Goal: Task Accomplishment & Management: Use online tool/utility

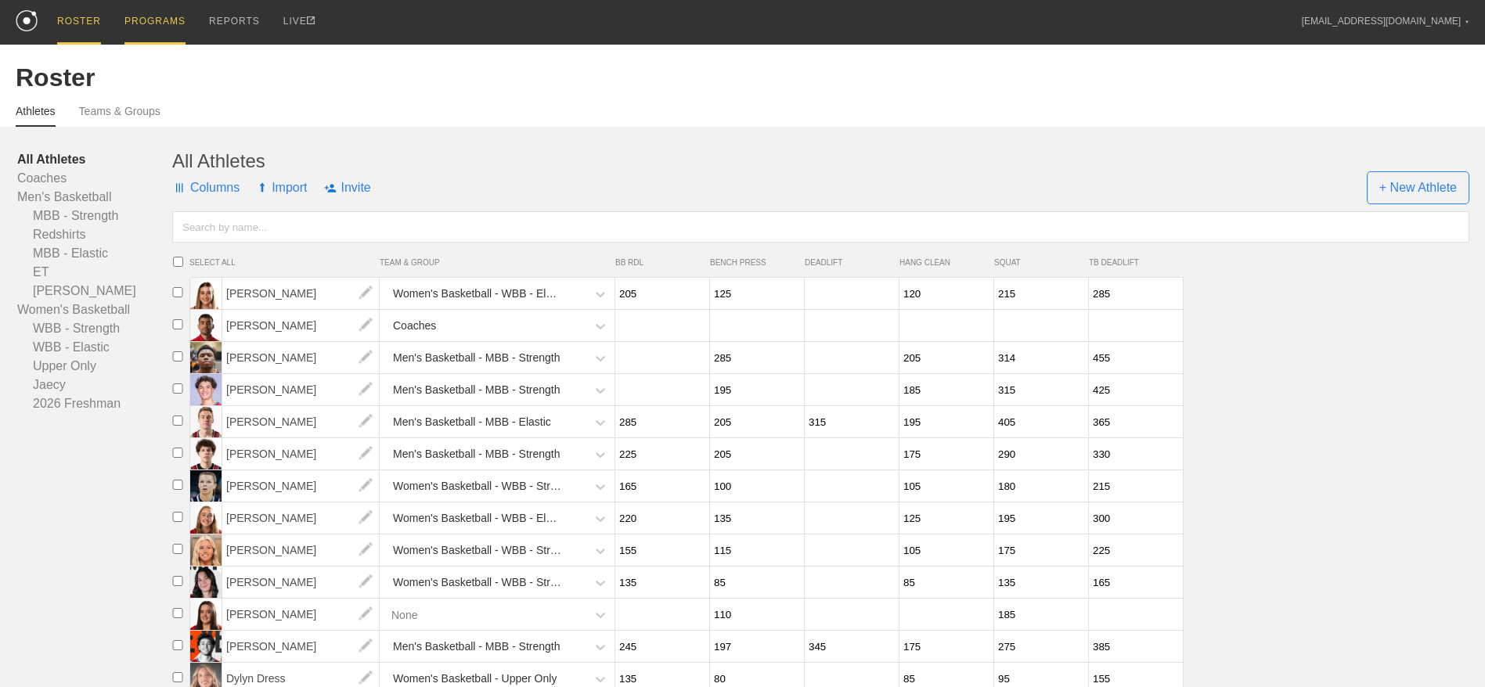
click at [149, 16] on div "PROGRAMS" at bounding box center [154, 22] width 61 height 45
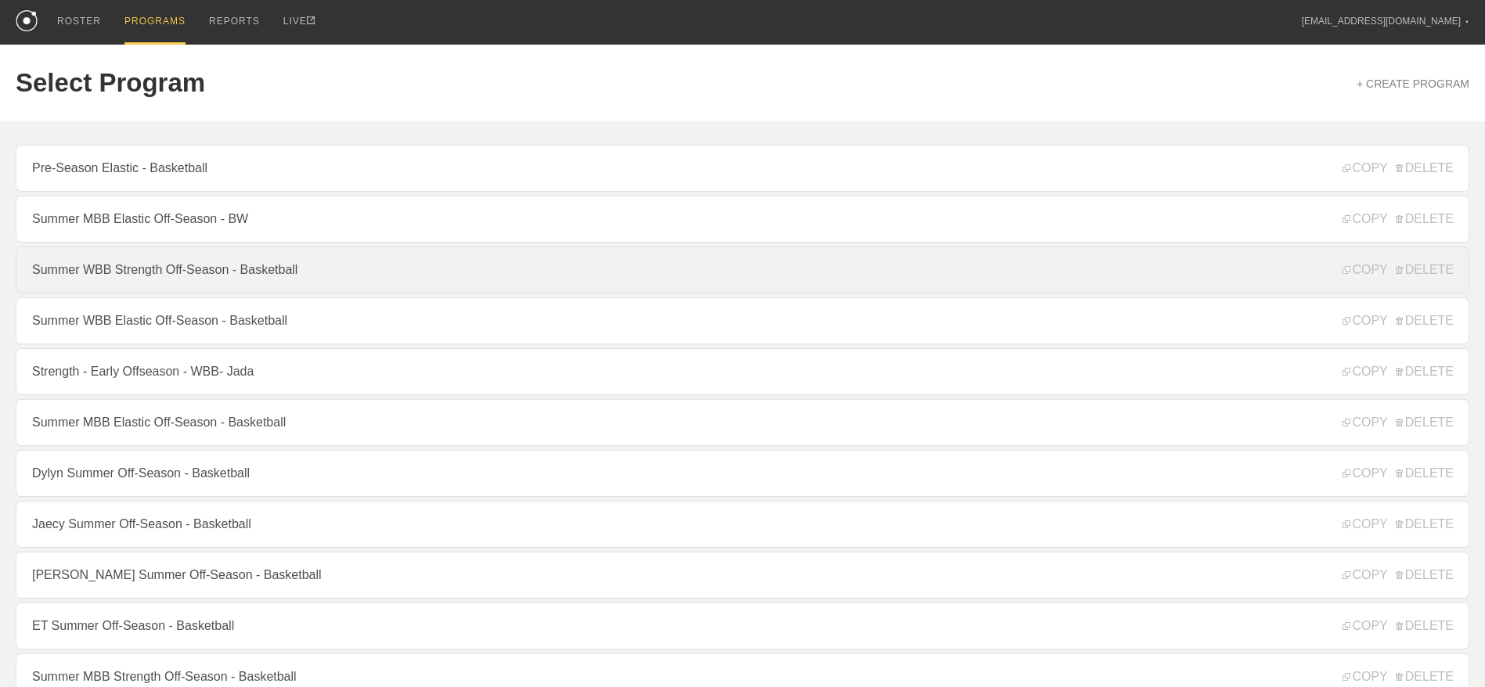
click at [188, 278] on link "Summer WBB Strength Off-Season - Basketball" at bounding box center [742, 270] width 1453 height 47
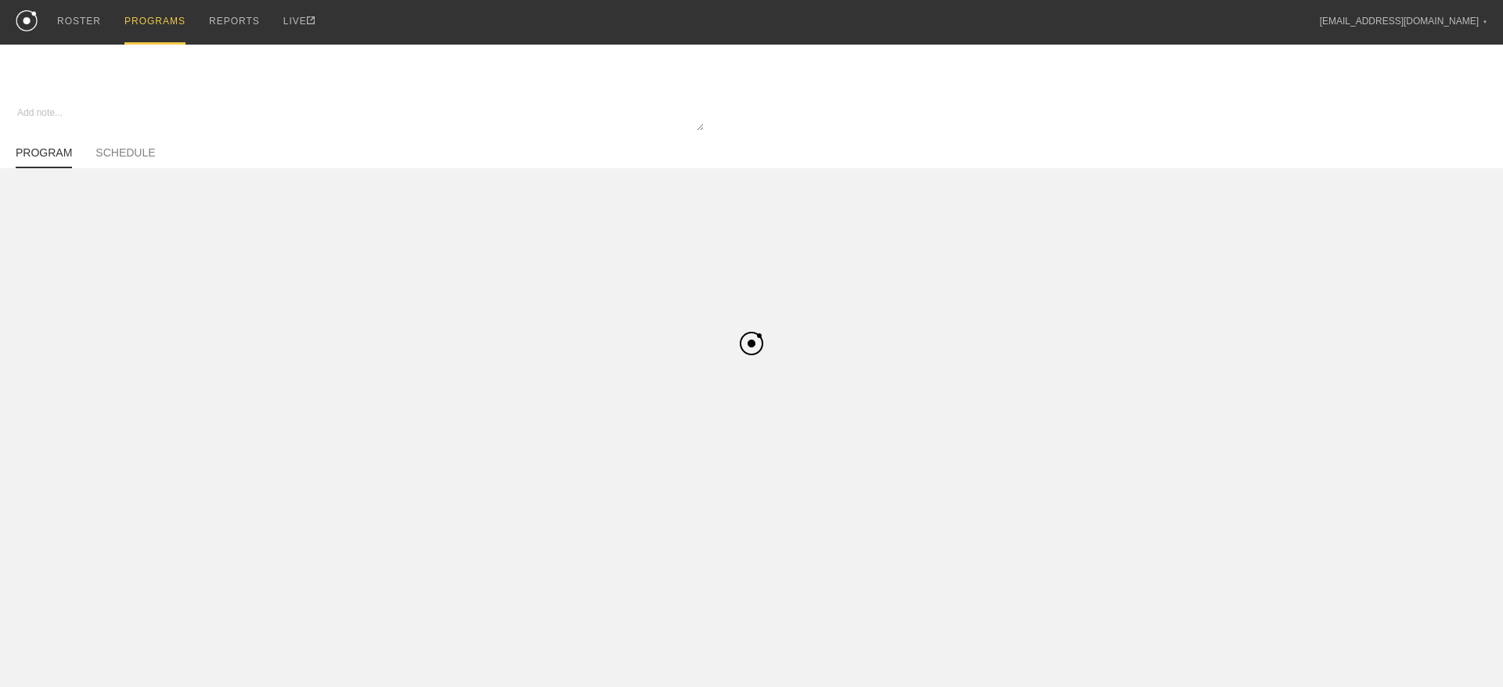
type textarea "x"
type input "Summer WBB Strength Off-Season - Basketball"
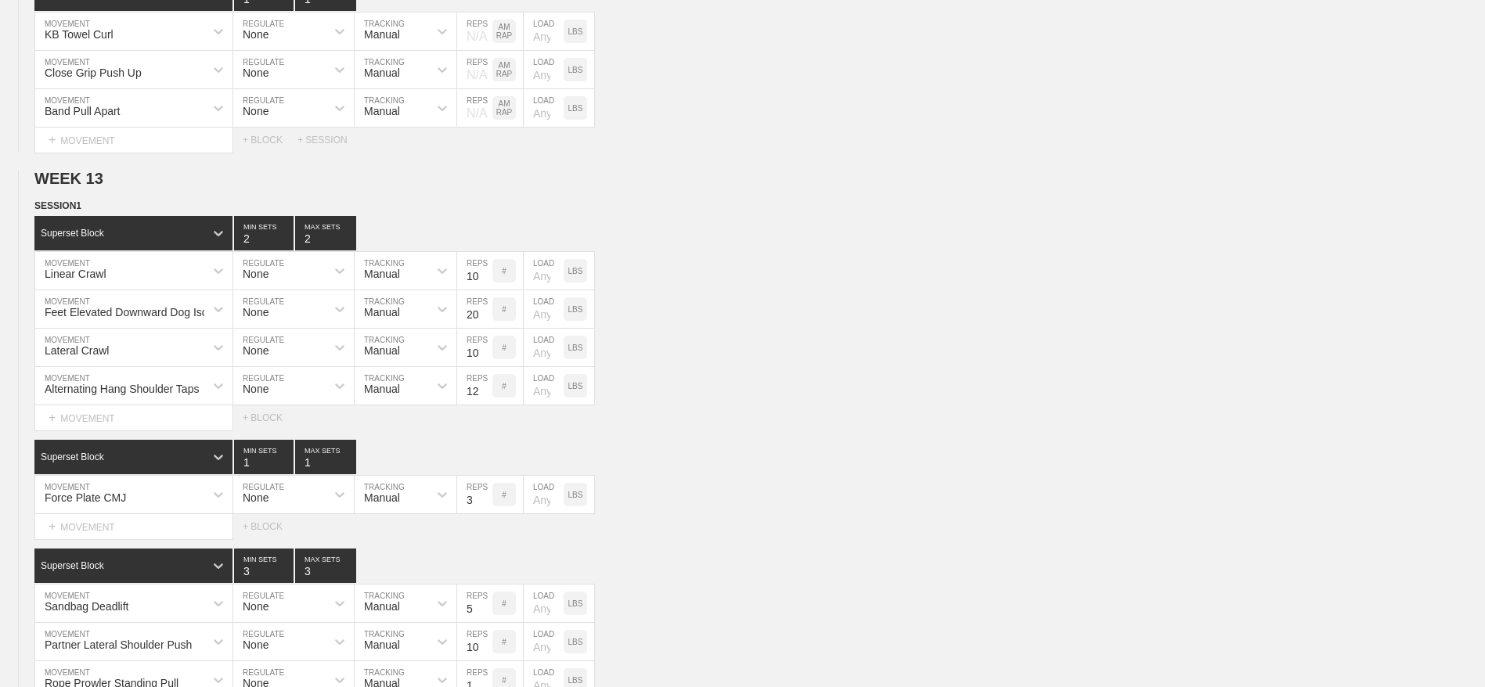
scroll to position [5027, 0]
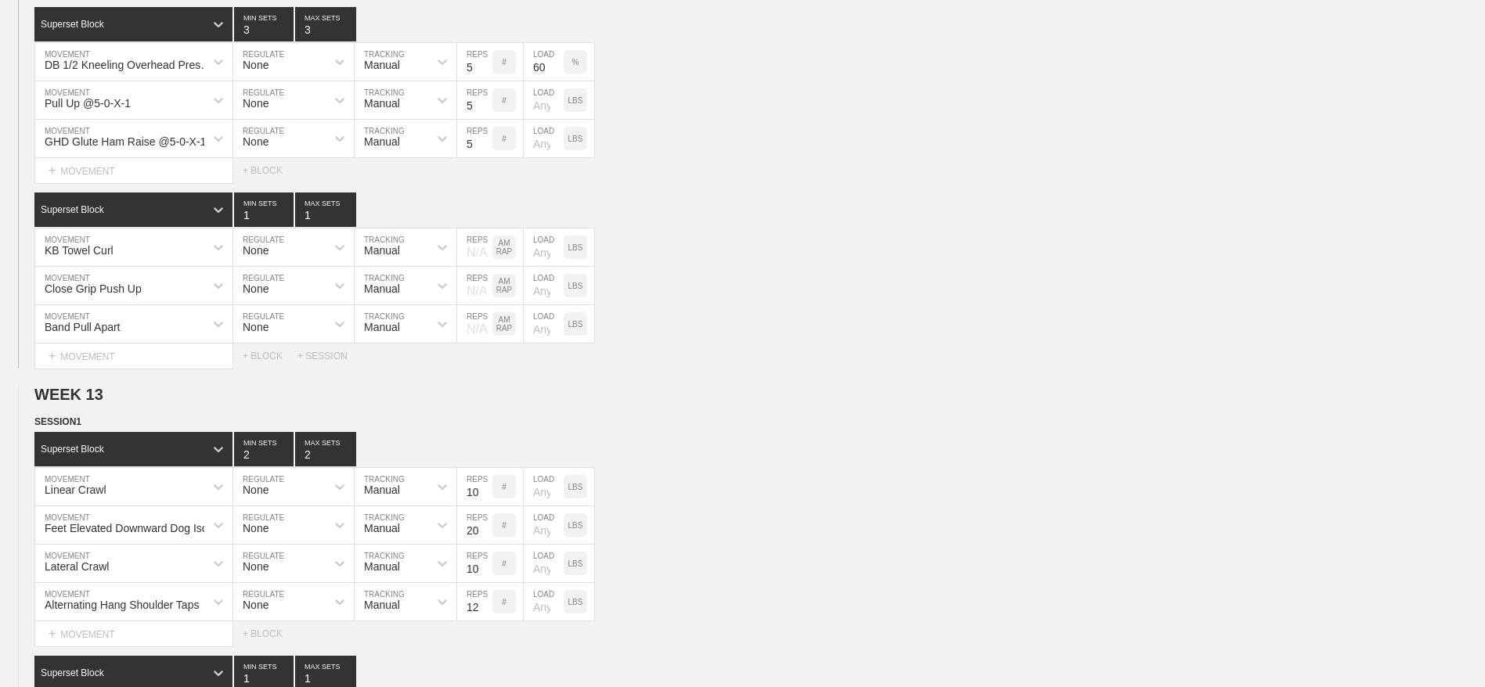
click at [86, 369] on div "Select... MOVEMENT + MOVEMENT" at bounding box center [138, 356] width 208 height 25
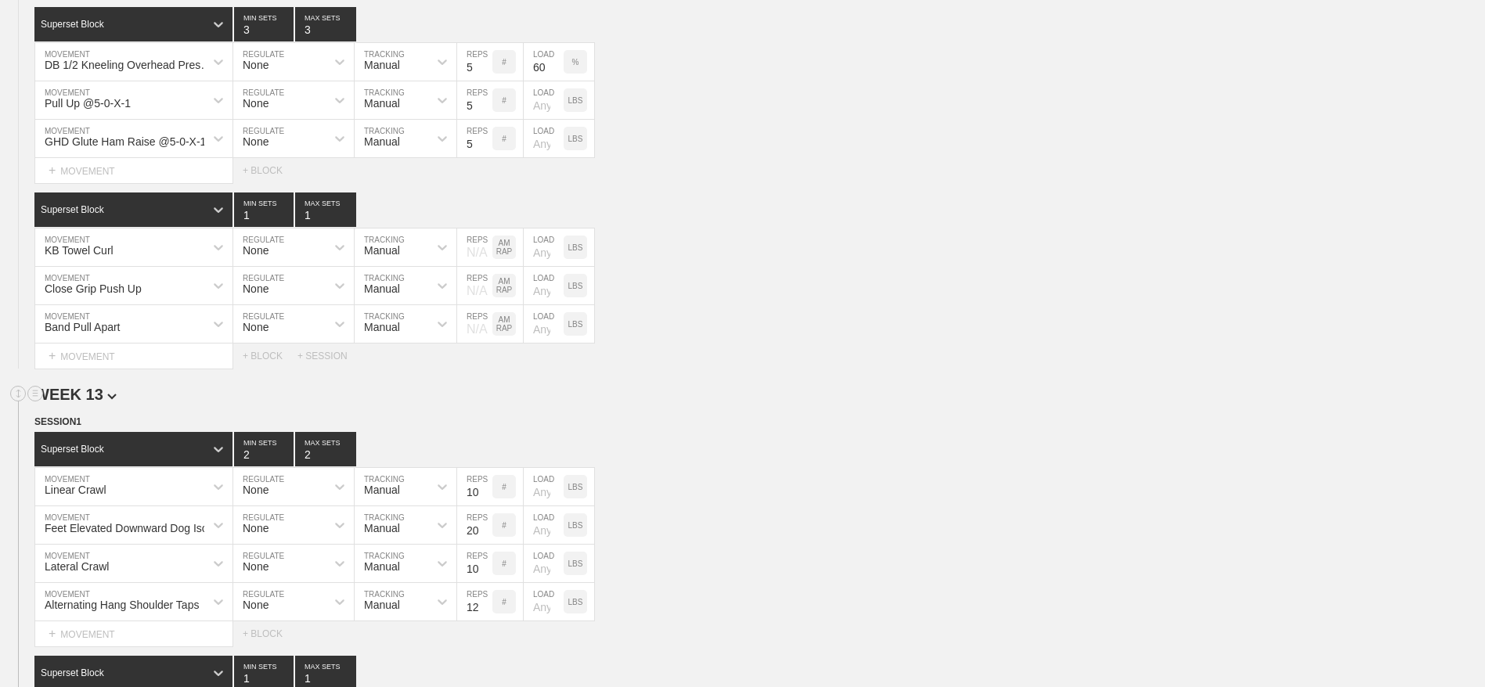
click at [91, 403] on span "WEEK 13" at bounding box center [75, 394] width 82 height 17
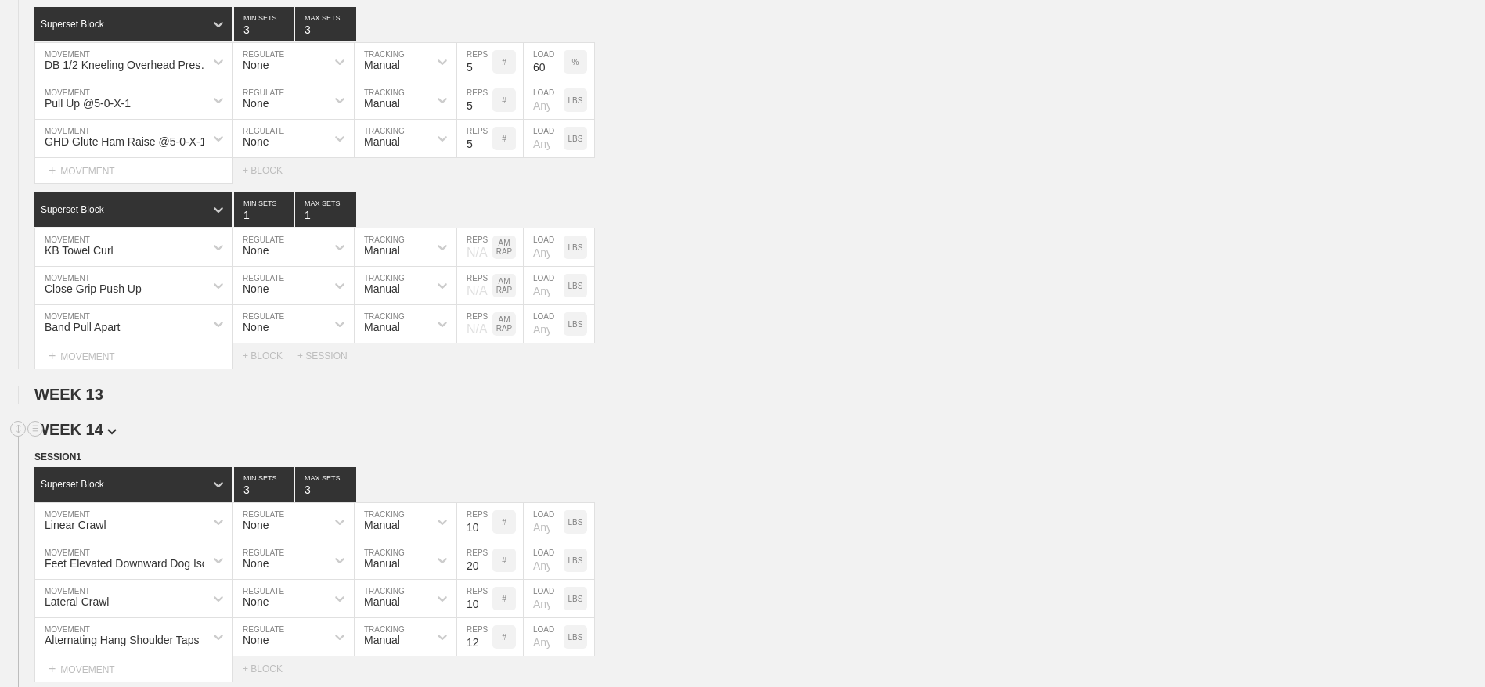
click at [91, 438] on span "WEEK 14" at bounding box center [75, 429] width 82 height 17
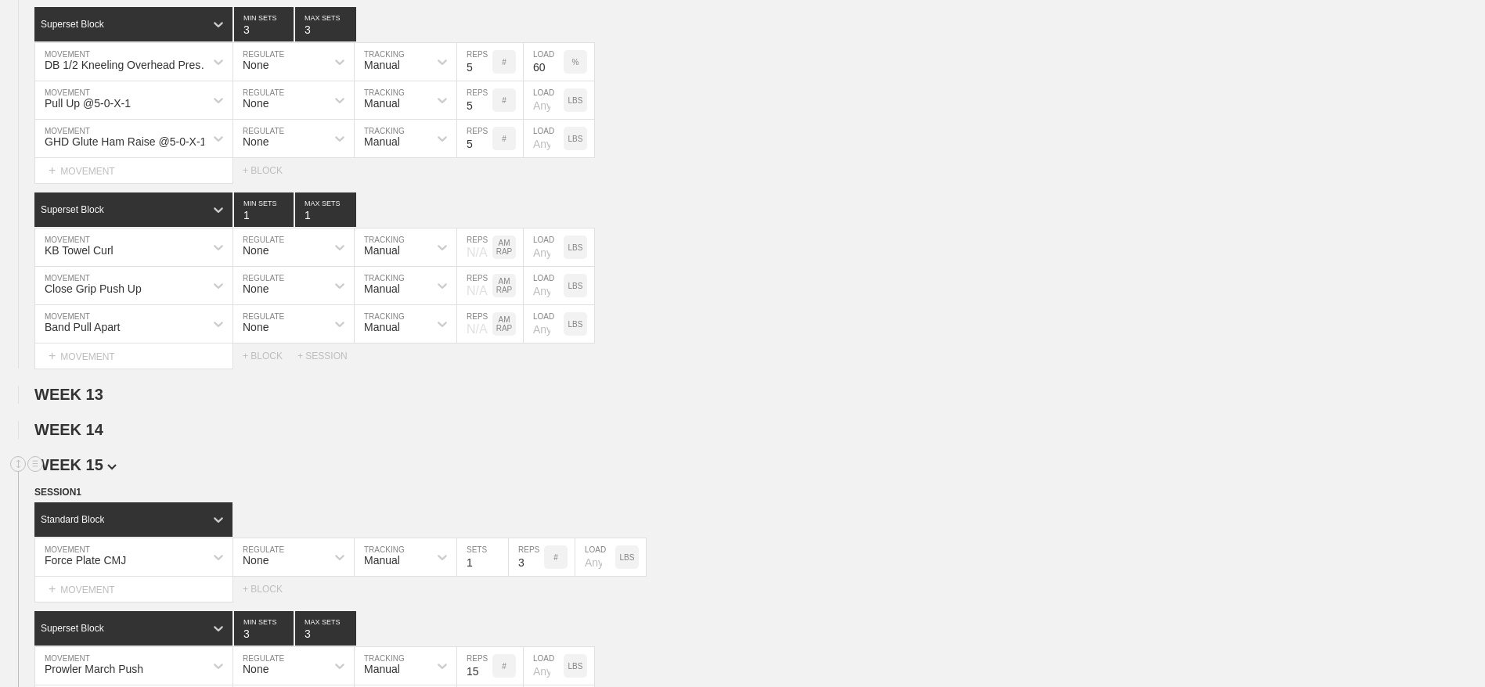
click at [82, 473] on span "WEEK 15" at bounding box center [75, 464] width 82 height 17
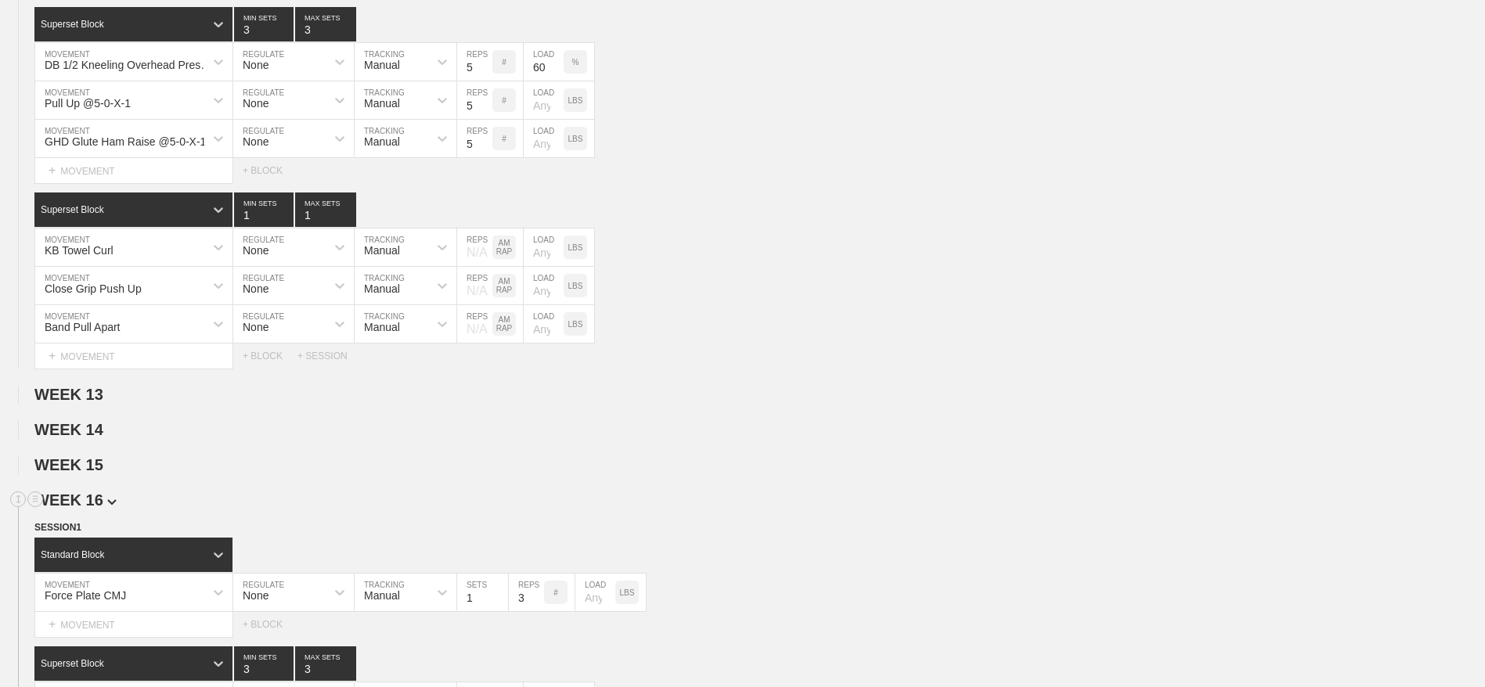
click at [83, 509] on span "WEEK 16" at bounding box center [75, 499] width 82 height 17
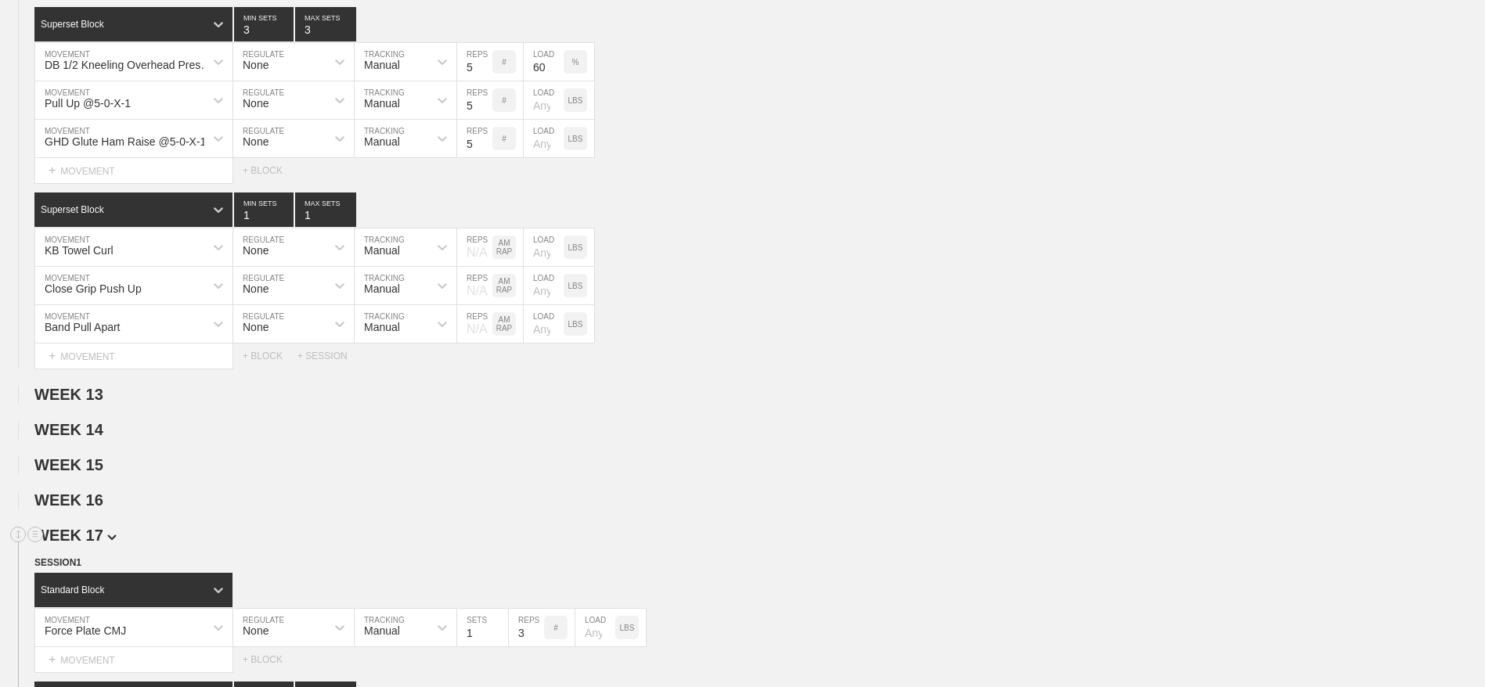
click at [83, 544] on span "WEEK 17" at bounding box center [75, 535] width 82 height 17
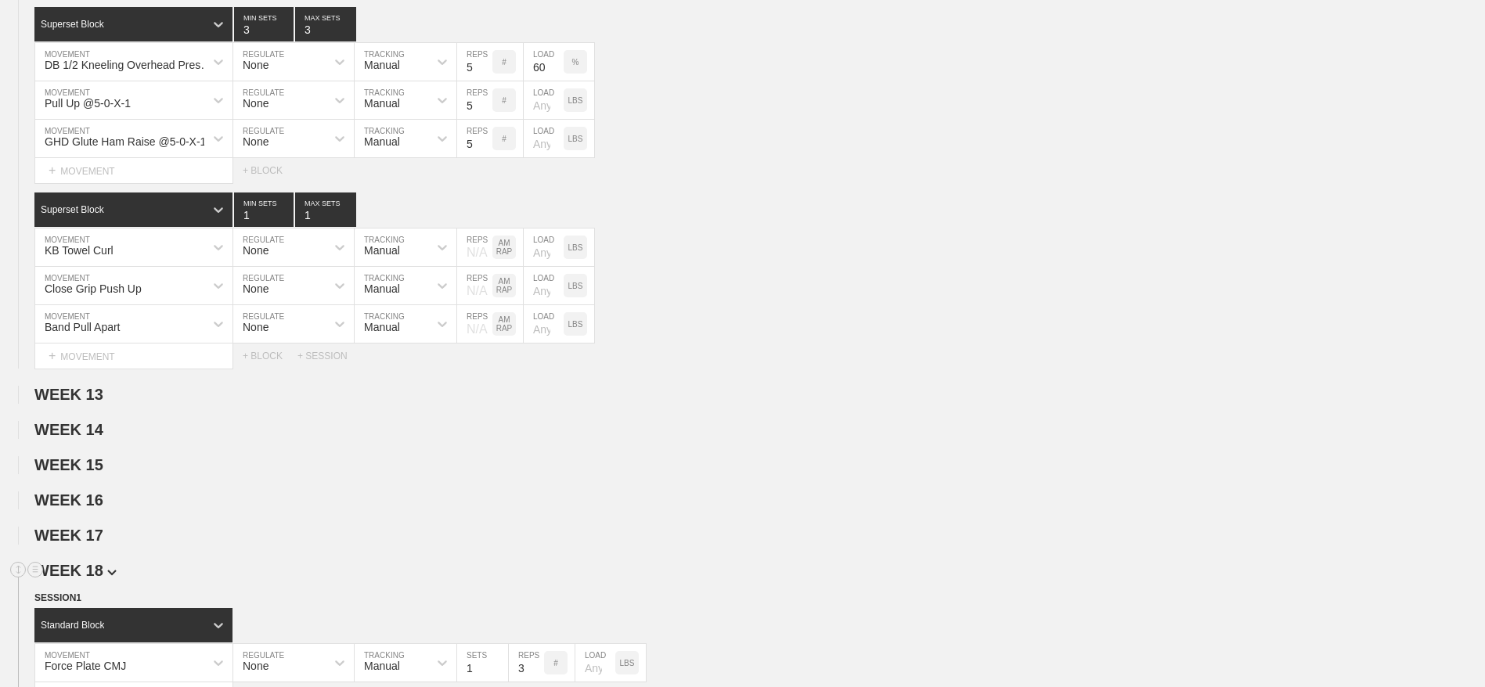
click at [85, 579] on span "WEEK 18" at bounding box center [75, 570] width 82 height 17
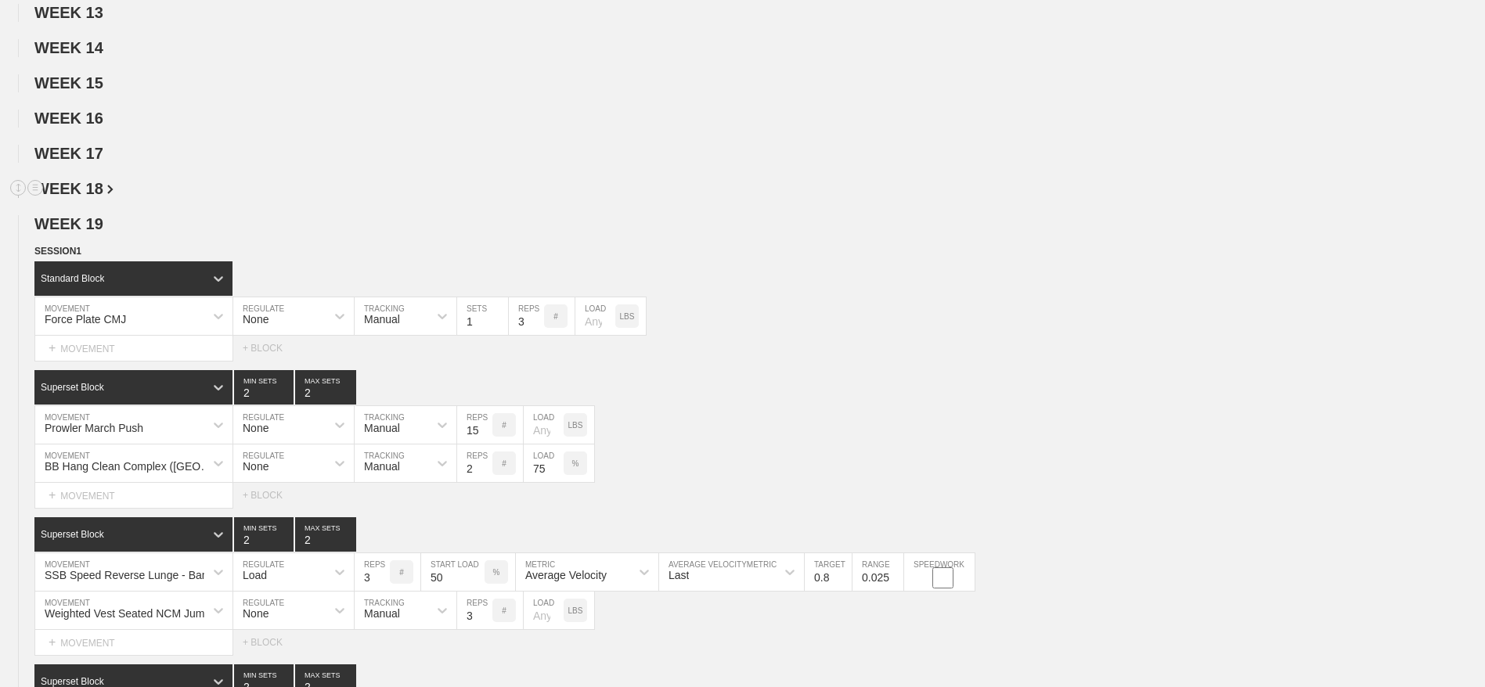
scroll to position [5411, 0]
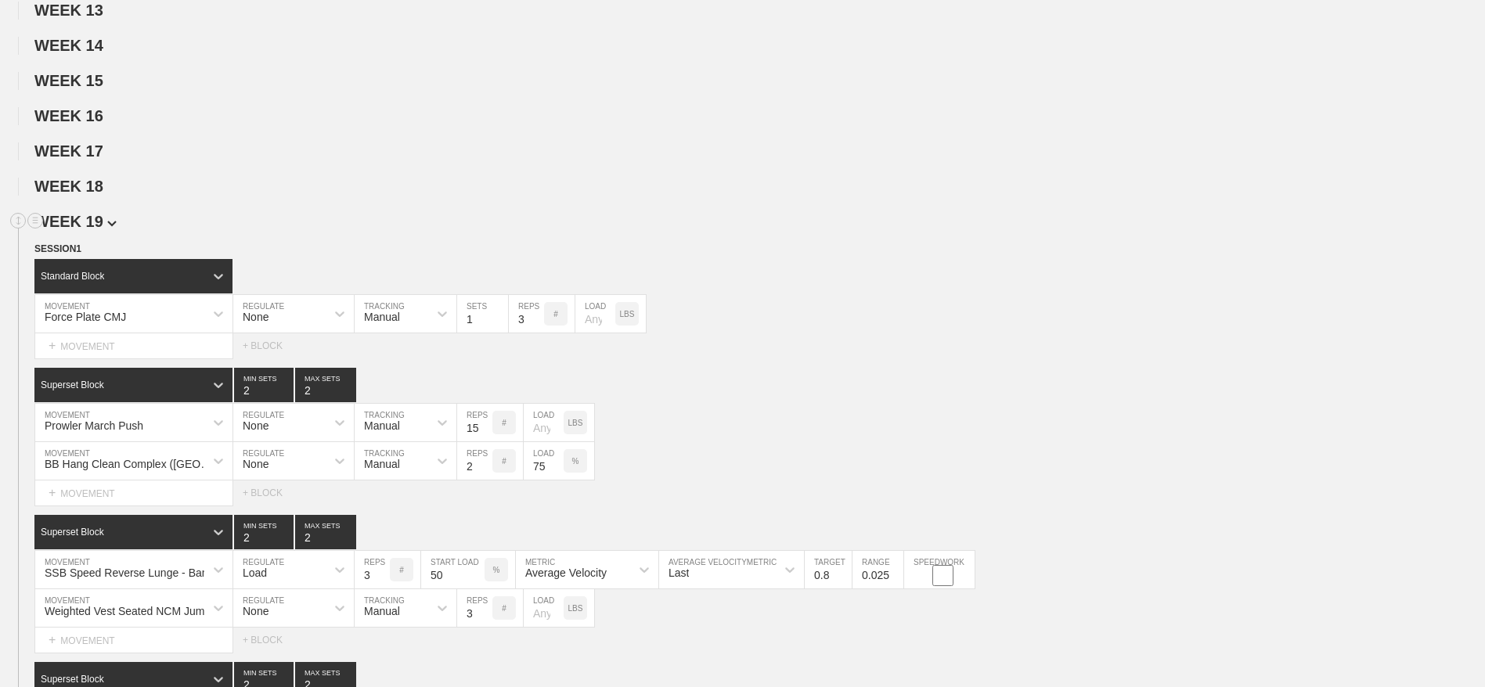
click at [88, 230] on span "WEEK 19" at bounding box center [75, 221] width 82 height 17
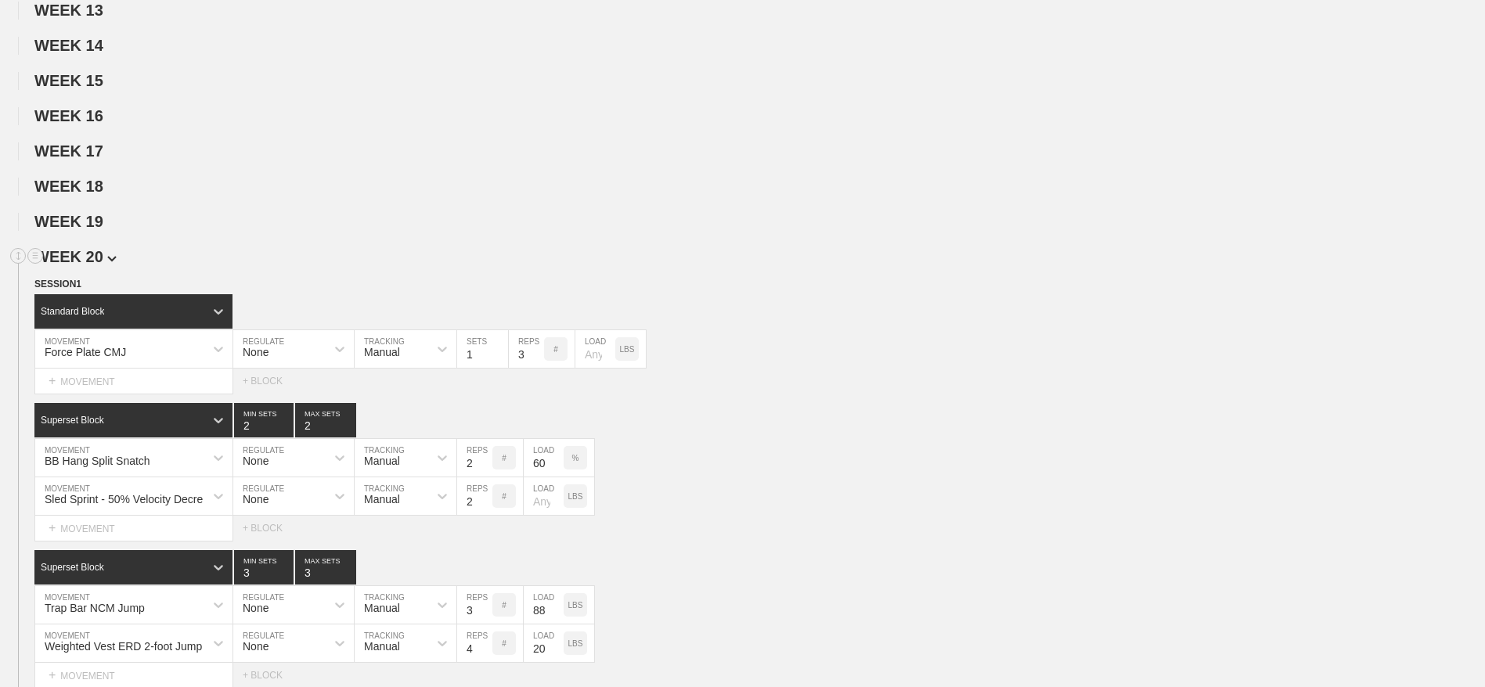
click at [78, 265] on span "WEEK 20" at bounding box center [75, 256] width 82 height 17
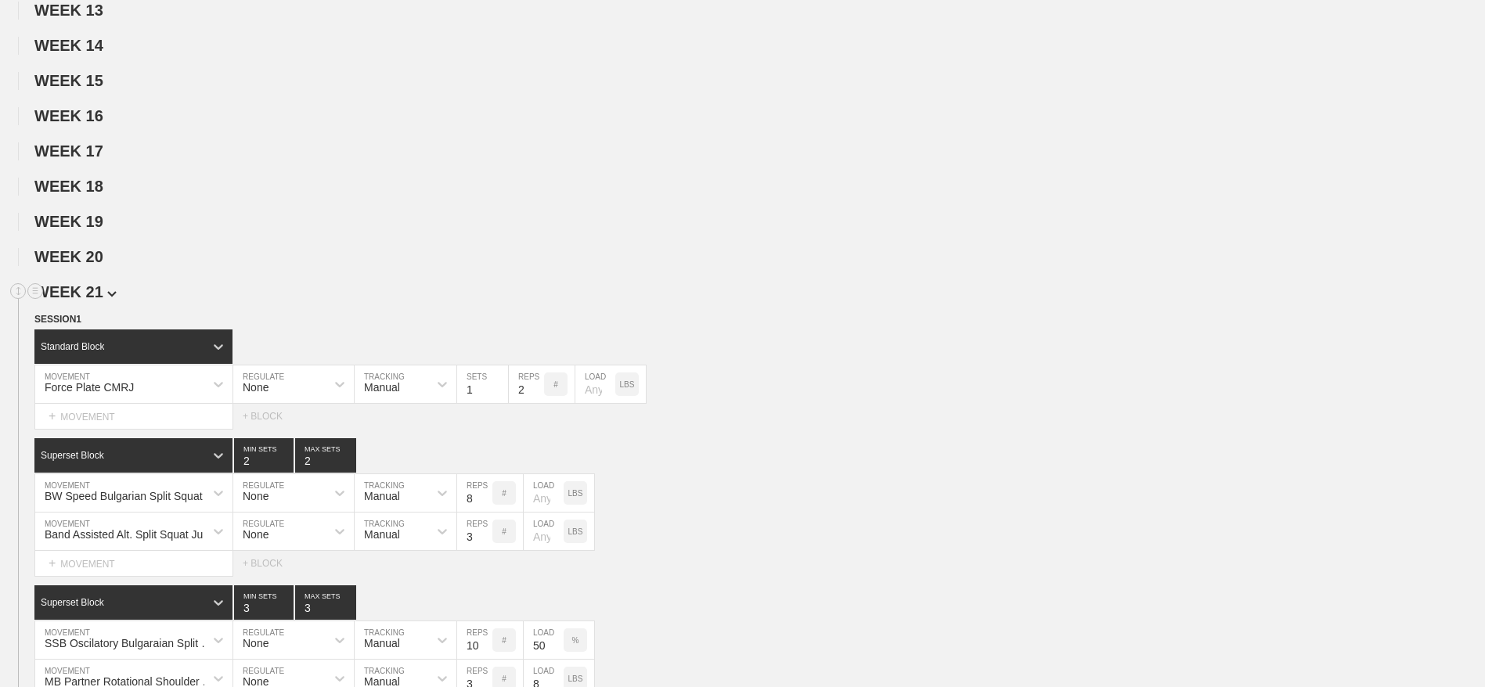
click at [73, 301] on span "WEEK 21" at bounding box center [75, 291] width 82 height 17
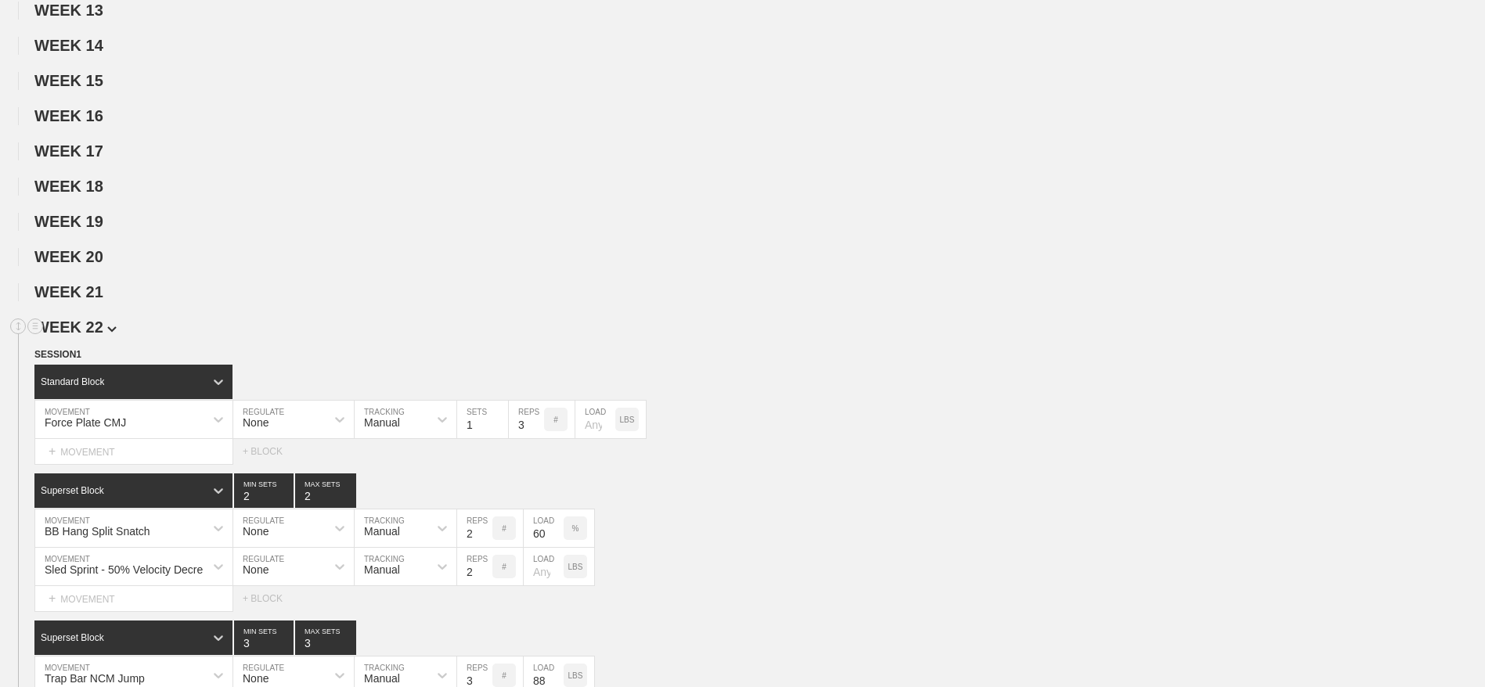
click at [77, 336] on span "WEEK 22" at bounding box center [75, 327] width 82 height 17
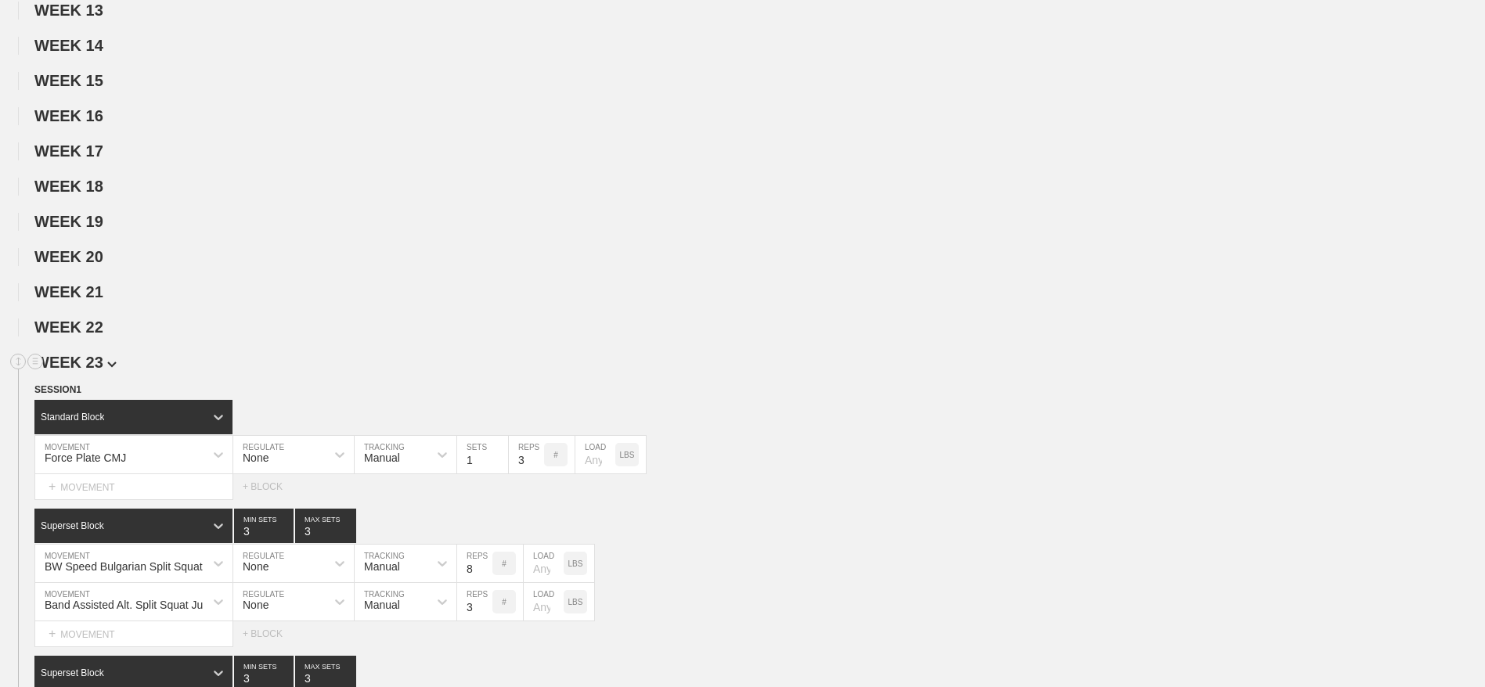
click at [81, 371] on span "WEEK 23" at bounding box center [75, 362] width 82 height 17
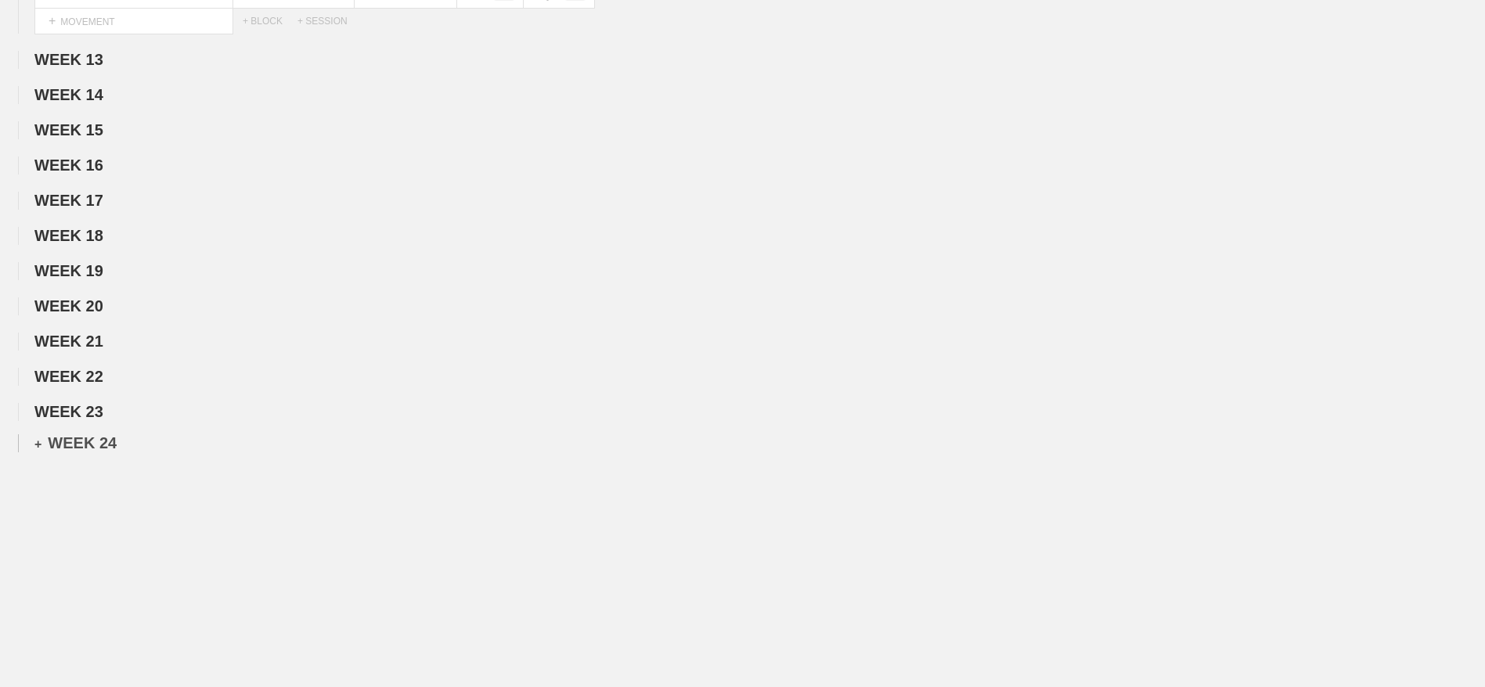
click at [67, 439] on div "+ WEEK 24" at bounding box center [75, 443] width 82 height 18
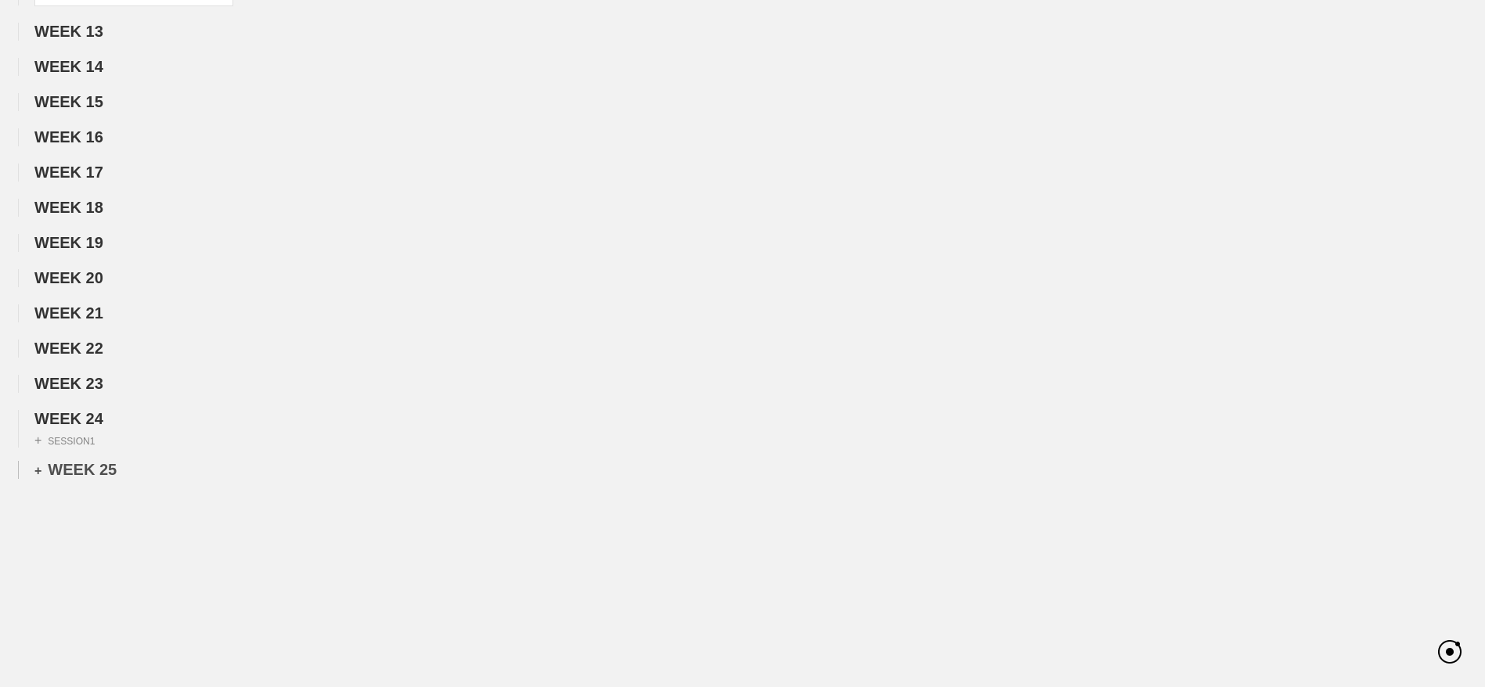
scroll to position [5411, 0]
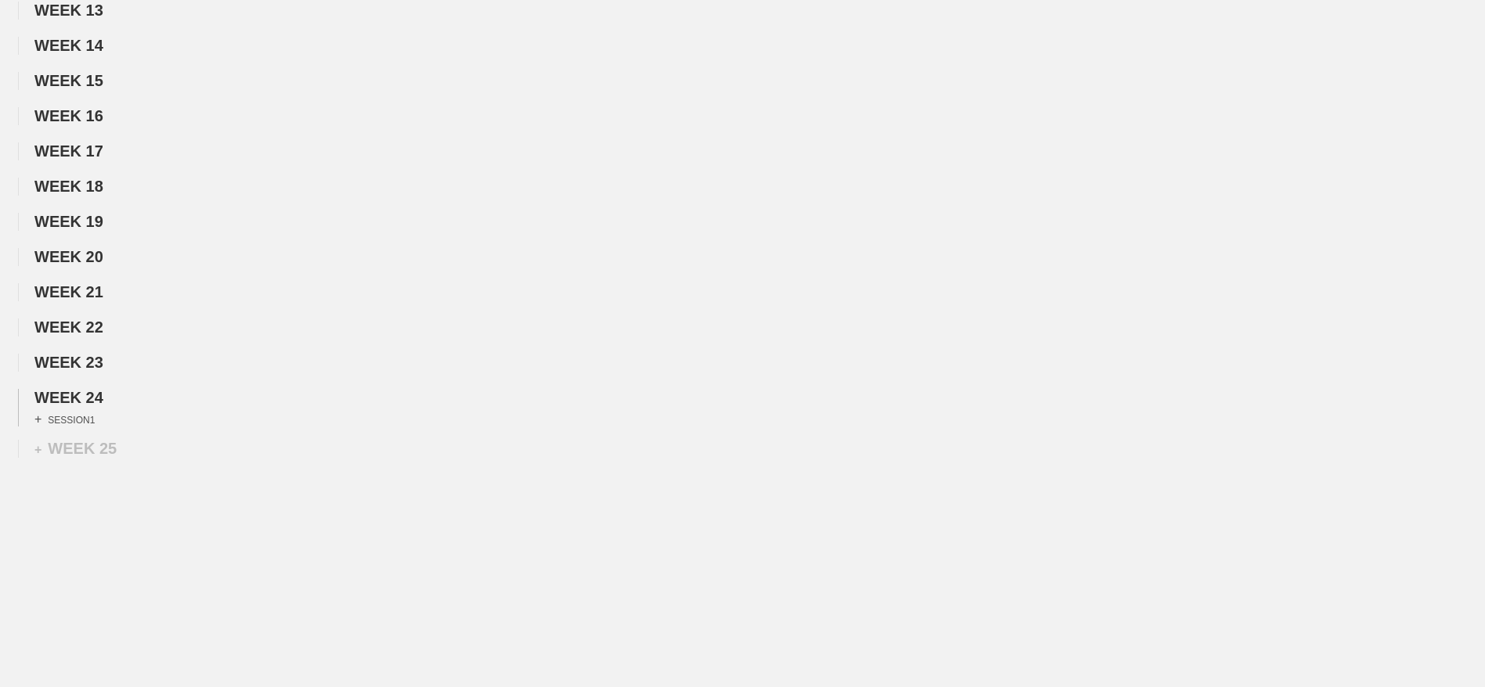
click at [69, 427] on div "+ SESSION 1" at bounding box center [64, 419] width 60 height 14
click at [261, 460] on div "+ SESSION" at bounding box center [278, 451] width 70 height 17
click at [72, 513] on div "+ BLOCK" at bounding box center [132, 500] width 197 height 25
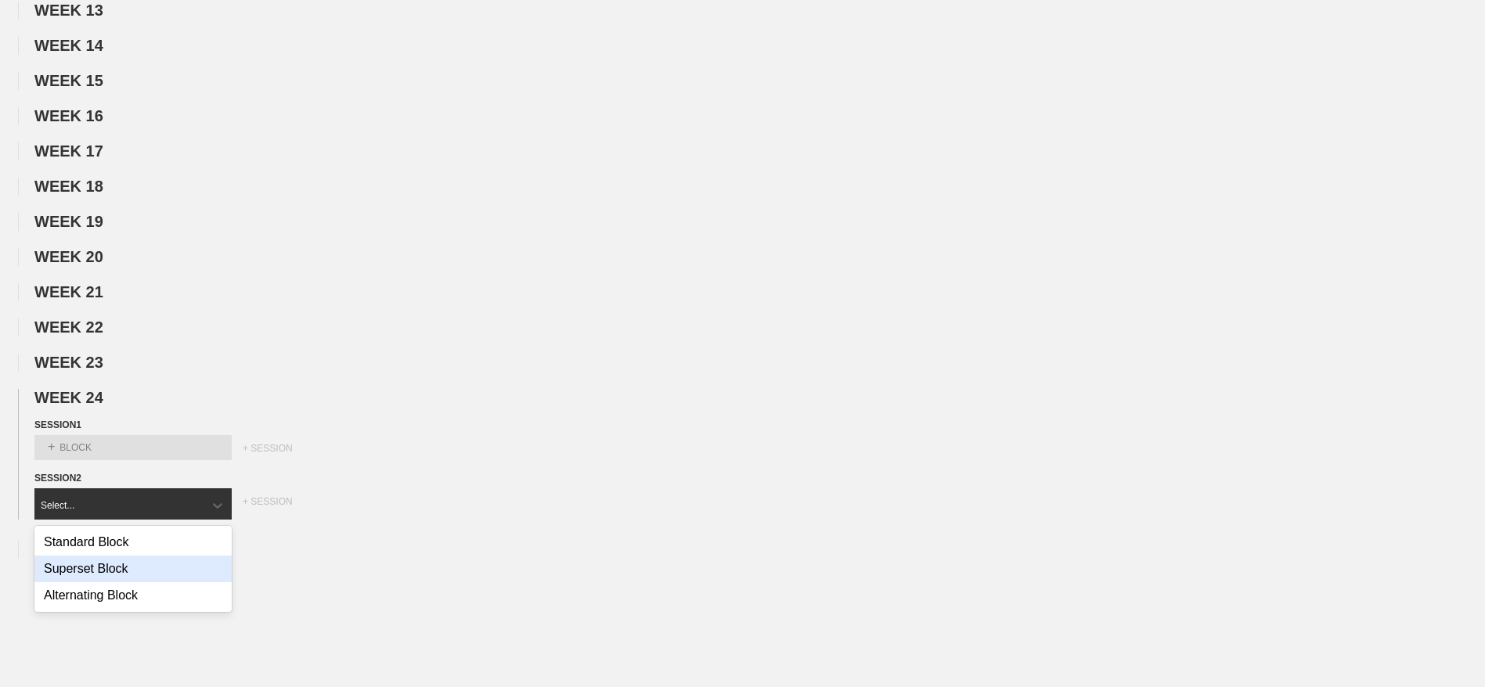
click at [73, 582] on div "Superset Block" at bounding box center [132, 569] width 197 height 27
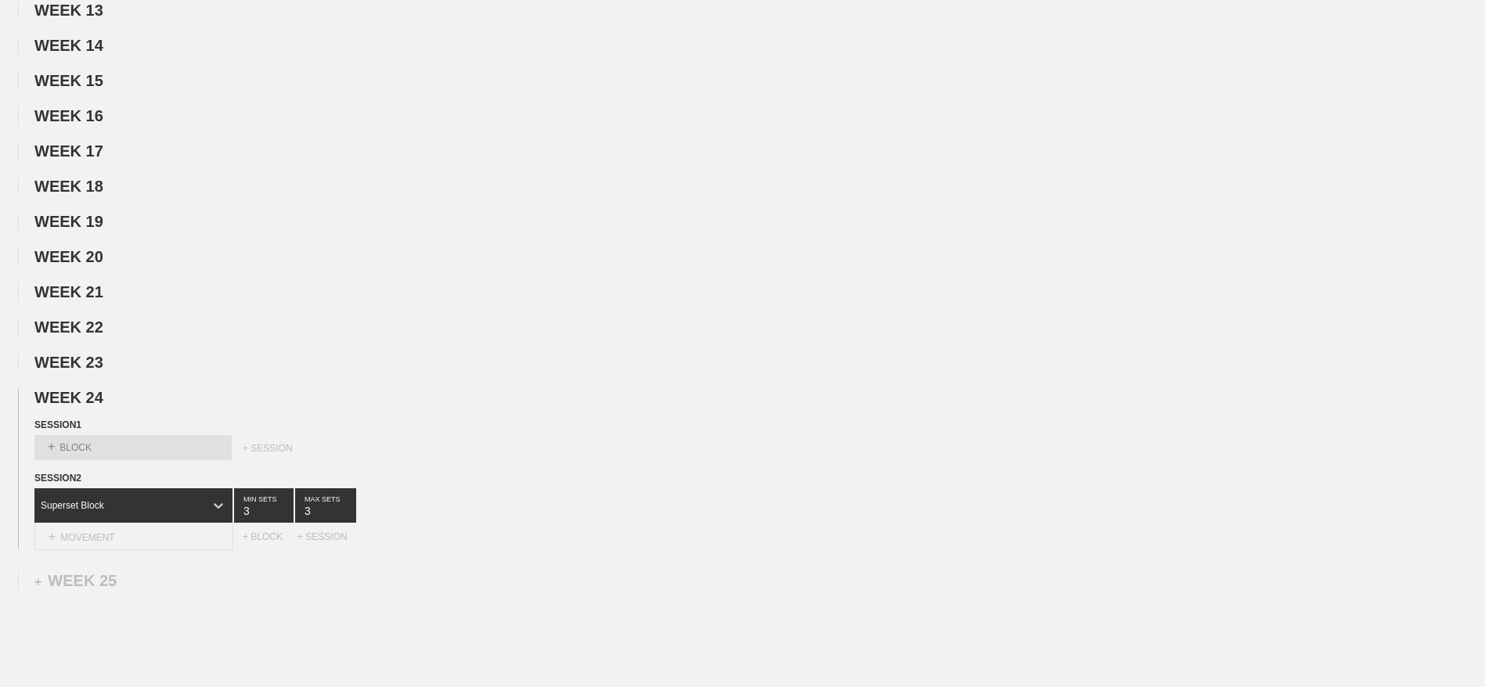
click at [99, 550] on div "+ MOVEMENT" at bounding box center [133, 537] width 199 height 26
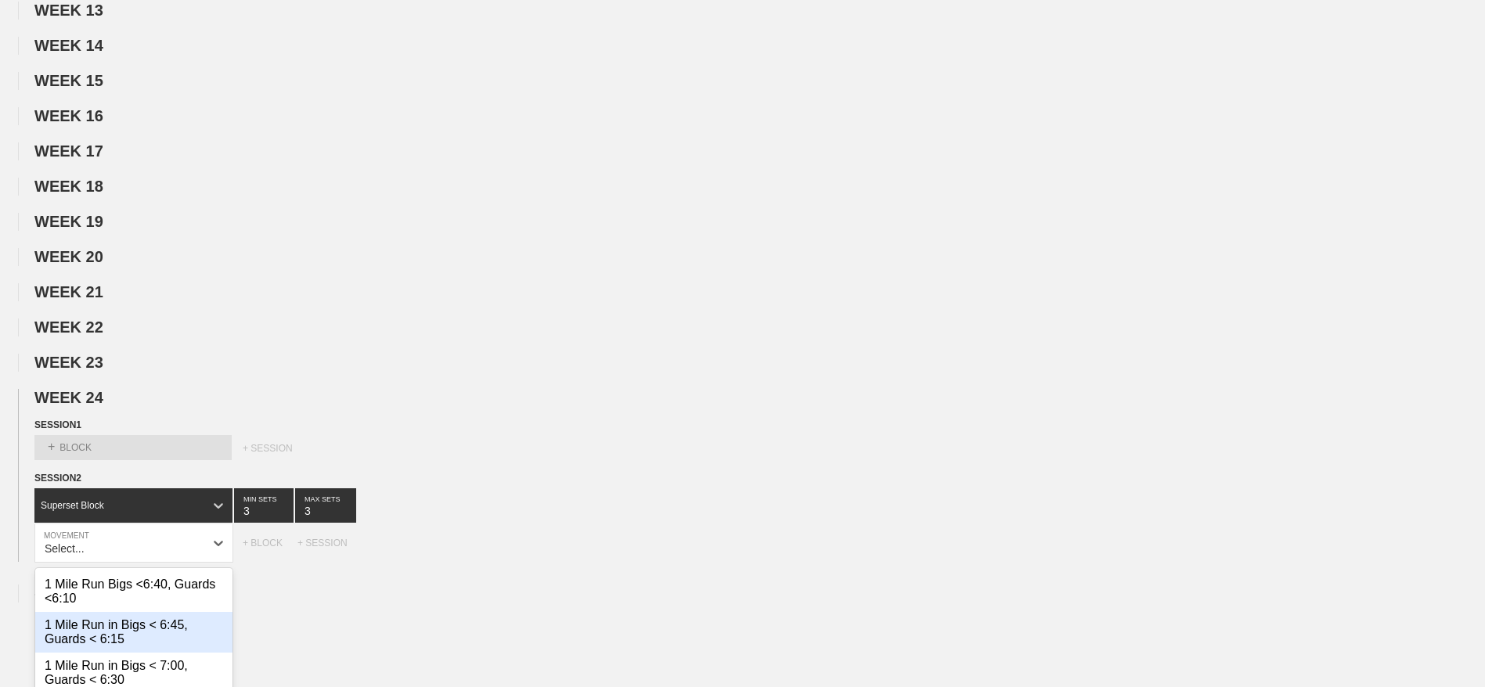
scroll to position [5561, 0]
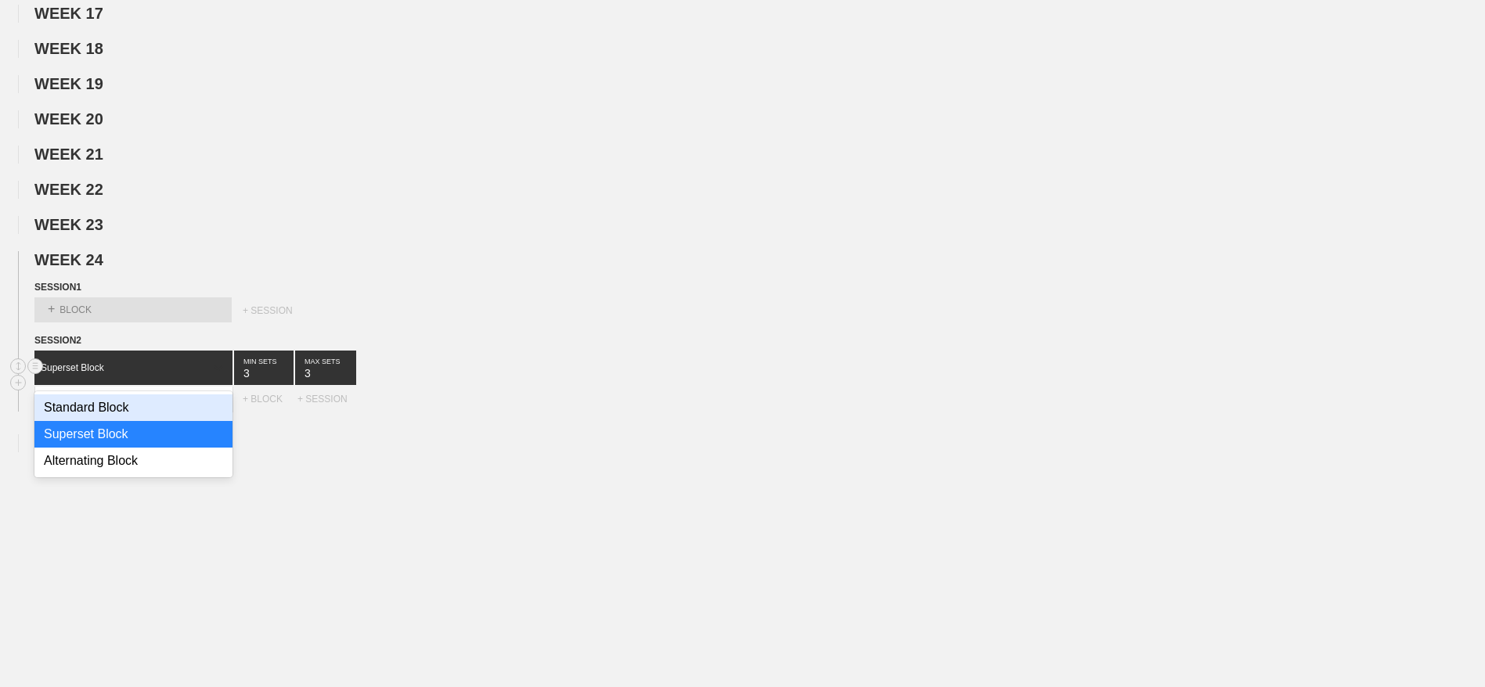
click at [211, 376] on icon at bounding box center [219, 368] width 16 height 16
click at [117, 417] on div "Standard Block" at bounding box center [133, 407] width 198 height 27
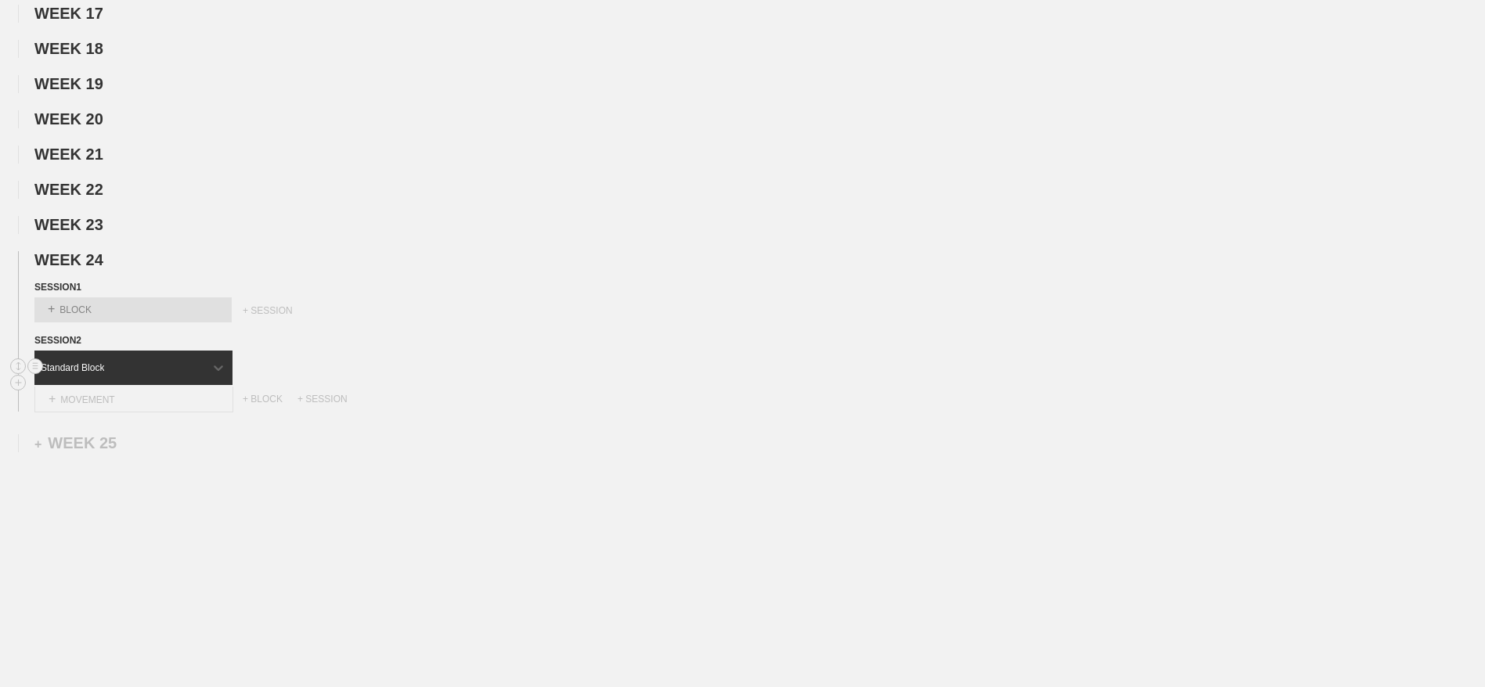
click at [117, 412] on div "+ MOVEMENT" at bounding box center [133, 400] width 199 height 26
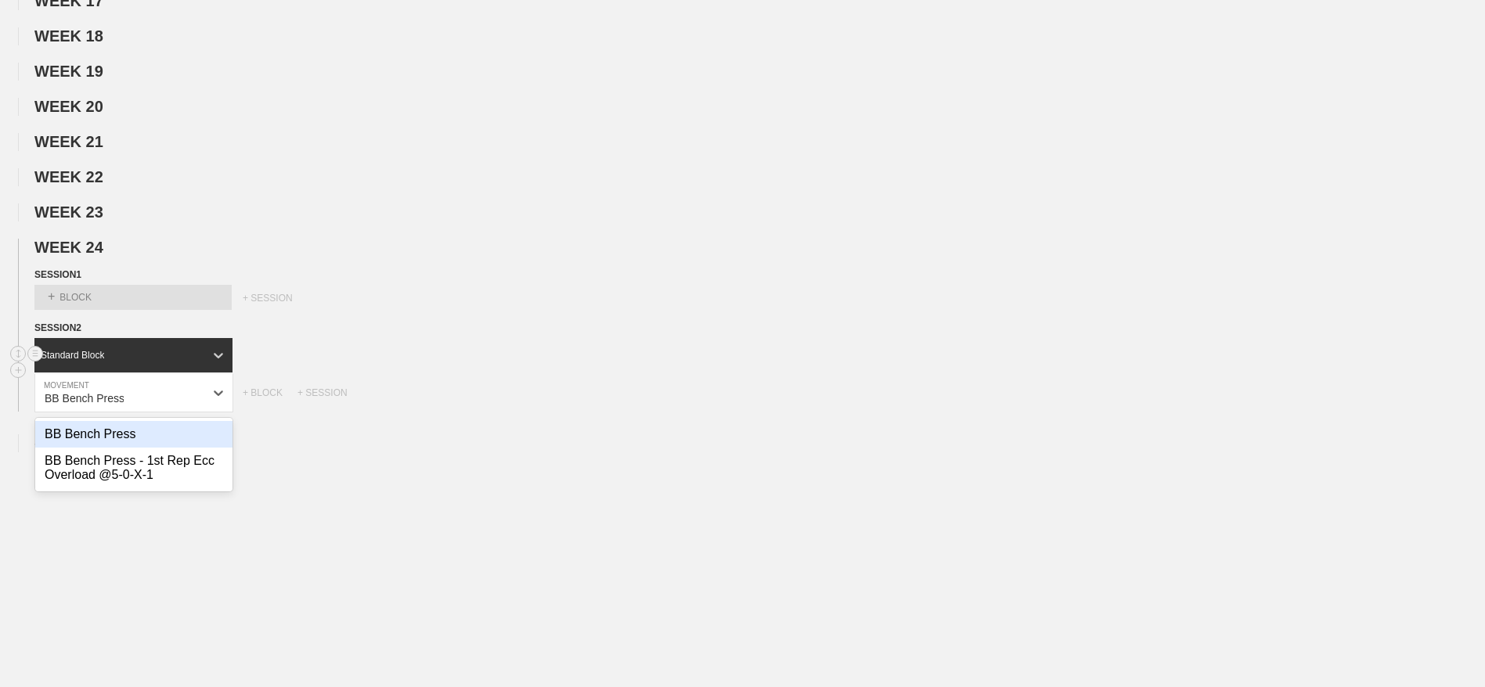
click at [110, 448] on div "BB Bench Press" at bounding box center [133, 434] width 197 height 27
type input "BB Bench Press"
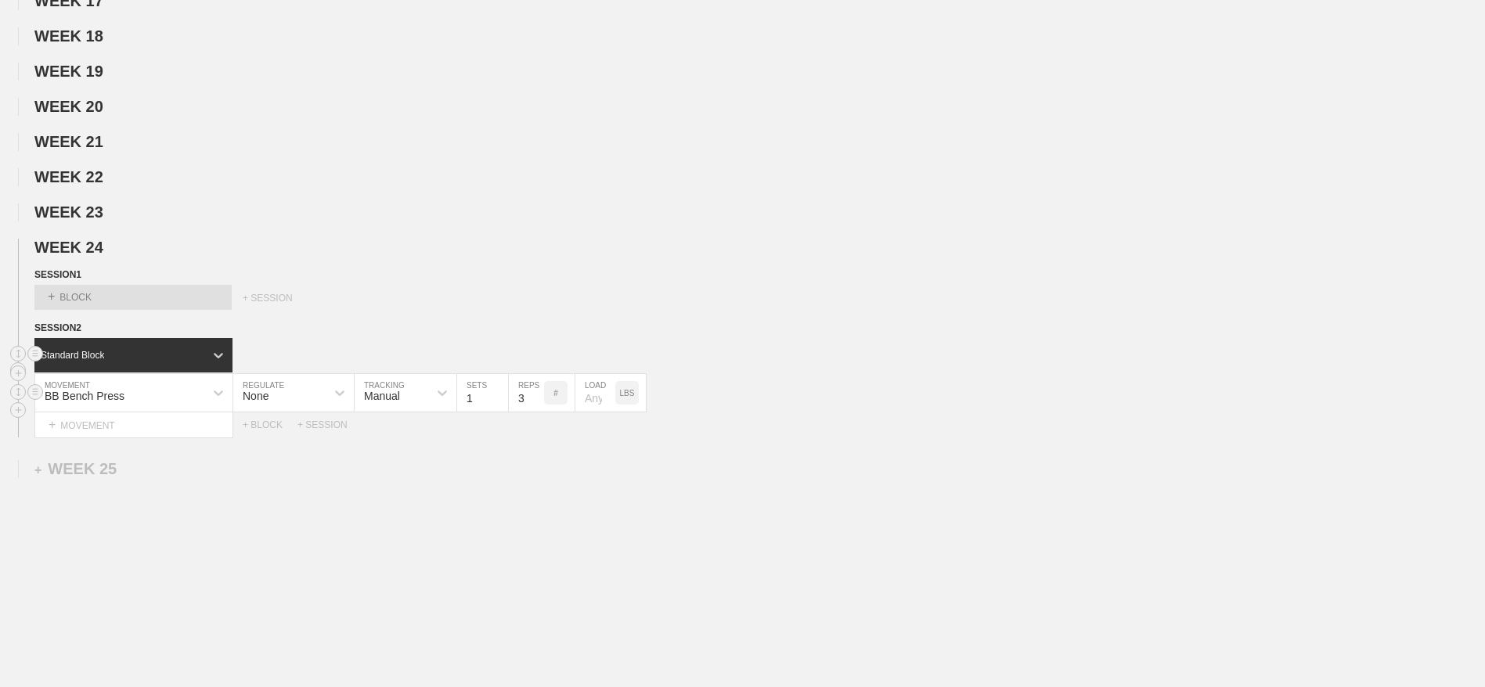
click at [523, 412] on input "3" at bounding box center [526, 393] width 35 height 38
type input "8"
click at [630, 398] on p "LBS" at bounding box center [627, 393] width 15 height 9
click at [592, 412] on input "number" at bounding box center [595, 393] width 40 height 38
type input "50"
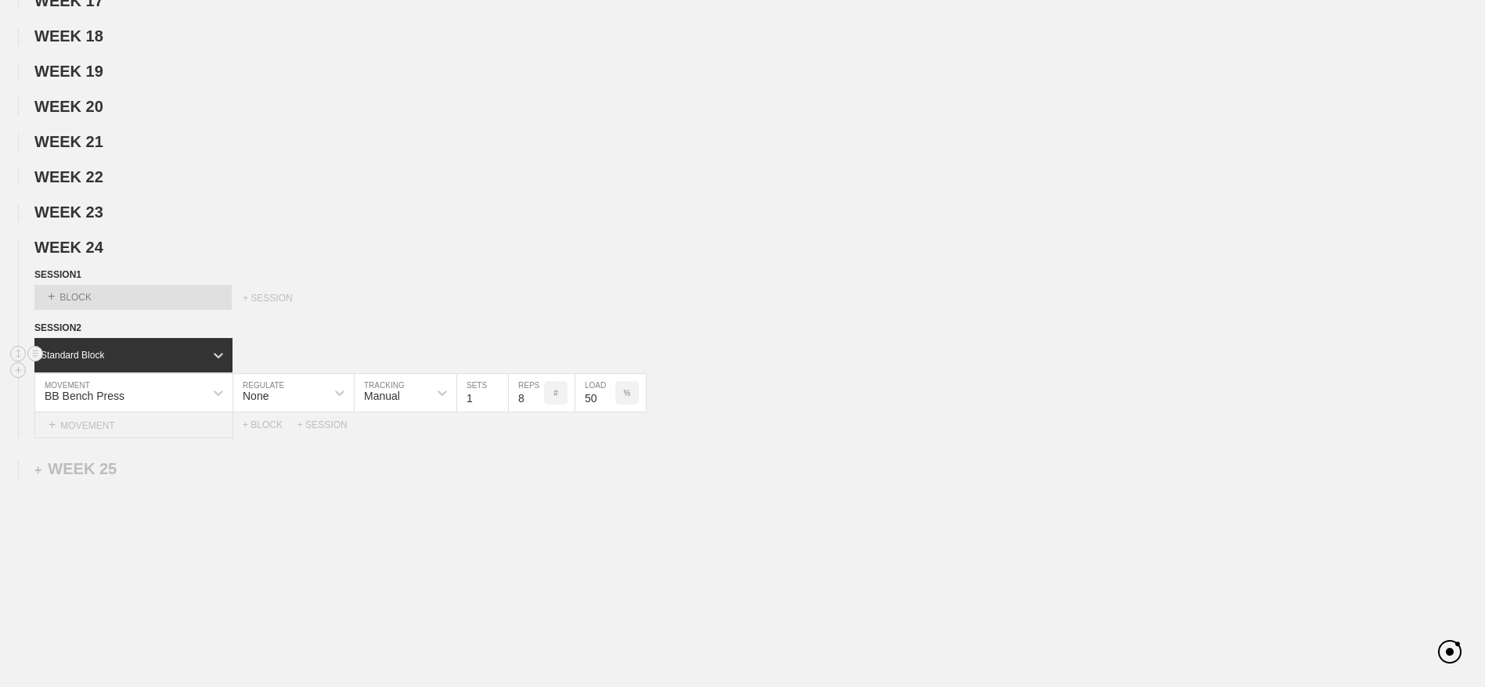
click at [112, 438] on div "+ MOVEMENT" at bounding box center [133, 425] width 199 height 26
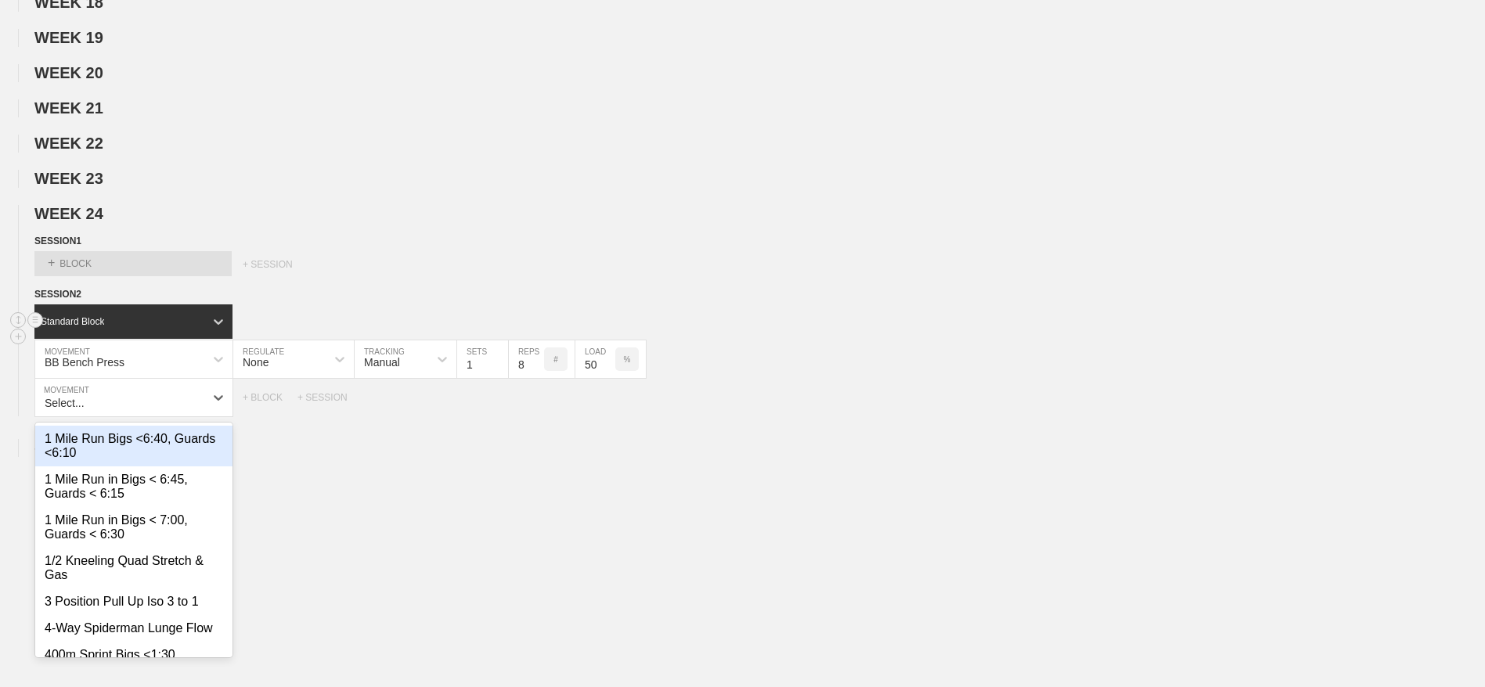
scroll to position [5599, 0]
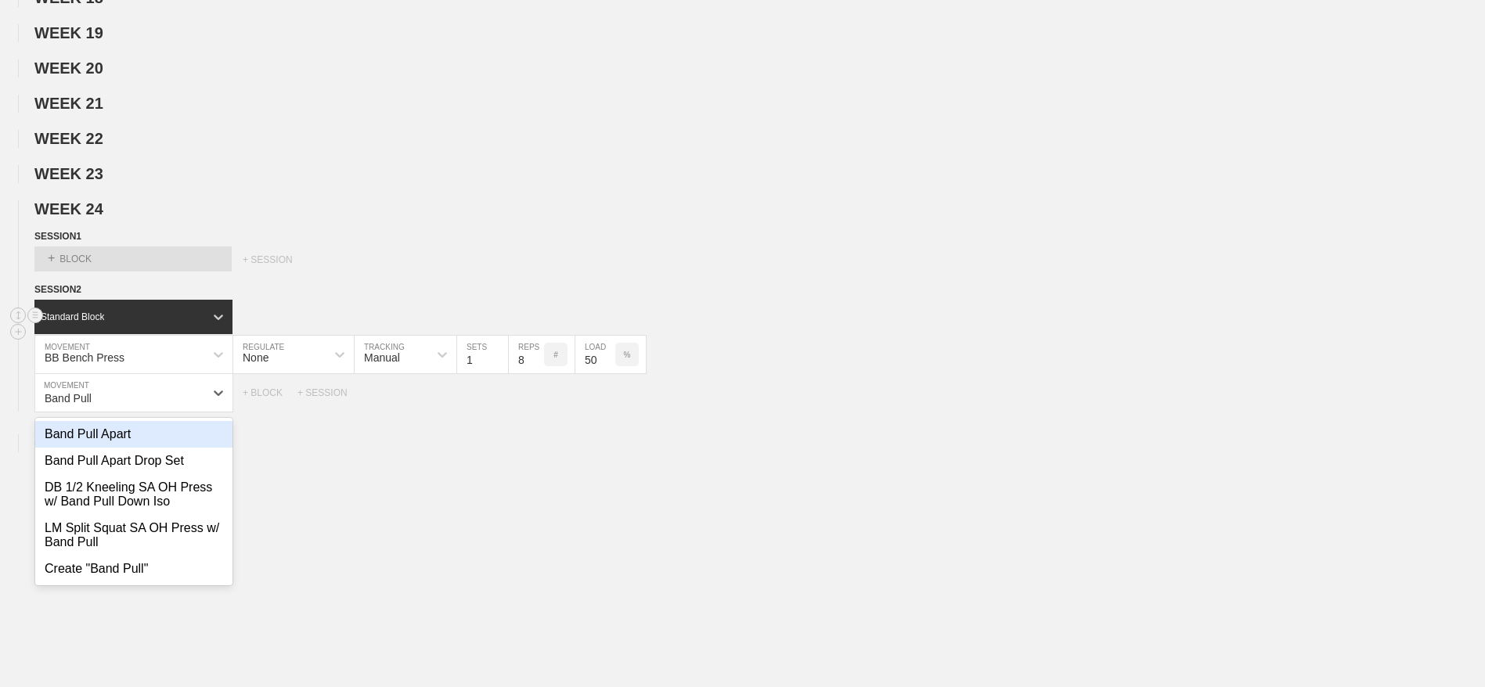
click at [121, 448] on div "Band Pull Apart" at bounding box center [133, 434] width 197 height 27
type input "Band Pull"
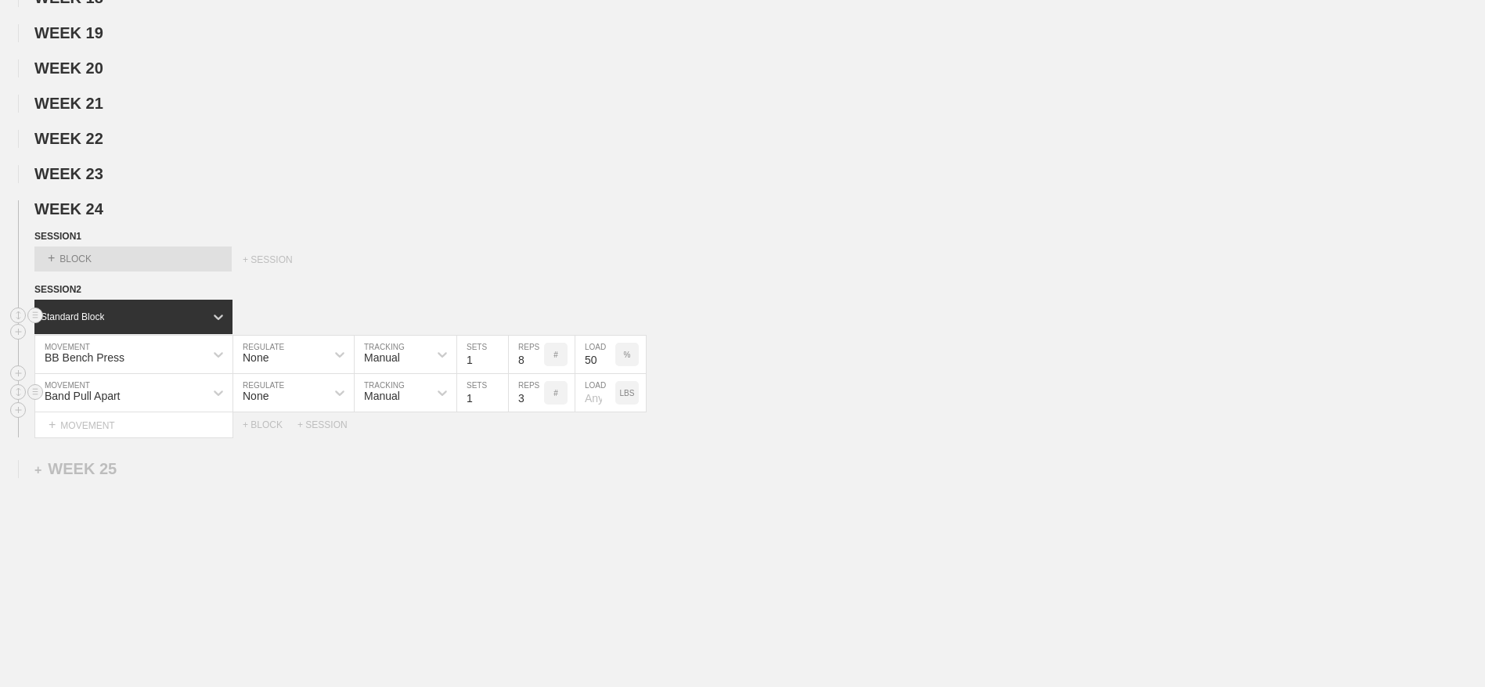
click at [522, 412] on input "3" at bounding box center [526, 393] width 35 height 38
type input "10"
click at [67, 438] on div "+ MOVEMENT" at bounding box center [133, 425] width 199 height 26
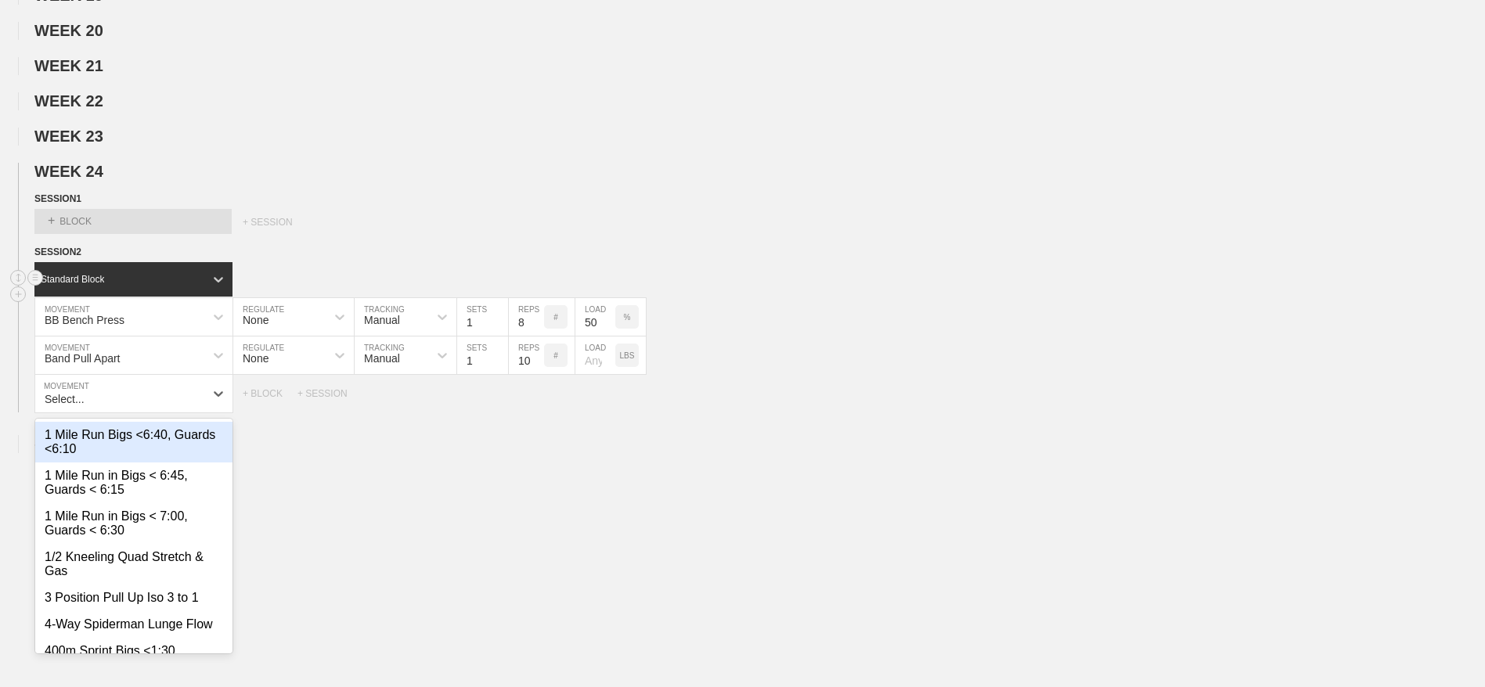
scroll to position [5638, 0]
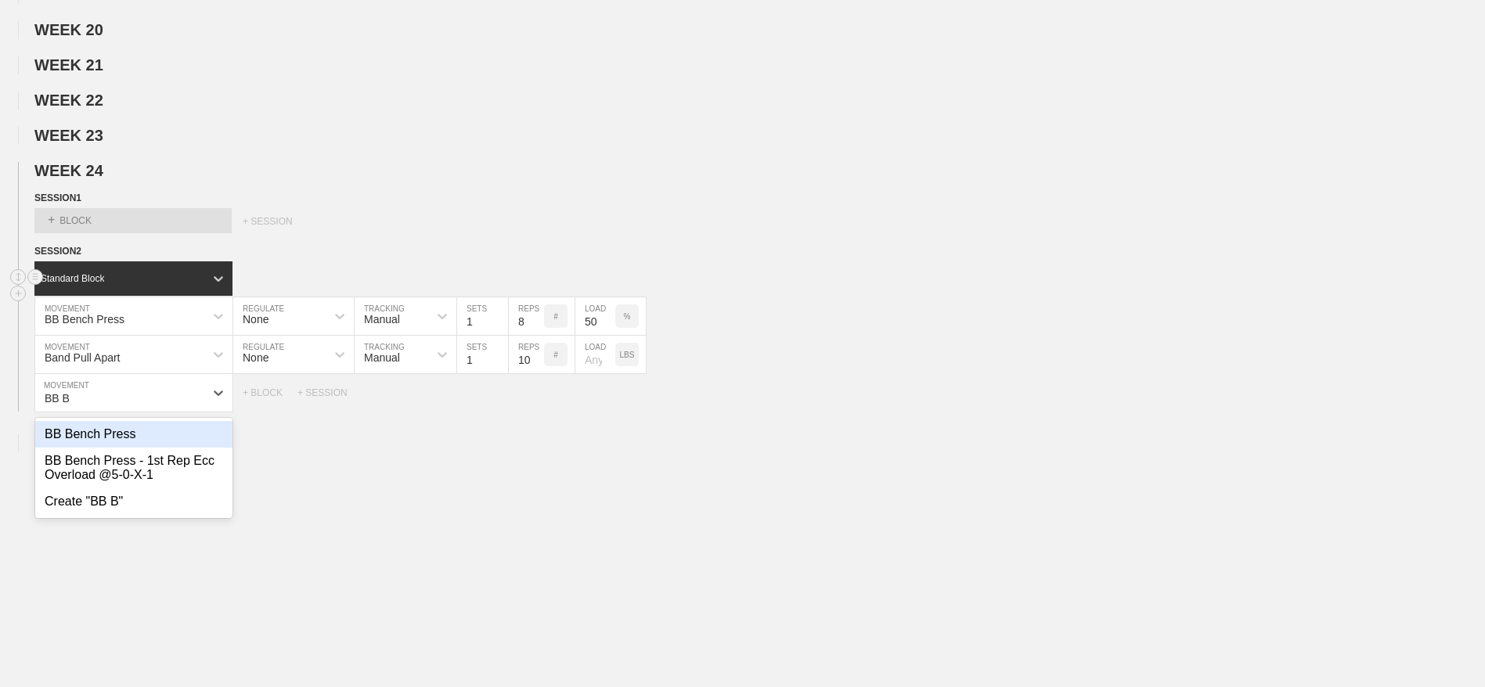
click at [67, 448] on div "BB Bench Press" at bounding box center [133, 434] width 197 height 27
type input "BB B"
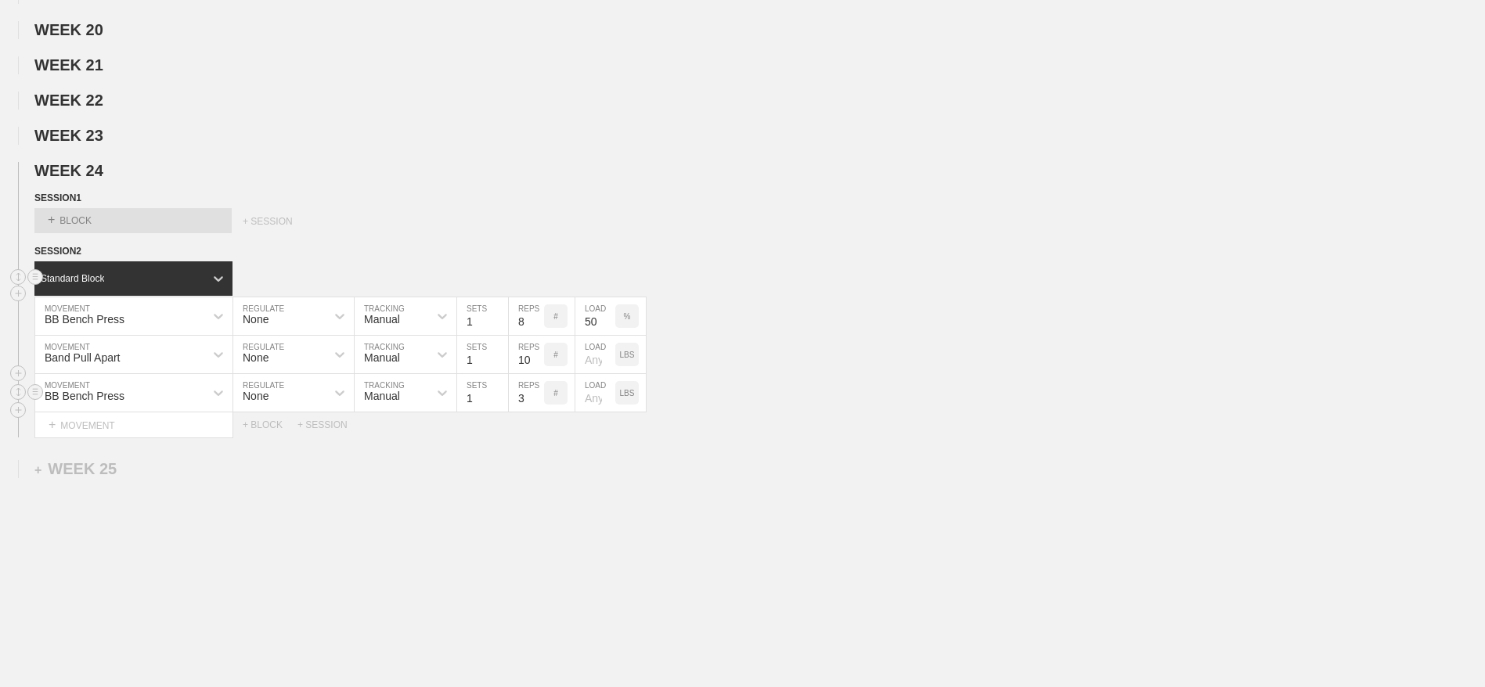
click at [524, 412] on input "3" at bounding box center [526, 393] width 35 height 38
type input "5"
click at [627, 398] on p "LBS" at bounding box center [627, 393] width 15 height 9
click at [591, 412] on input "number" at bounding box center [595, 393] width 40 height 38
type input "65"
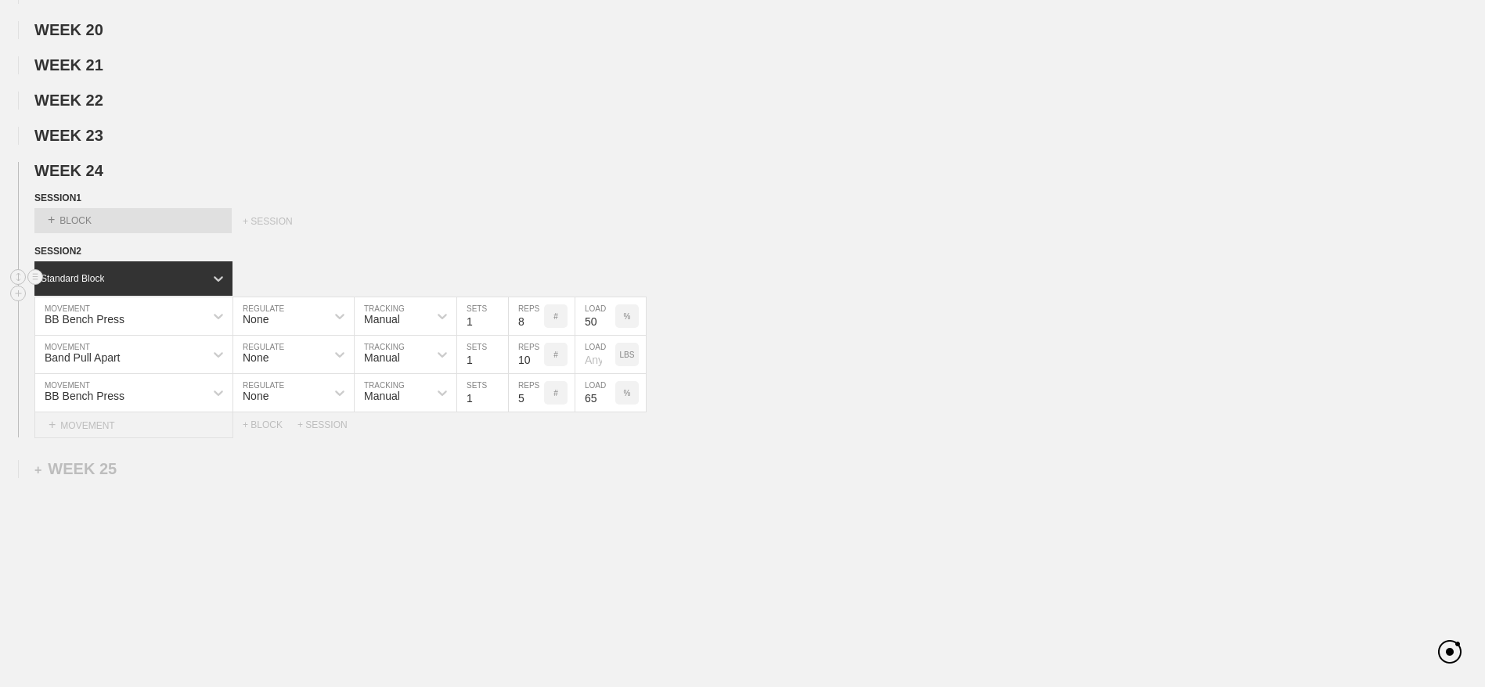
click at [81, 438] on div "+ MOVEMENT" at bounding box center [133, 425] width 199 height 26
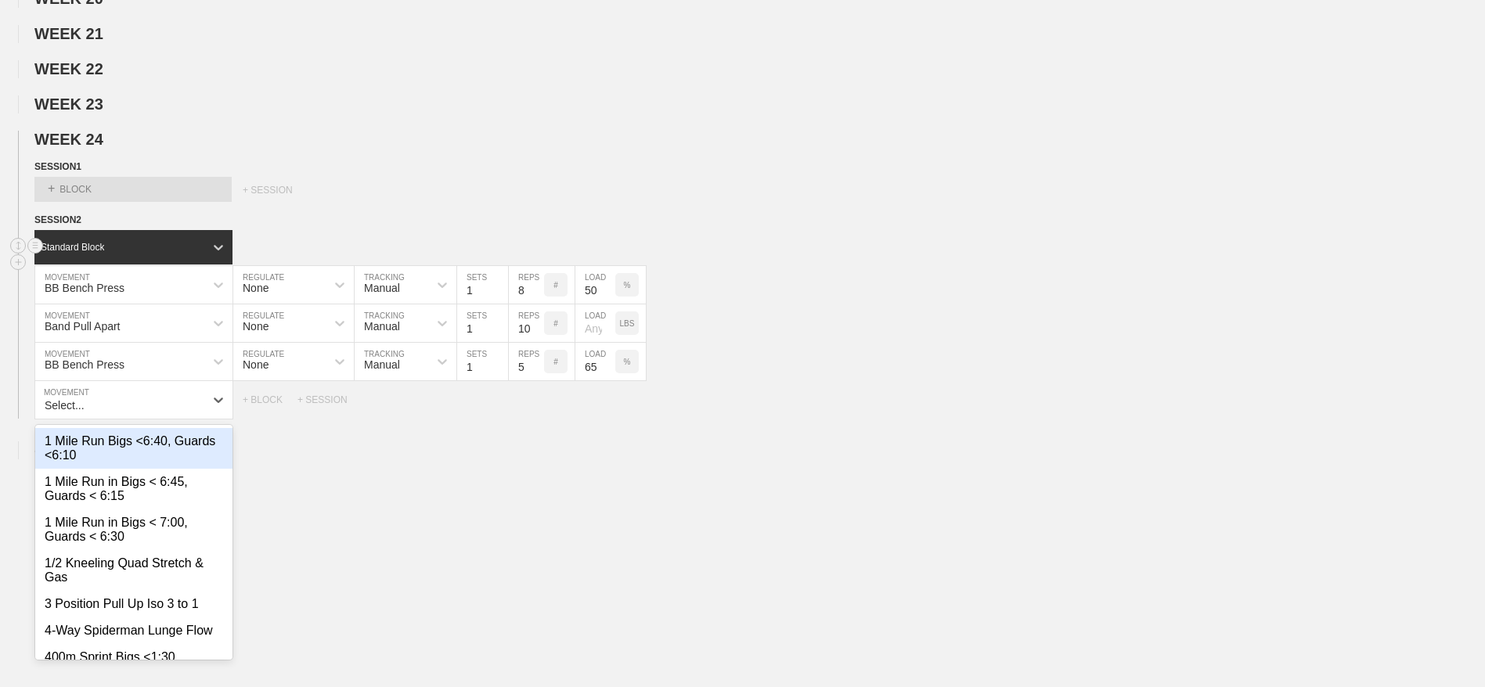
scroll to position [5676, 0]
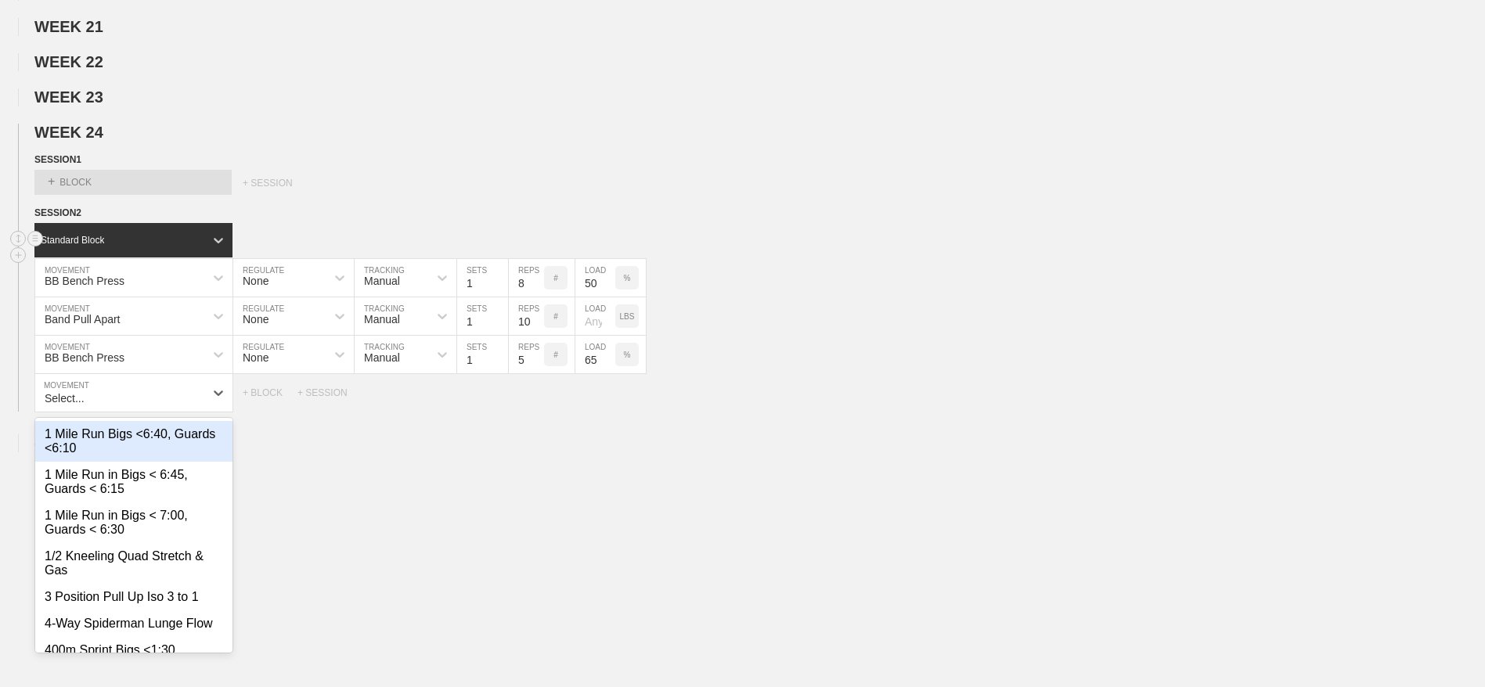
click at [81, 448] on div "1 Mile Run Bigs <6:40, Guards <6:10 1 Mile Run in Bigs < 6:45, Guards < 6:15 1 …" at bounding box center [133, 535] width 197 height 235
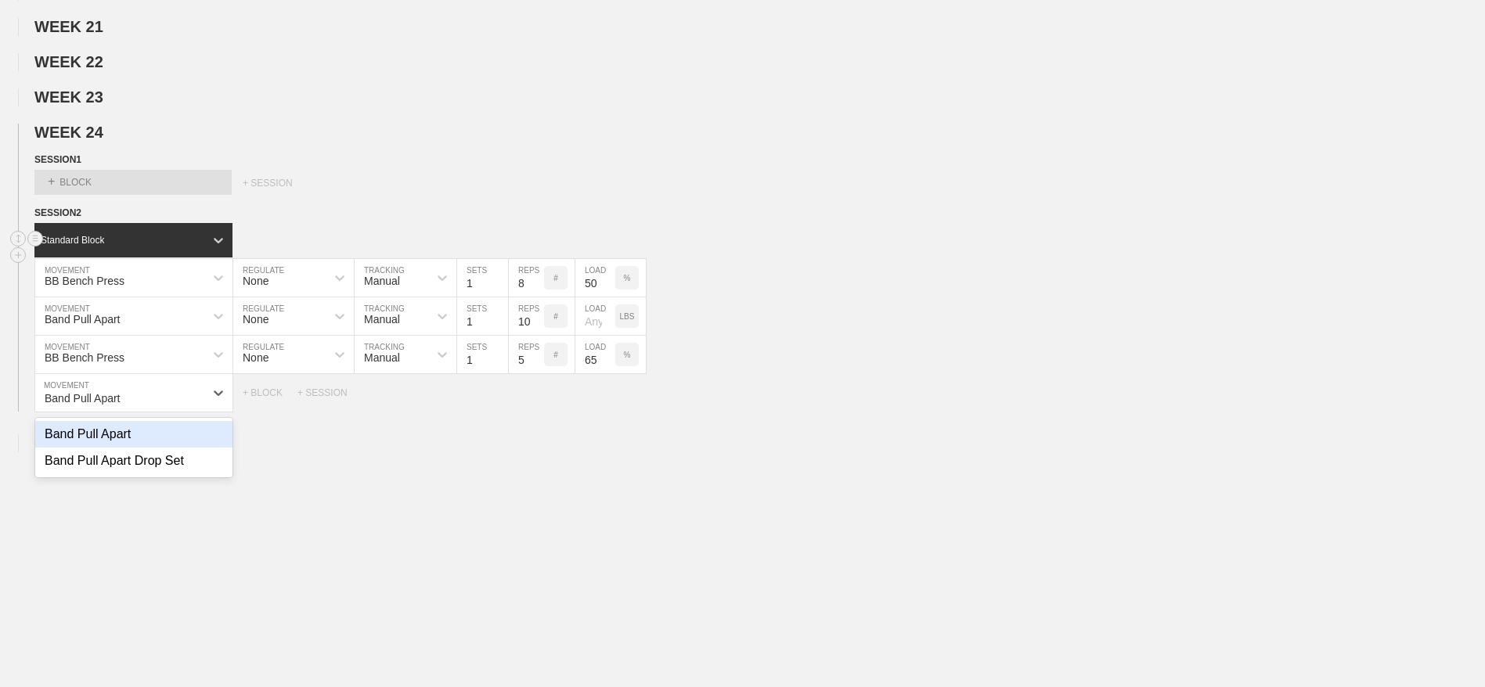
type input "Band Pull Apart"
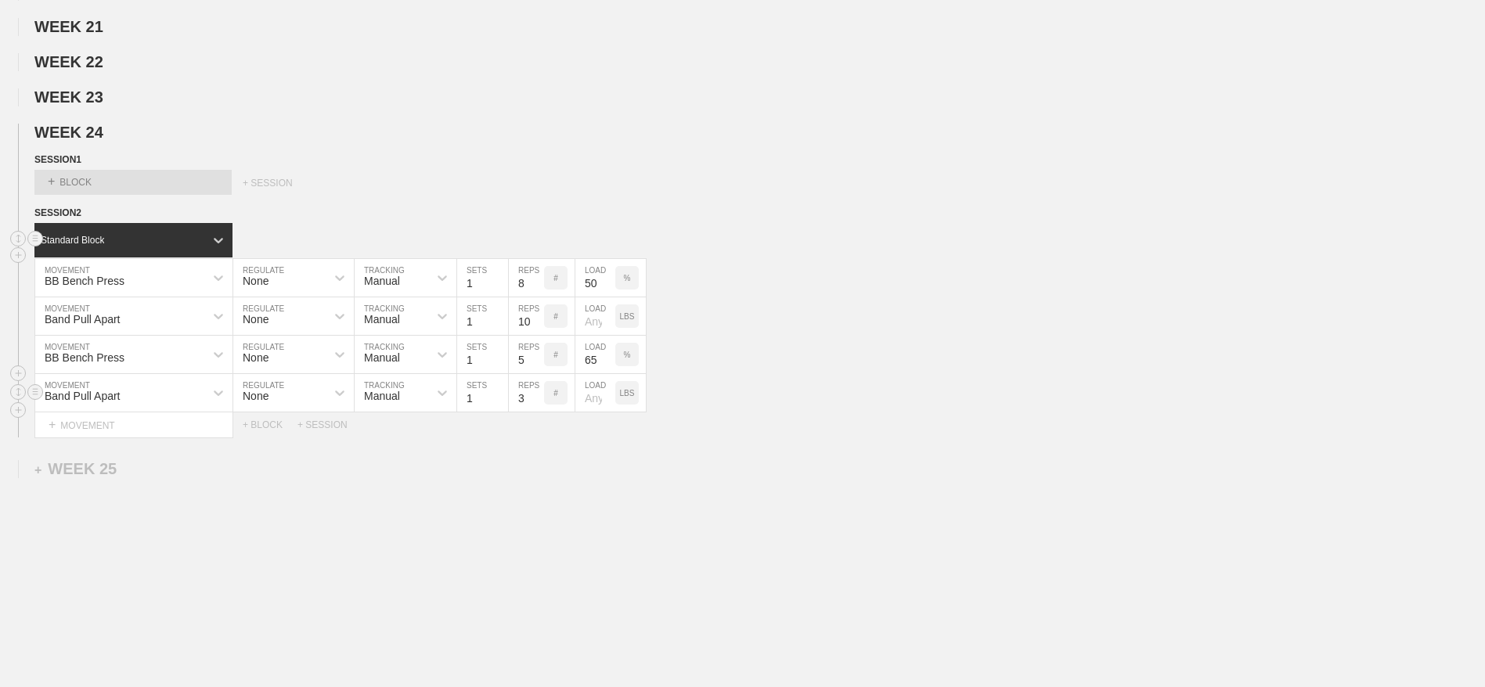
click at [521, 412] on input "3" at bounding box center [526, 393] width 35 height 38
type input "10"
click at [106, 438] on div "+ MOVEMENT" at bounding box center [133, 425] width 199 height 26
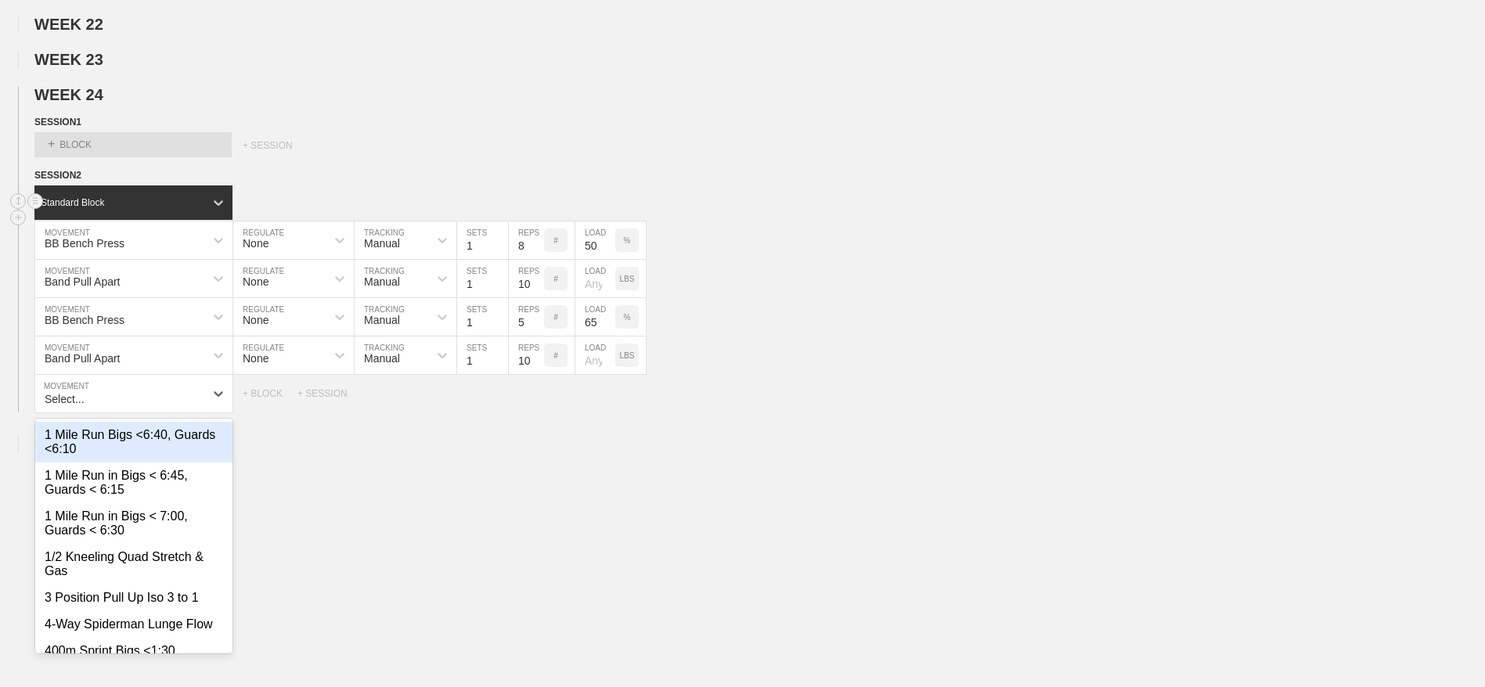
scroll to position [5714, 0]
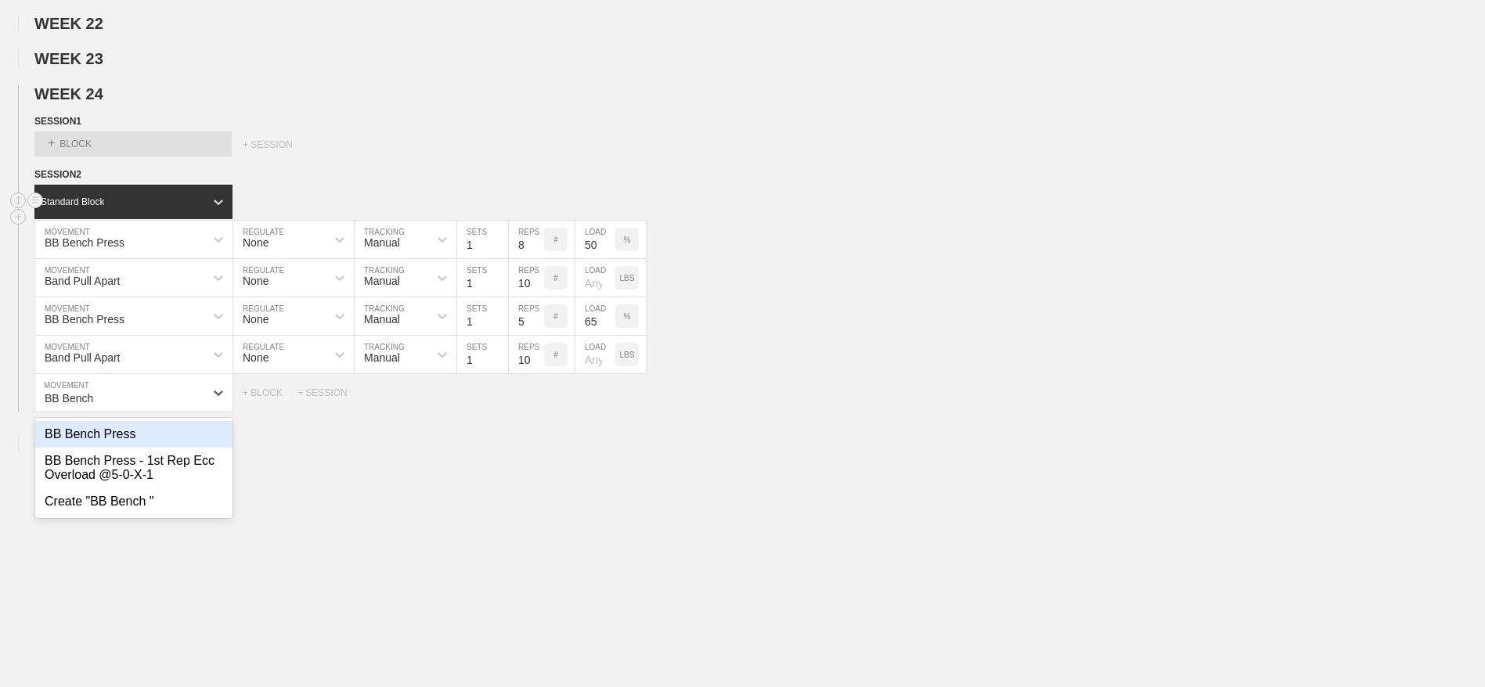
click at [106, 448] on div "BB Bench Press" at bounding box center [133, 434] width 197 height 27
type input "BB Bench"
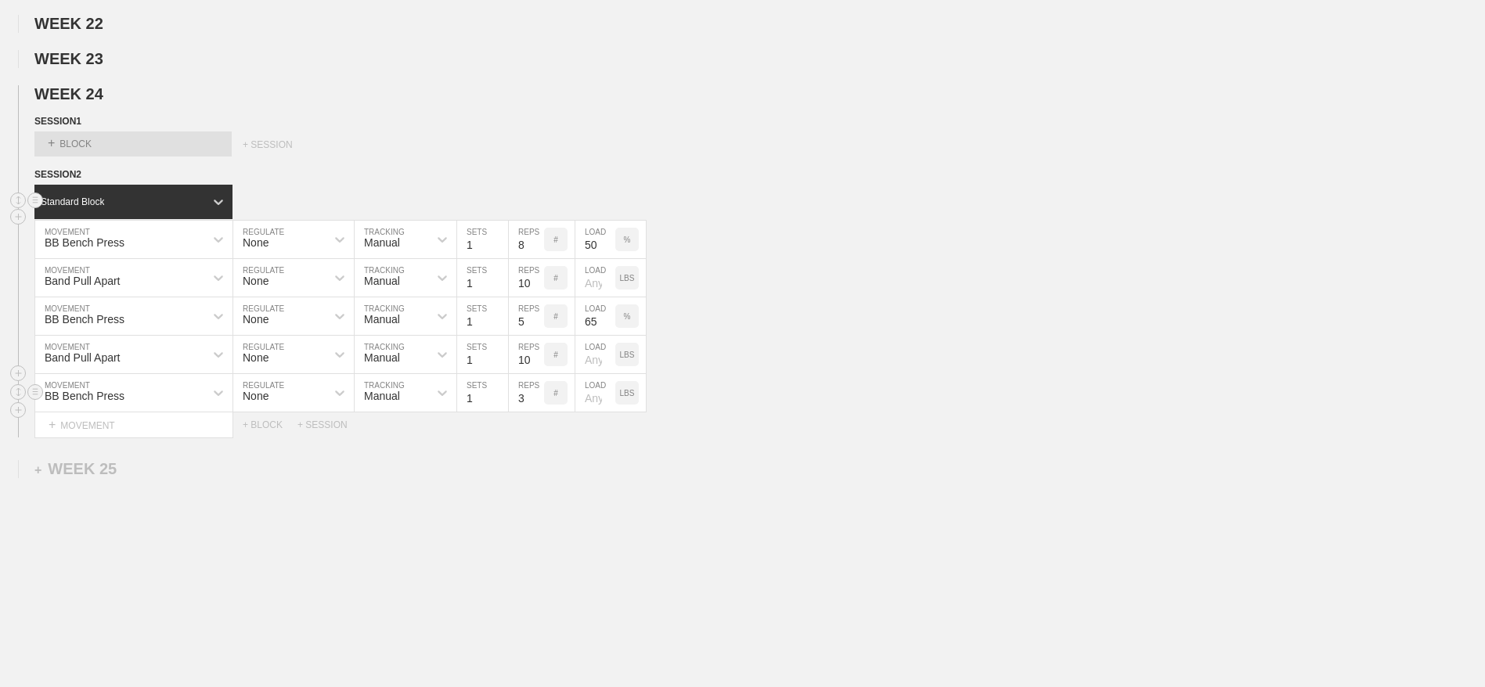
click at [530, 412] on input "3" at bounding box center [526, 393] width 35 height 38
click at [596, 412] on input "number" at bounding box center [595, 393] width 40 height 38
type input "80"
click at [87, 438] on div "+ MOVEMENT" at bounding box center [133, 425] width 199 height 26
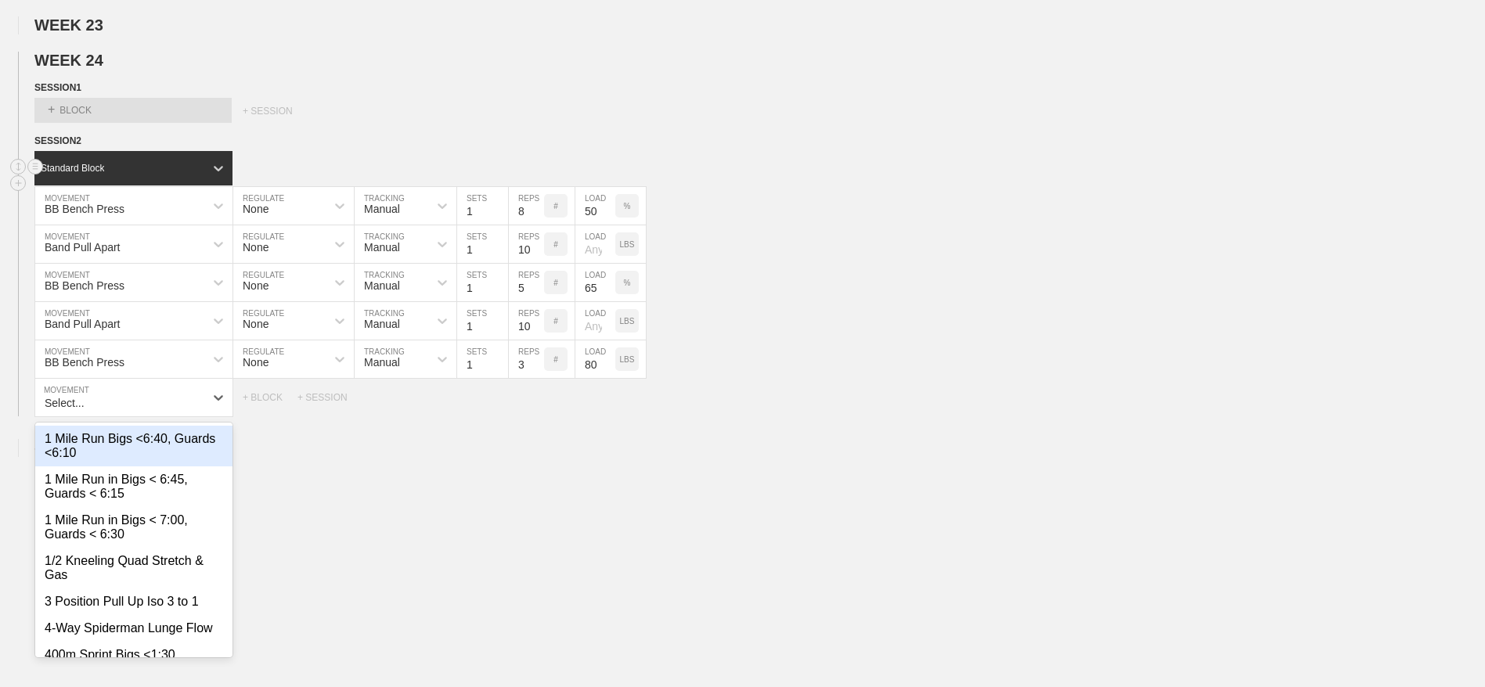
scroll to position [5753, 0]
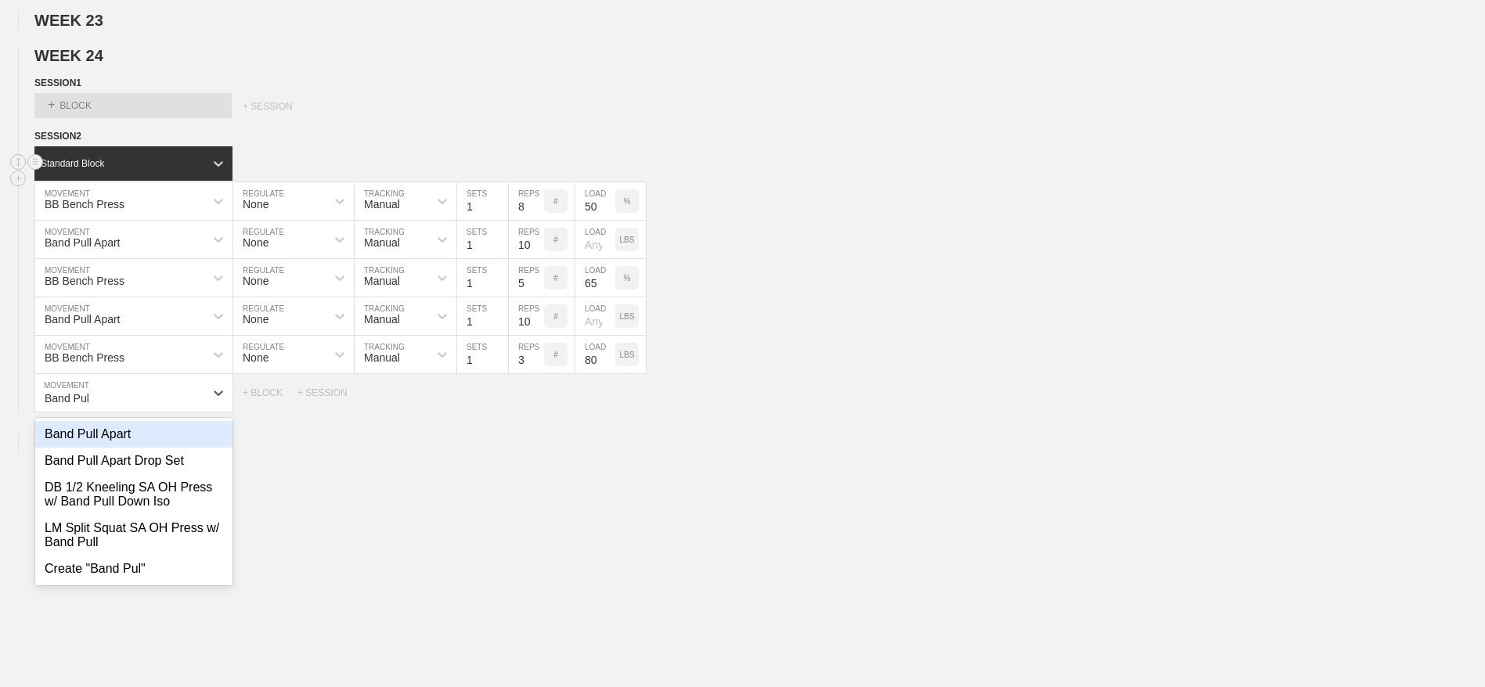
click at [100, 448] on div "Band Pull Apart" at bounding box center [133, 434] width 197 height 27
type input "Band Pul"
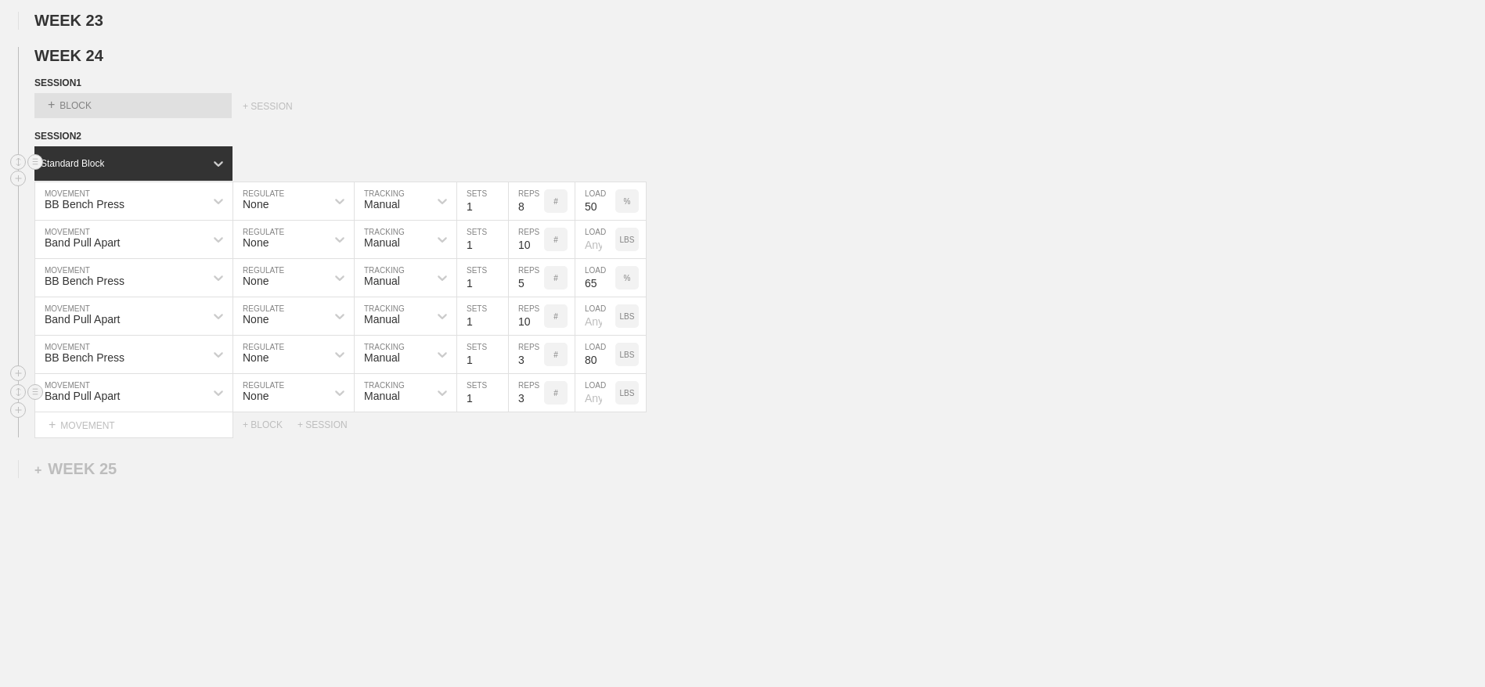
click at [525, 412] on input "3" at bounding box center [526, 393] width 35 height 38
type input "10"
click at [82, 438] on div "+ MOVEMENT" at bounding box center [133, 425] width 199 height 26
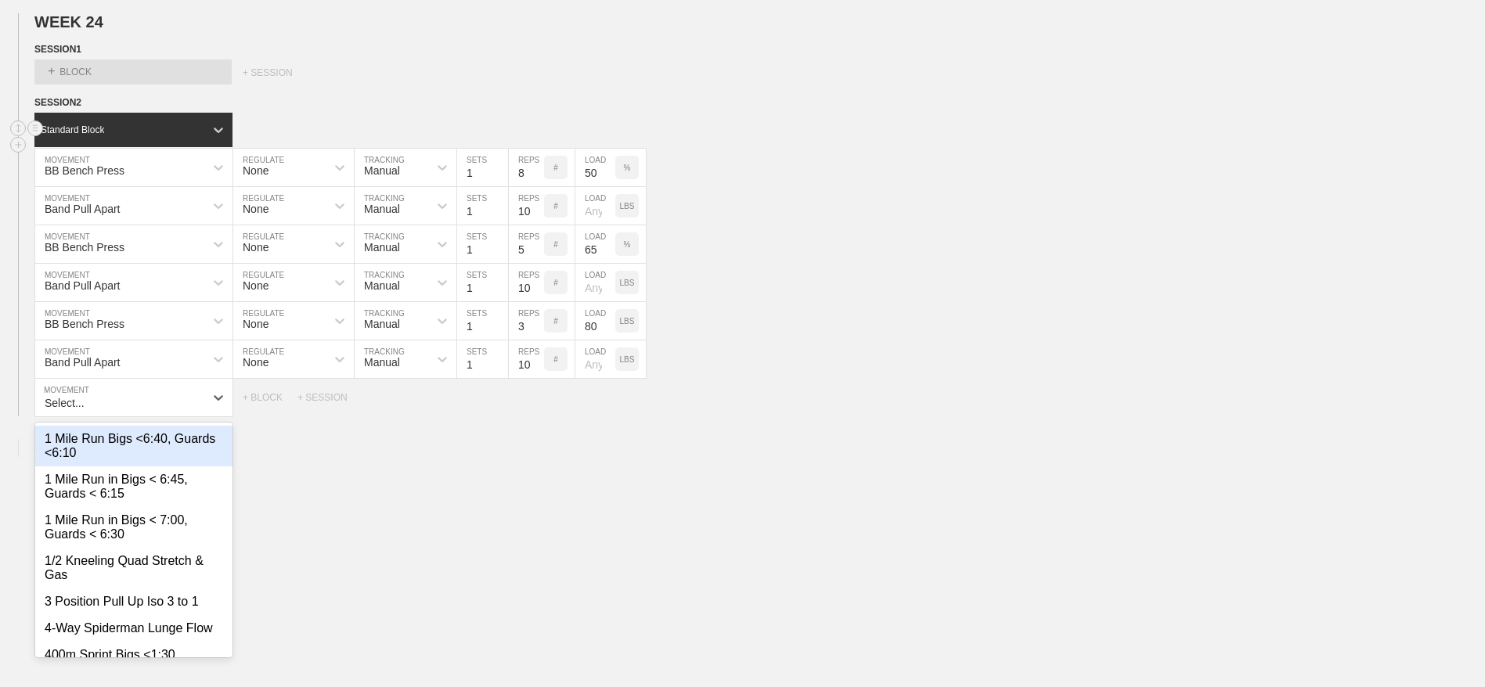
scroll to position [5791, 0]
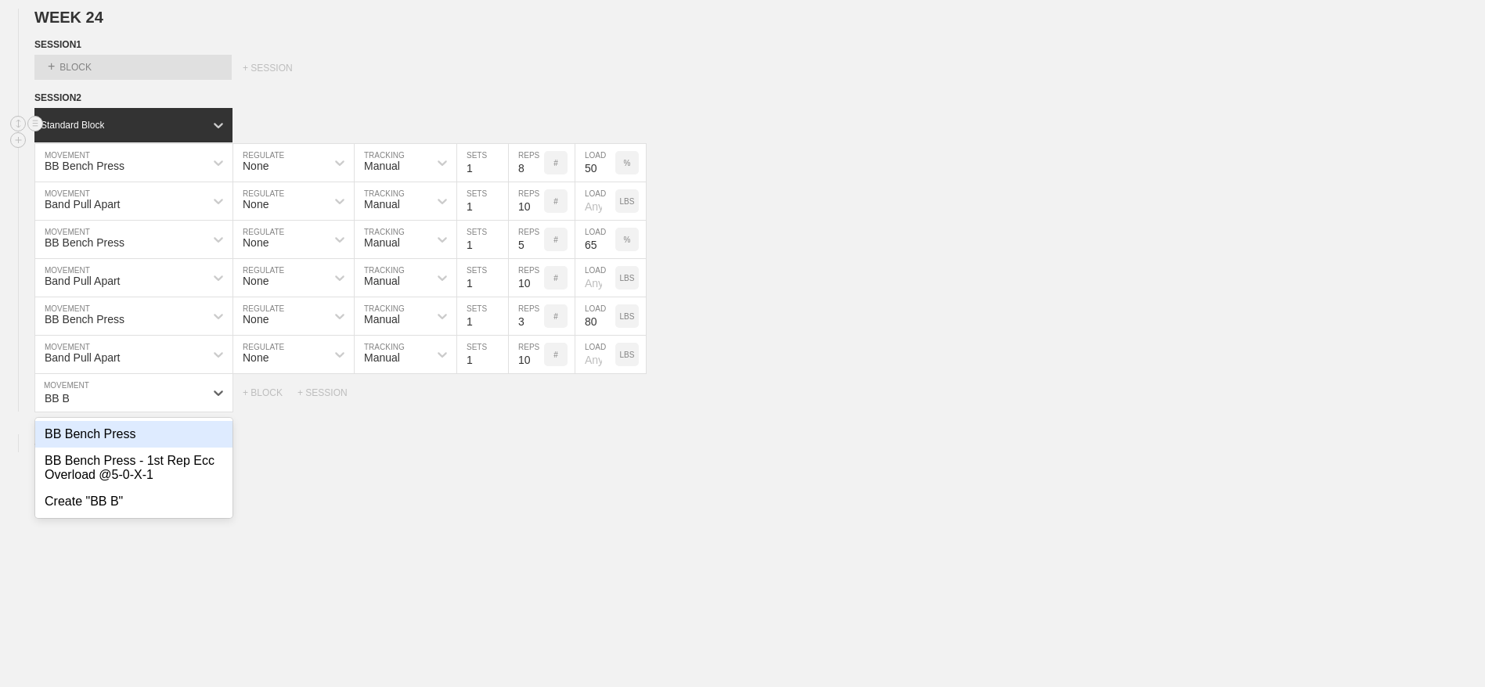
click at [82, 448] on div "BB Bench Press" at bounding box center [133, 434] width 197 height 27
type input "BB B"
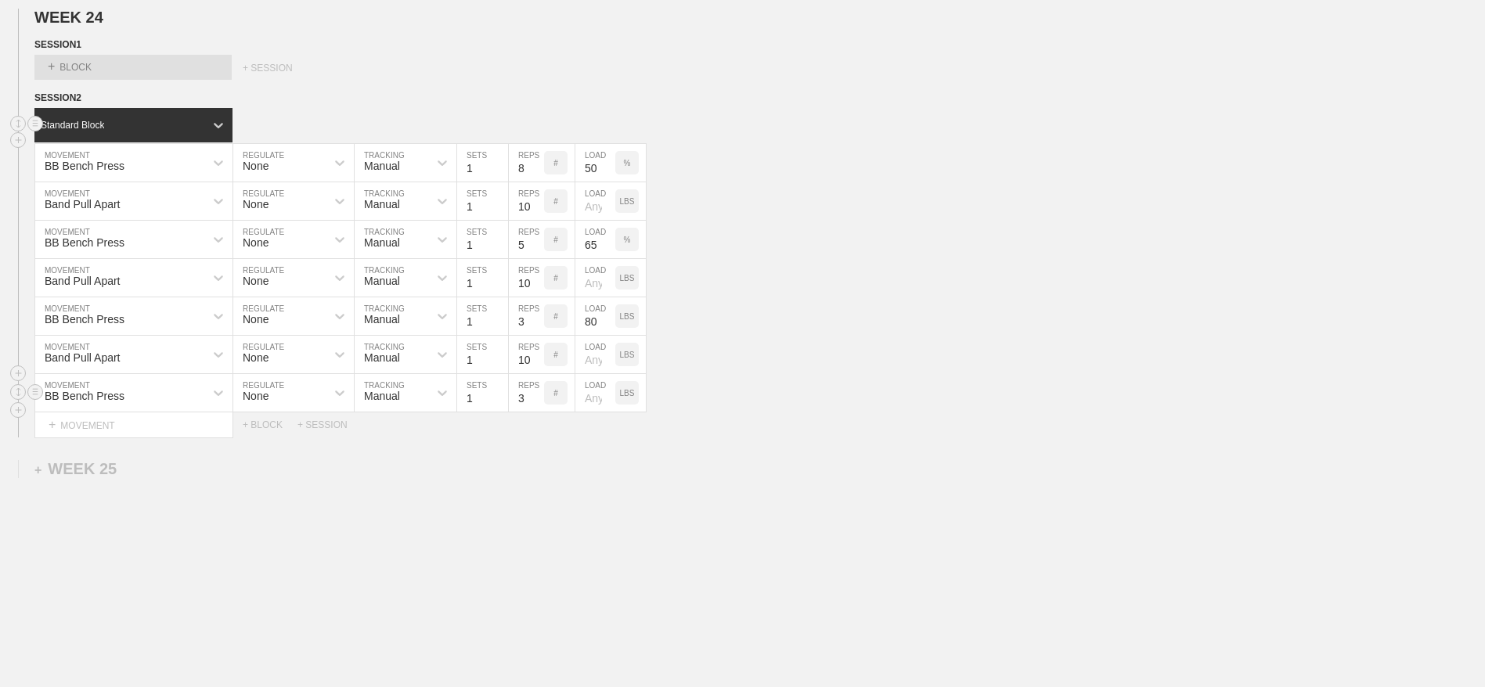
click at [524, 412] on input "3" at bounding box center [526, 393] width 35 height 38
type input "1"
click at [631, 398] on p "LBS" at bounding box center [627, 393] width 15 height 9
click at [583, 412] on input "number" at bounding box center [595, 393] width 40 height 38
type input "90"
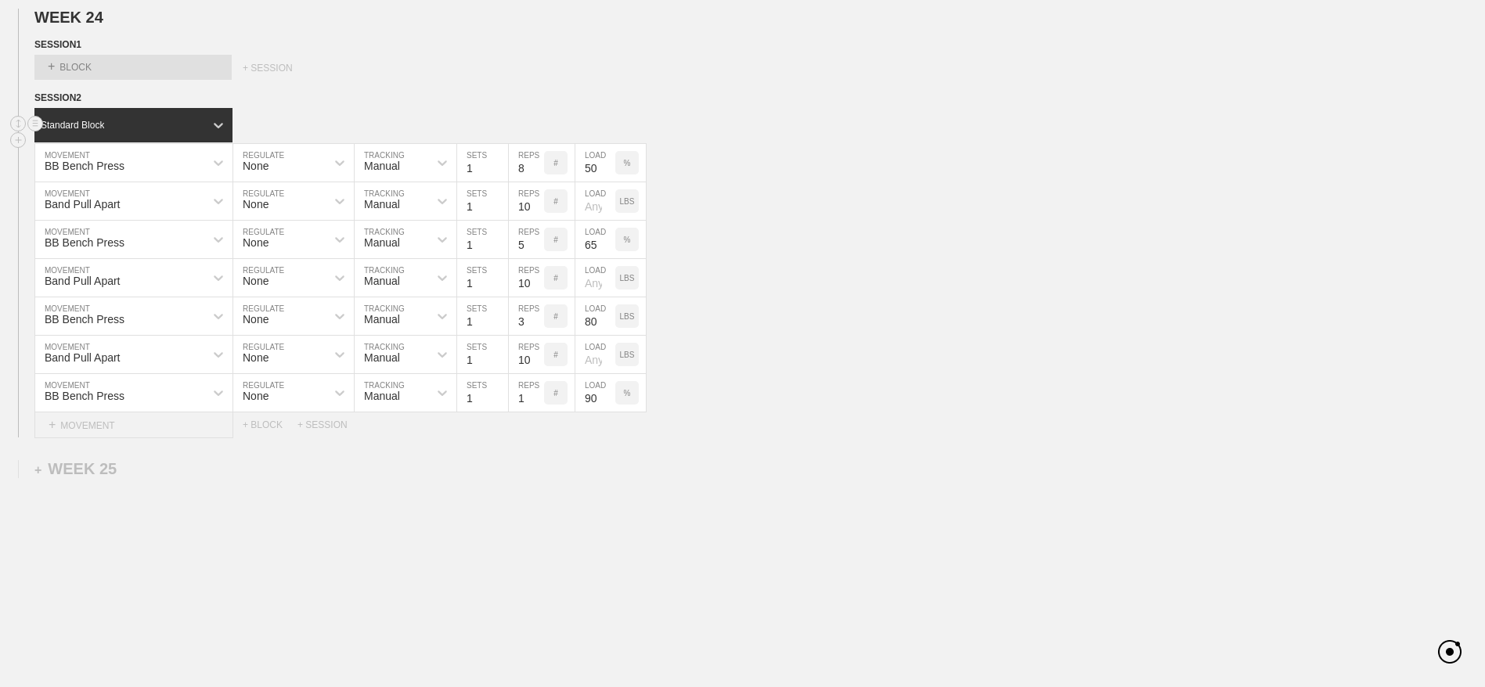
click at [87, 438] on div "+ MOVEMENT" at bounding box center [133, 425] width 199 height 26
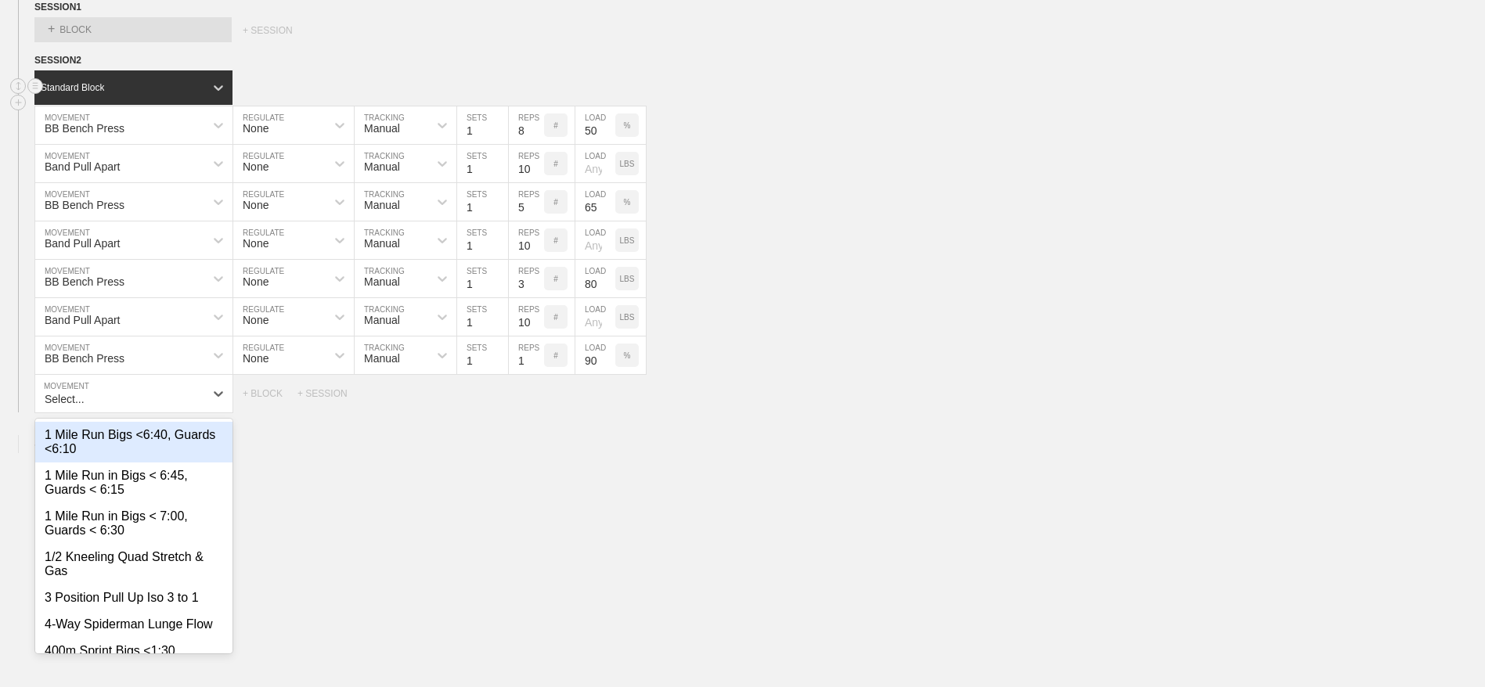
scroll to position [5829, 0]
click at [87, 455] on div "1 Mile Run Bigs <6:40, Guards <6:10" at bounding box center [133, 441] width 197 height 41
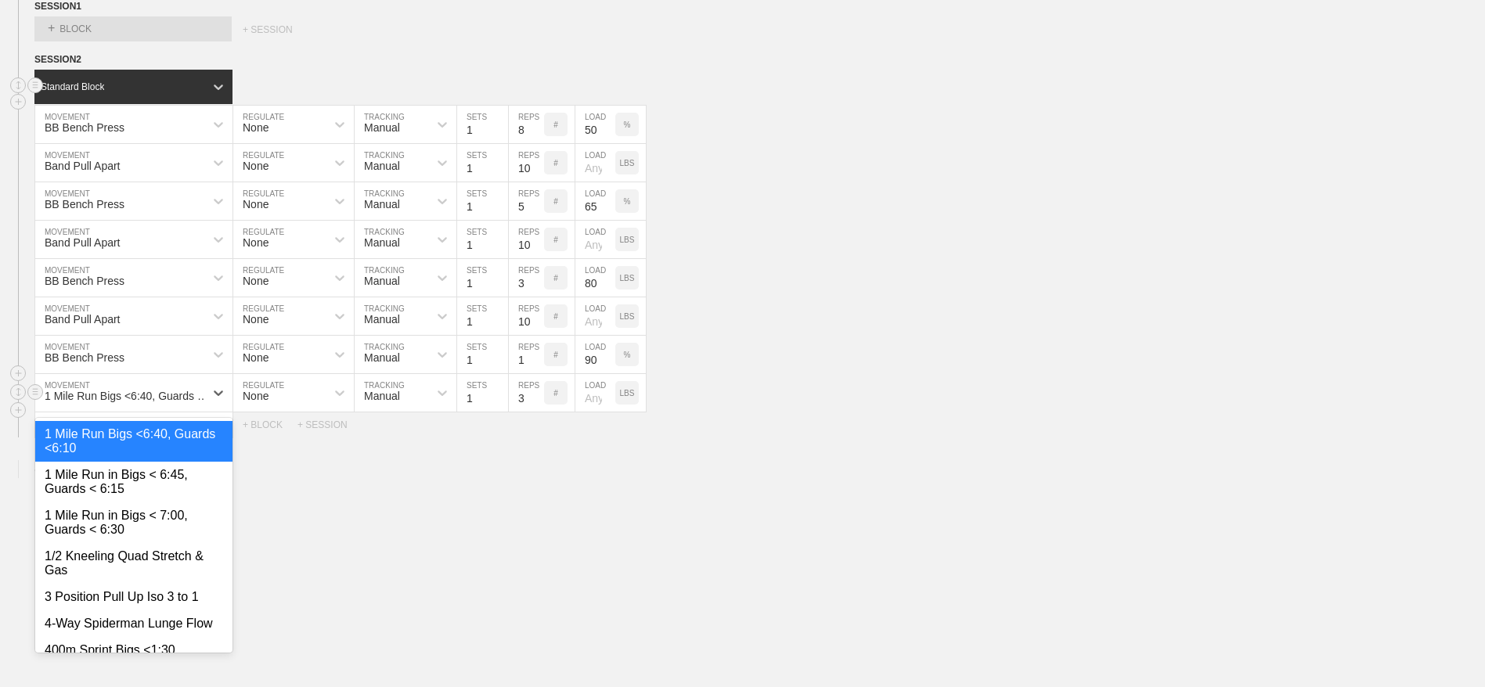
click at [113, 402] on div "1 Mile Run Bigs <6:40, Guards <6:10" at bounding box center [130, 396] width 170 height 13
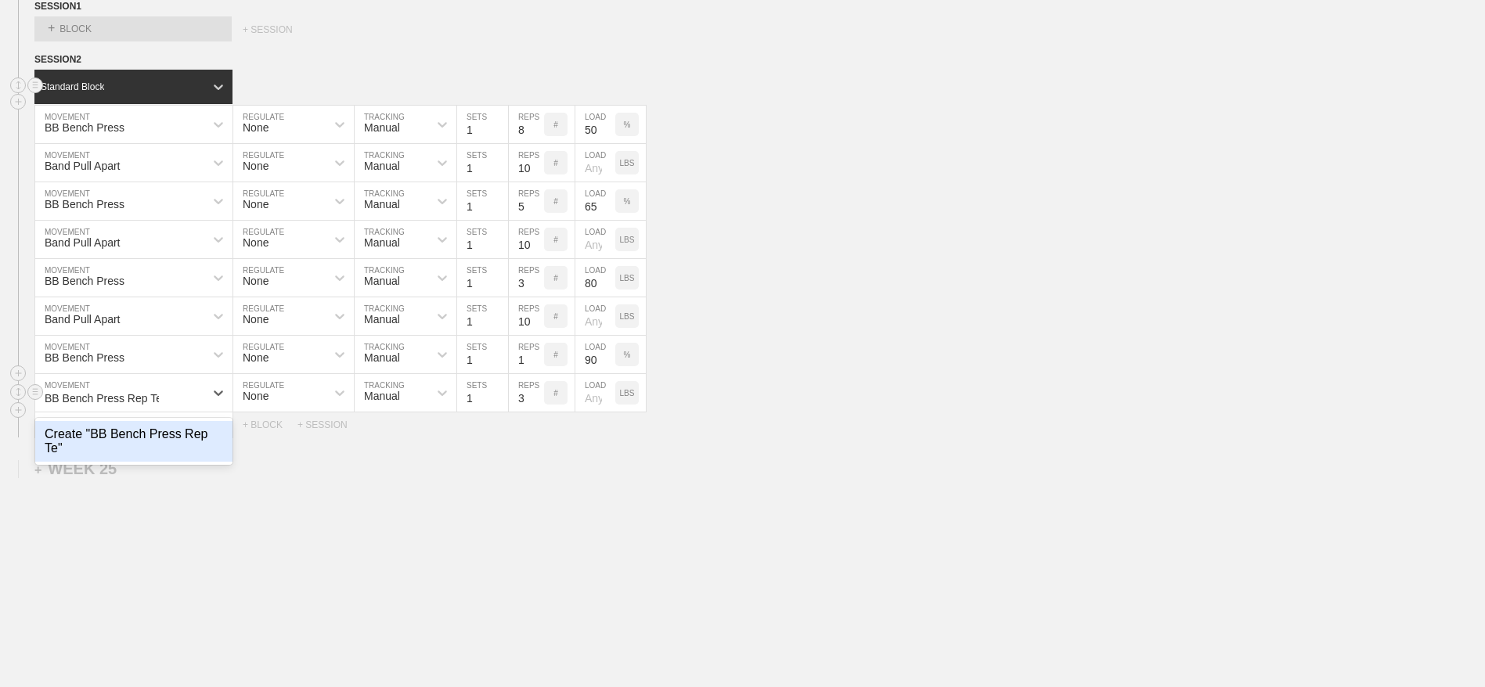
type input "BB Bench Press Rep Test"
click at [131, 462] on div "Create "BB Bench Press Rep Test"" at bounding box center [133, 441] width 197 height 41
click at [554, 398] on p "#" at bounding box center [555, 393] width 5 height 9
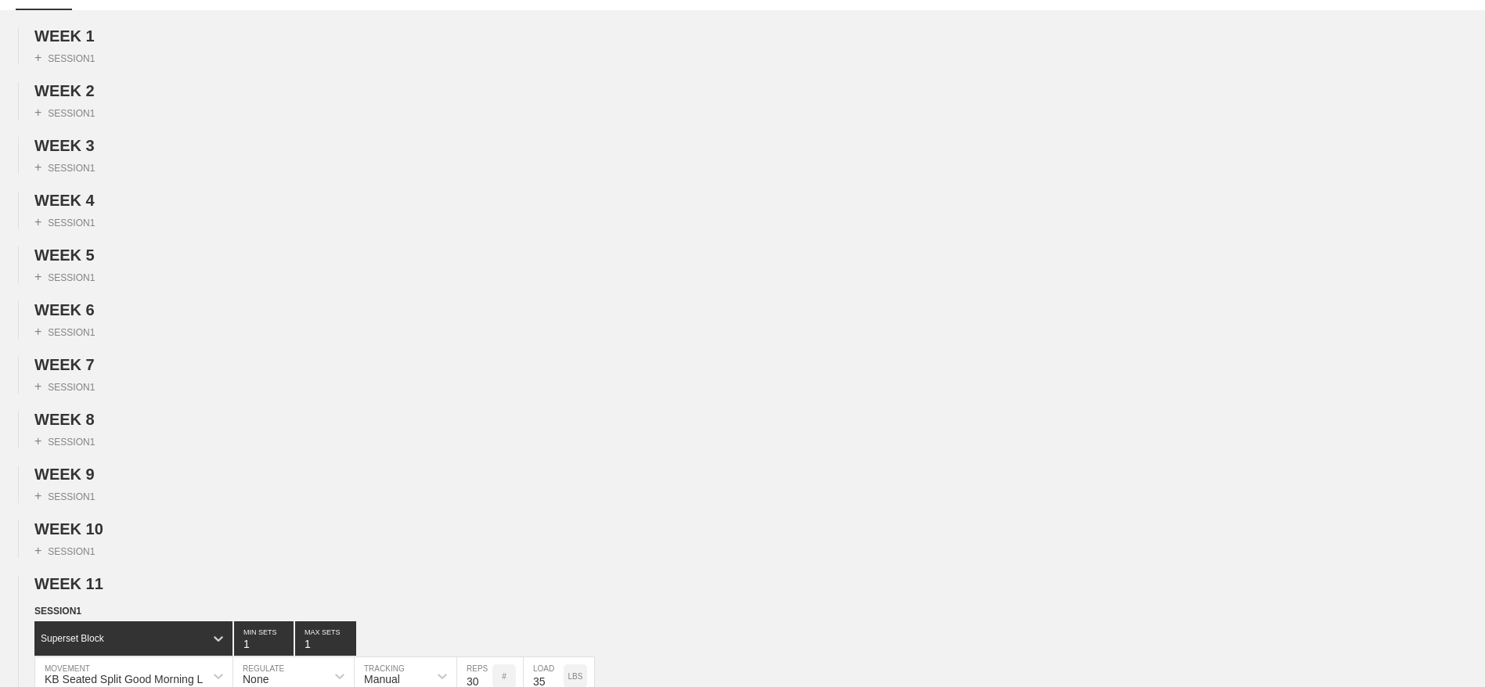
scroll to position [0, 0]
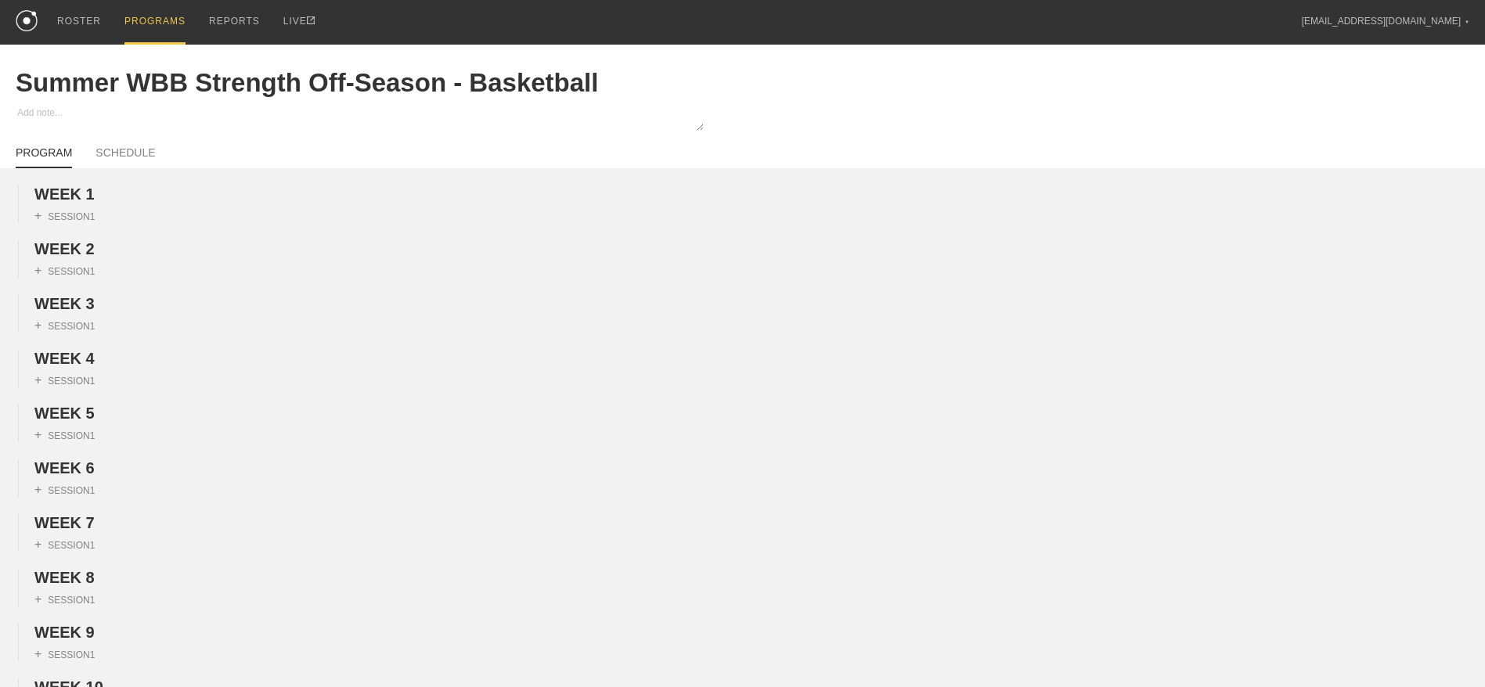
click at [158, 19] on div "PROGRAMS" at bounding box center [154, 22] width 61 height 45
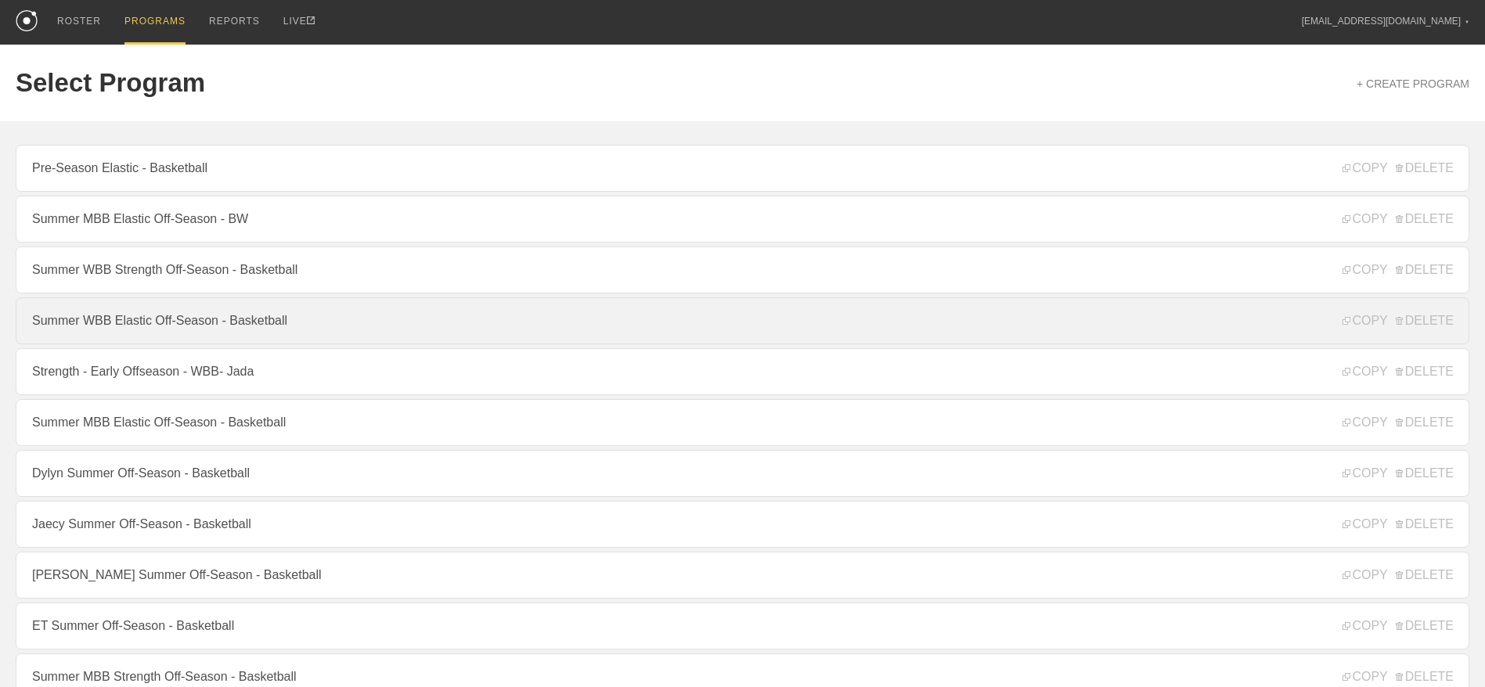
click at [142, 329] on link "Summer WBB Elastic Off-Season - Basketball" at bounding box center [742, 320] width 1453 height 47
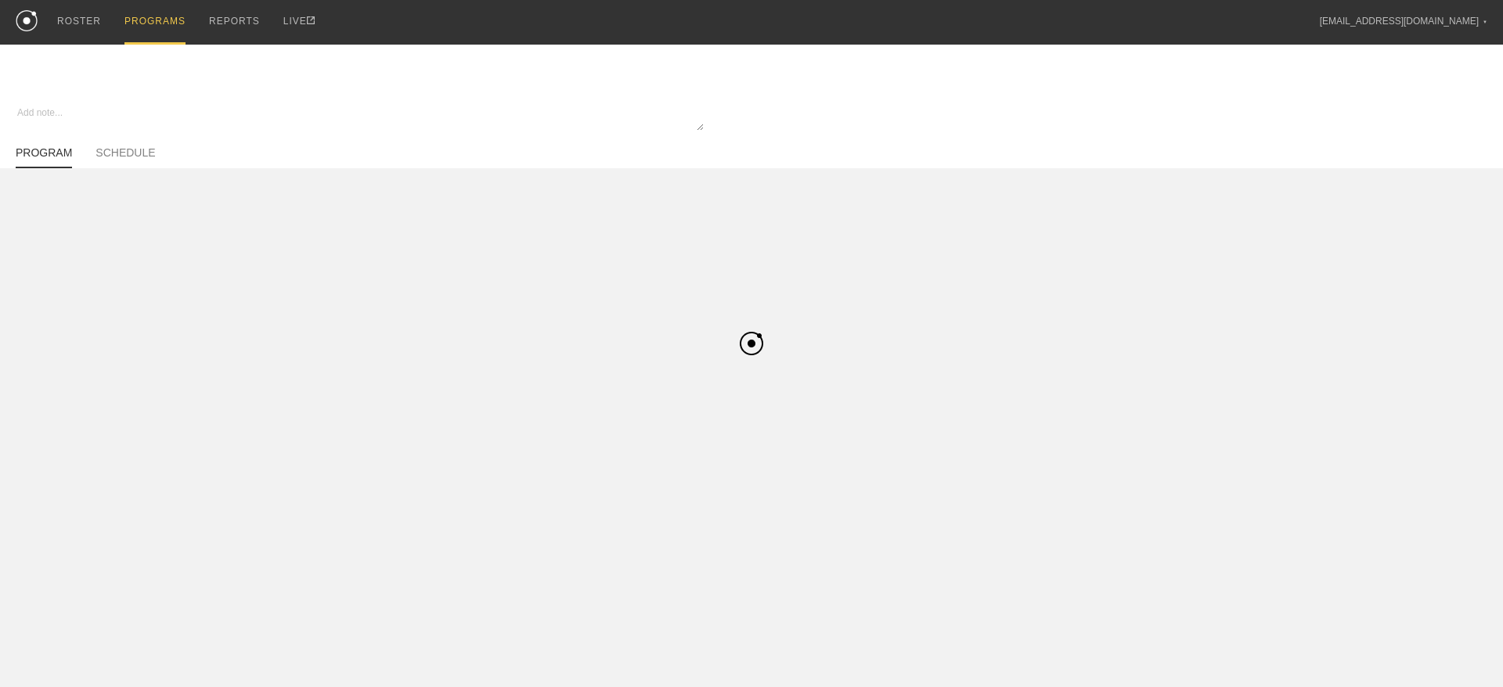
type textarea "x"
type input "Summer WBB Elastic Off-Season - Basketball"
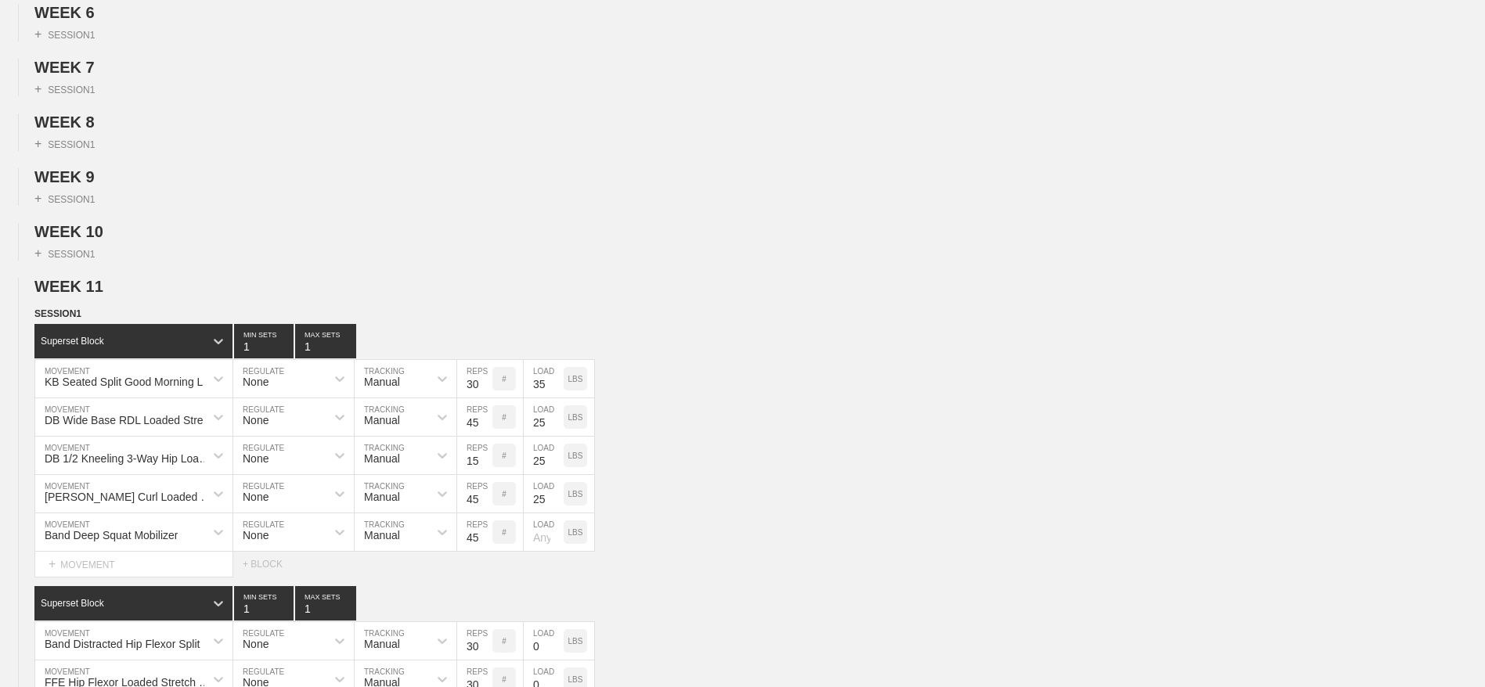
scroll to position [463, 0]
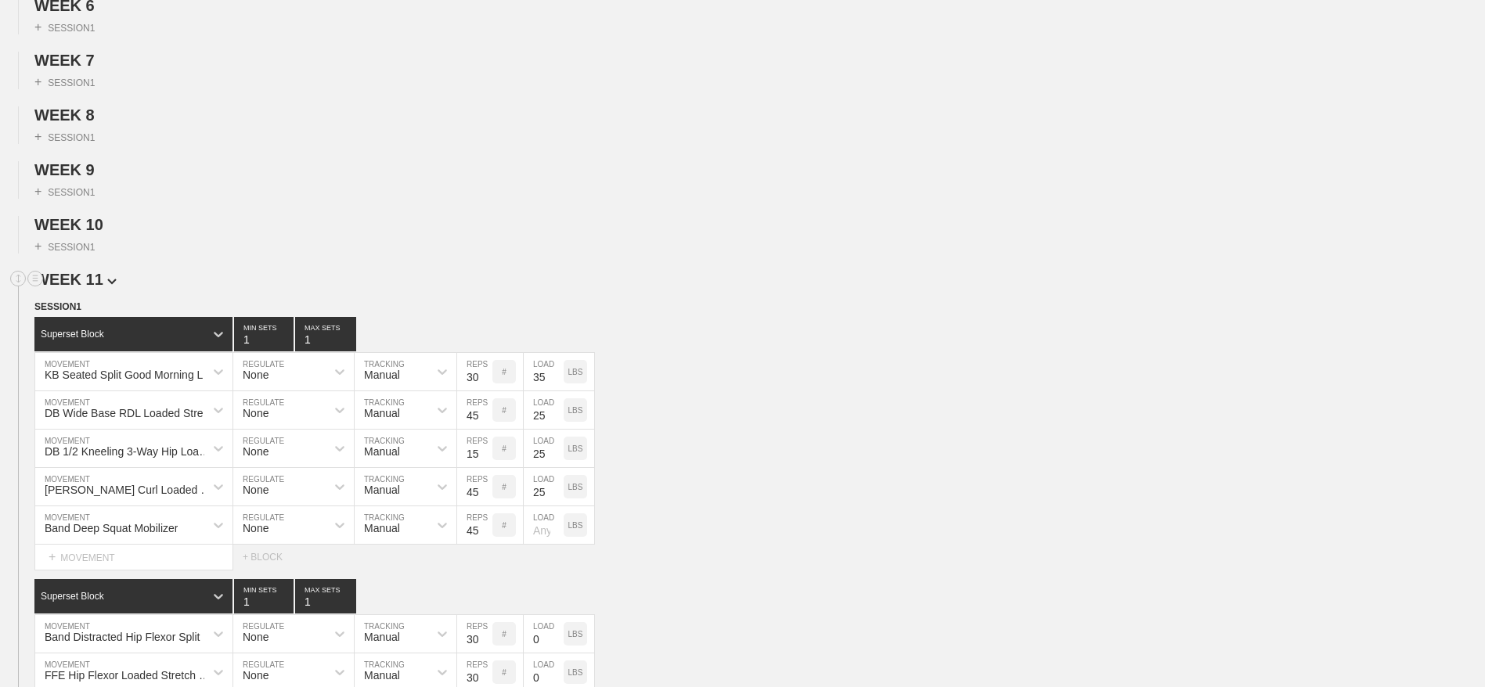
click at [91, 288] on span "WEEK 11" at bounding box center [75, 279] width 82 height 17
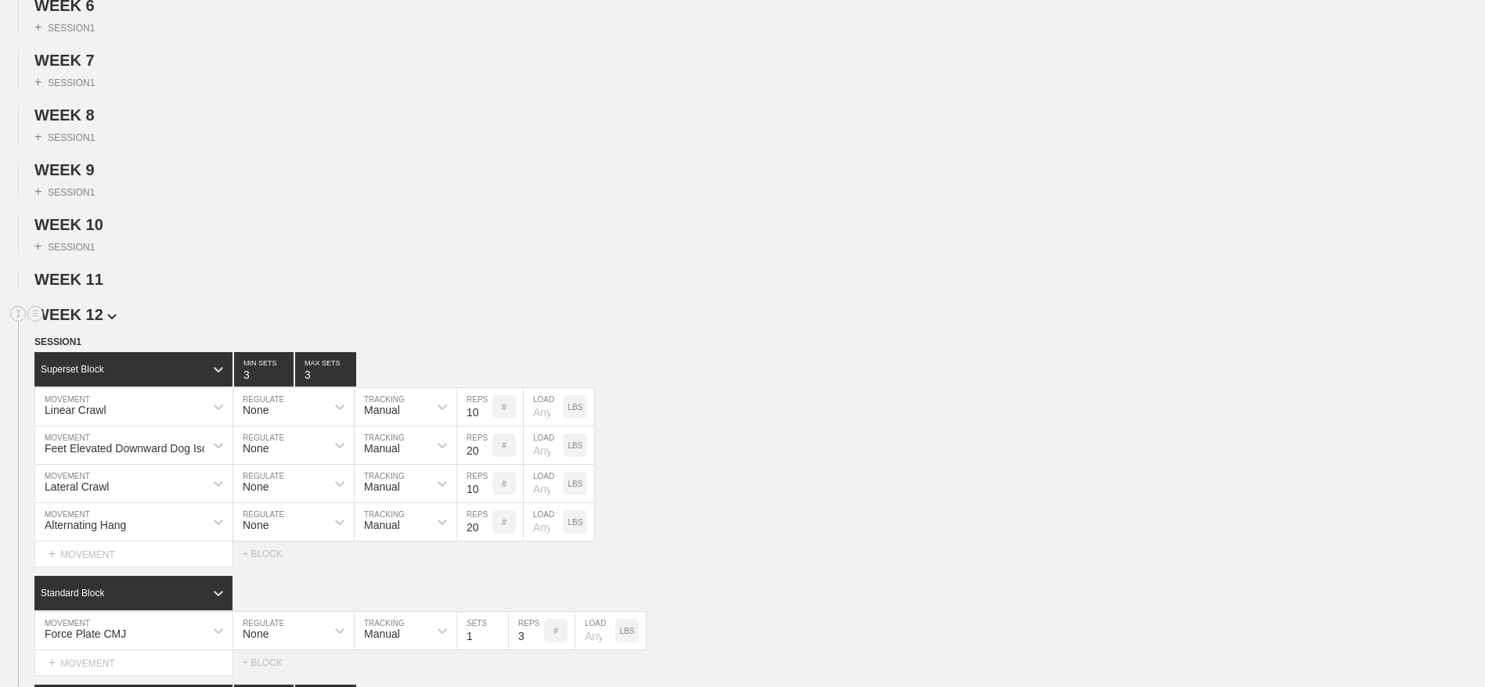
click at [88, 323] on span "WEEK 12" at bounding box center [75, 314] width 82 height 17
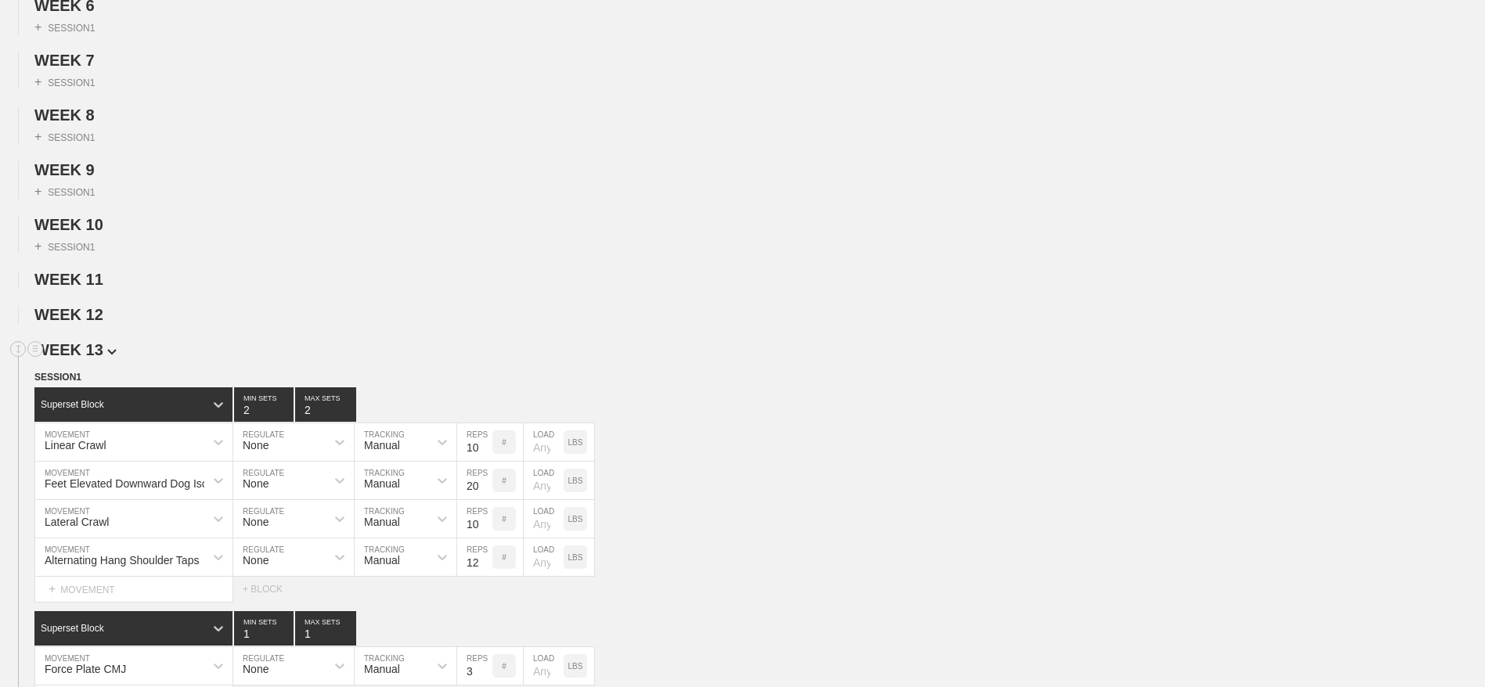
click at [88, 358] on span "WEEK 13" at bounding box center [75, 349] width 82 height 17
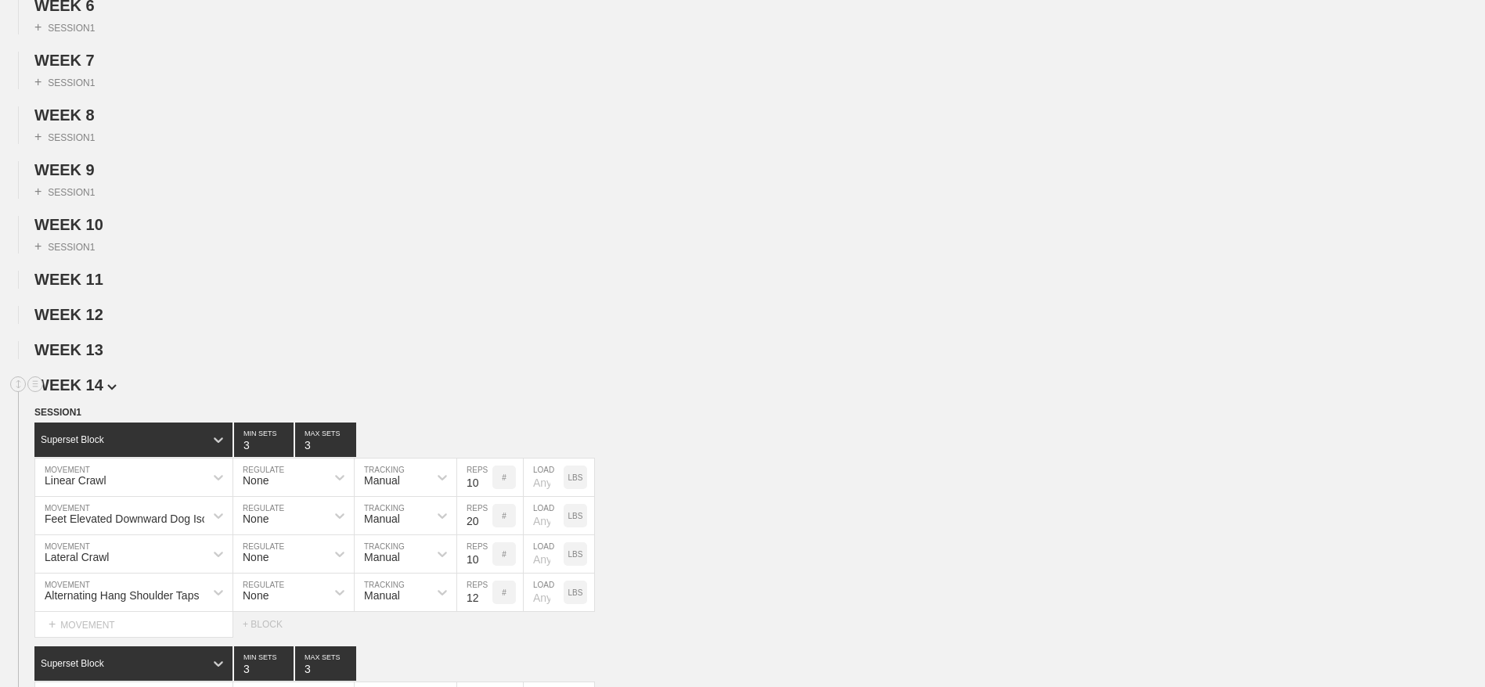
click at [85, 394] on span "WEEK 14" at bounding box center [75, 384] width 82 height 17
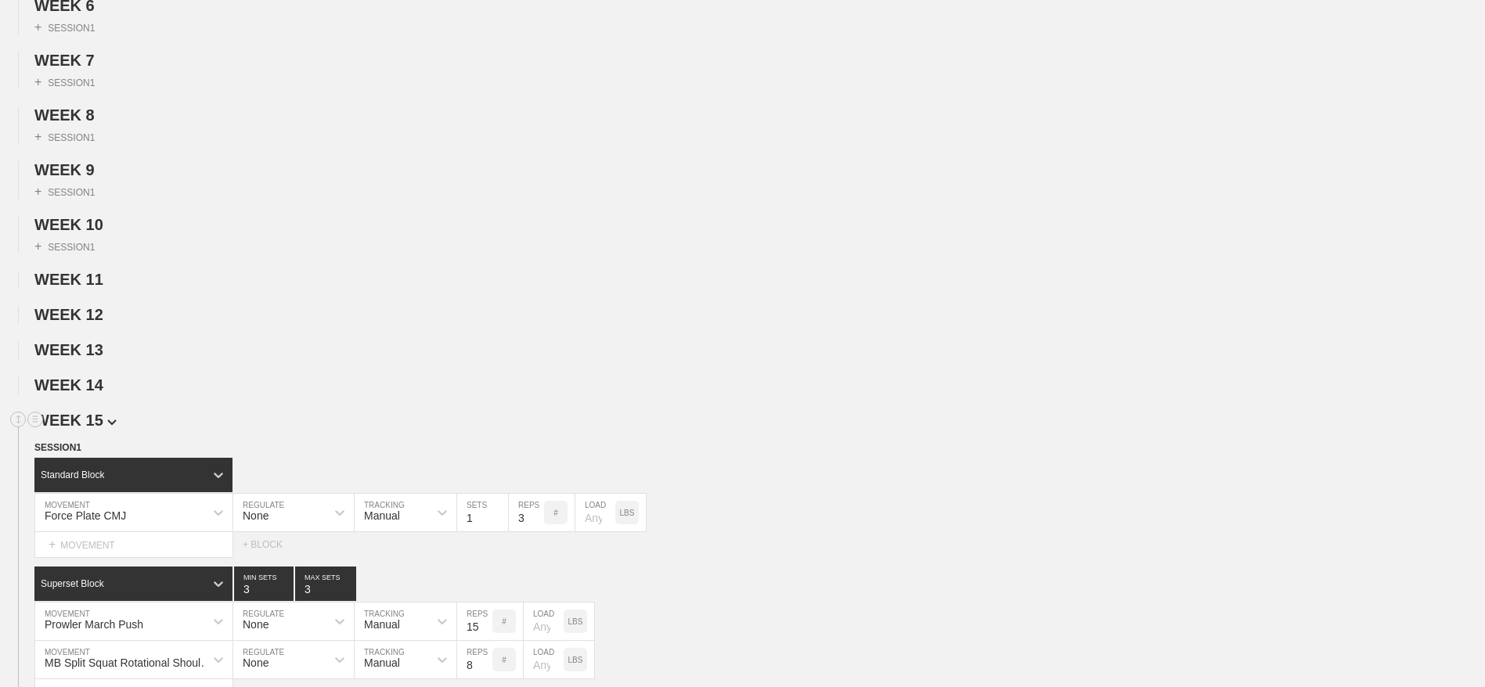
click at [85, 429] on span "WEEK 15" at bounding box center [75, 420] width 82 height 17
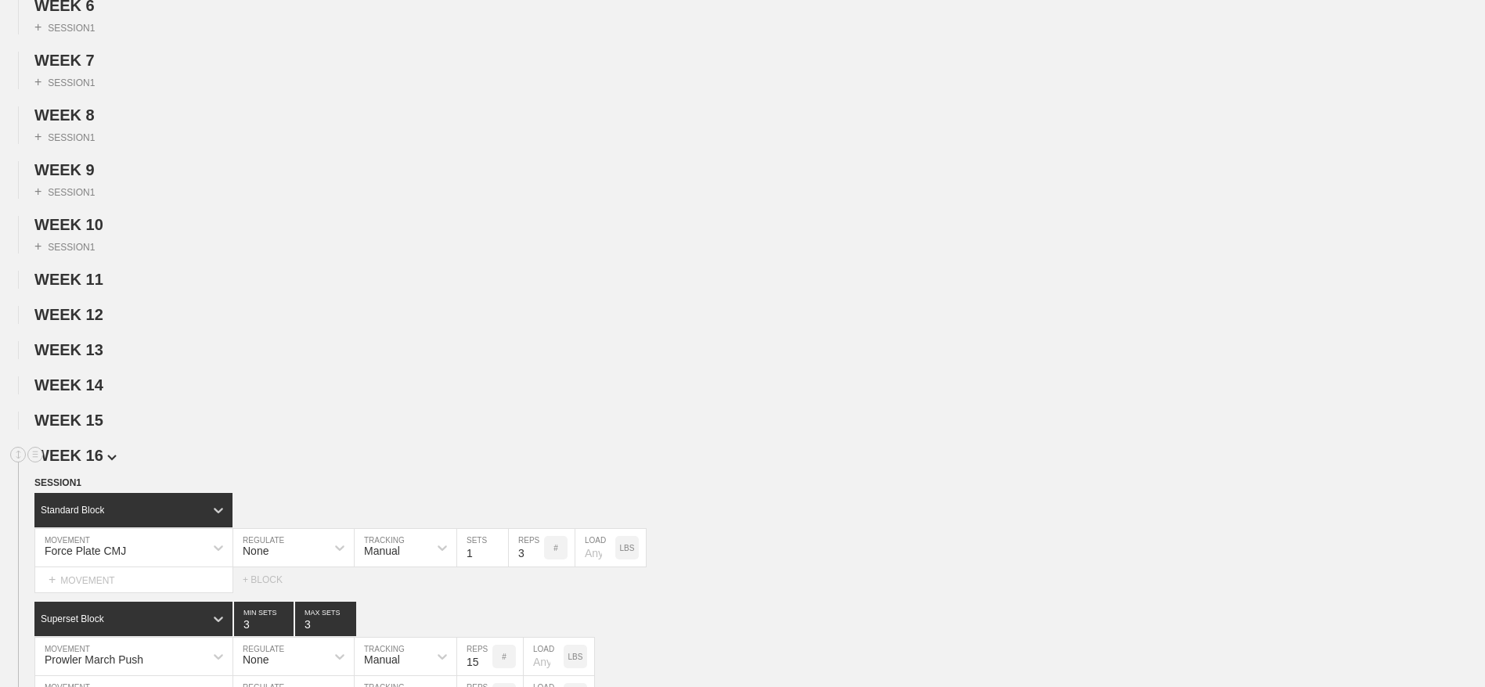
click at [82, 464] on span "WEEK 16" at bounding box center [75, 455] width 82 height 17
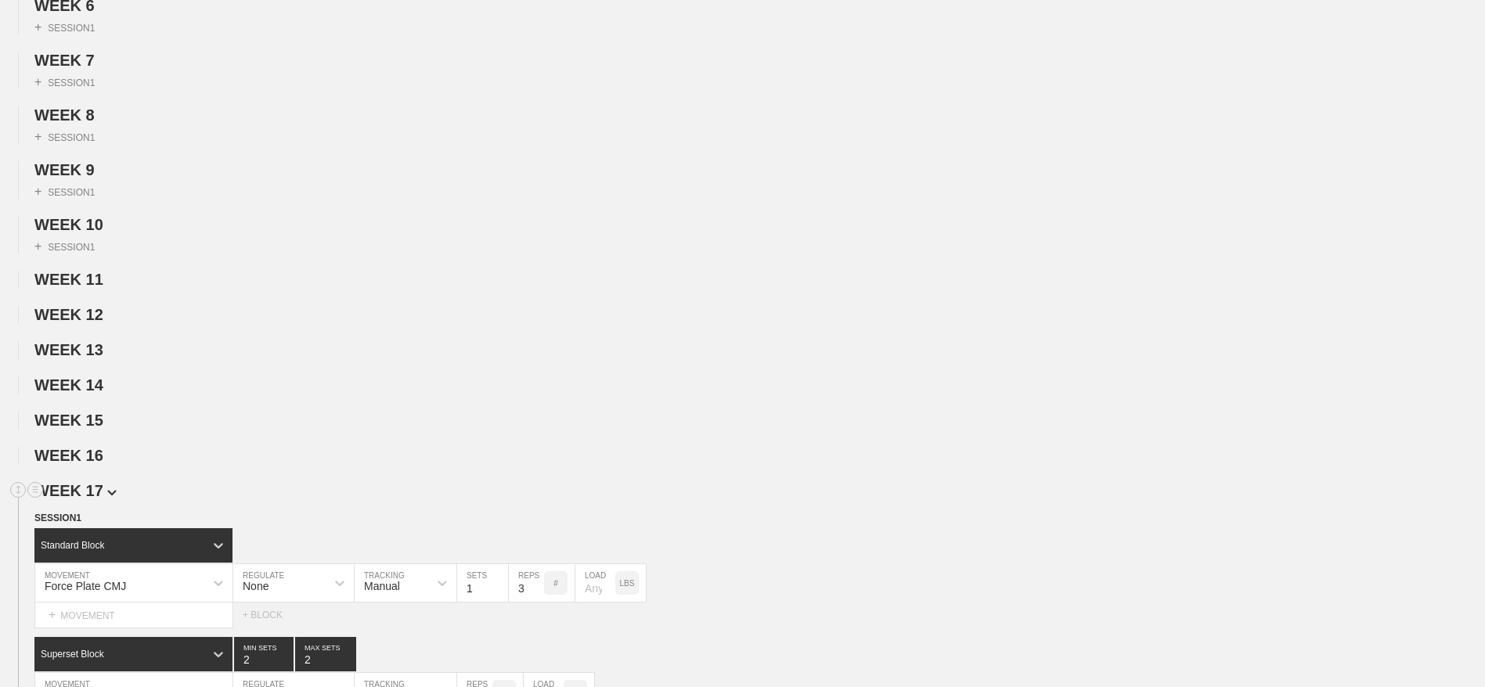
click at [84, 499] on span "WEEK 17" at bounding box center [75, 490] width 82 height 17
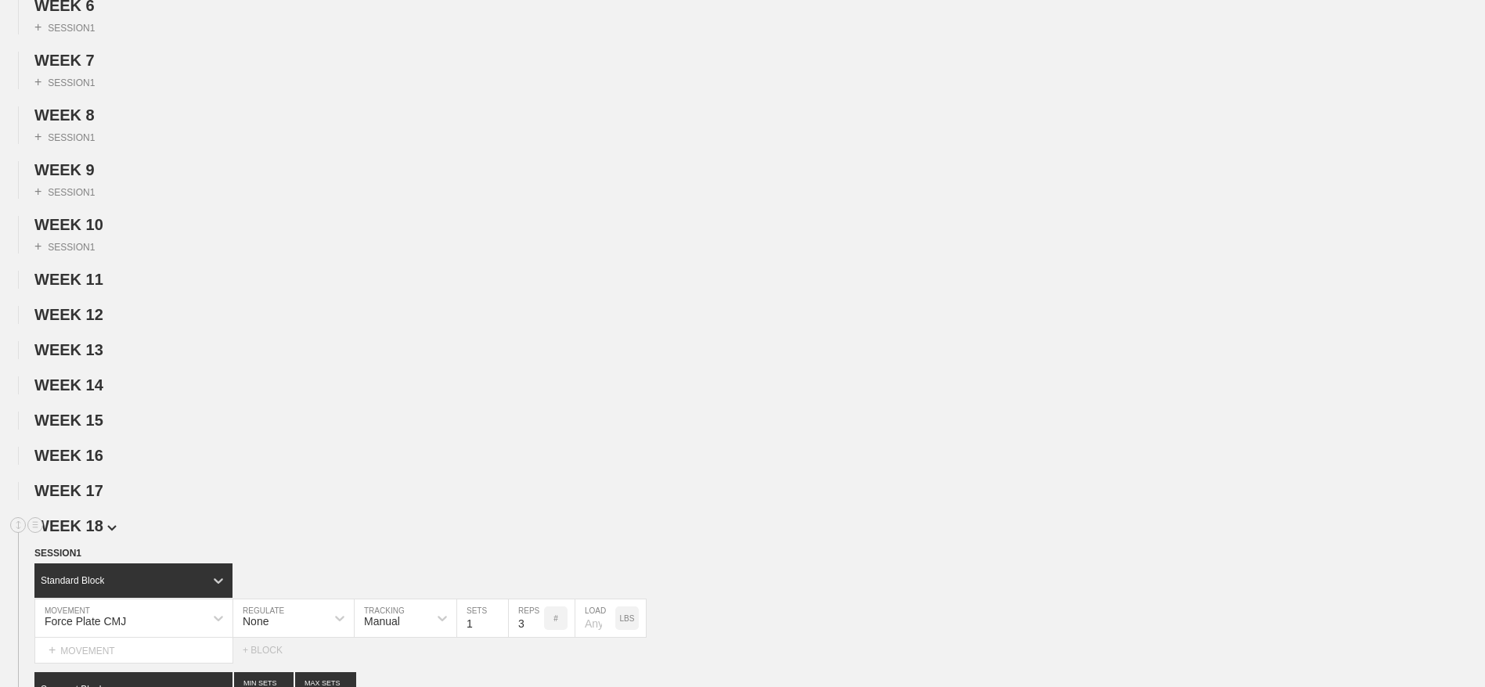
click at [86, 535] on span "WEEK 18" at bounding box center [75, 525] width 82 height 17
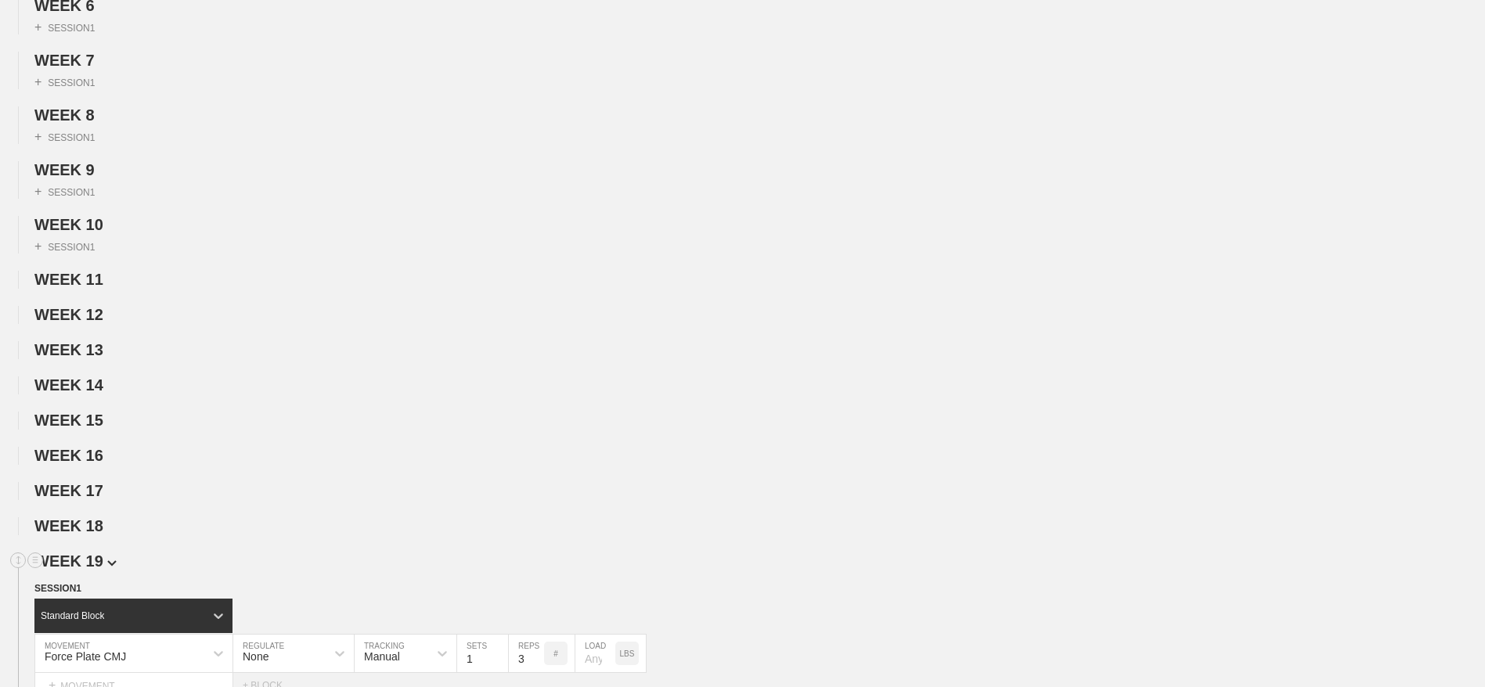
click at [85, 570] on span "WEEK 19" at bounding box center [75, 561] width 82 height 17
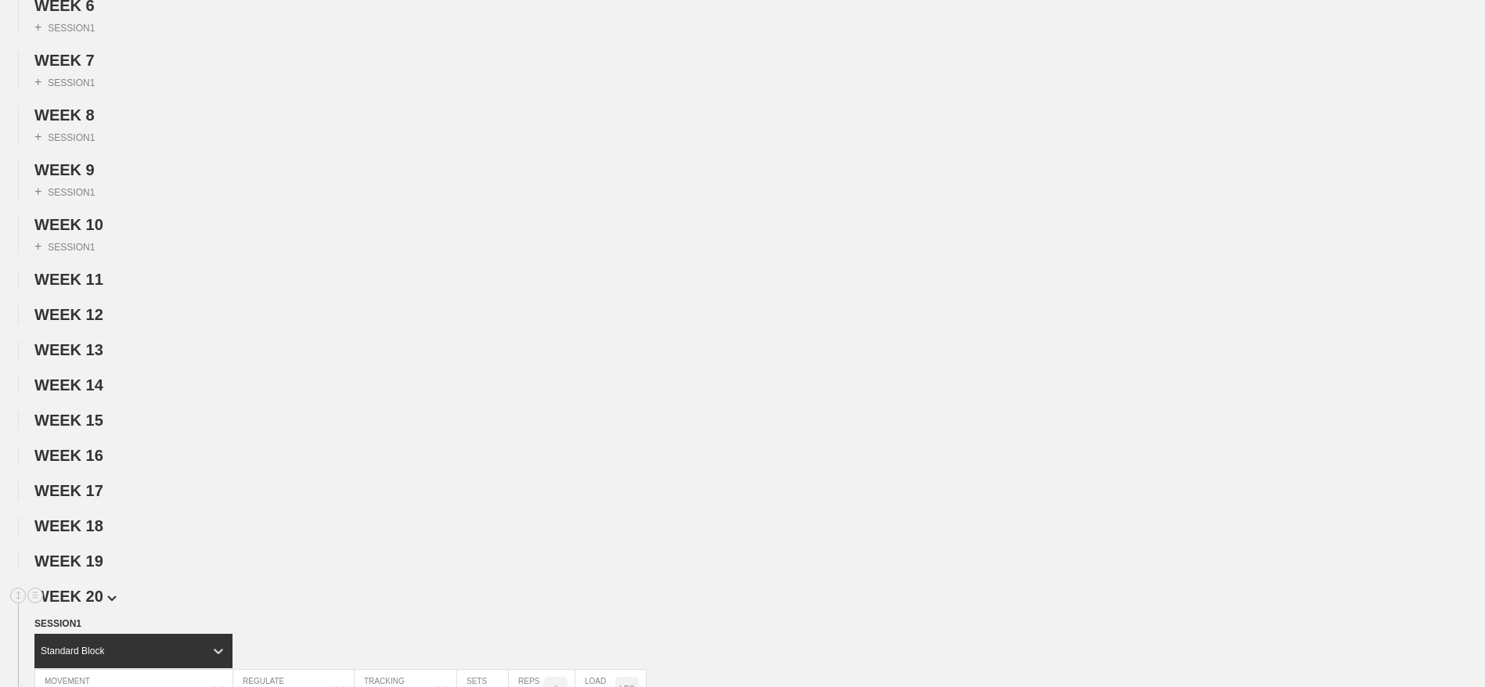
click at [86, 605] on span "WEEK 20" at bounding box center [75, 596] width 82 height 17
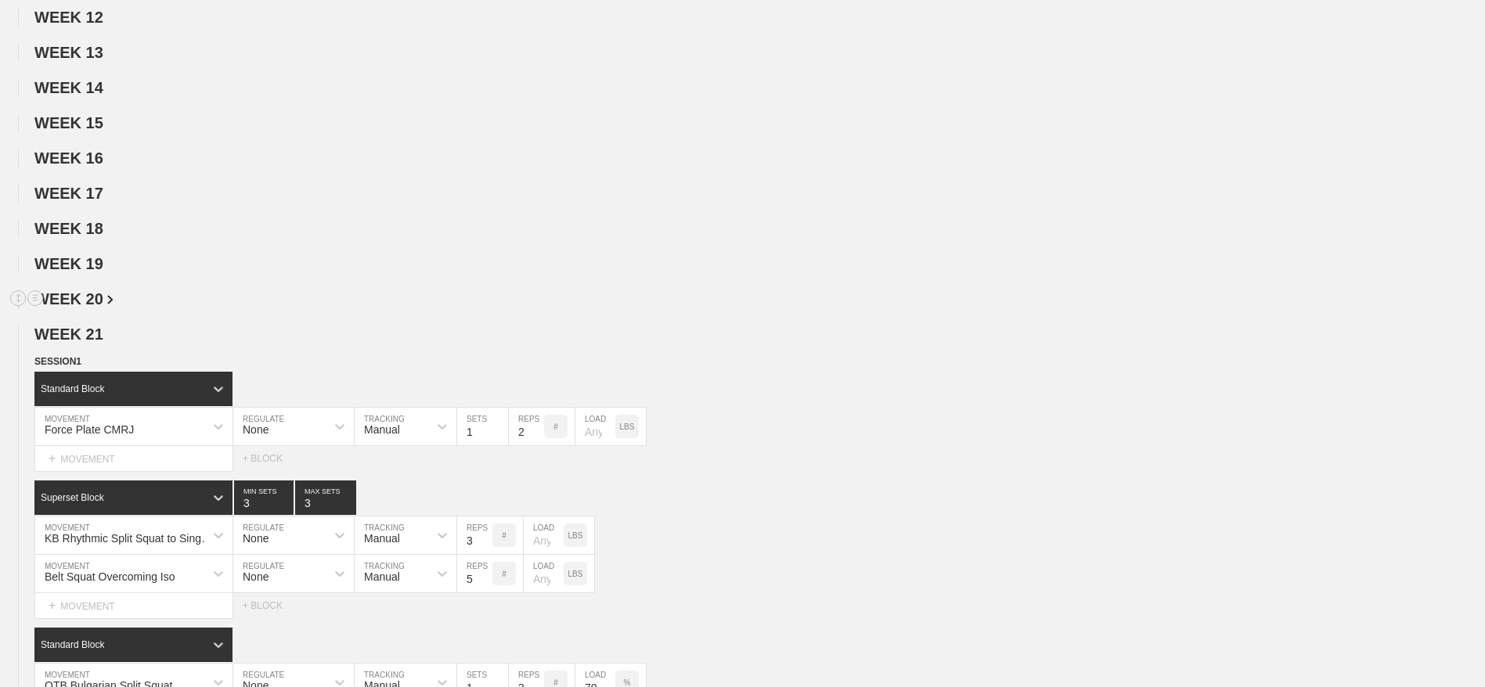
scroll to position [761, 0]
click at [95, 342] on span "WEEK 21" at bounding box center [75, 333] width 82 height 17
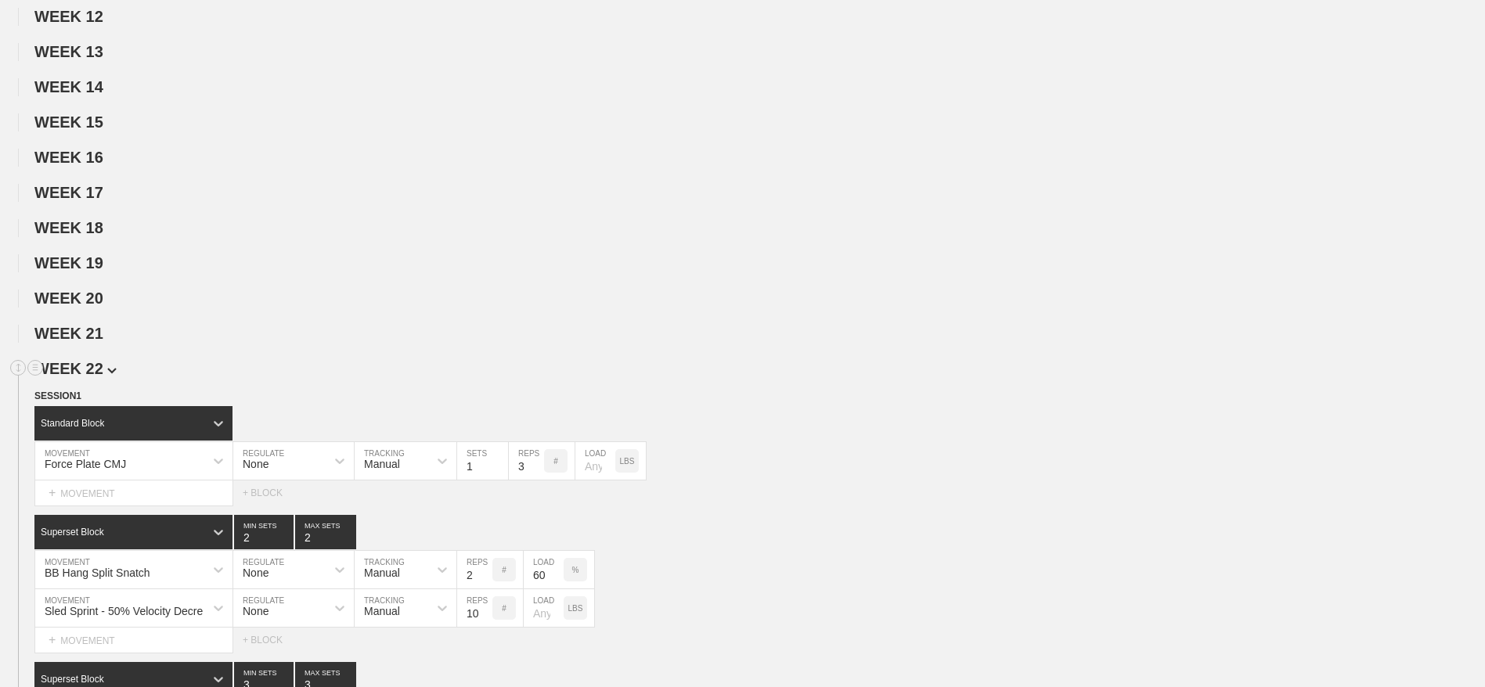
click at [92, 377] on span "WEEK 22" at bounding box center [75, 368] width 82 height 17
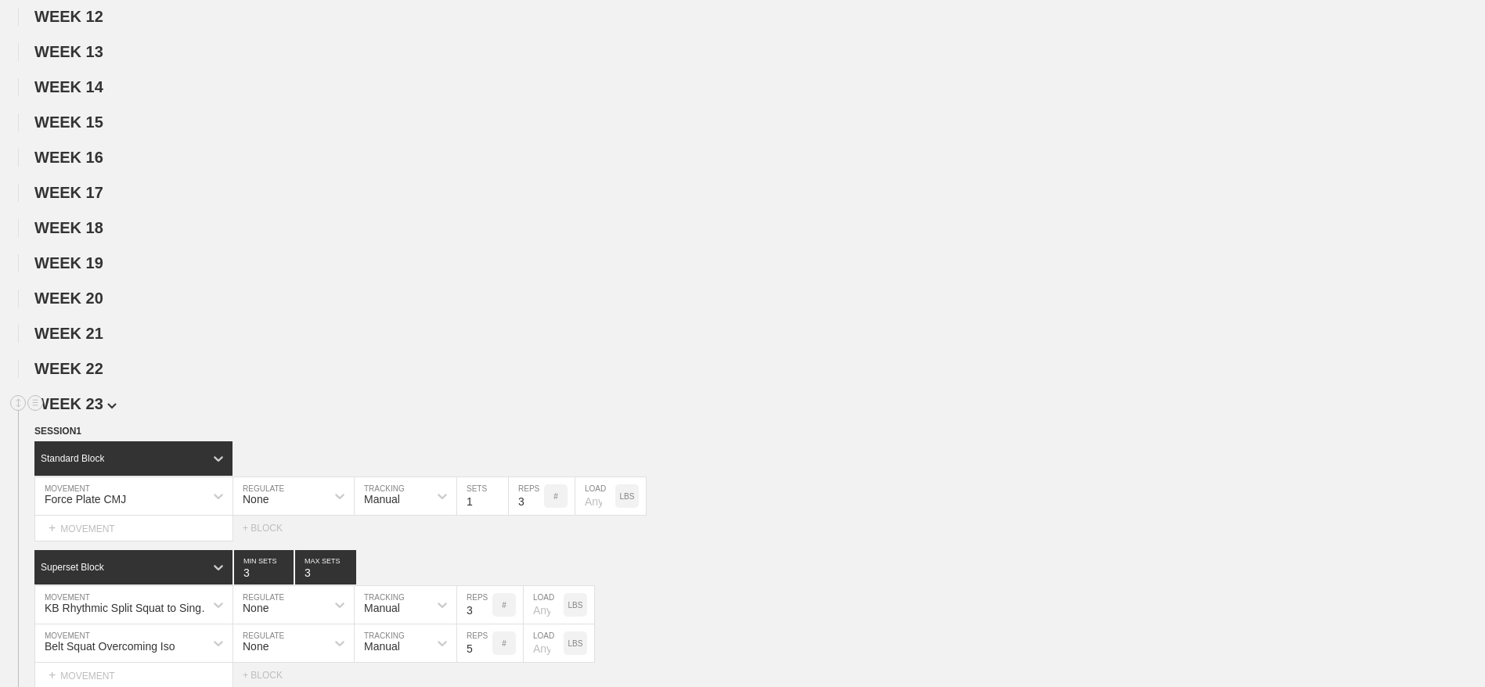
click at [92, 412] on span "WEEK 23" at bounding box center [75, 403] width 82 height 17
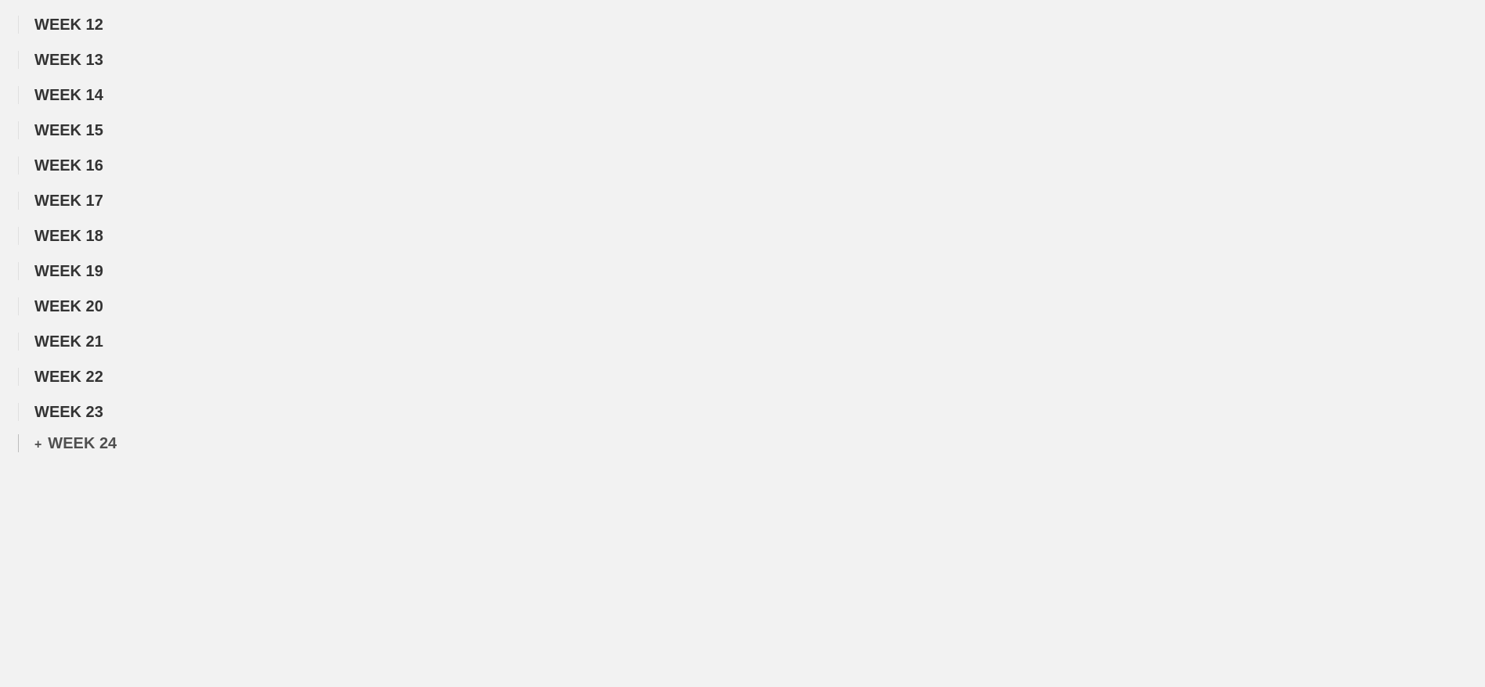
click at [92, 452] on div "+ WEEK 24" at bounding box center [75, 443] width 82 height 18
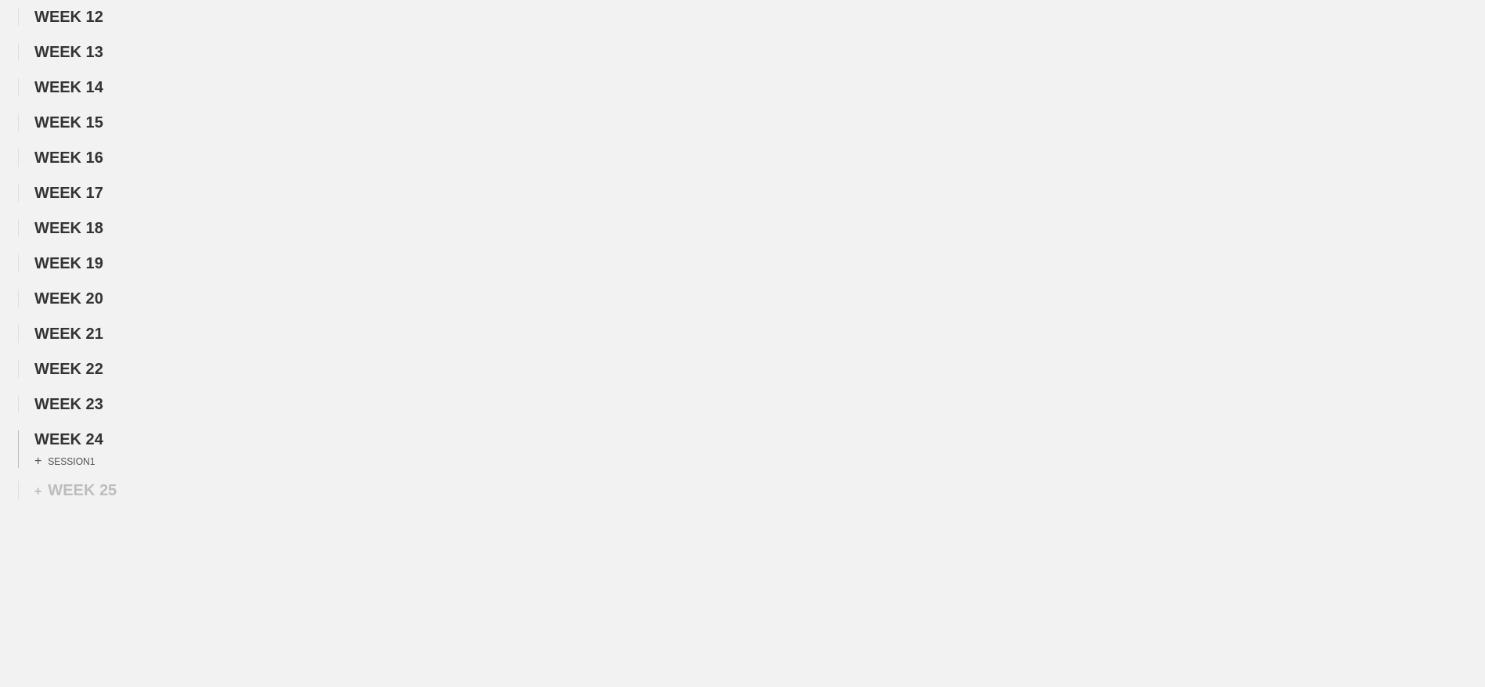
click at [85, 468] on div "+ SESSION 1" at bounding box center [64, 461] width 60 height 14
click at [262, 502] on div "+ SESSION" at bounding box center [278, 492] width 70 height 17
click at [99, 555] on div "+ BLOCK" at bounding box center [132, 542] width 197 height 25
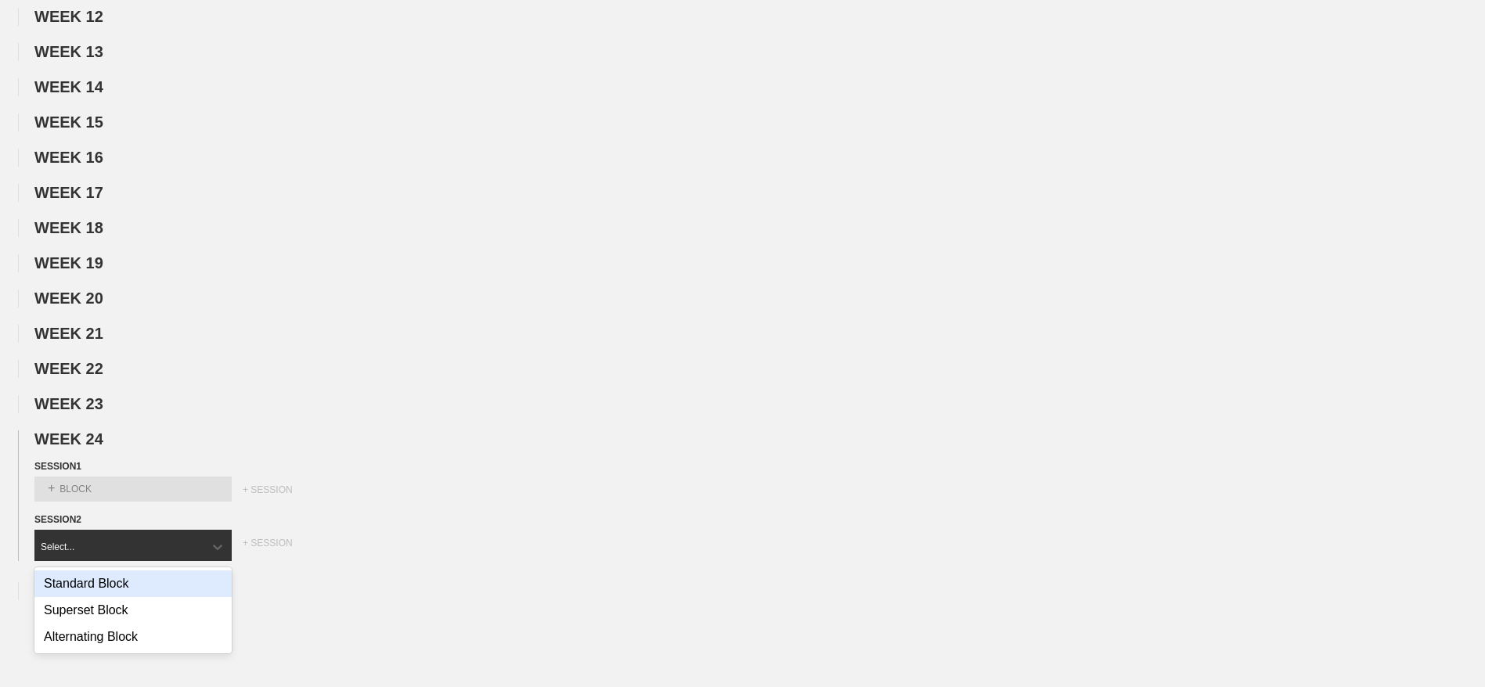
click at [80, 597] on div "Standard Block" at bounding box center [132, 584] width 197 height 27
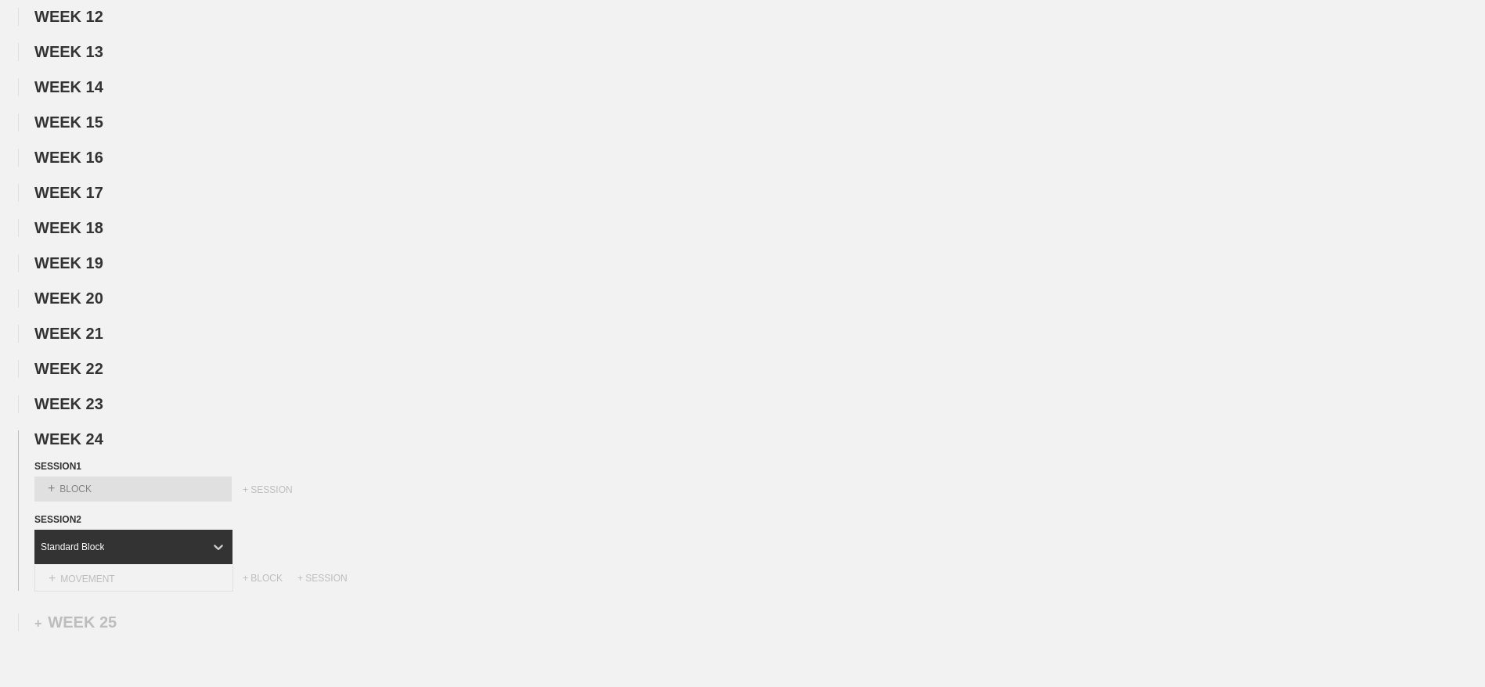
click at [110, 592] on div "+ MOVEMENT" at bounding box center [133, 579] width 199 height 26
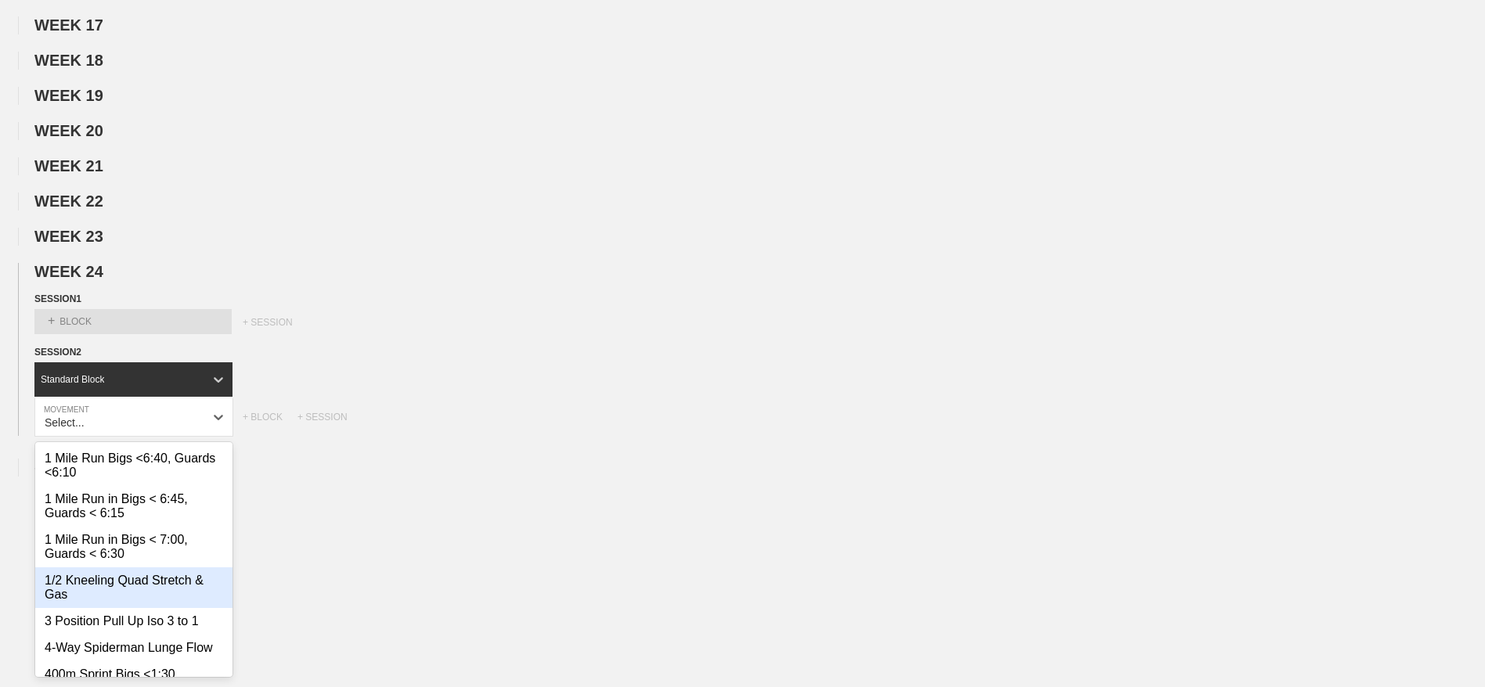
scroll to position [952, 0]
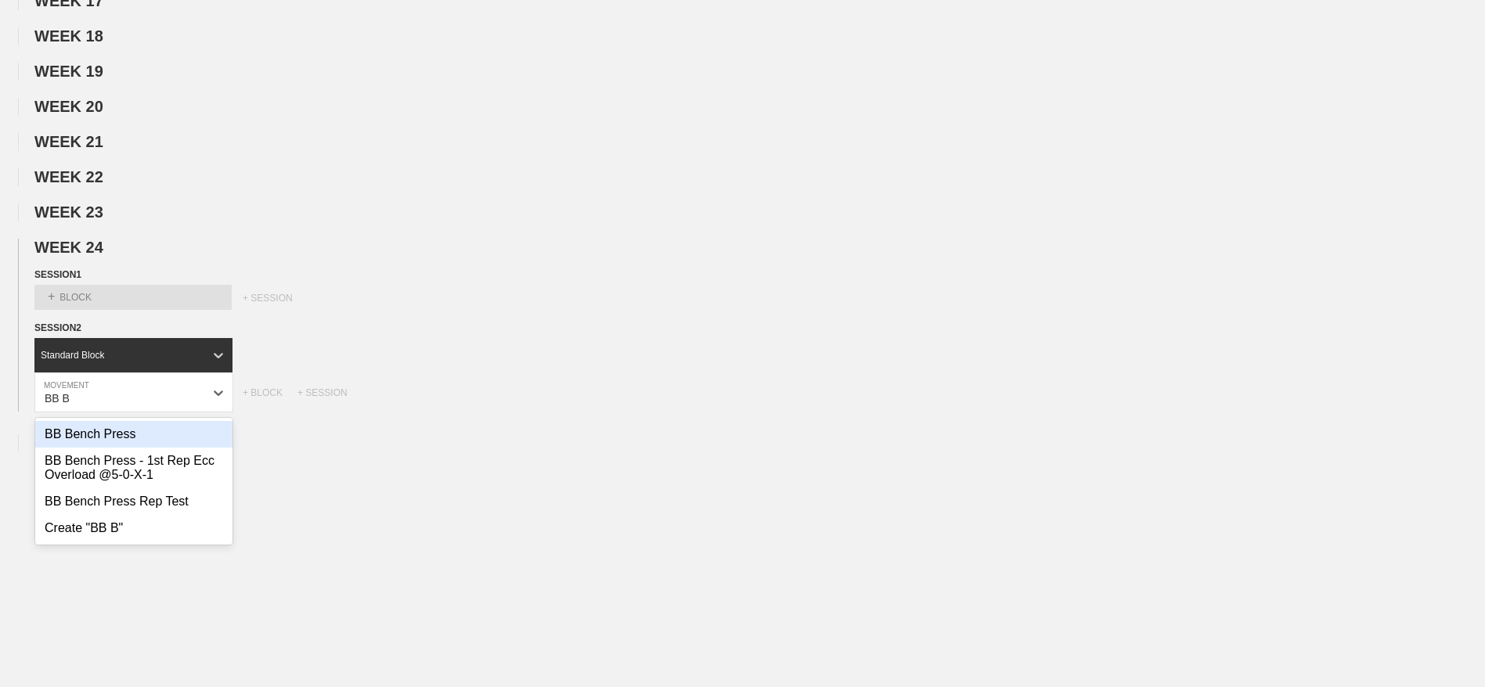
click at [85, 448] on div "BB Bench Press" at bounding box center [133, 434] width 197 height 27
type input "BB B"
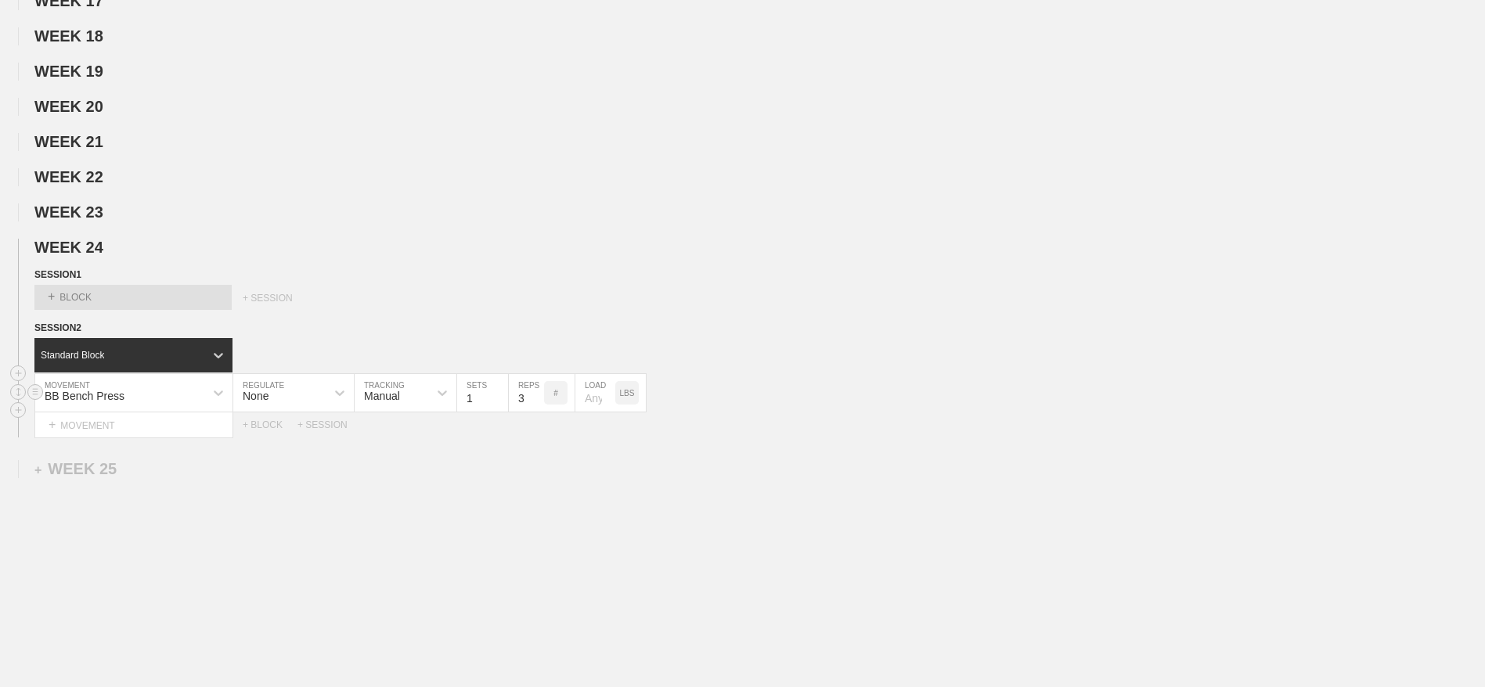
click at [517, 412] on input "3" at bounding box center [526, 393] width 35 height 38
type input "8"
click at [620, 405] on div "LBS" at bounding box center [626, 392] width 23 height 23
click at [589, 412] on input "number" at bounding box center [595, 393] width 40 height 38
type input "50"
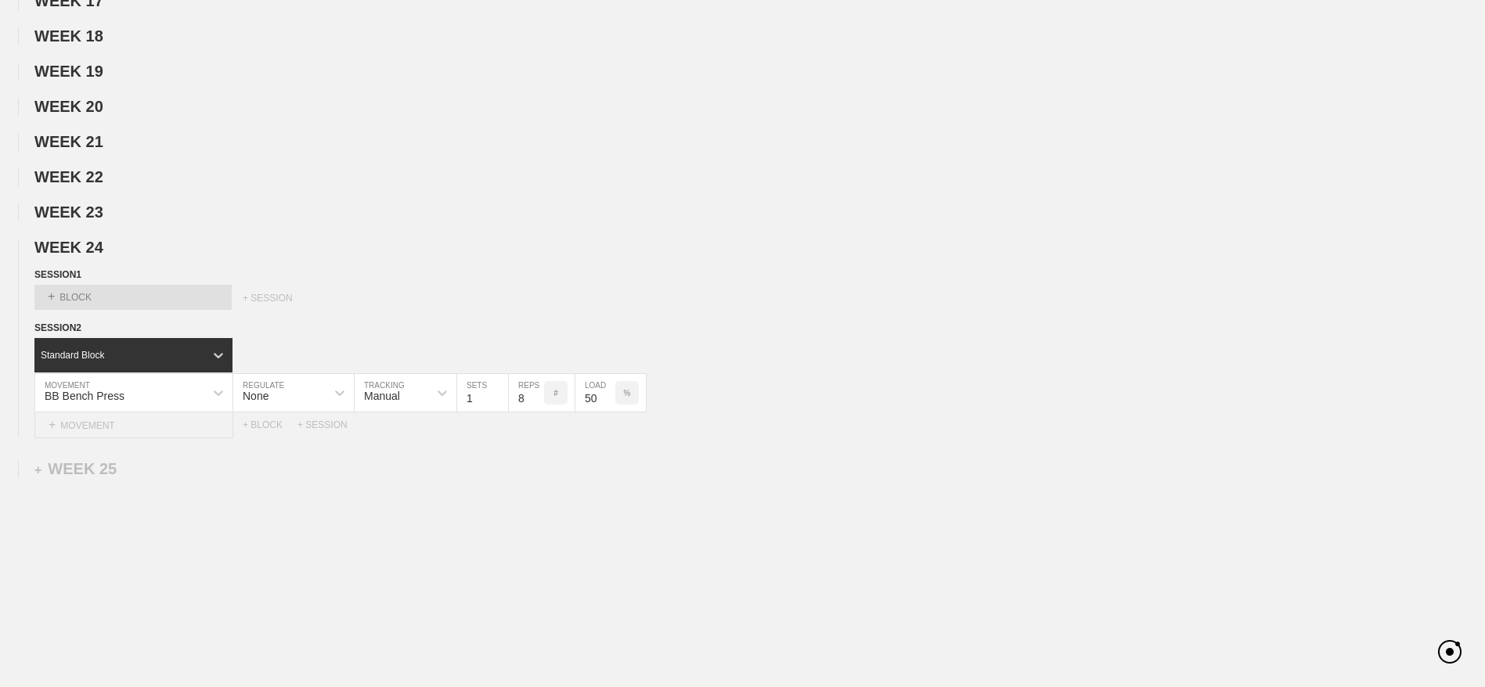
click at [74, 438] on div "+ MOVEMENT" at bounding box center [133, 425] width 199 height 26
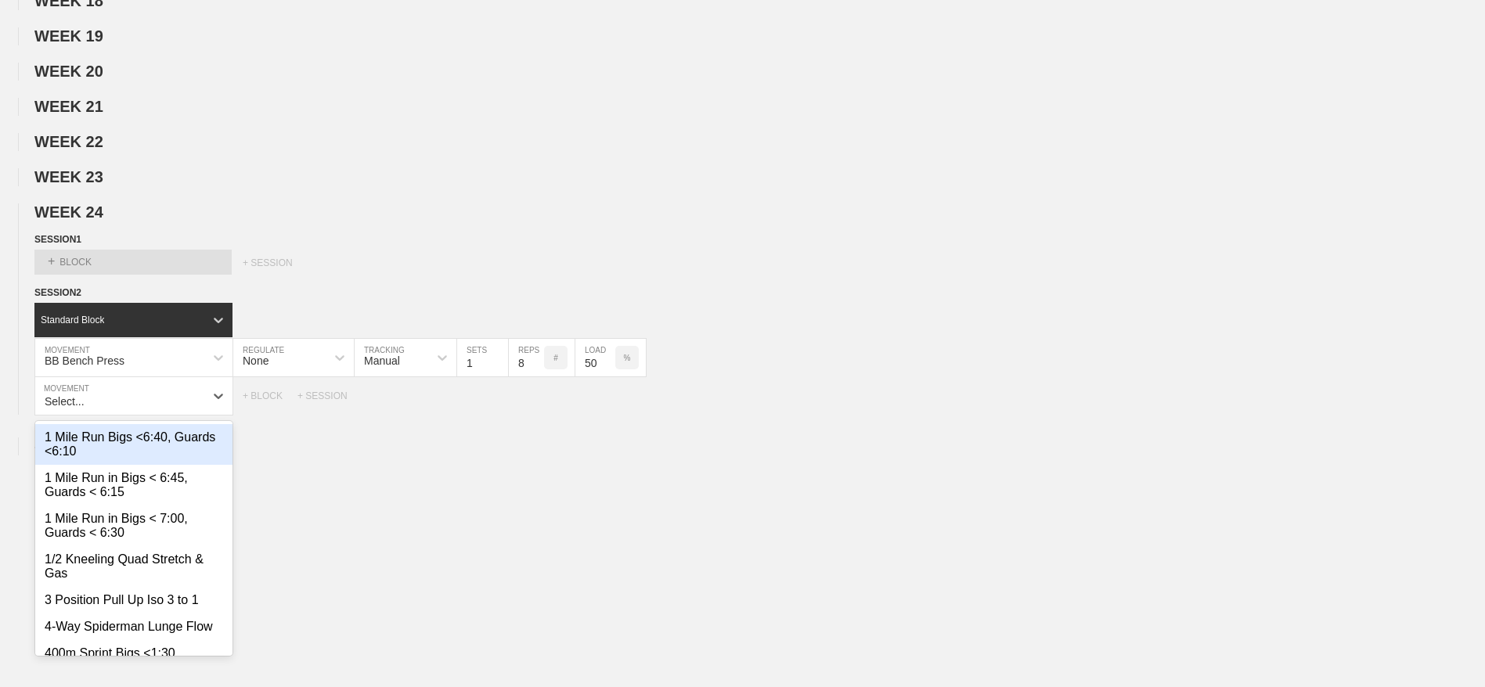
scroll to position [991, 0]
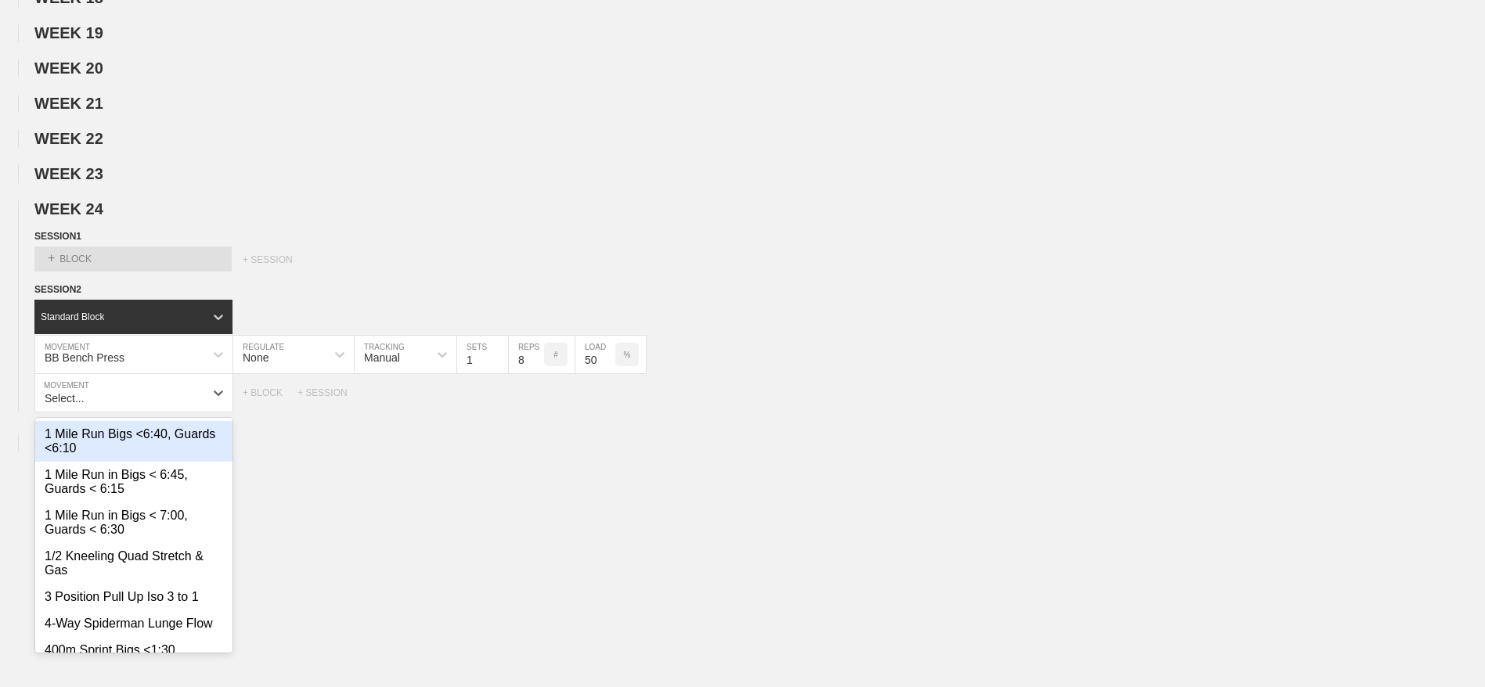
drag, startPoint x: 74, startPoint y: 452, endPoint x: 74, endPoint y: 470, distance: 17.2
click at [74, 462] on div "1 Mile Run Bigs <6:40, Guards <6:10" at bounding box center [133, 441] width 197 height 41
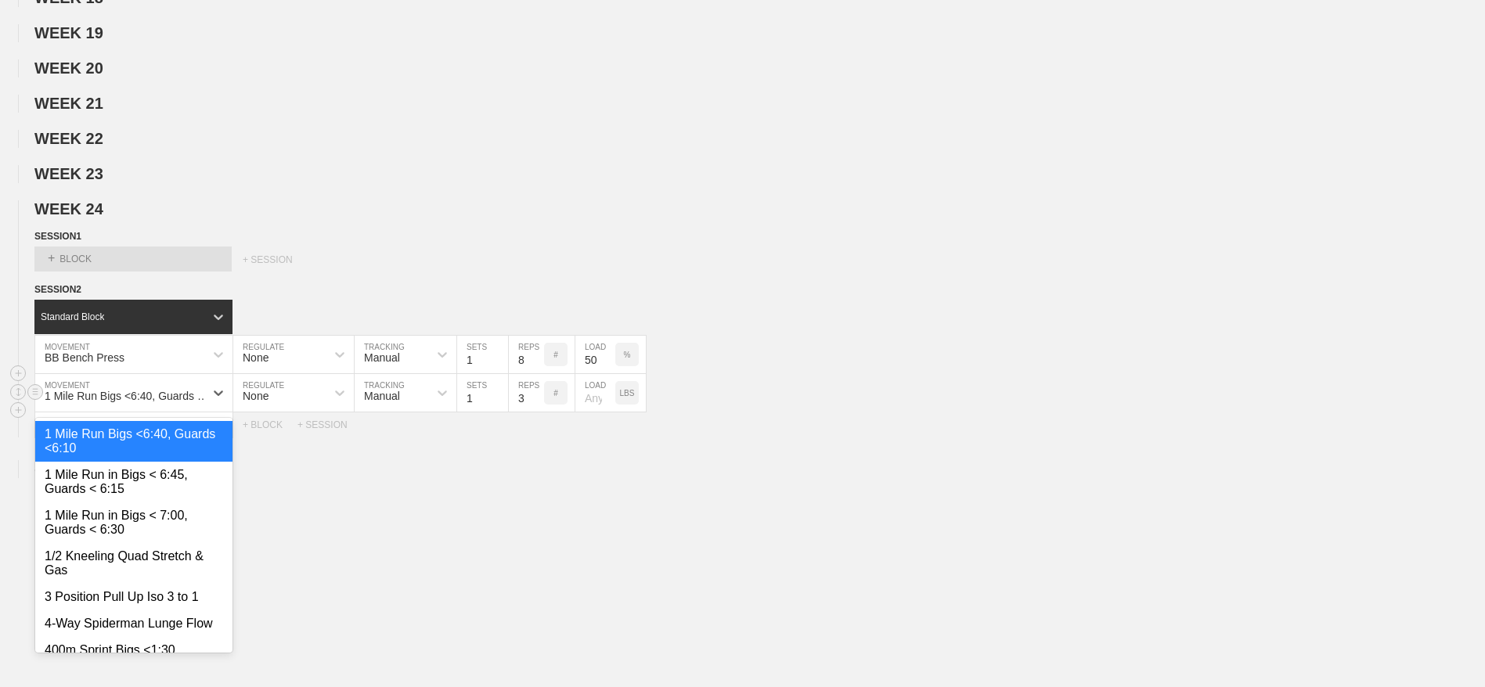
click at [105, 402] on div "1 Mile Run Bigs <6:40, Guards <6:10" at bounding box center [130, 396] width 170 height 13
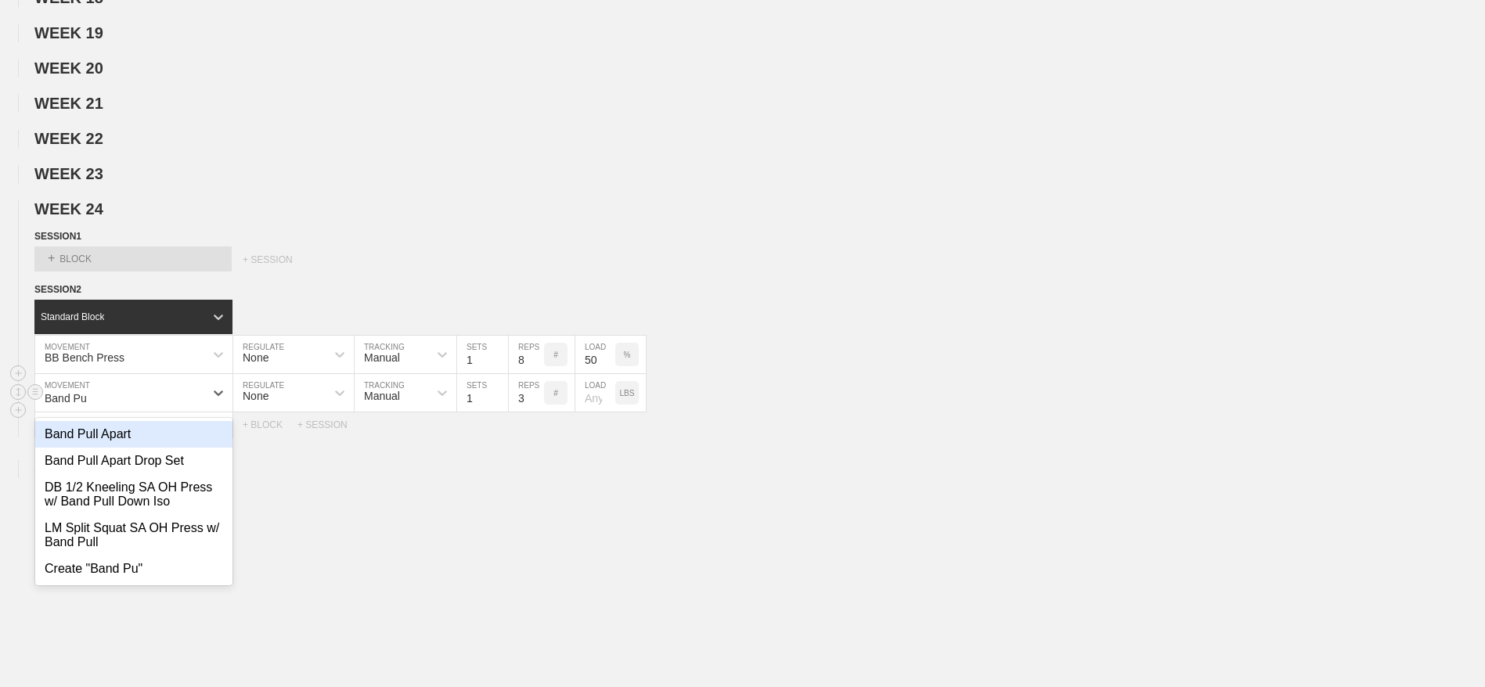
type input "Band Pull"
click at [95, 448] on div "Band Pull Apart" at bounding box center [133, 434] width 197 height 27
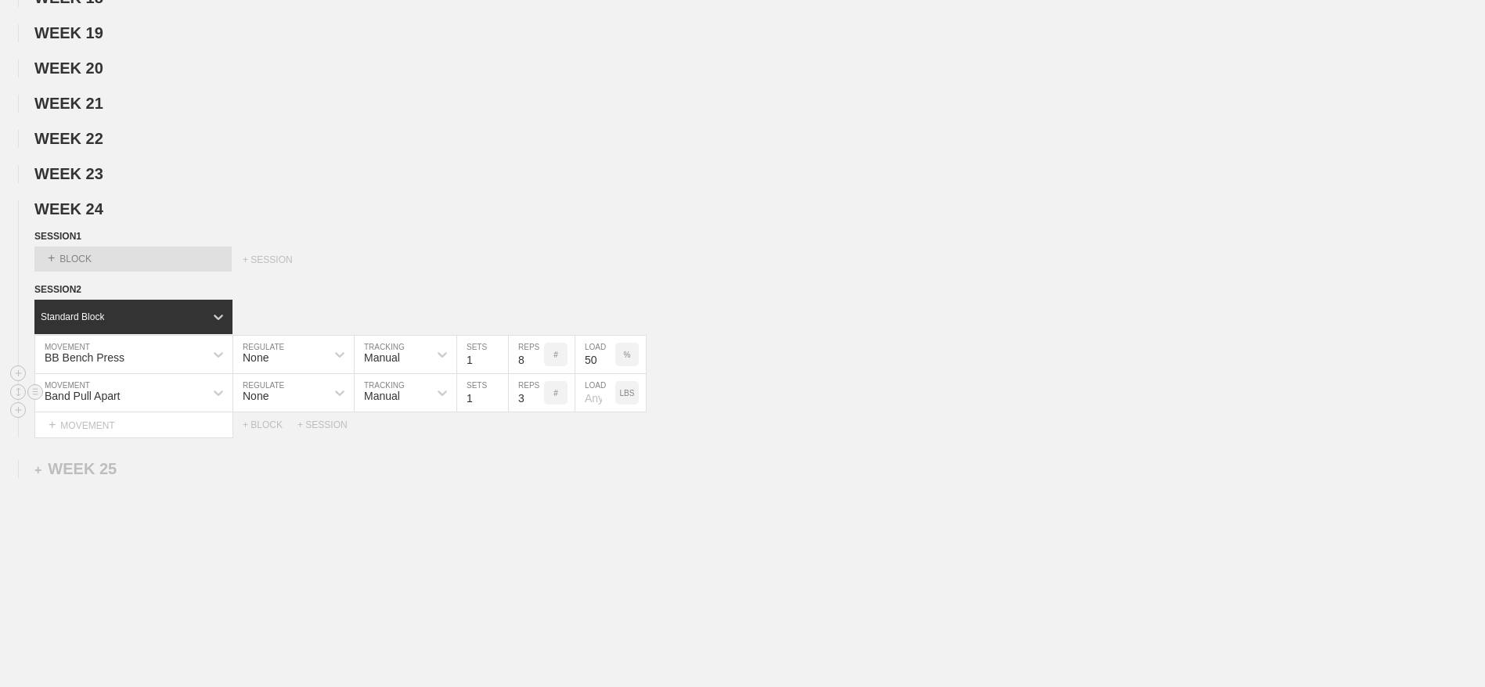
click at [520, 412] on input "3" at bounding box center [526, 393] width 35 height 38
type input "10"
click at [92, 438] on div "+ MOVEMENT" at bounding box center [133, 425] width 199 height 26
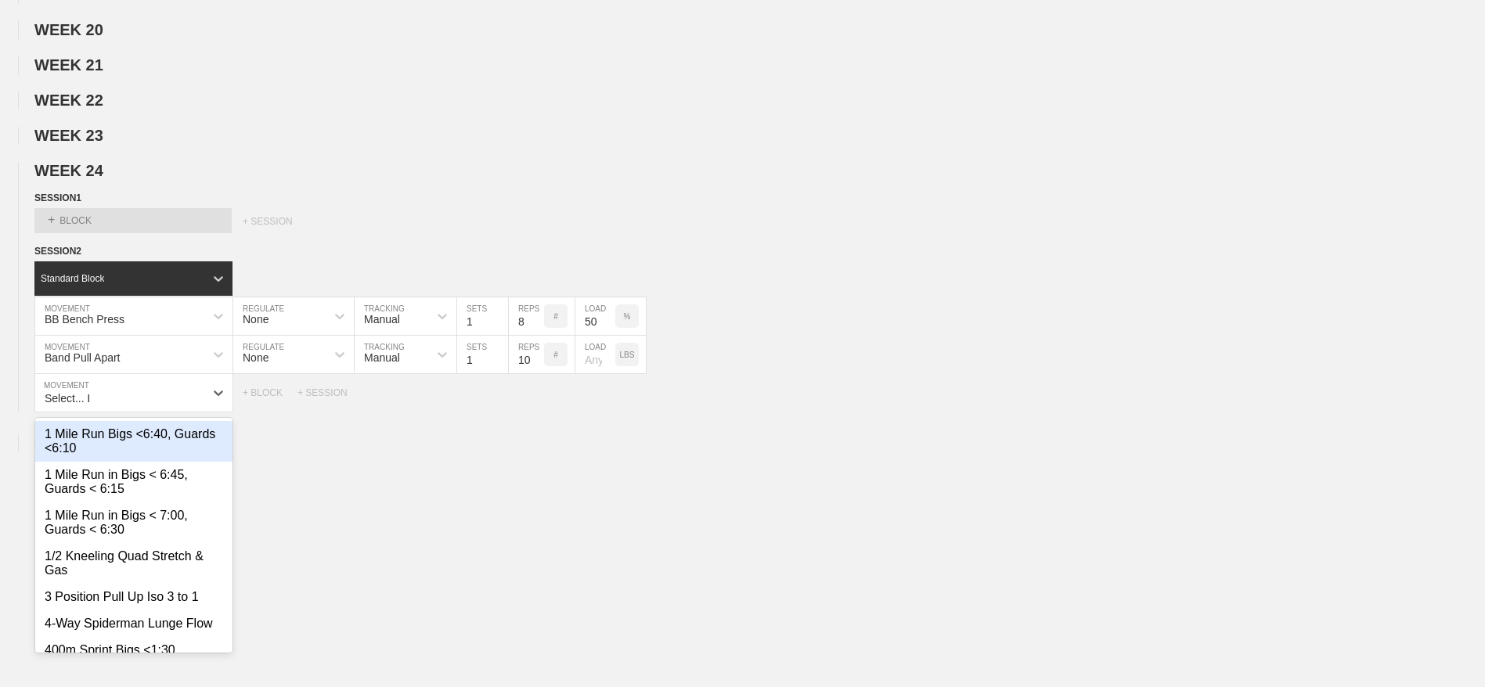
click at [92, 455] on div "1 Mile Run Bigs <6:40, Guards <6:10" at bounding box center [133, 441] width 197 height 41
type input "B"
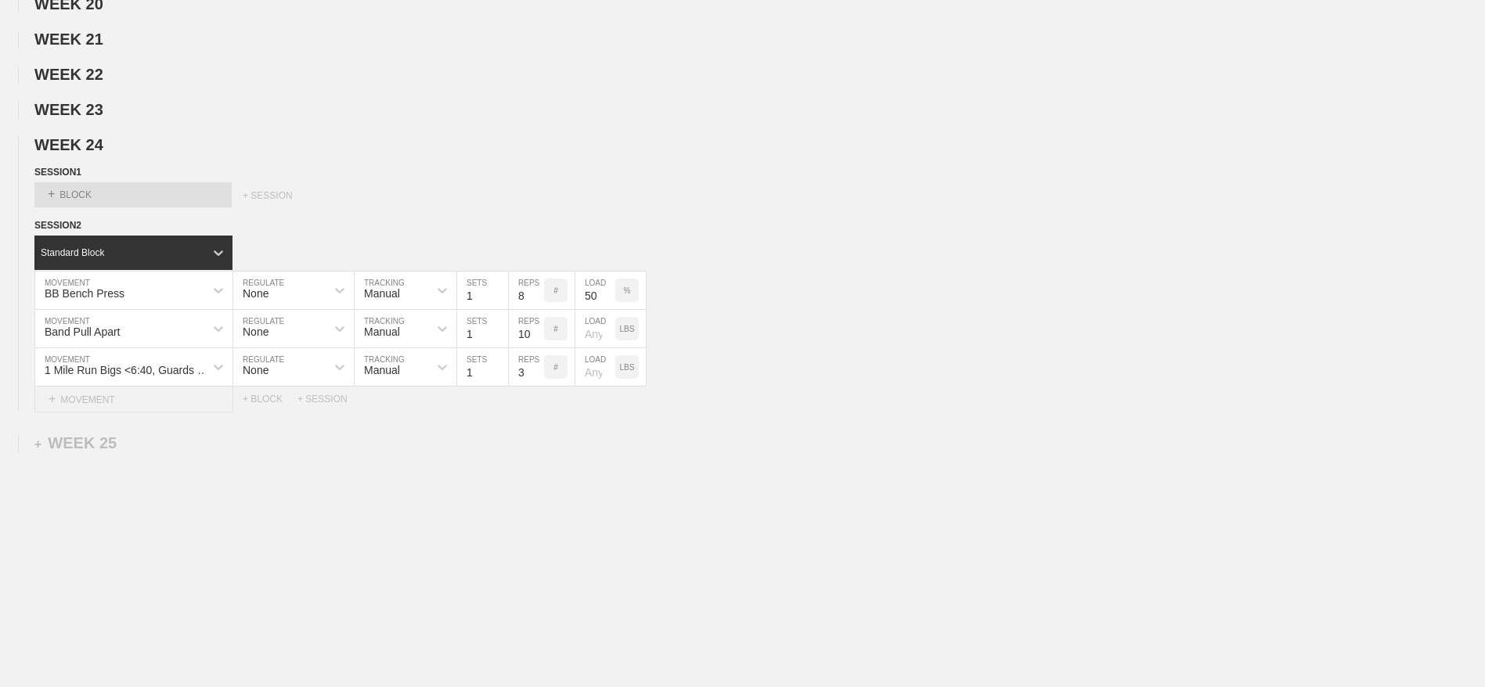
scroll to position [1084, 0]
click at [105, 360] on div "1 Mile Run Bigs <6:40, Guards <6:10" at bounding box center [119, 367] width 169 height 27
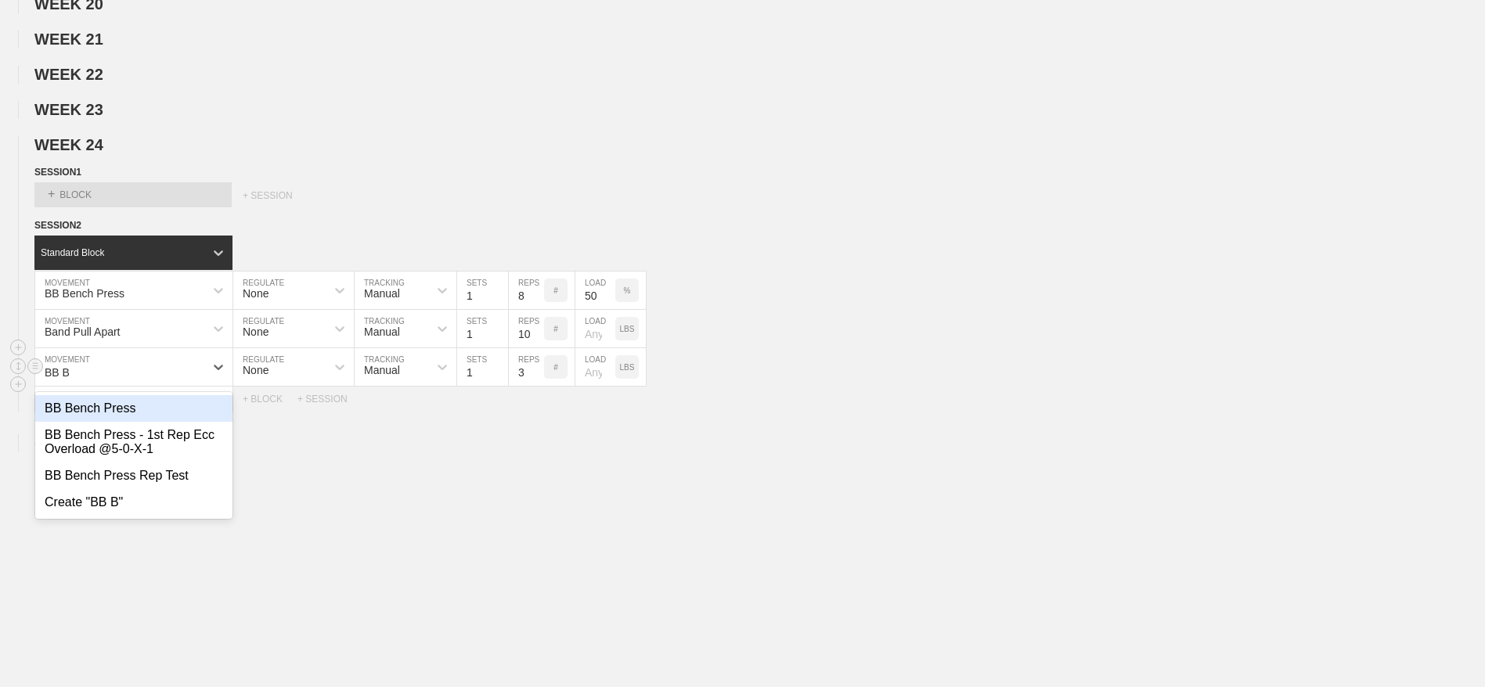
type input "BB Ben"
click at [99, 412] on div "BB Bench Press" at bounding box center [133, 408] width 197 height 27
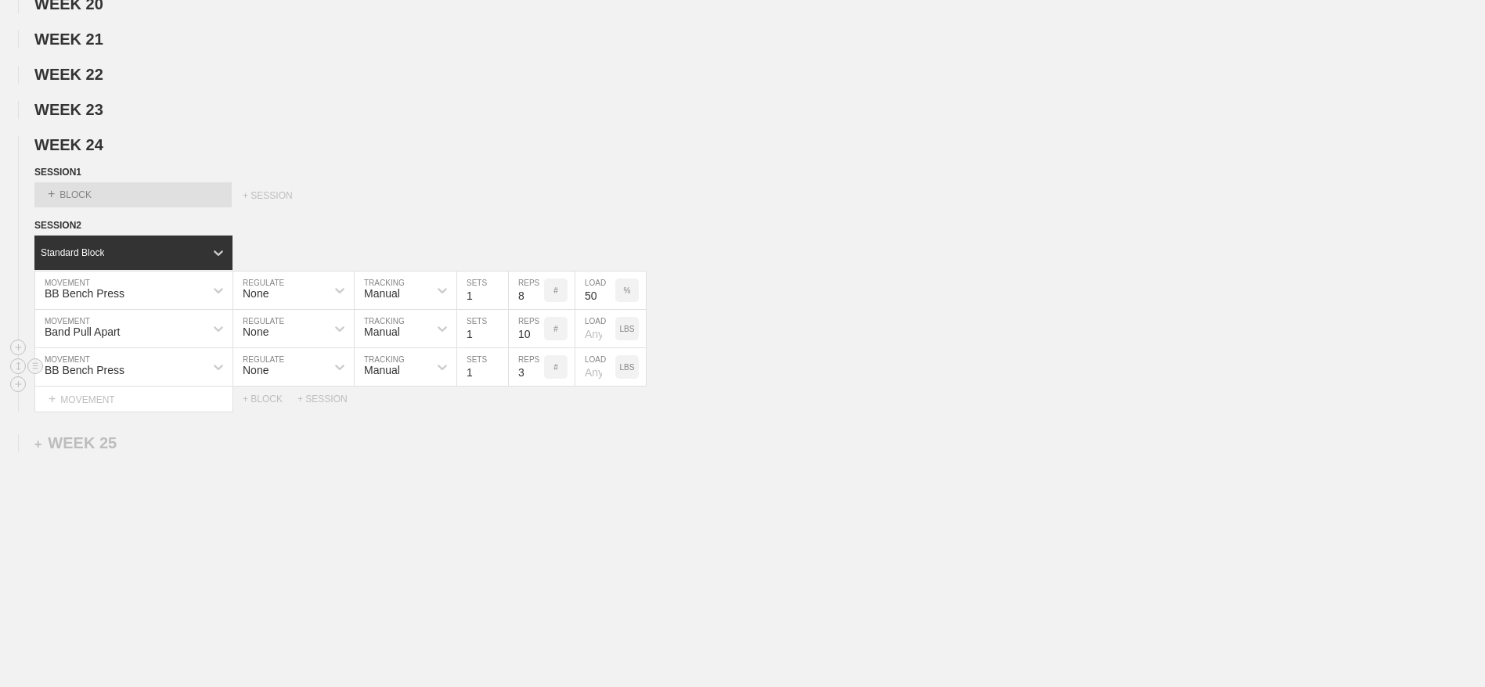
click at [520, 363] on input "3" at bounding box center [526, 367] width 35 height 38
type input "5"
click at [594, 373] on input "number" at bounding box center [595, 367] width 40 height 38
type input "65"
click at [623, 368] on p "LBS" at bounding box center [627, 367] width 15 height 9
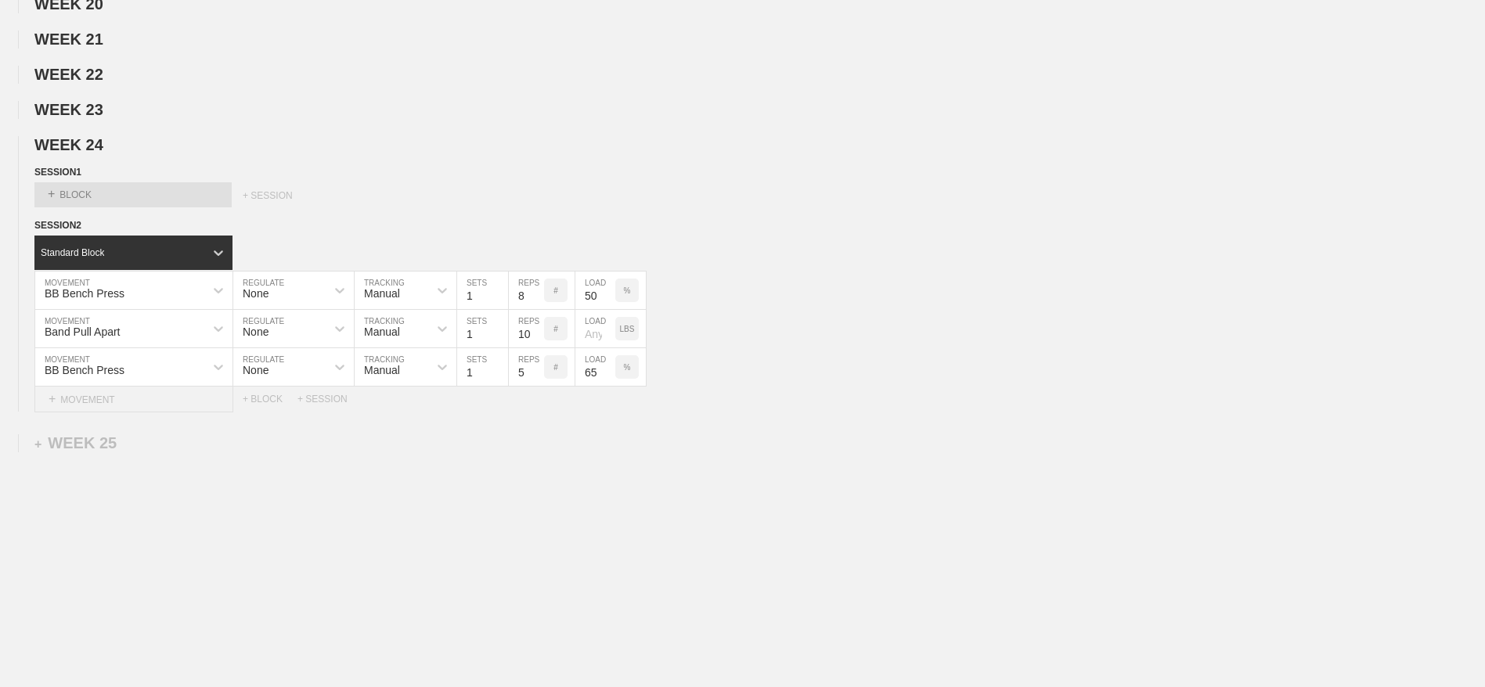
click at [81, 401] on div "+ MOVEMENT" at bounding box center [133, 400] width 199 height 26
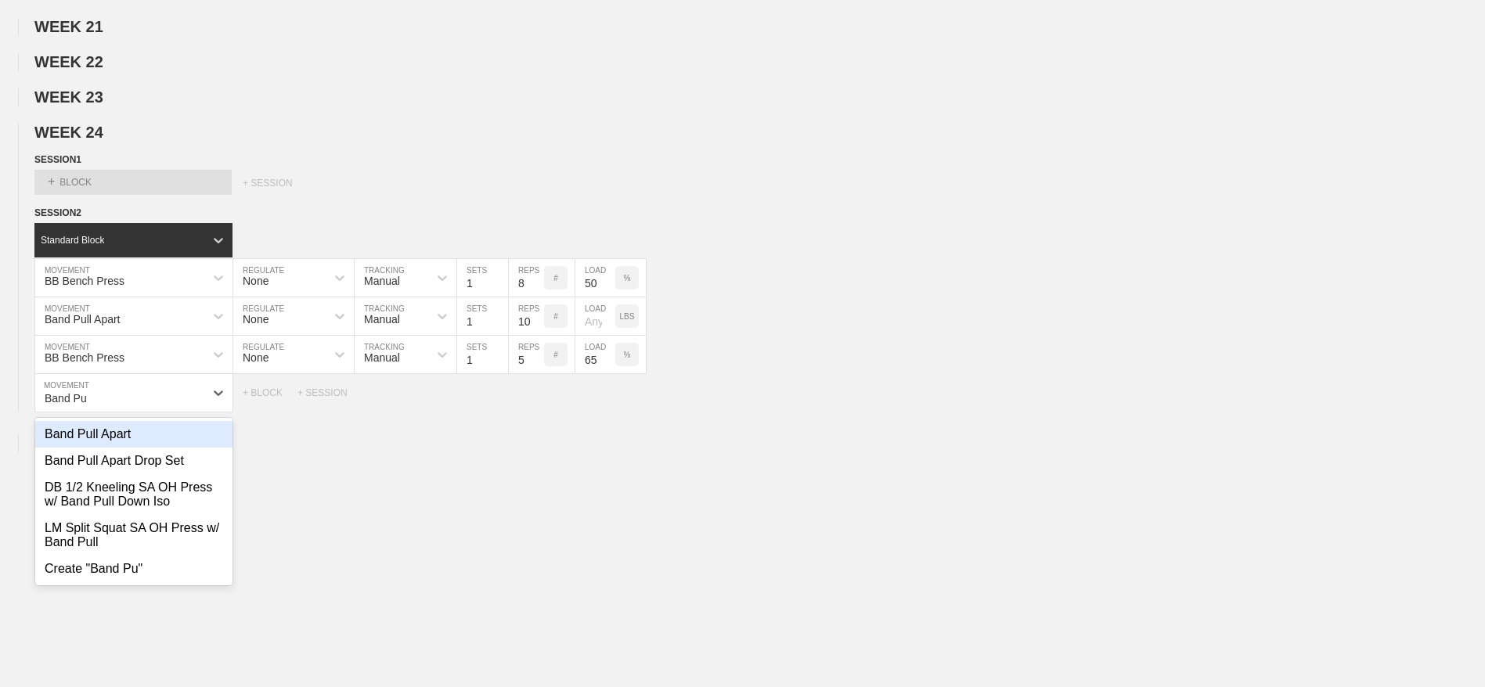
click at [89, 445] on div "Band Pull Apart" at bounding box center [133, 434] width 197 height 27
type input "Band Pu"
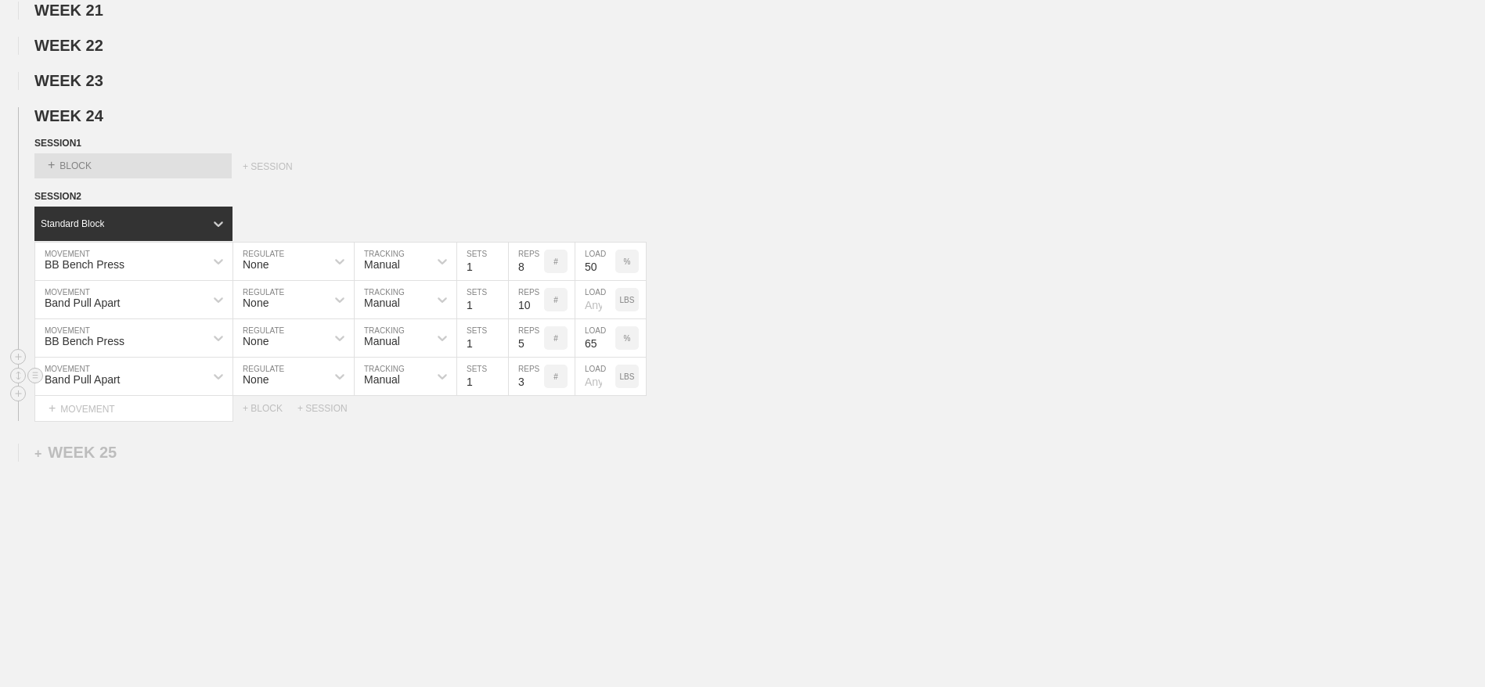
click at [520, 395] on input "3" at bounding box center [526, 377] width 35 height 38
type input "10"
click at [89, 422] on div "+ MOVEMENT" at bounding box center [133, 409] width 199 height 26
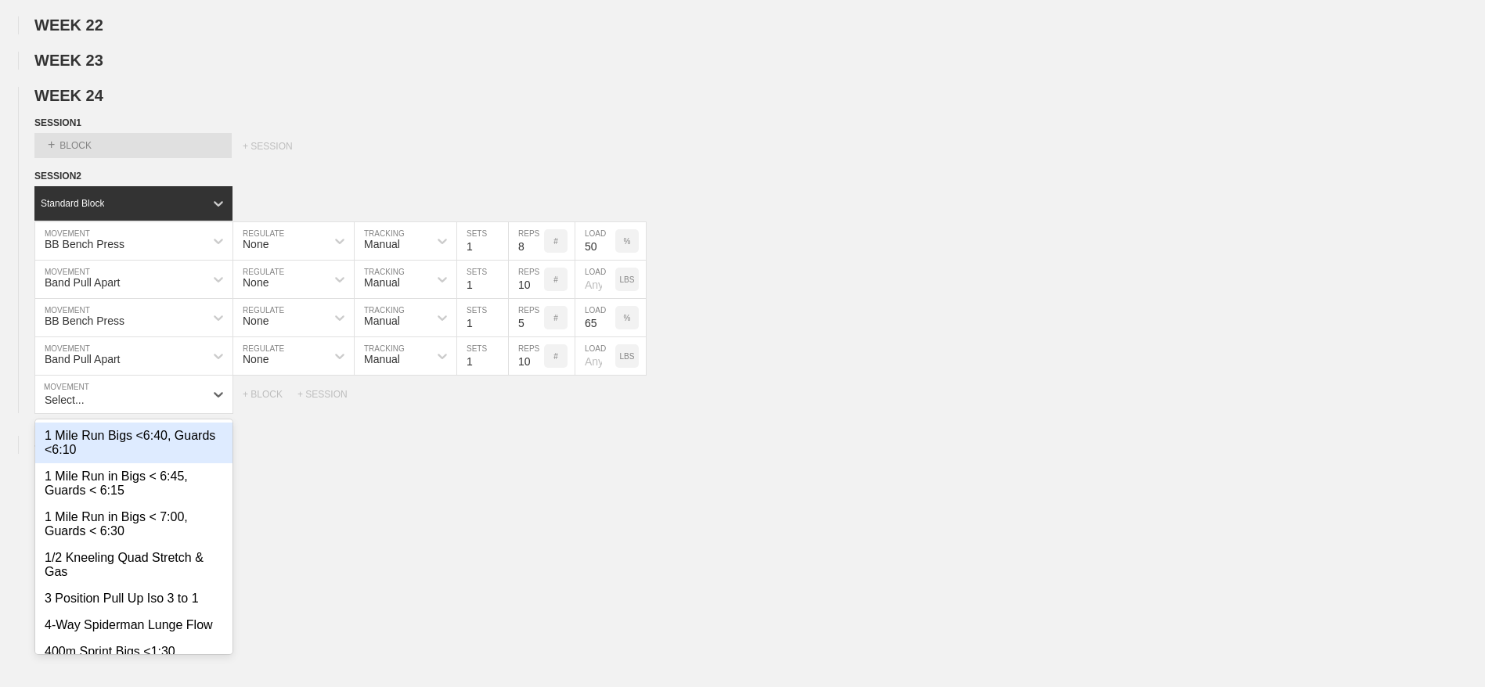
scroll to position [1106, 0]
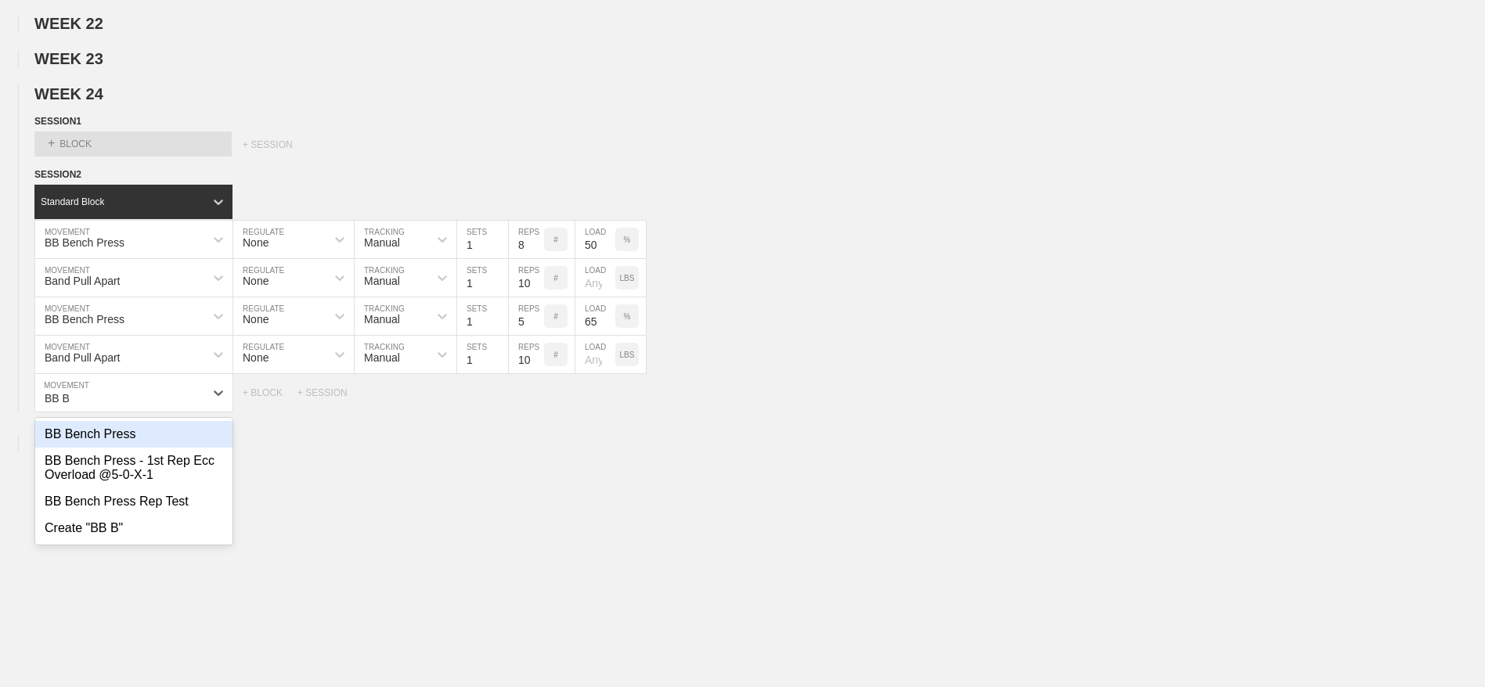
click at [84, 448] on div "BB Bench Press" at bounding box center [133, 434] width 197 height 27
type input "BB B"
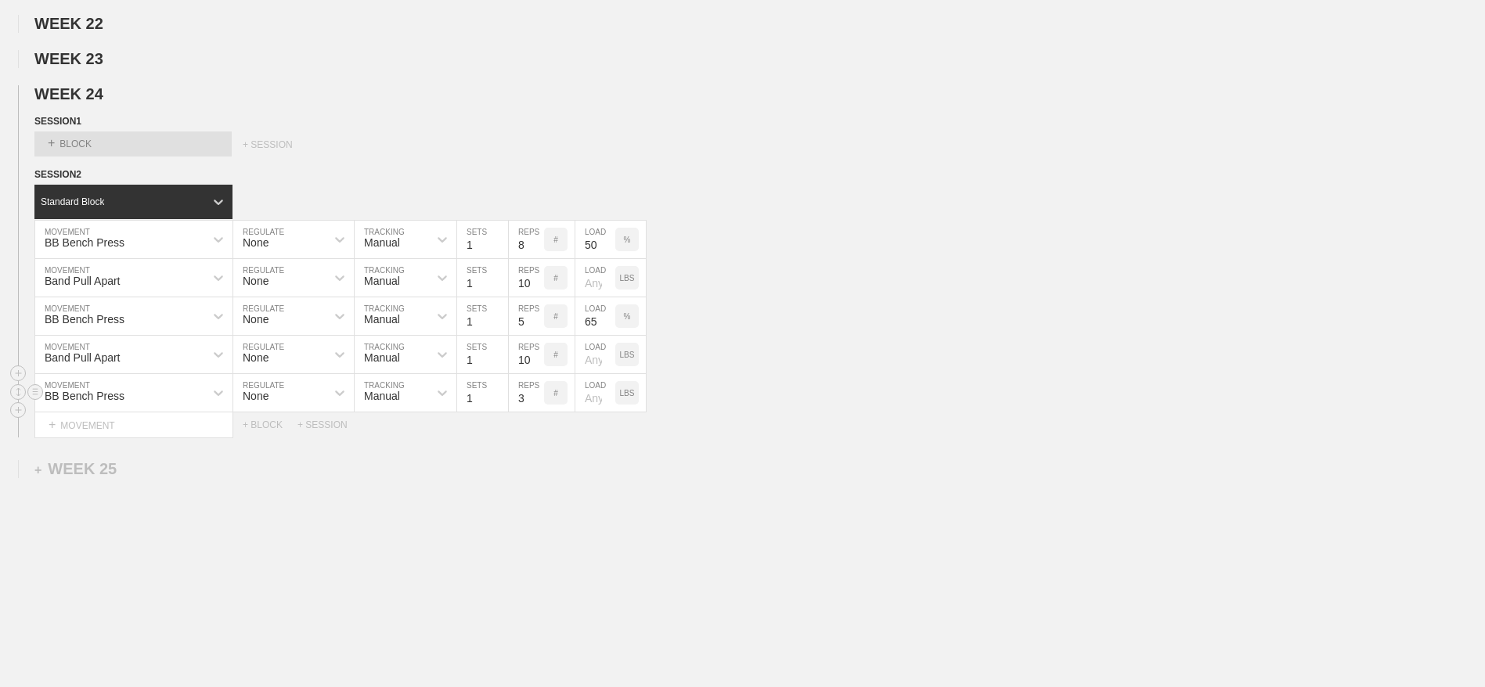
click at [520, 412] on input "3" at bounding box center [526, 393] width 35 height 38
click at [626, 398] on p "LBS" at bounding box center [627, 393] width 15 height 9
click at [599, 412] on input "number" at bounding box center [595, 393] width 40 height 38
type input "80"
click at [113, 438] on div "+ MOVEMENT" at bounding box center [133, 425] width 199 height 26
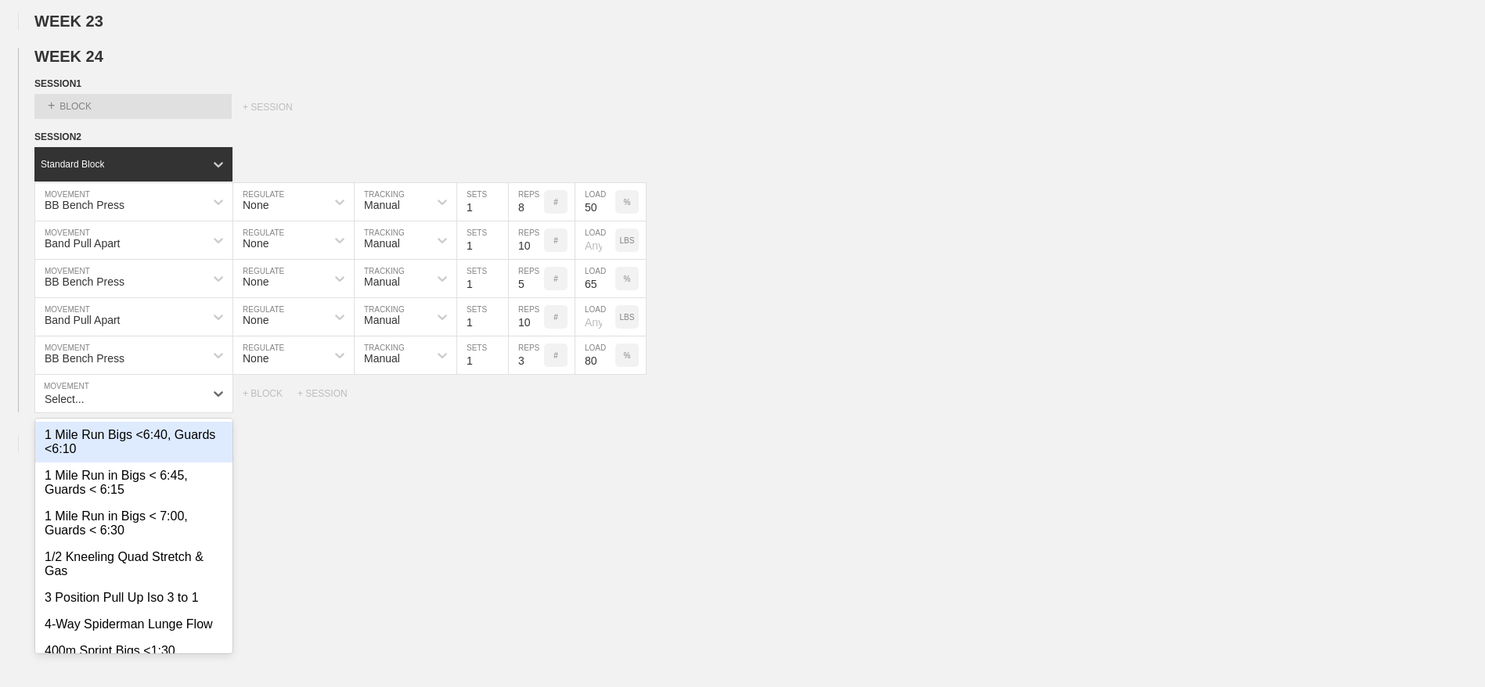
scroll to position [1144, 0]
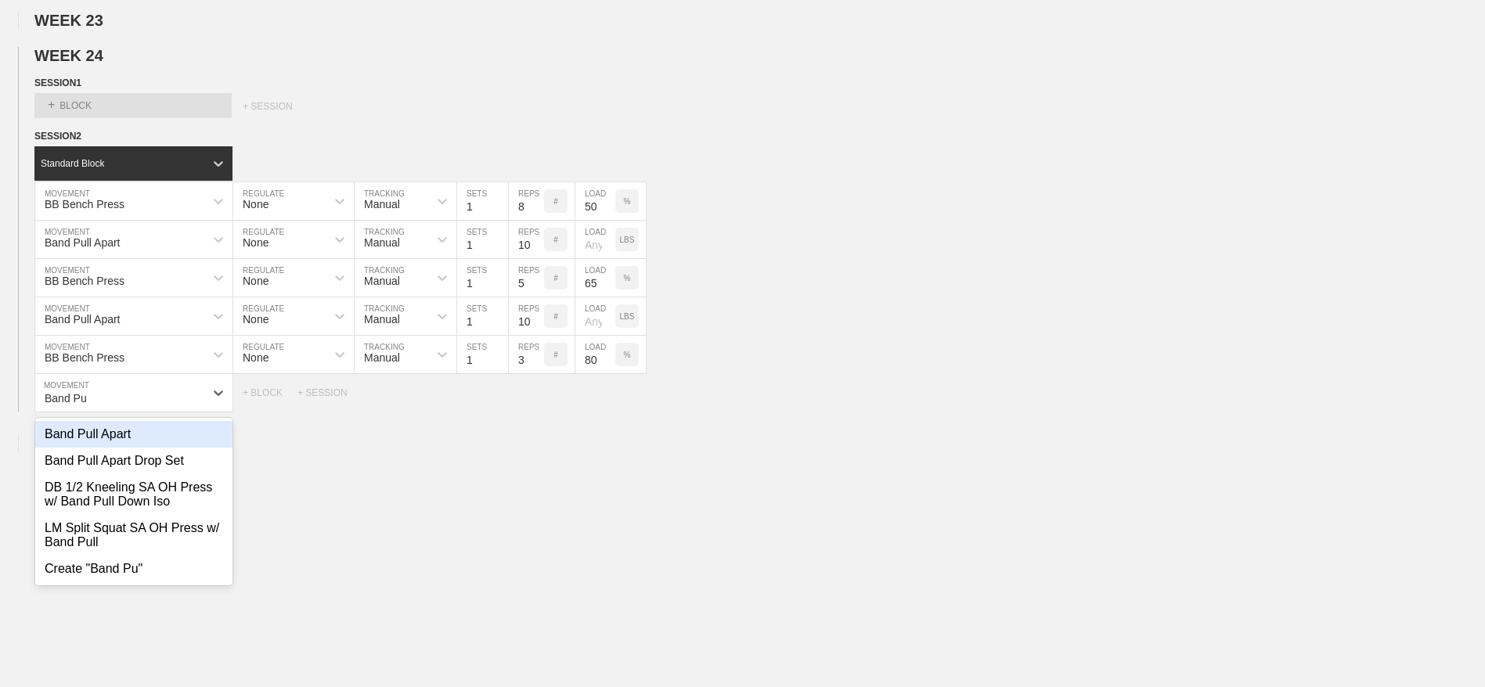
click at [113, 448] on div "Band Pull Apart" at bounding box center [133, 434] width 197 height 27
type input "Band Pu"
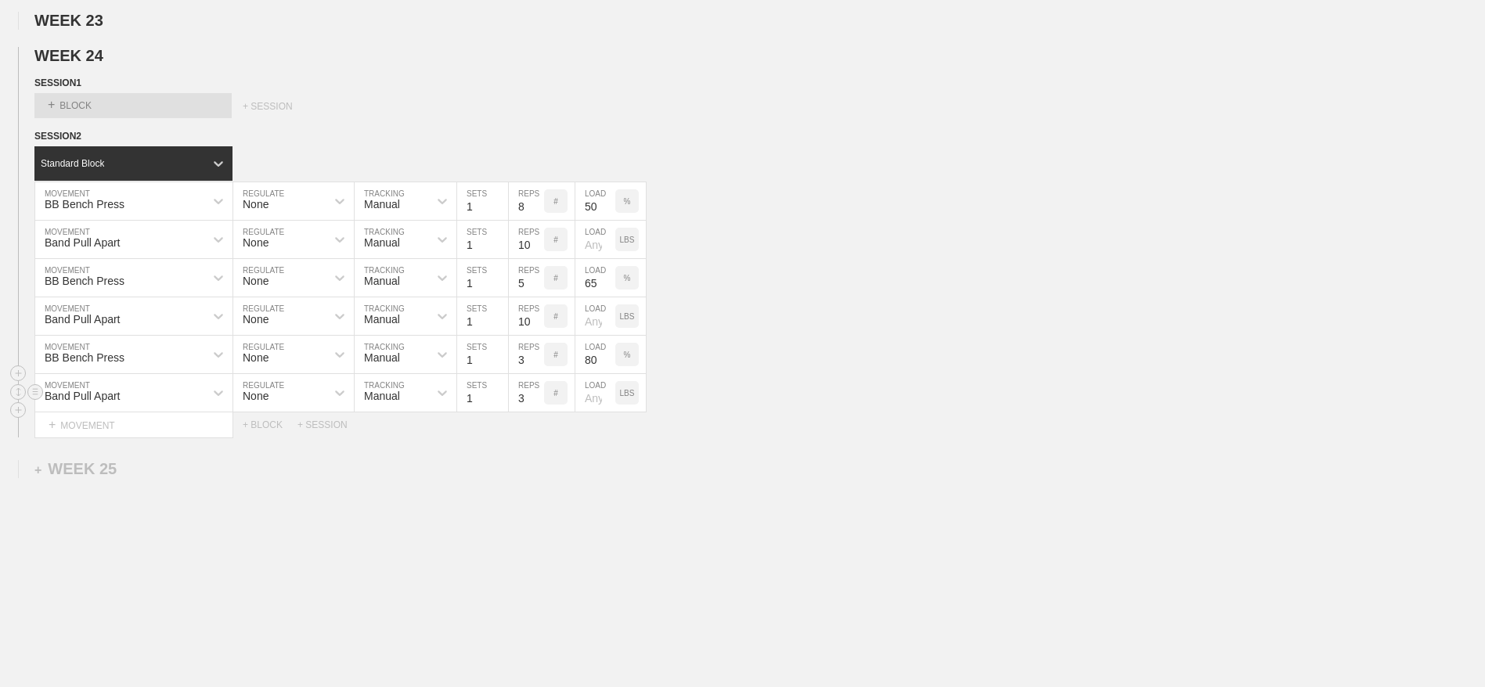
click at [520, 412] on input "3" at bounding box center [526, 393] width 35 height 38
type input "10"
click at [77, 438] on div "+ MOVEMENT" at bounding box center [133, 425] width 199 height 26
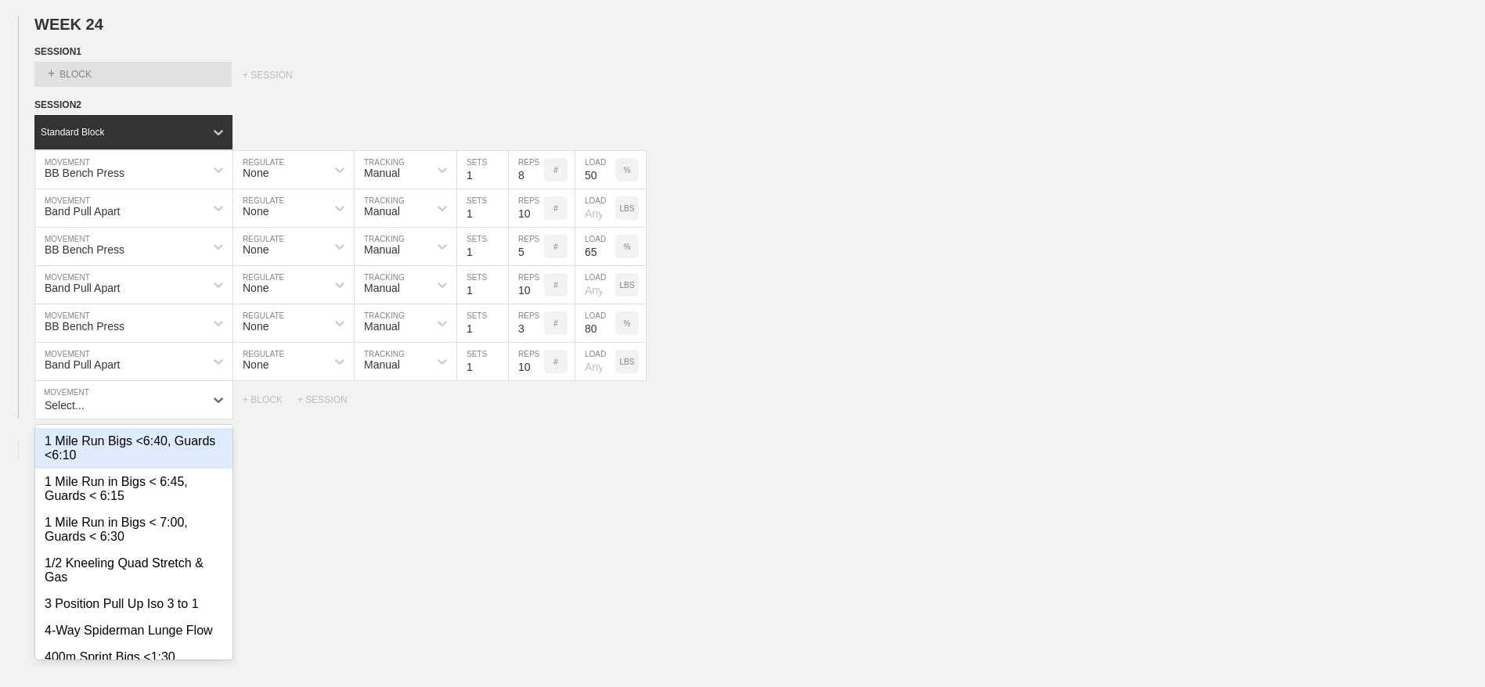
scroll to position [1182, 0]
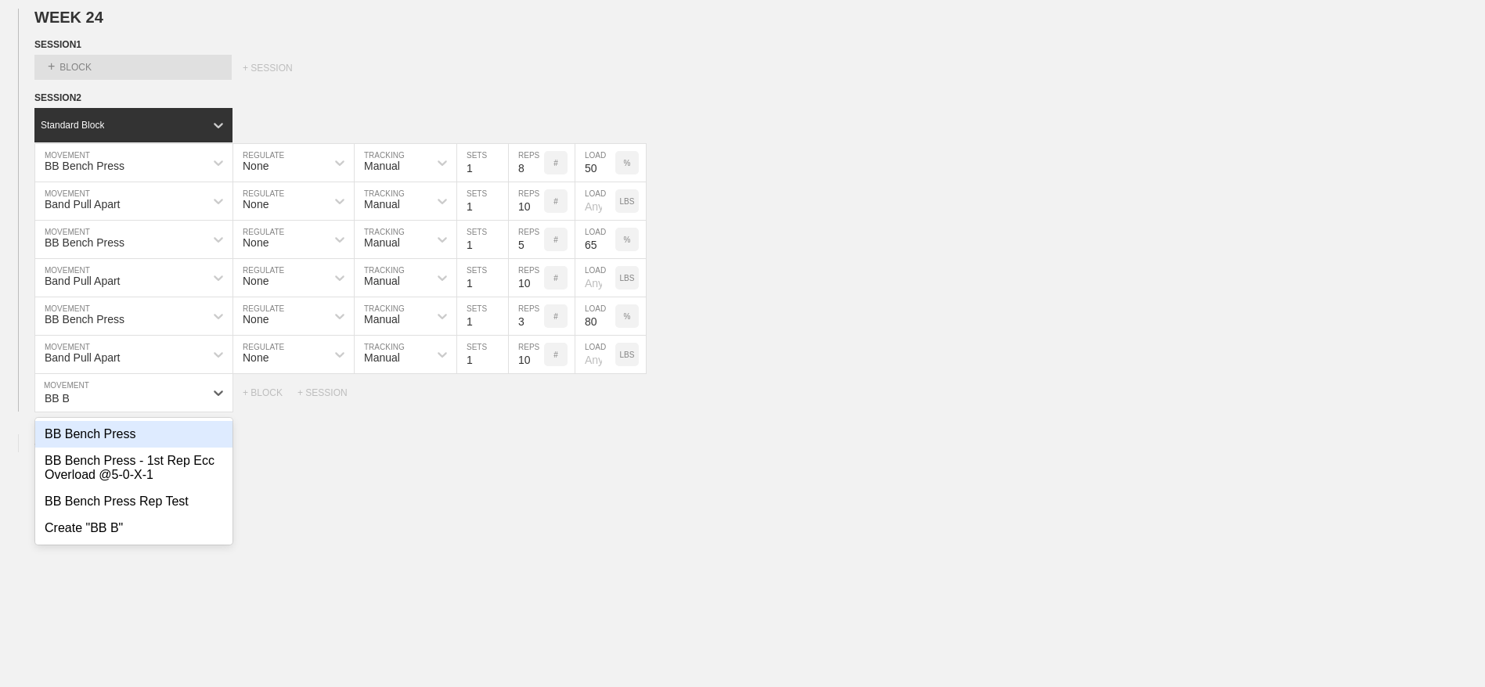
click at [77, 448] on div "BB Bench Press" at bounding box center [133, 434] width 197 height 27
type input "BB B"
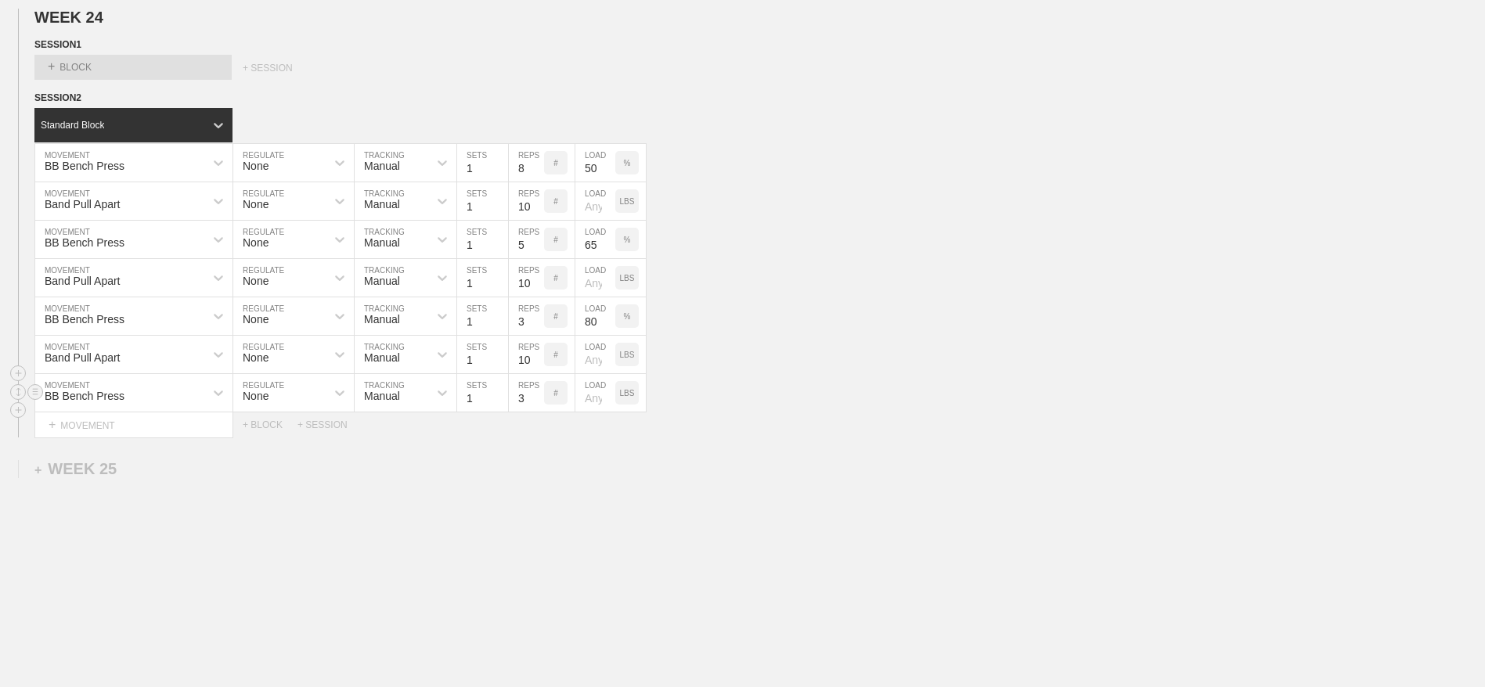
click at [520, 412] on input "3" at bounding box center [526, 393] width 35 height 38
type input "1"
click at [592, 412] on input "number" at bounding box center [595, 393] width 40 height 38
type input "90"
click at [628, 398] on p "LBS" at bounding box center [627, 393] width 15 height 9
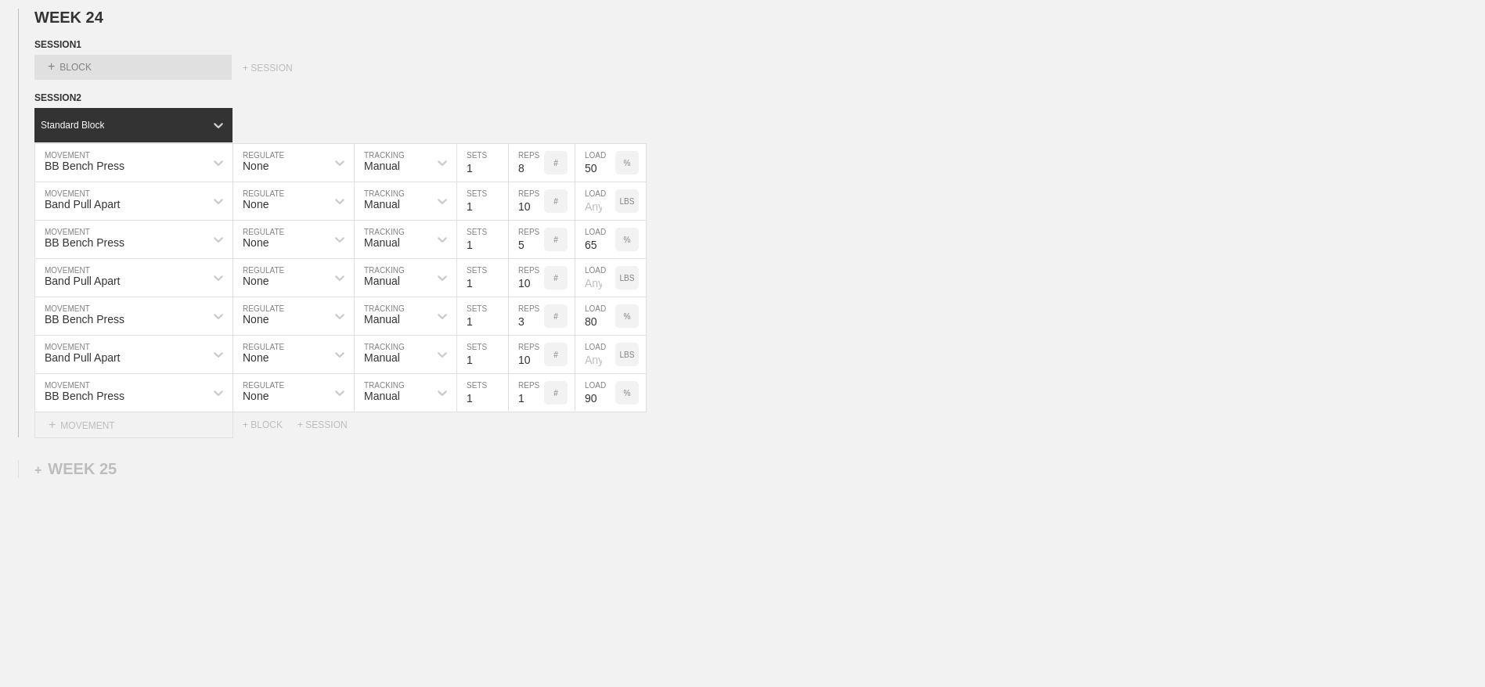
click at [51, 431] on span "+" at bounding box center [52, 424] width 7 height 13
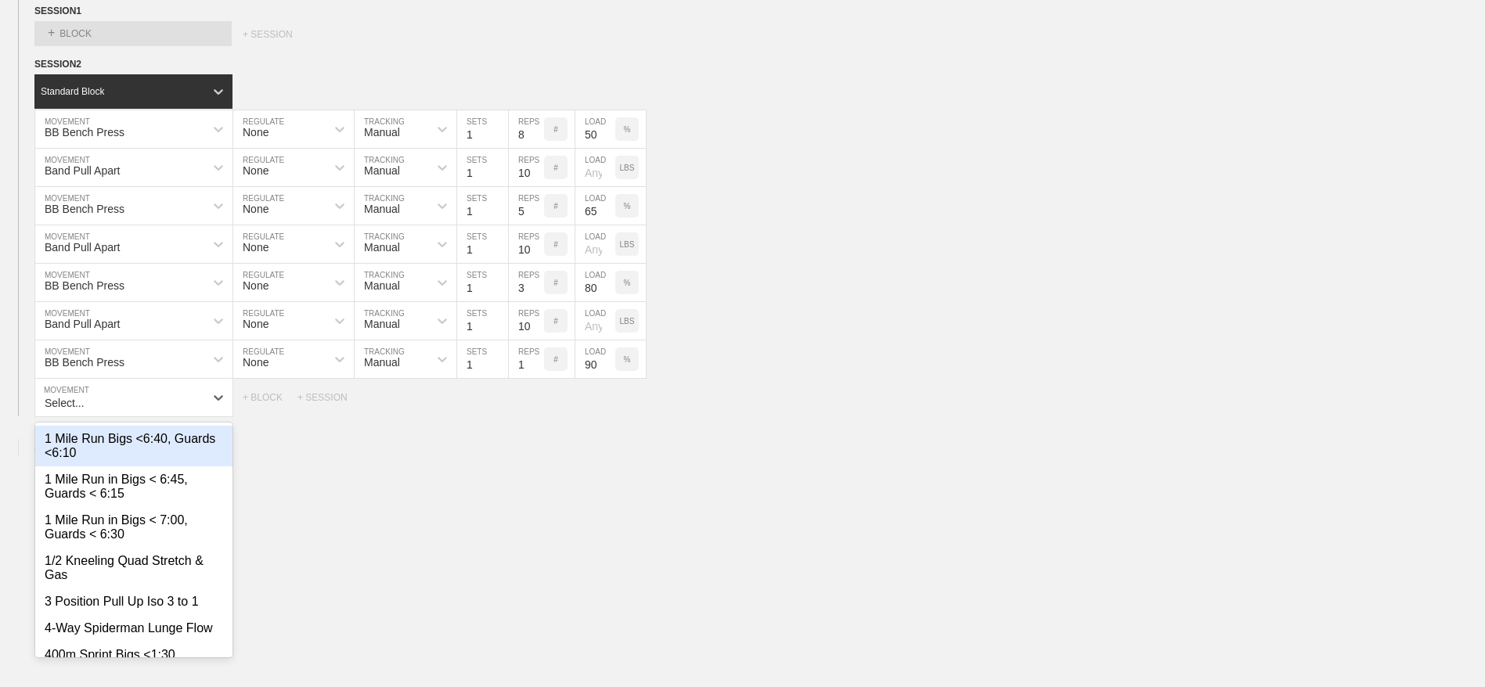
scroll to position [1221, 0]
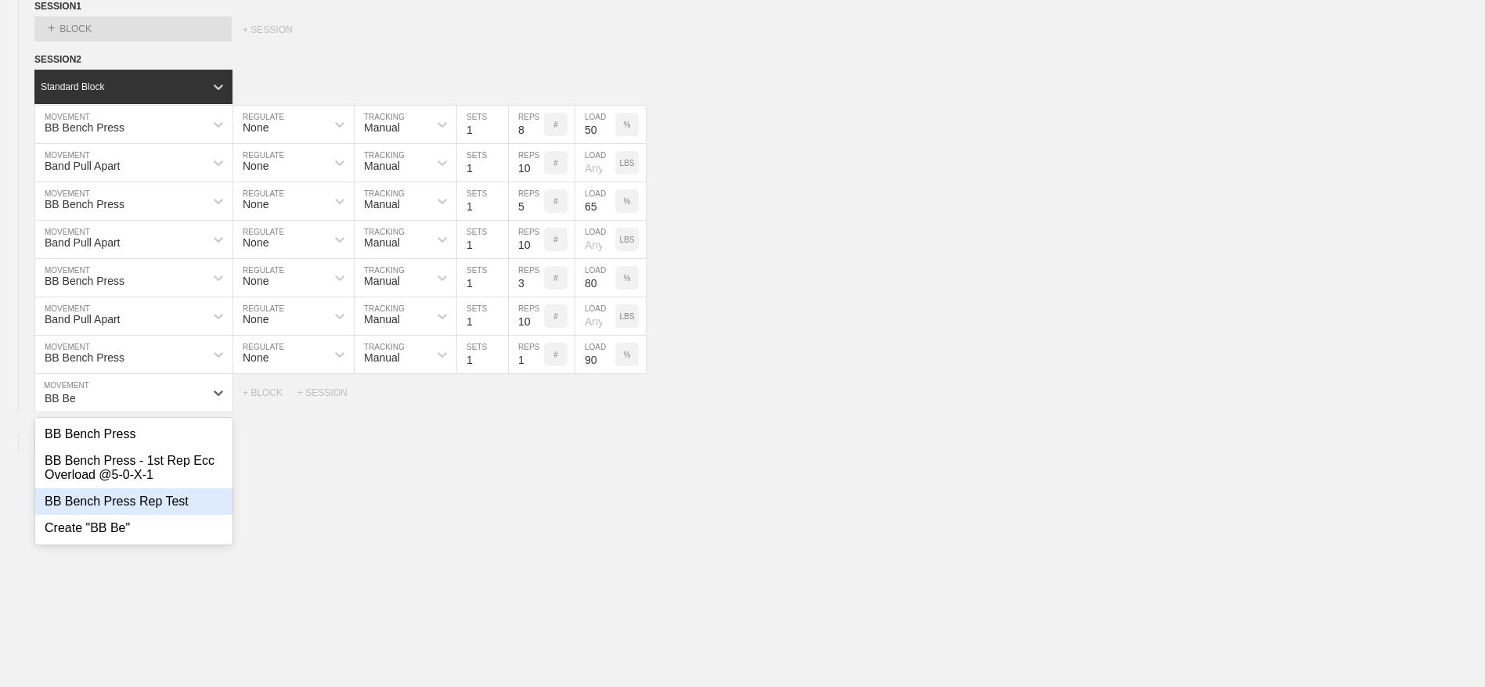
click at [128, 515] on div "BB Bench Press Rep Test" at bounding box center [133, 501] width 197 height 27
type input "BB Be"
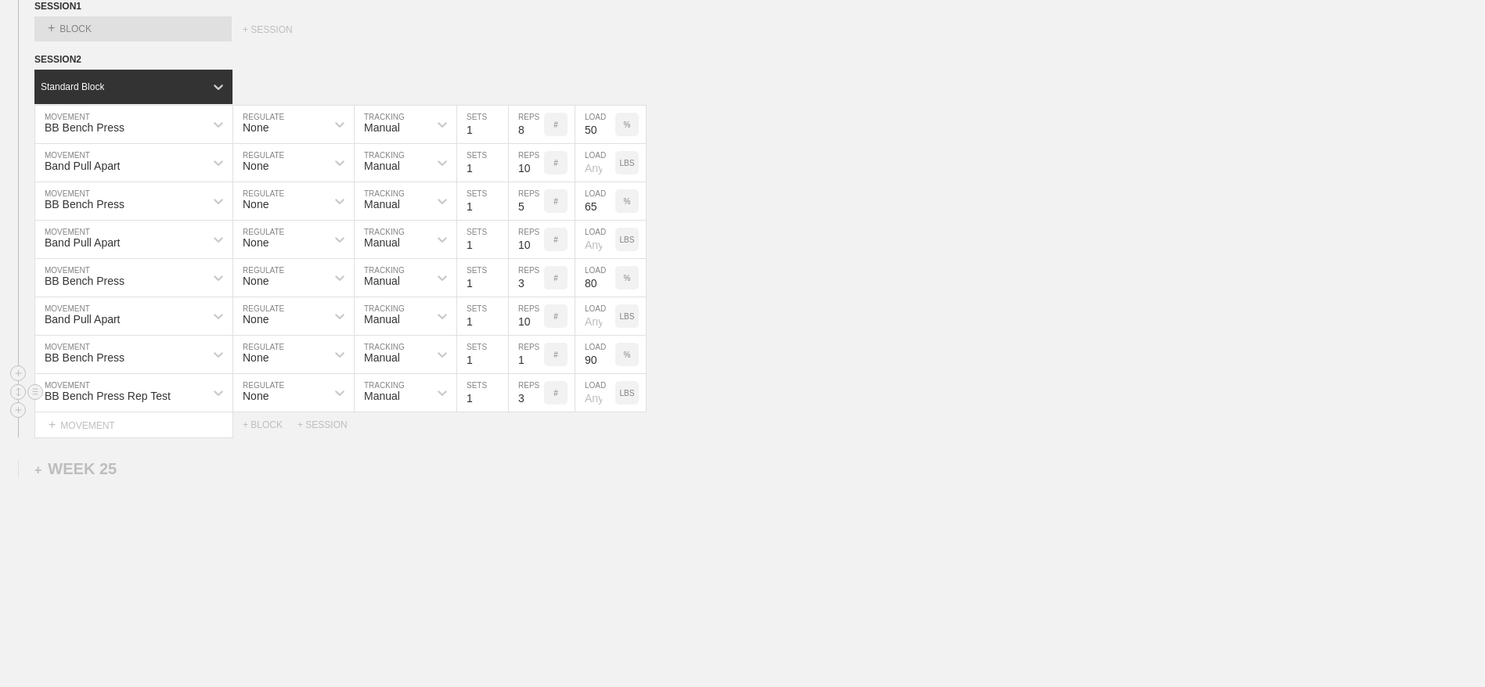
click at [550, 405] on div "#" at bounding box center [555, 392] width 23 height 23
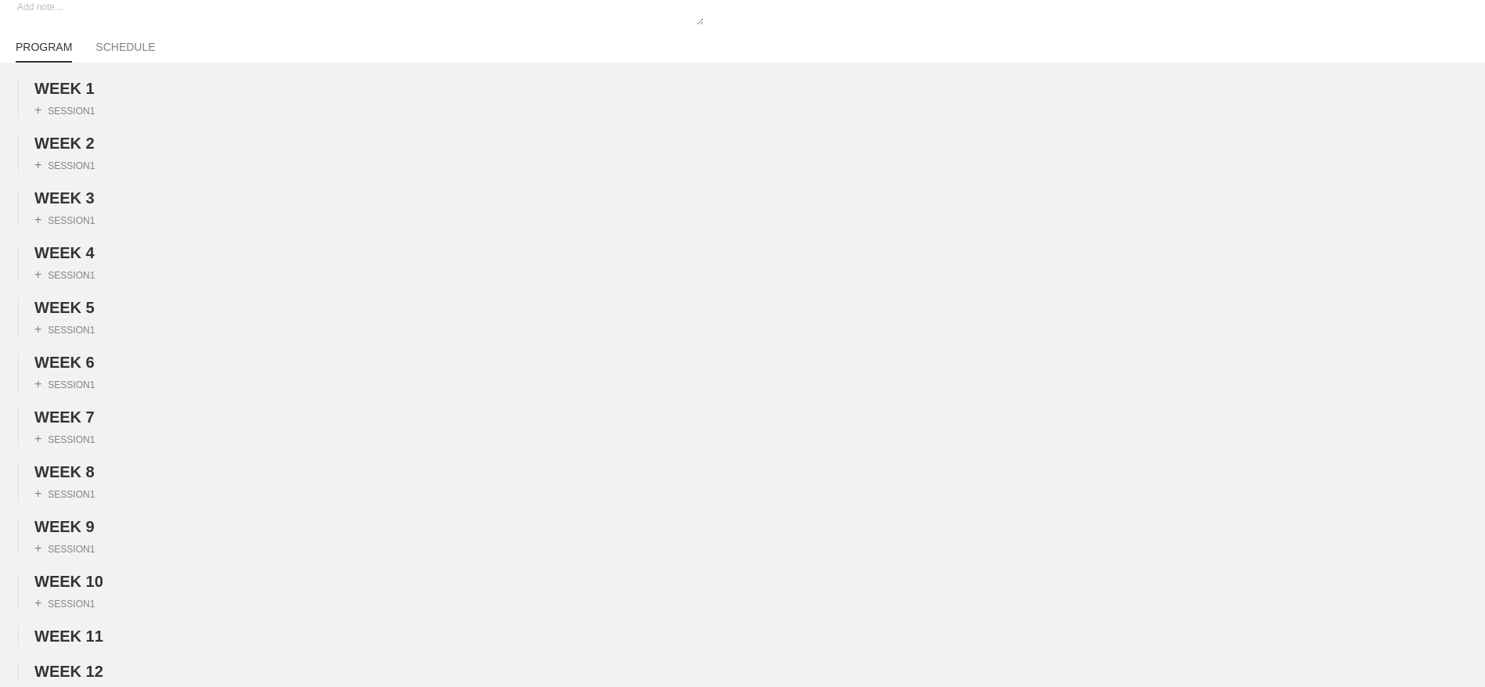
scroll to position [0, 0]
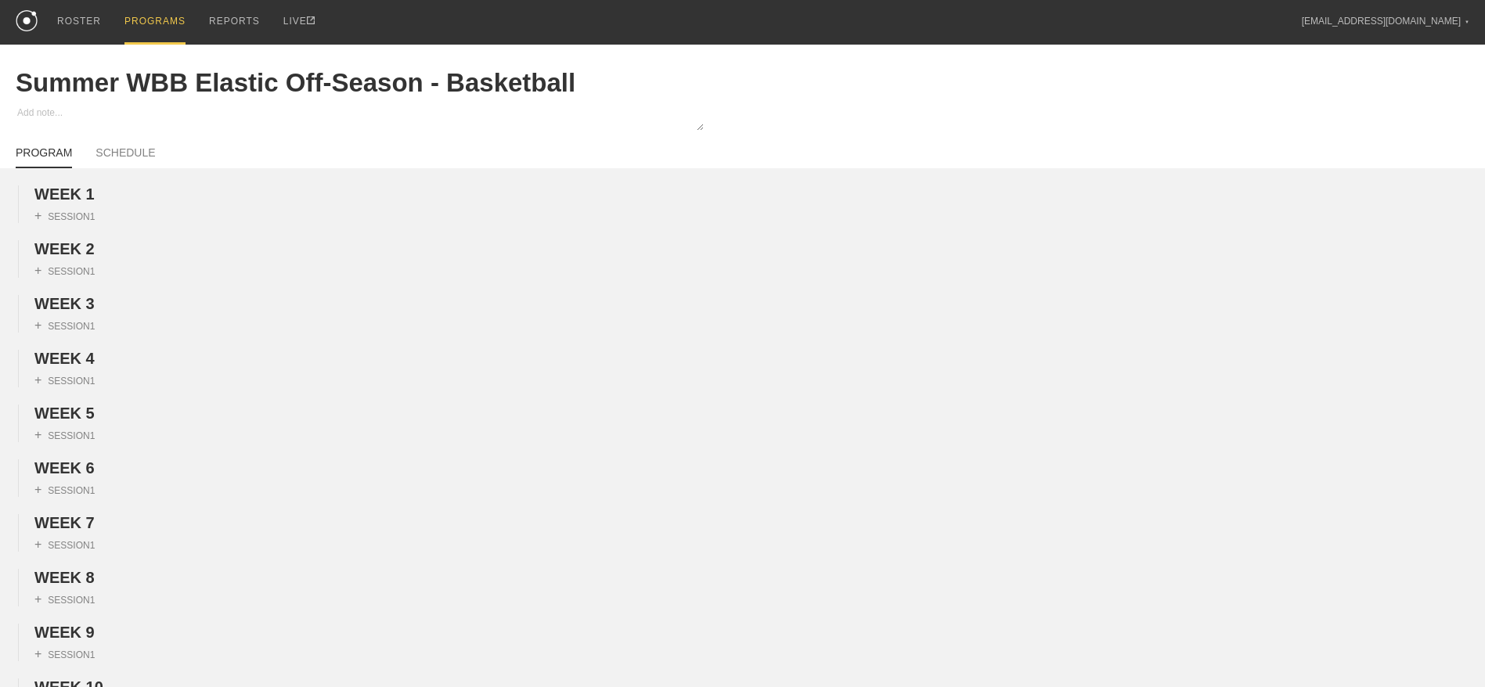
click at [155, 19] on div "PROGRAMS" at bounding box center [154, 22] width 61 height 45
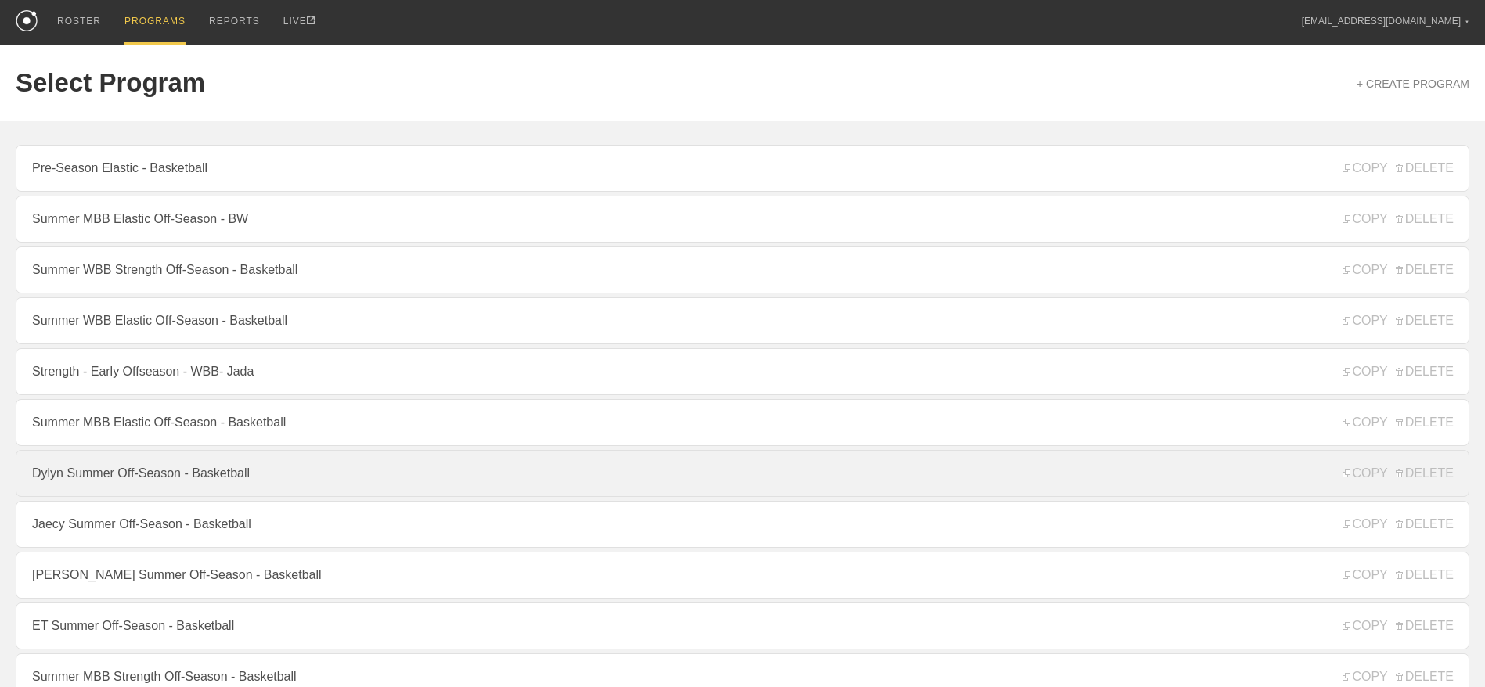
click at [119, 477] on link "Dylyn Summer Off-Season - Basketball" at bounding box center [742, 473] width 1453 height 47
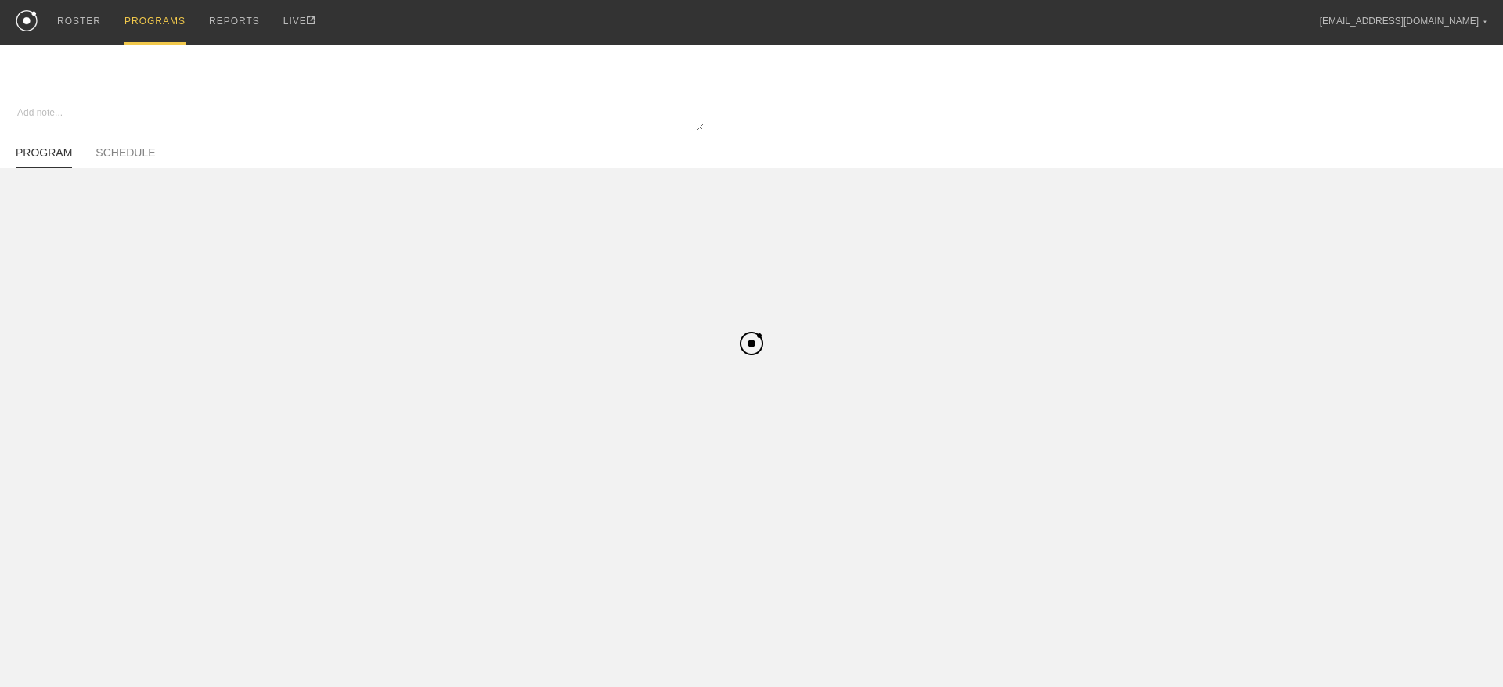
type textarea "x"
type input "Dylyn Summer Off-Season - Basketball"
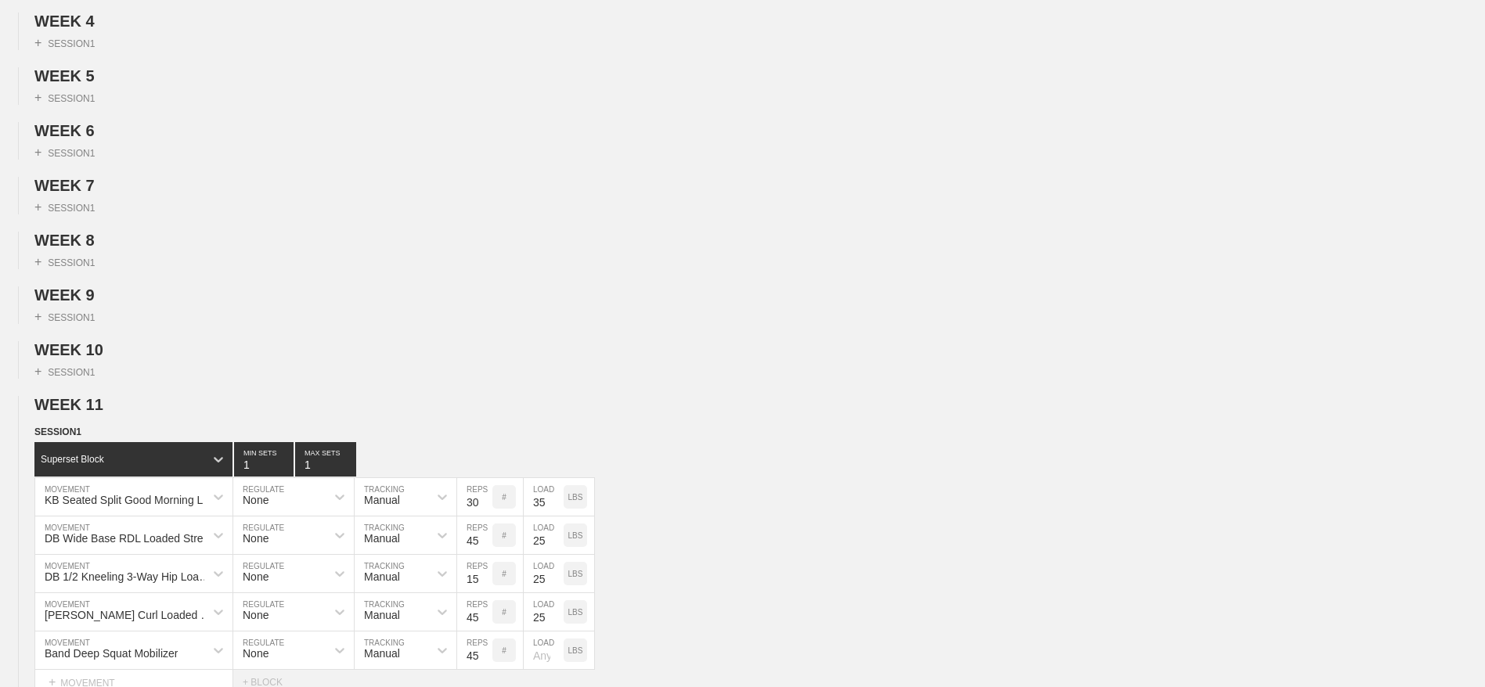
scroll to position [338, 0]
click at [90, 412] on span "WEEK 11" at bounding box center [75, 403] width 82 height 17
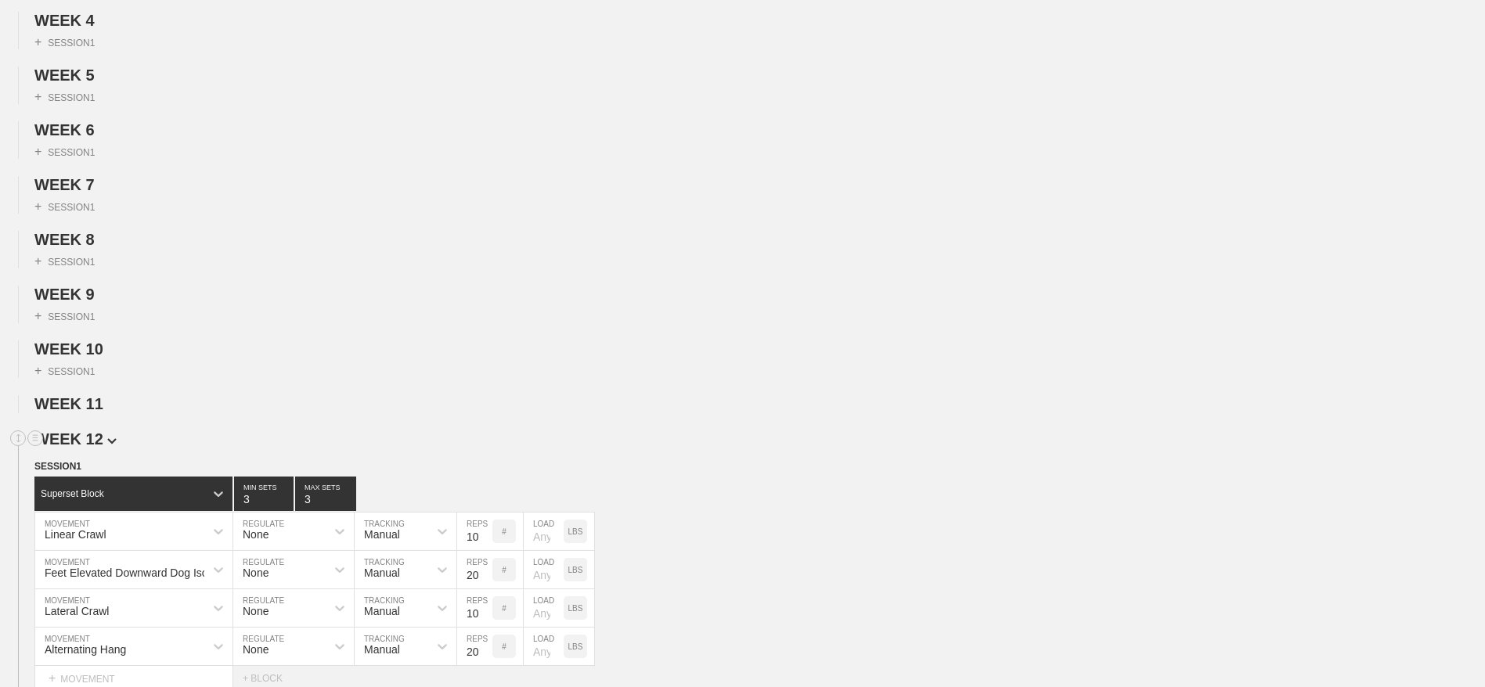
click at [89, 448] on span "WEEK 12" at bounding box center [75, 438] width 82 height 17
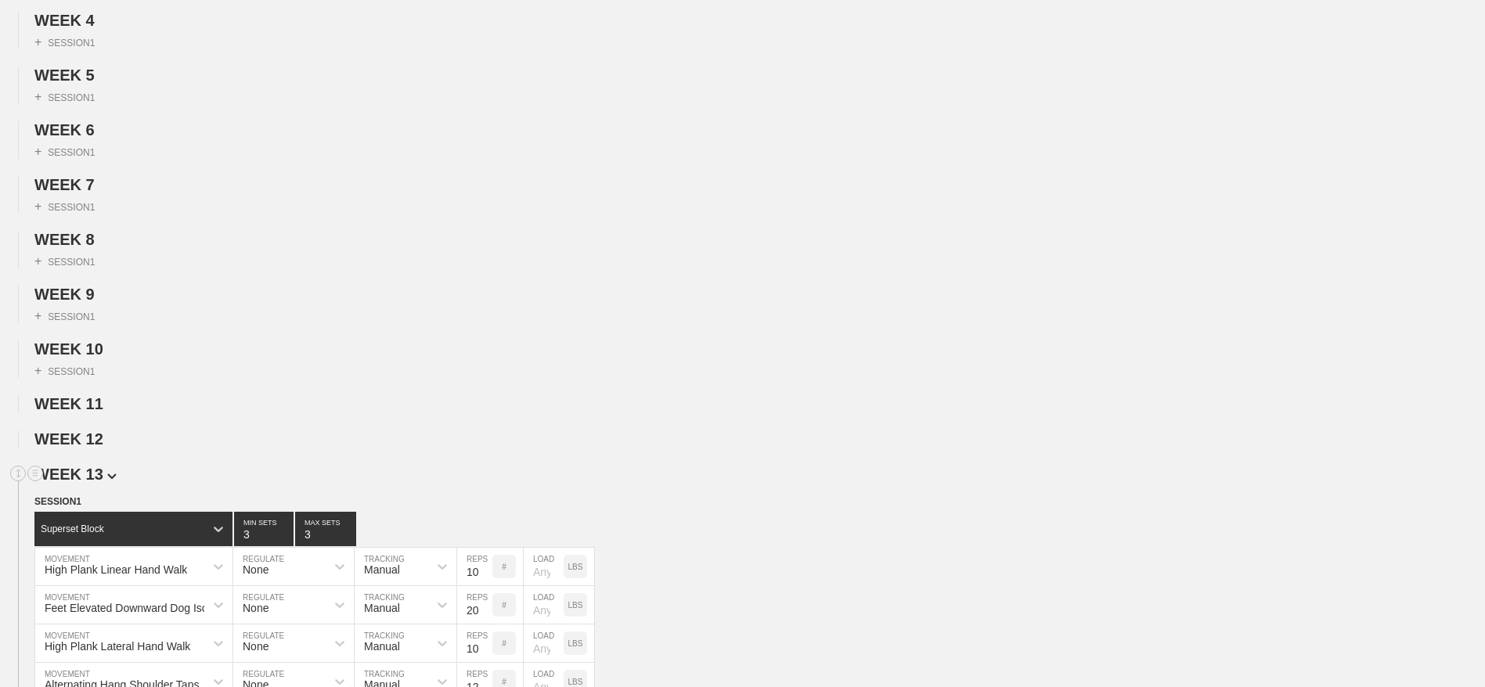
click at [88, 483] on span "WEEK 13" at bounding box center [75, 474] width 82 height 17
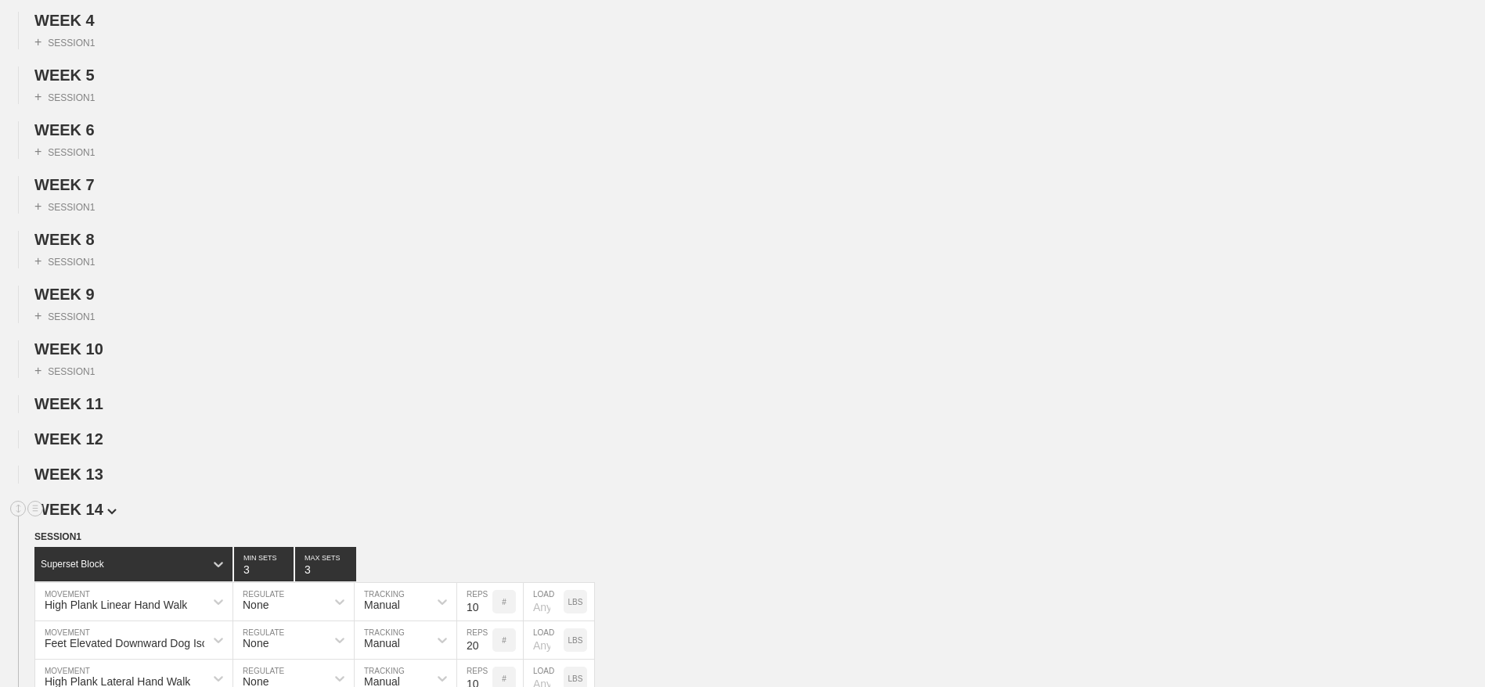
click at [87, 518] on span "WEEK 14" at bounding box center [75, 509] width 82 height 17
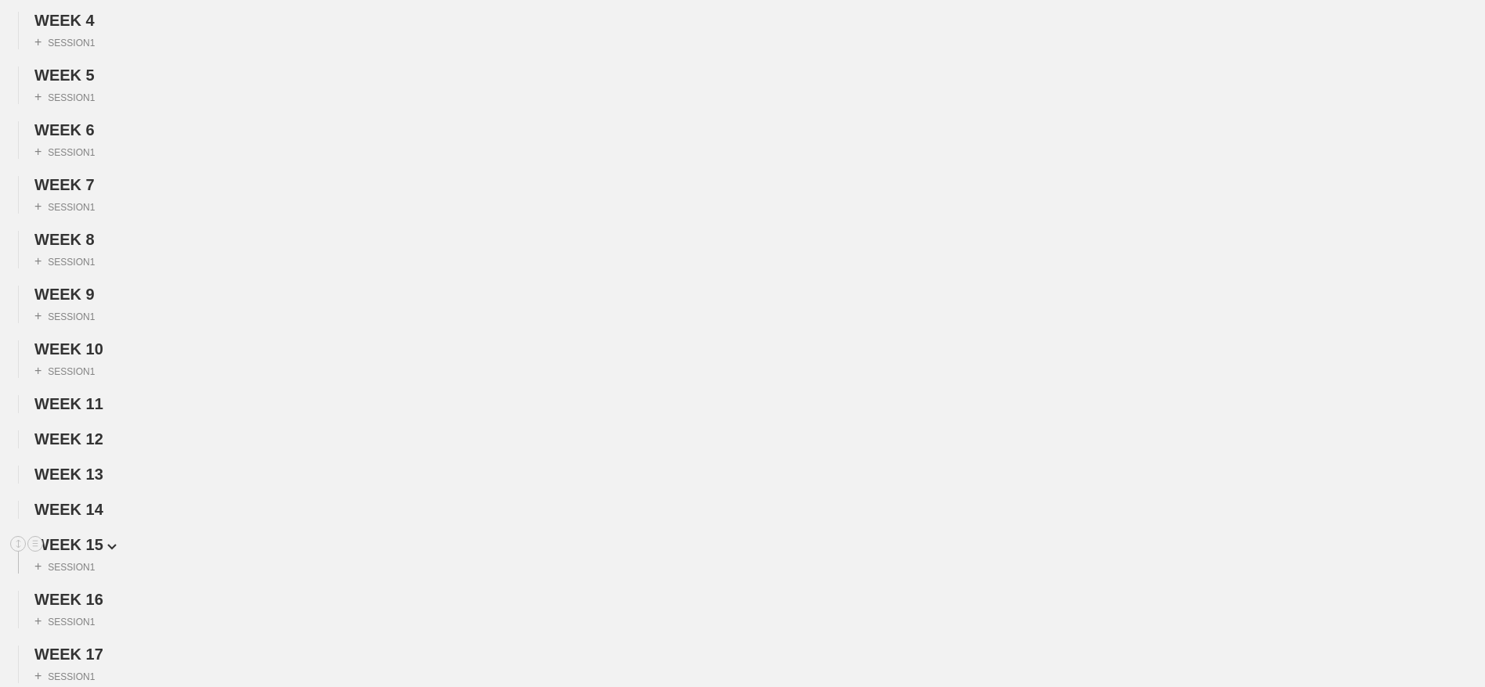
click at [94, 553] on span "WEEK 15" at bounding box center [75, 544] width 82 height 17
click at [90, 589] on span "WEEK 16" at bounding box center [75, 579] width 82 height 17
click at [90, 624] on span "WEEK 17" at bounding box center [75, 615] width 82 height 17
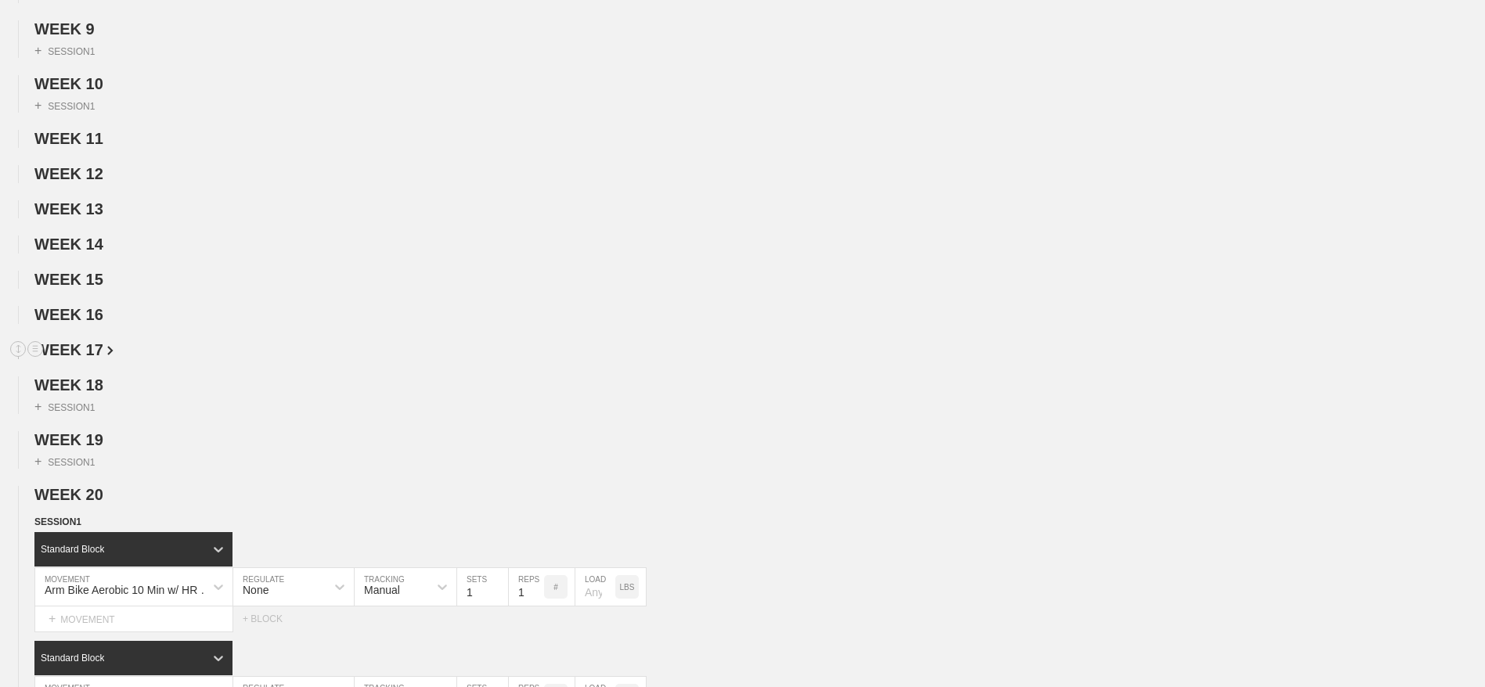
scroll to position [610, 0]
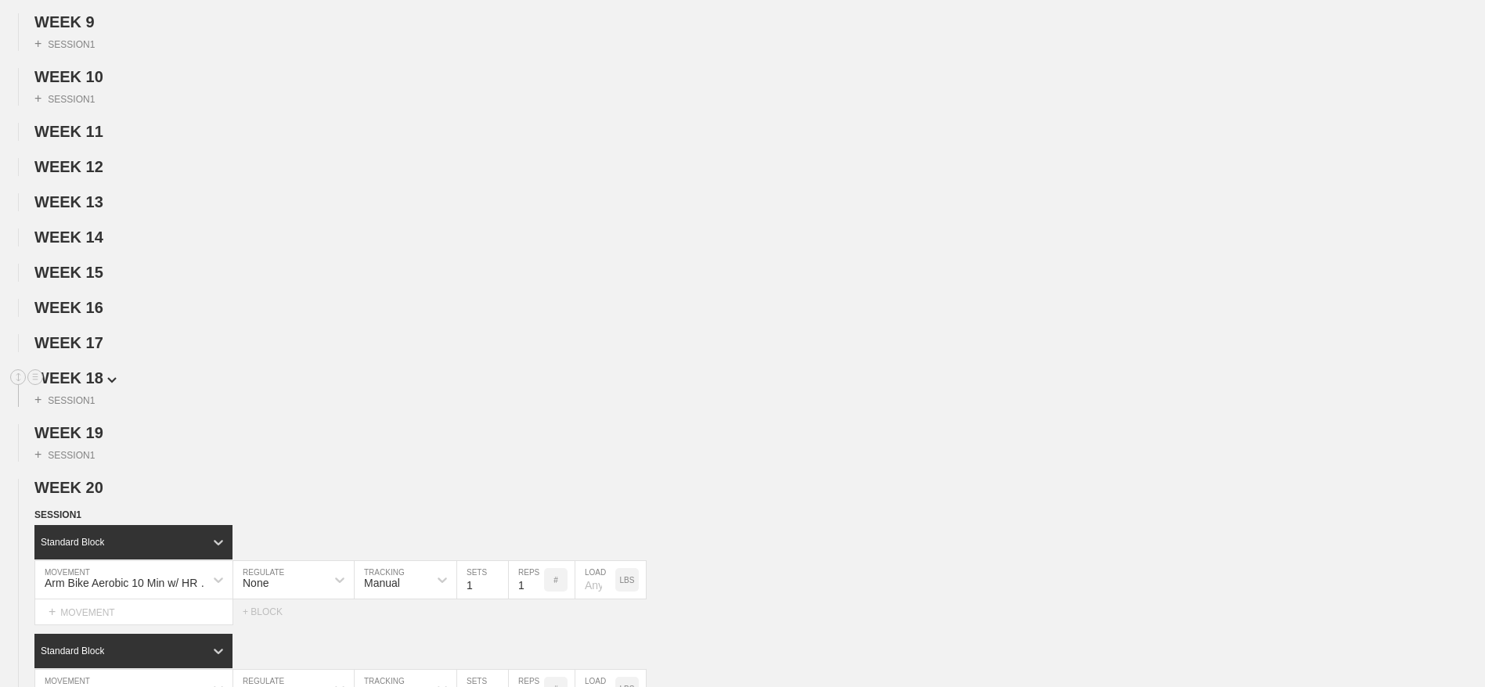
click at [95, 387] on span "WEEK 18" at bounding box center [75, 377] width 82 height 17
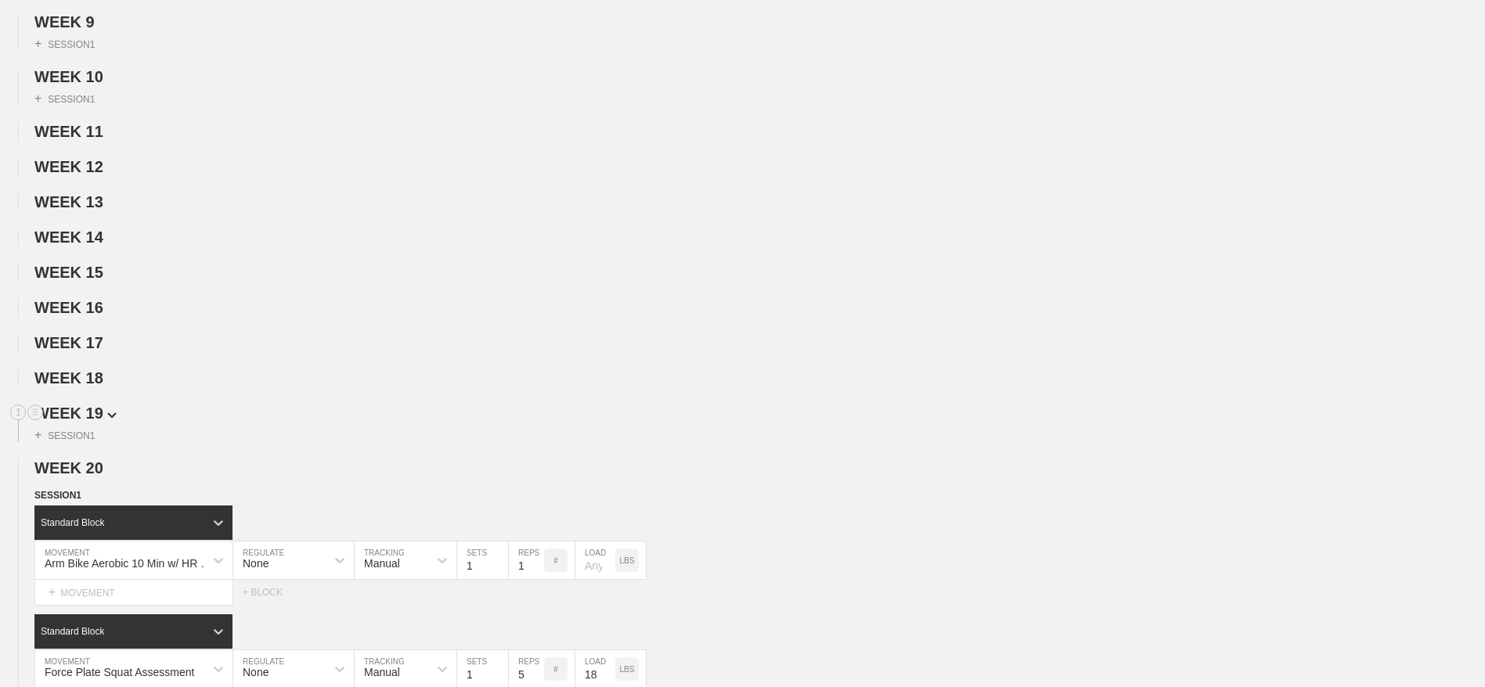
click at [85, 422] on span "WEEK 19" at bounding box center [75, 413] width 82 height 17
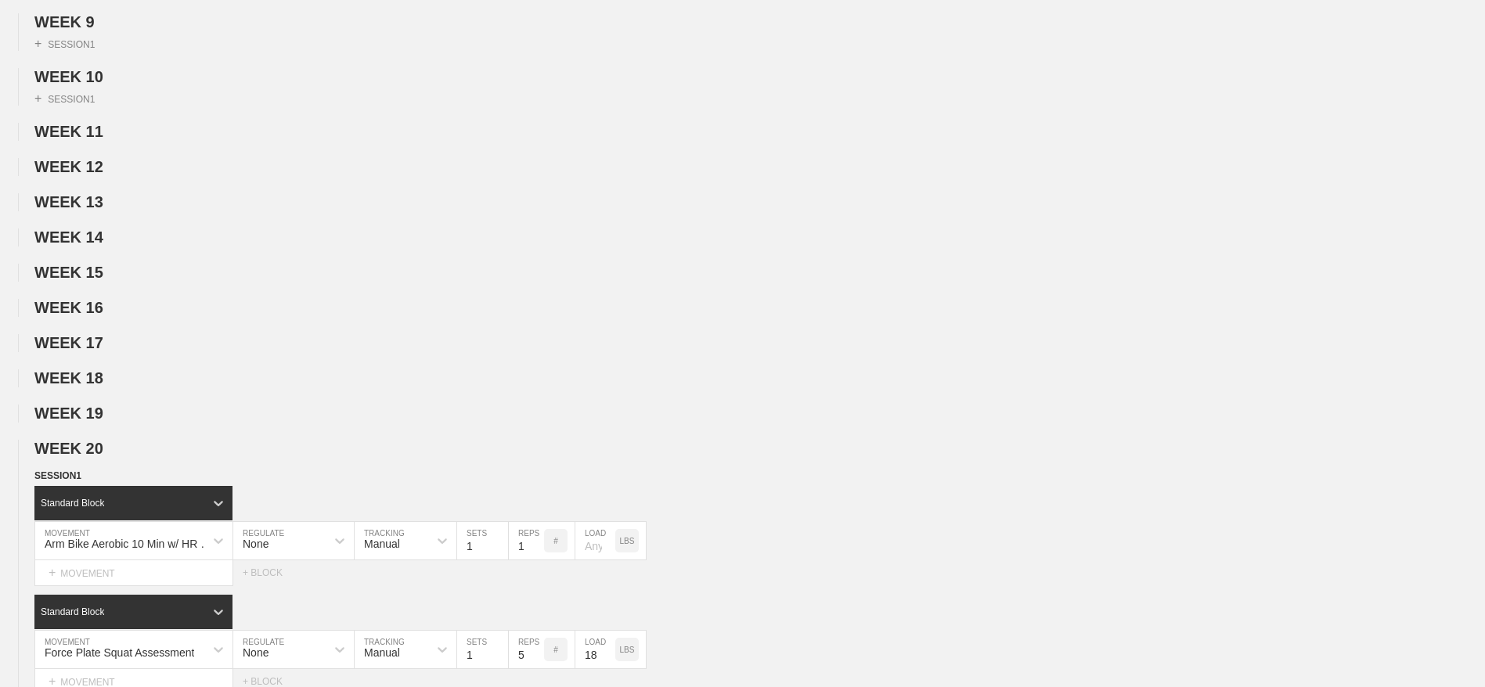
click at [91, 457] on span "WEEK 20" at bounding box center [75, 448] width 82 height 17
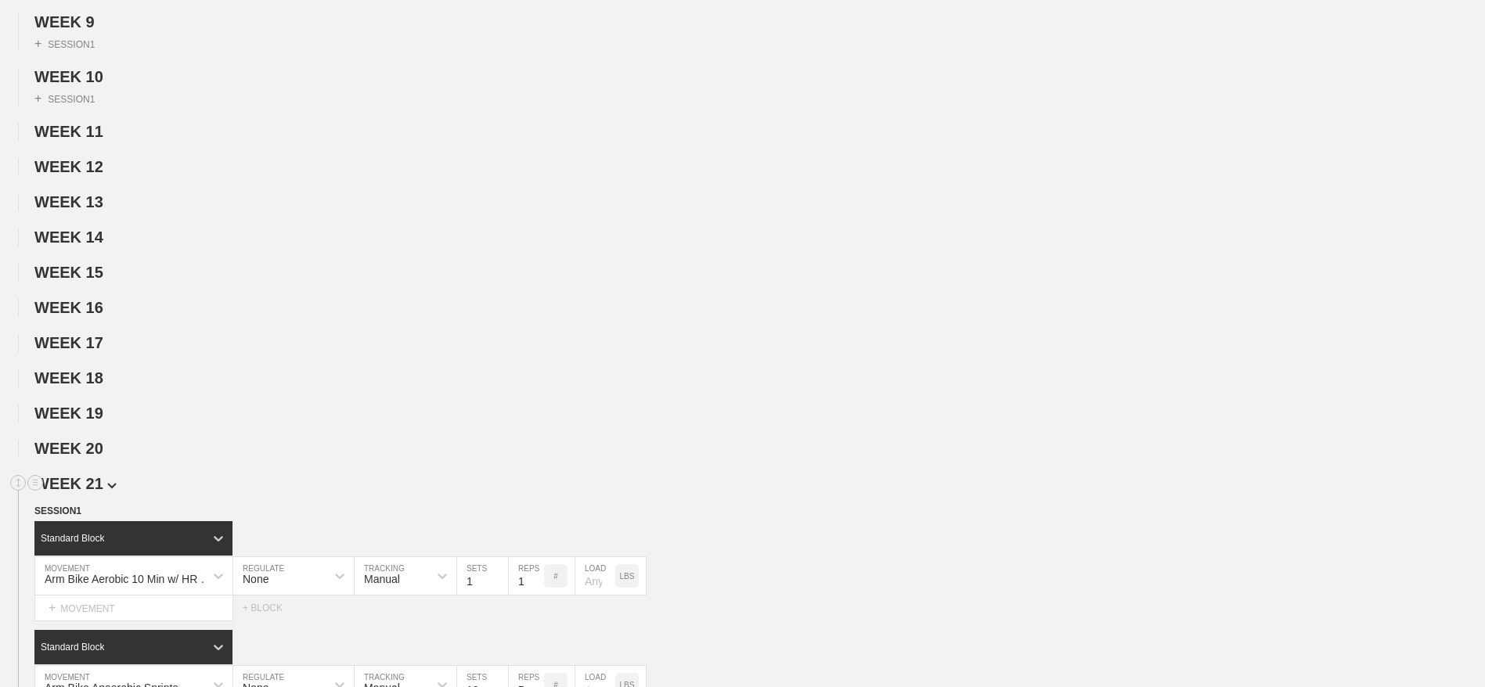
click at [92, 492] on span "WEEK 21" at bounding box center [75, 483] width 82 height 17
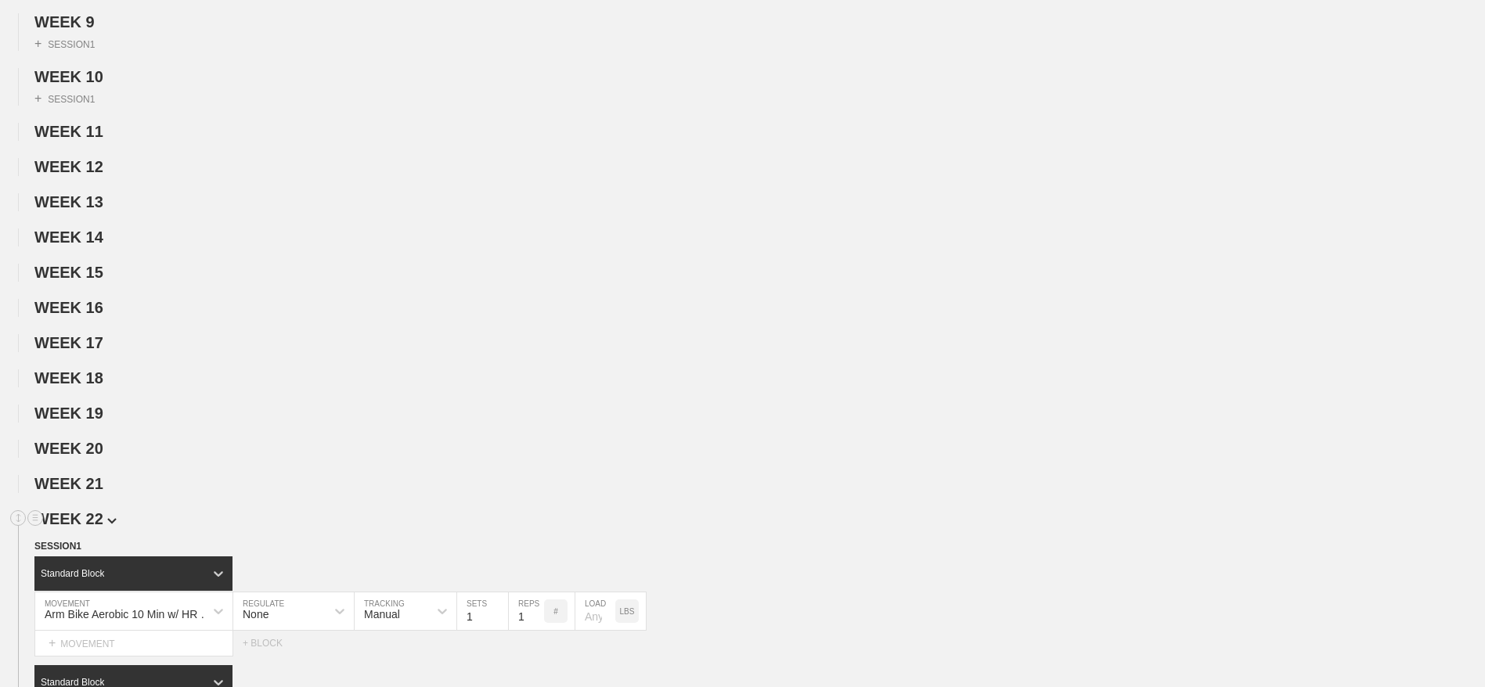
click at [90, 527] on span "WEEK 22" at bounding box center [75, 518] width 82 height 17
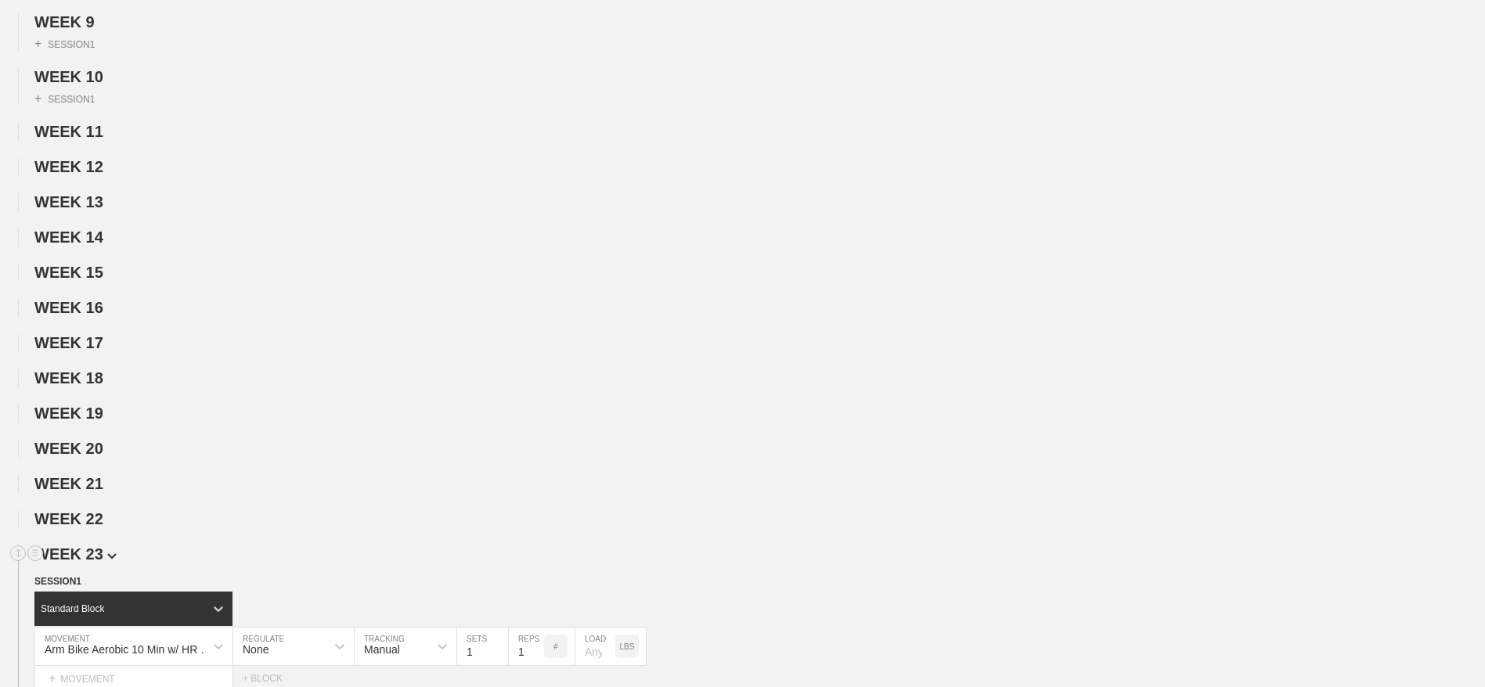
click at [88, 563] on span "WEEK 23" at bounding box center [75, 553] width 82 height 17
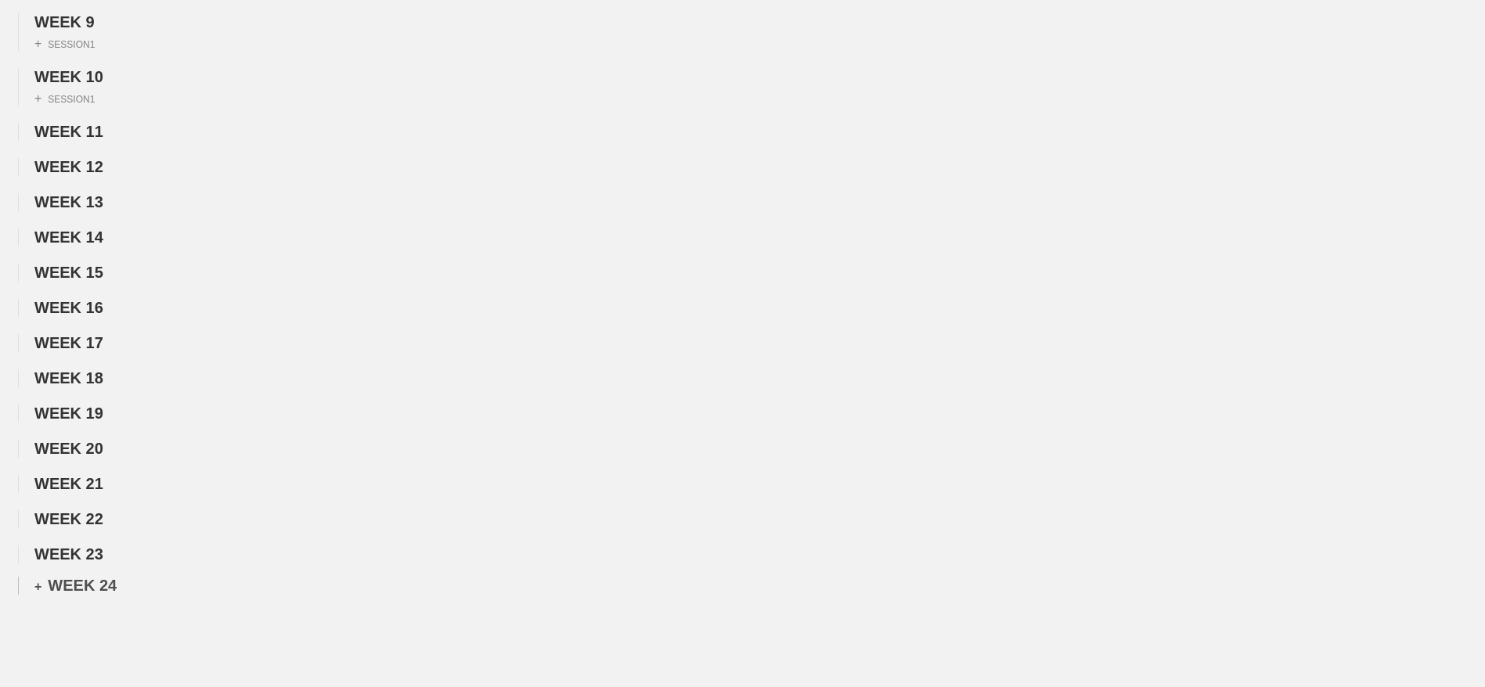
click at [93, 595] on div "+ WEEK 24" at bounding box center [75, 586] width 82 height 18
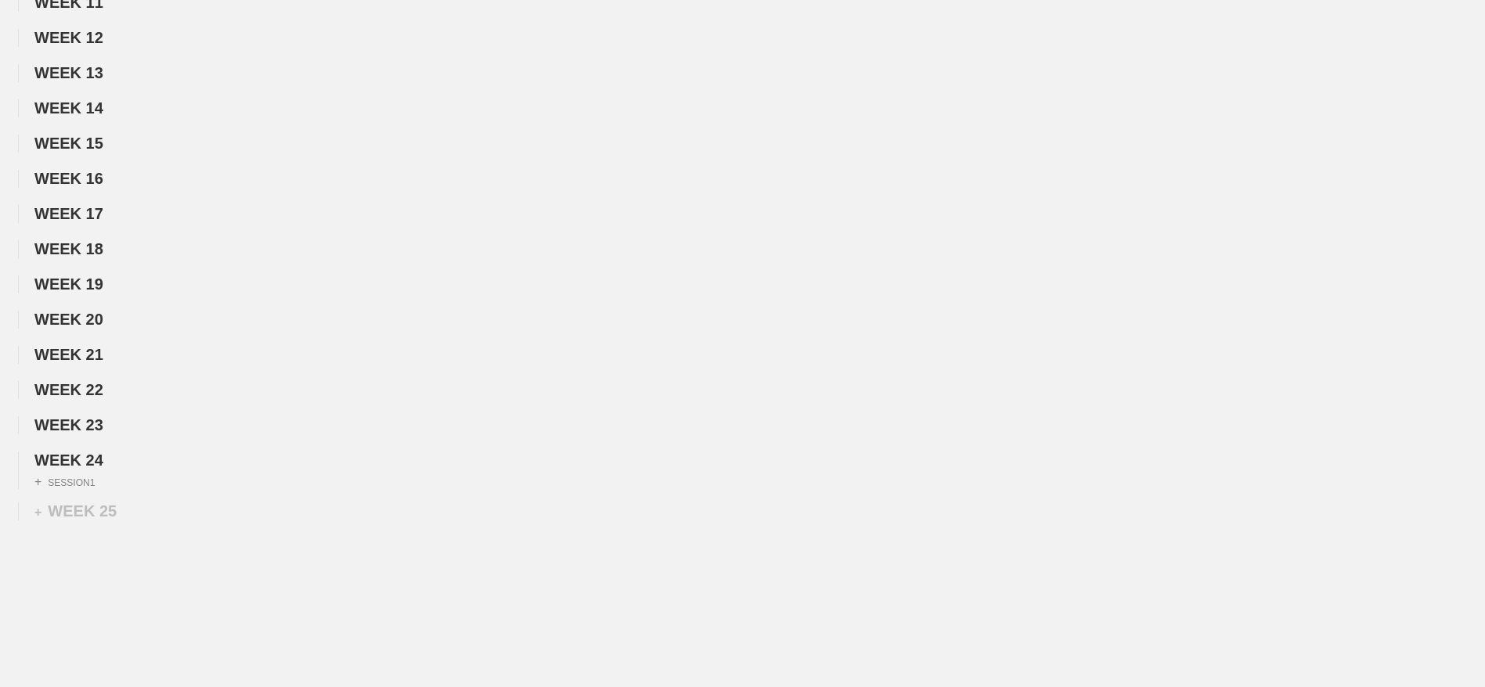
scroll to position [753, 0]
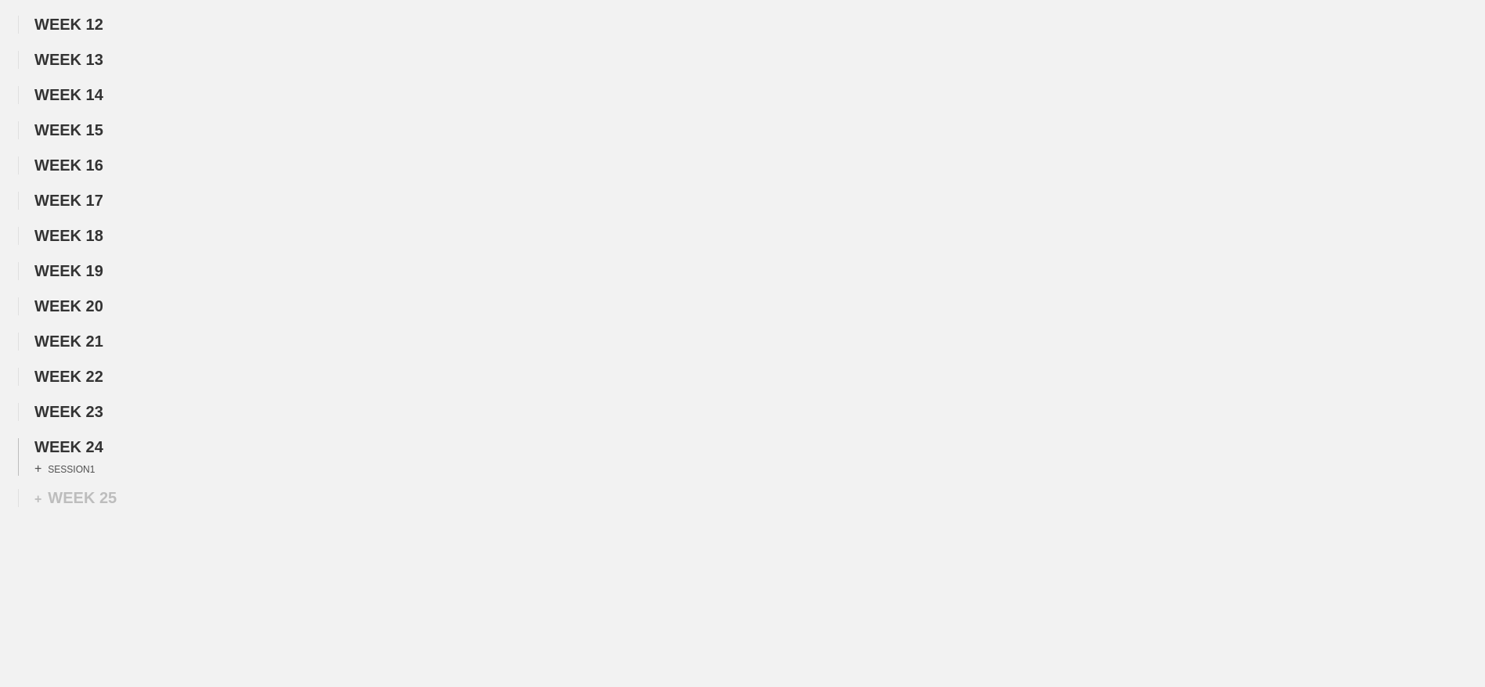
click at [76, 476] on div "+ SESSION 1" at bounding box center [64, 469] width 60 height 14
click at [265, 509] on div "Select... + BLOCK + SESSION" at bounding box center [742, 496] width 1485 height 25
click at [268, 509] on div "+ SESSION" at bounding box center [278, 500] width 70 height 17
click at [77, 563] on div "+ BLOCK" at bounding box center [132, 550] width 197 height 25
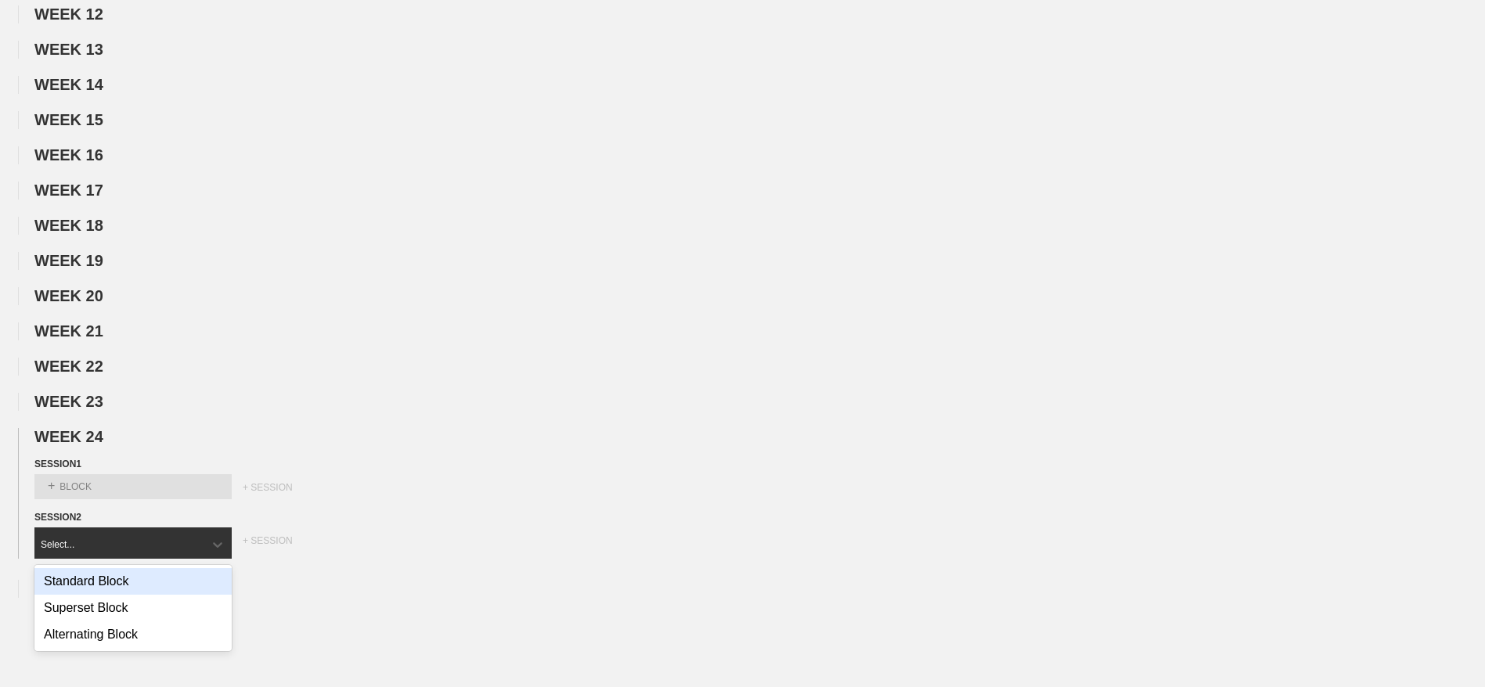
scroll to position [764, 0]
click at [101, 594] on div "Standard Block" at bounding box center [132, 580] width 197 height 27
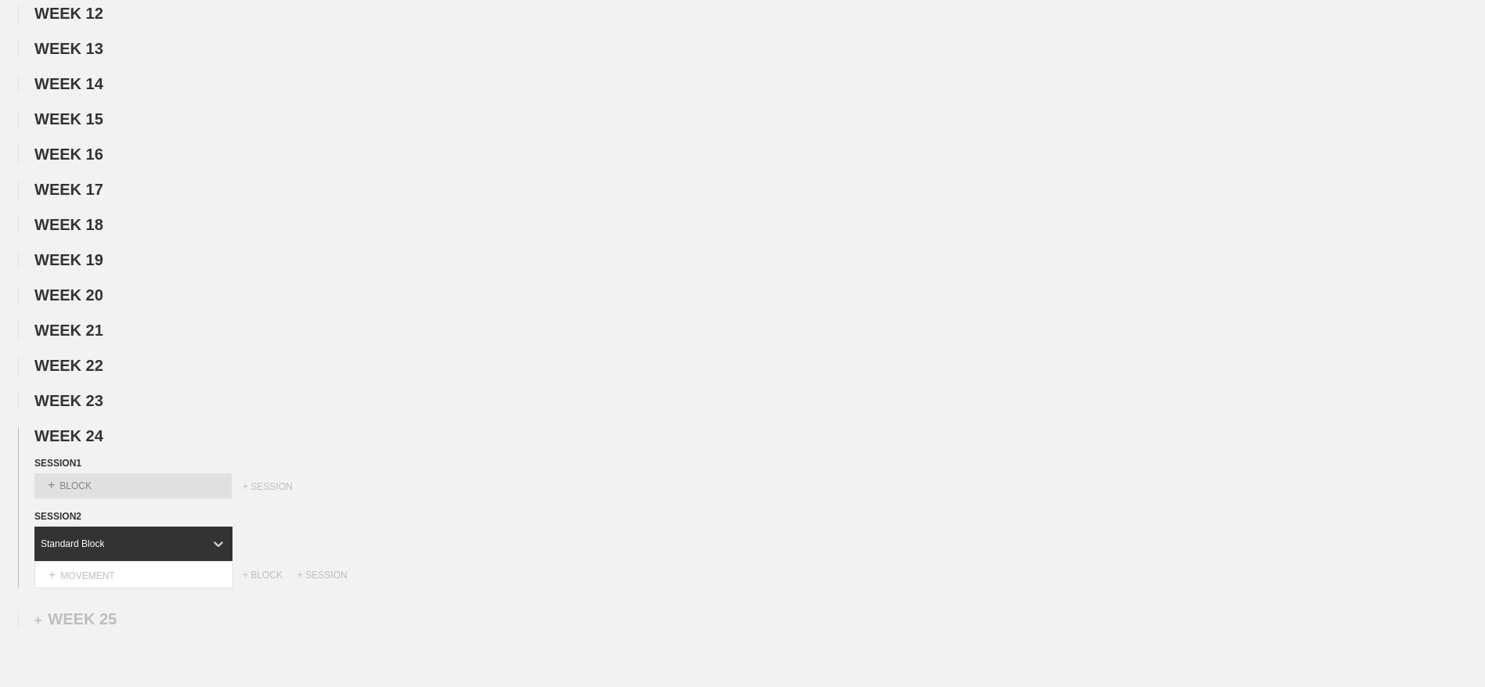
click at [101, 589] on div "+ MOVEMENT" at bounding box center [133, 576] width 199 height 26
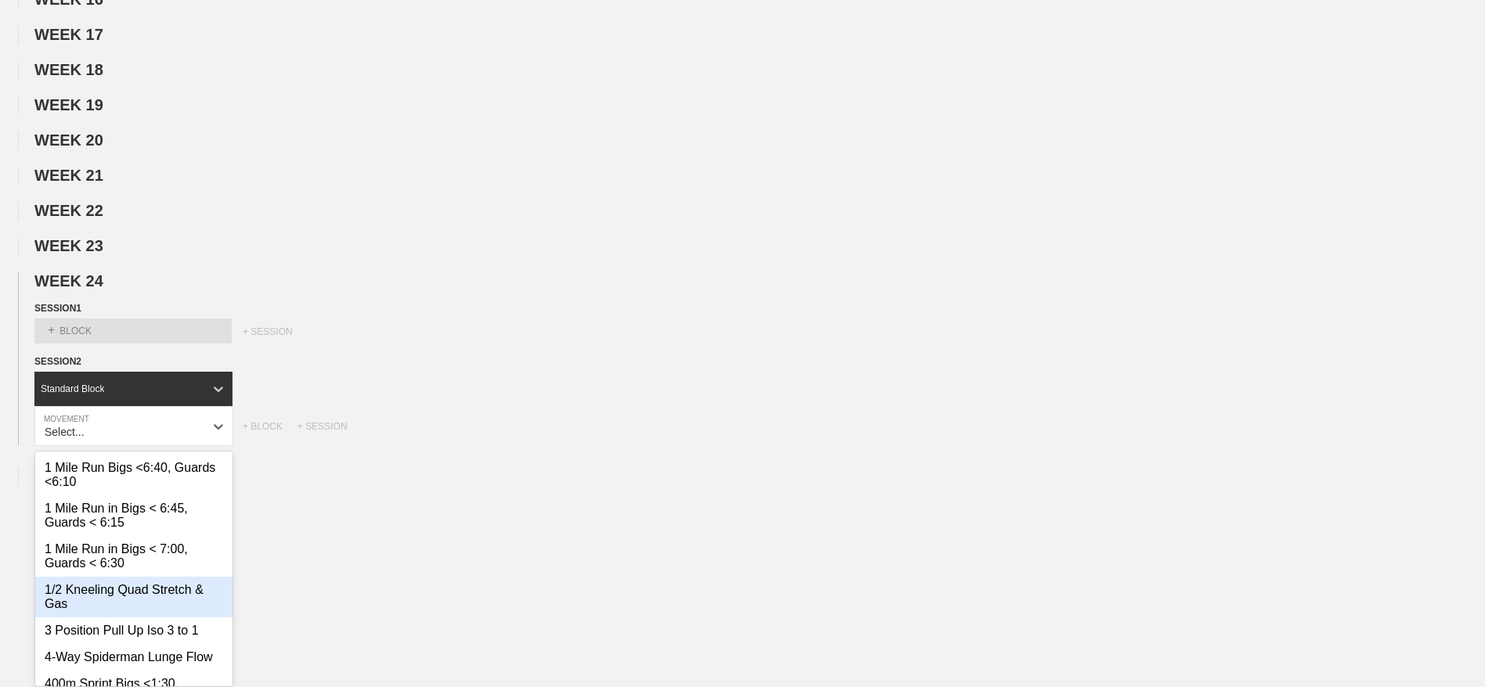
scroll to position [952, 0]
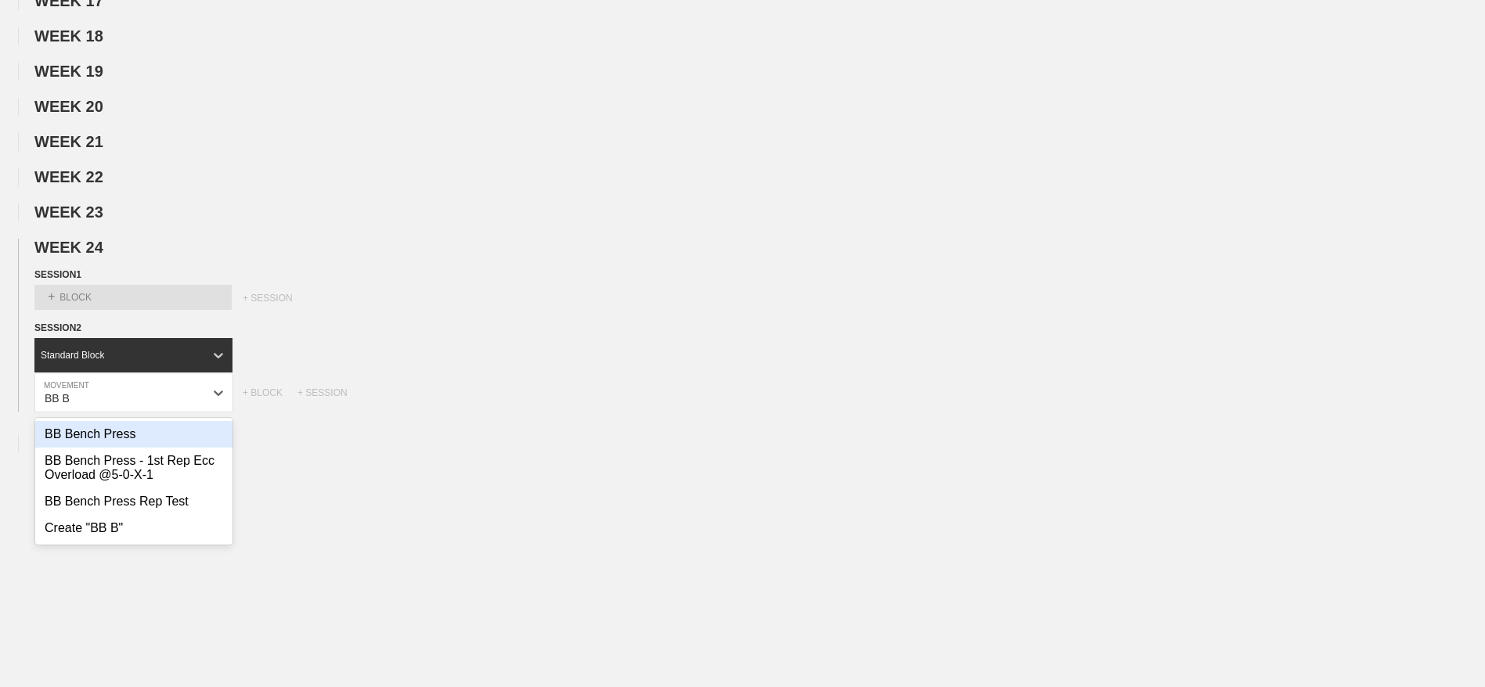
click at [95, 448] on div "BB Bench Press" at bounding box center [133, 434] width 197 height 27
type input "BB B"
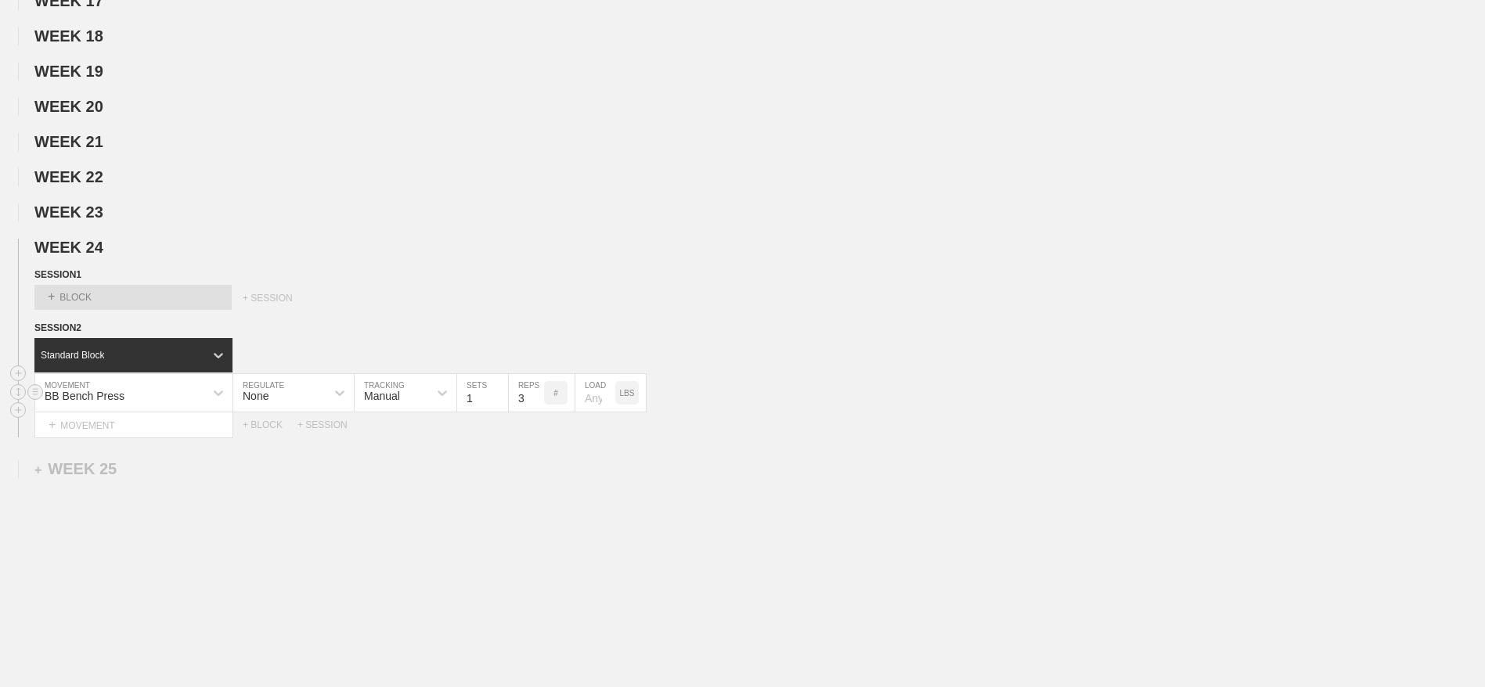
click at [524, 412] on input "3" at bounding box center [526, 393] width 35 height 38
type input "8"
click at [632, 398] on p "LBS" at bounding box center [627, 393] width 15 height 9
click at [589, 412] on input "number" at bounding box center [595, 393] width 40 height 38
type input "50"
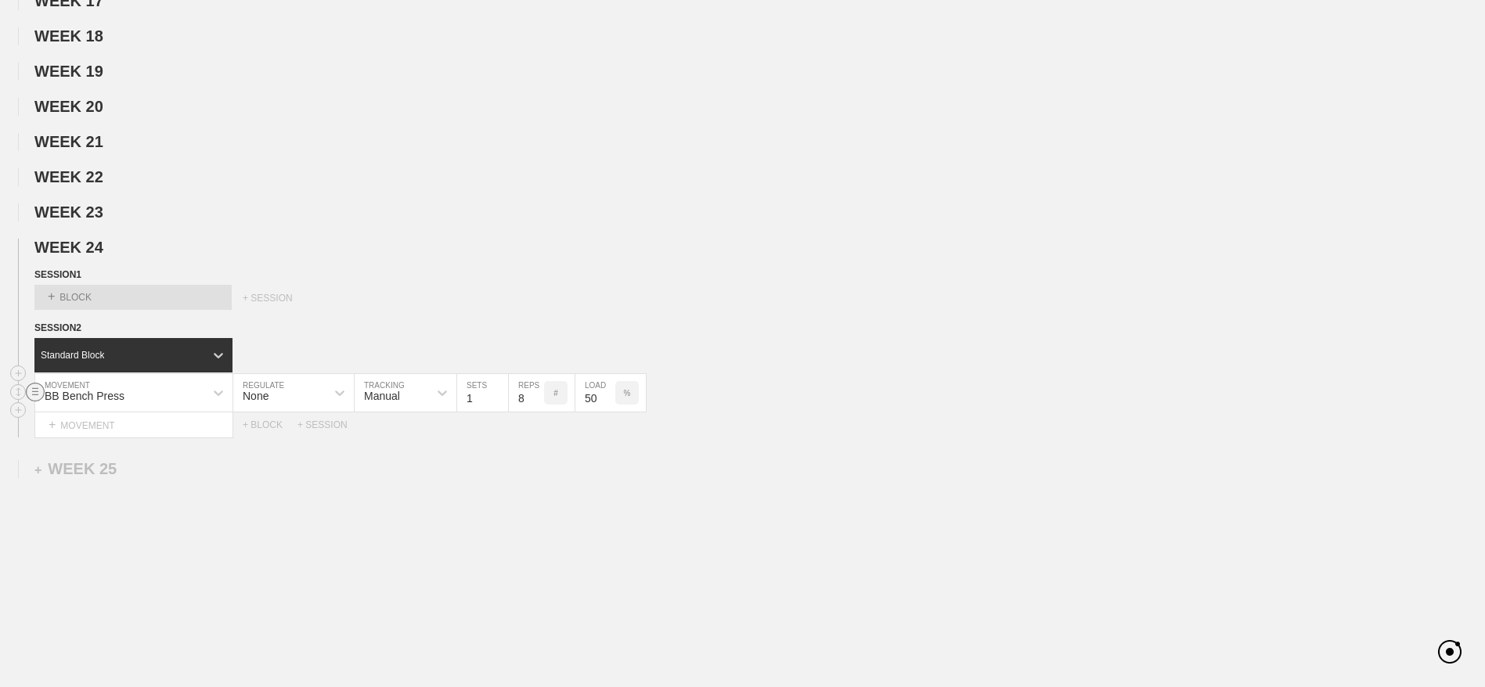
click at [29, 401] on circle at bounding box center [36, 392] width 18 height 18
click at [97, 421] on div "DUPLICATE" at bounding box center [109, 427] width 125 height 23
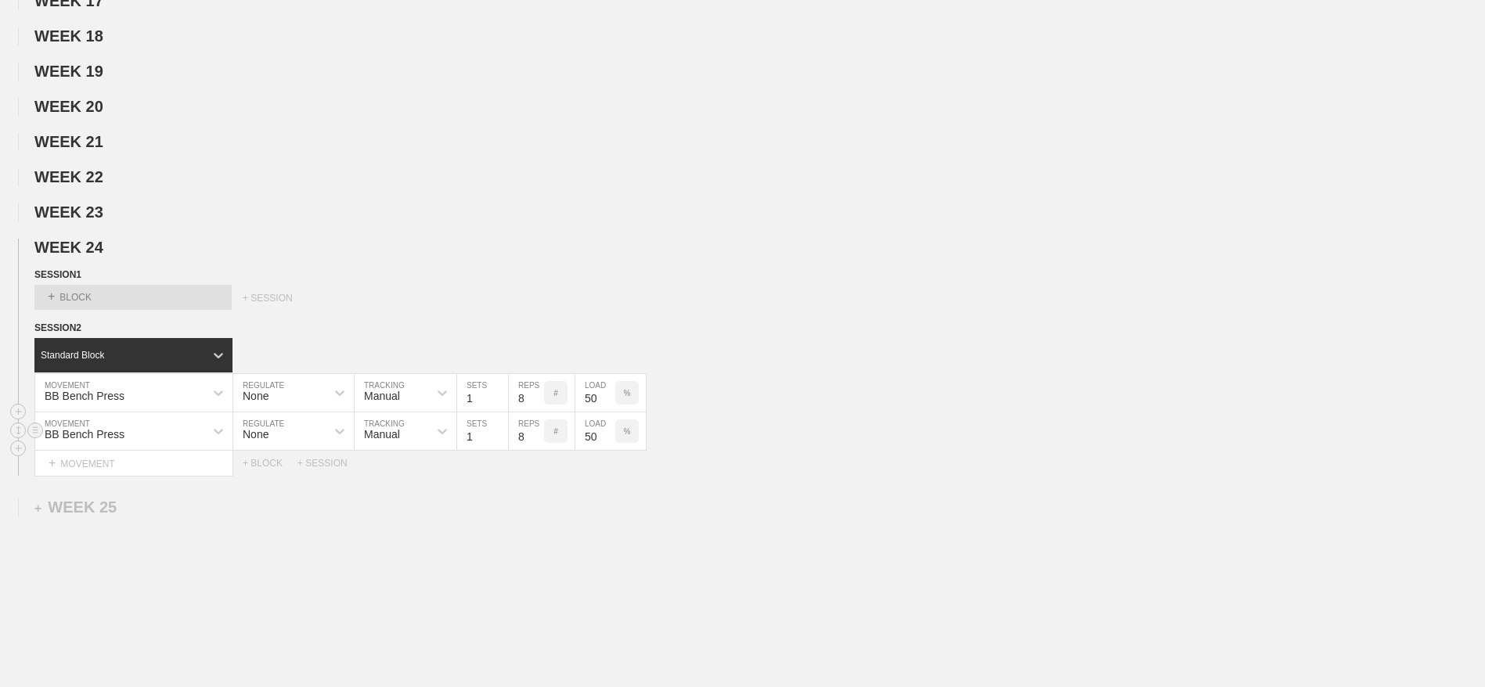
click at [519, 450] on input "8" at bounding box center [526, 431] width 35 height 38
type input "5"
click at [594, 450] on input "50" at bounding box center [595, 431] width 40 height 38
type input "65"
click at [35, 439] on circle at bounding box center [36, 430] width 18 height 18
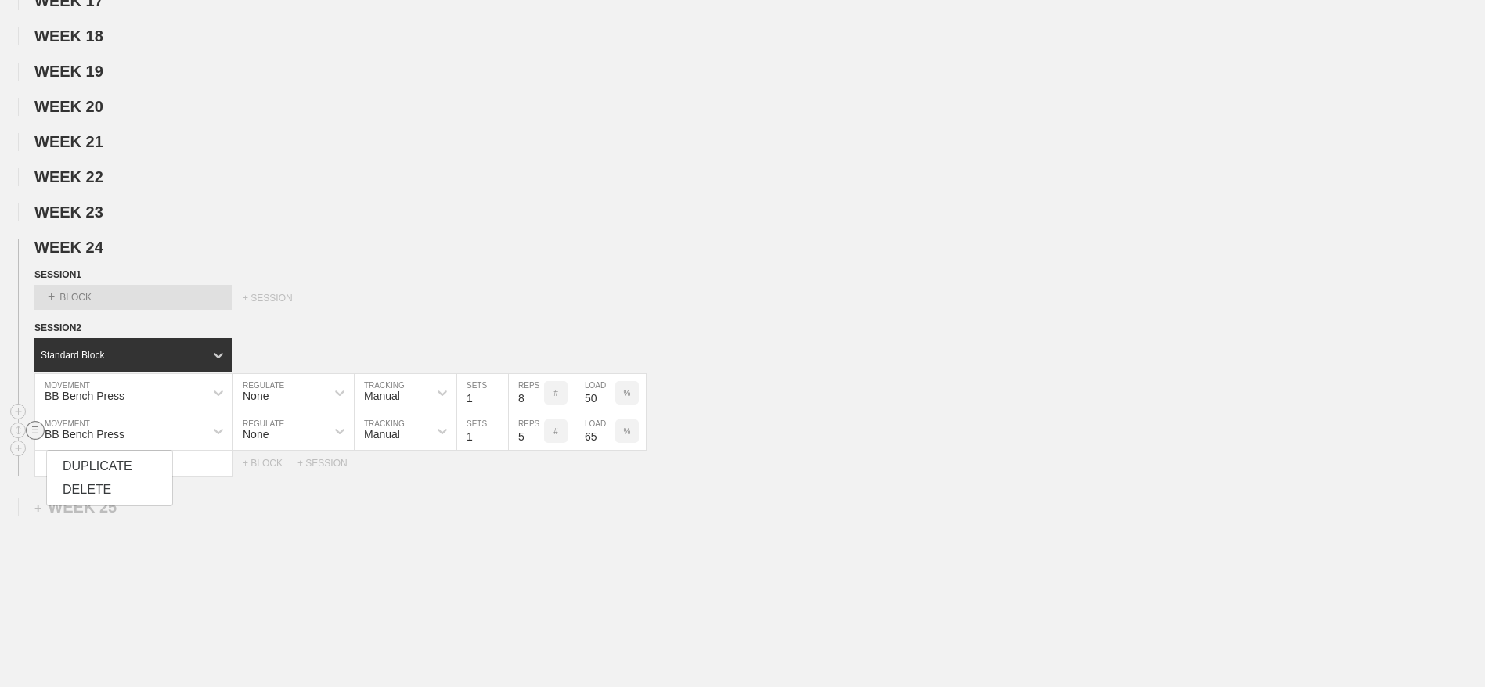
click at [114, 461] on div "DUPLICATE" at bounding box center [109, 466] width 125 height 23
click at [528, 488] on input "5" at bounding box center [526, 470] width 35 height 38
type input "3"
click at [592, 488] on input "65" at bounding box center [595, 470] width 40 height 38
type input "80"
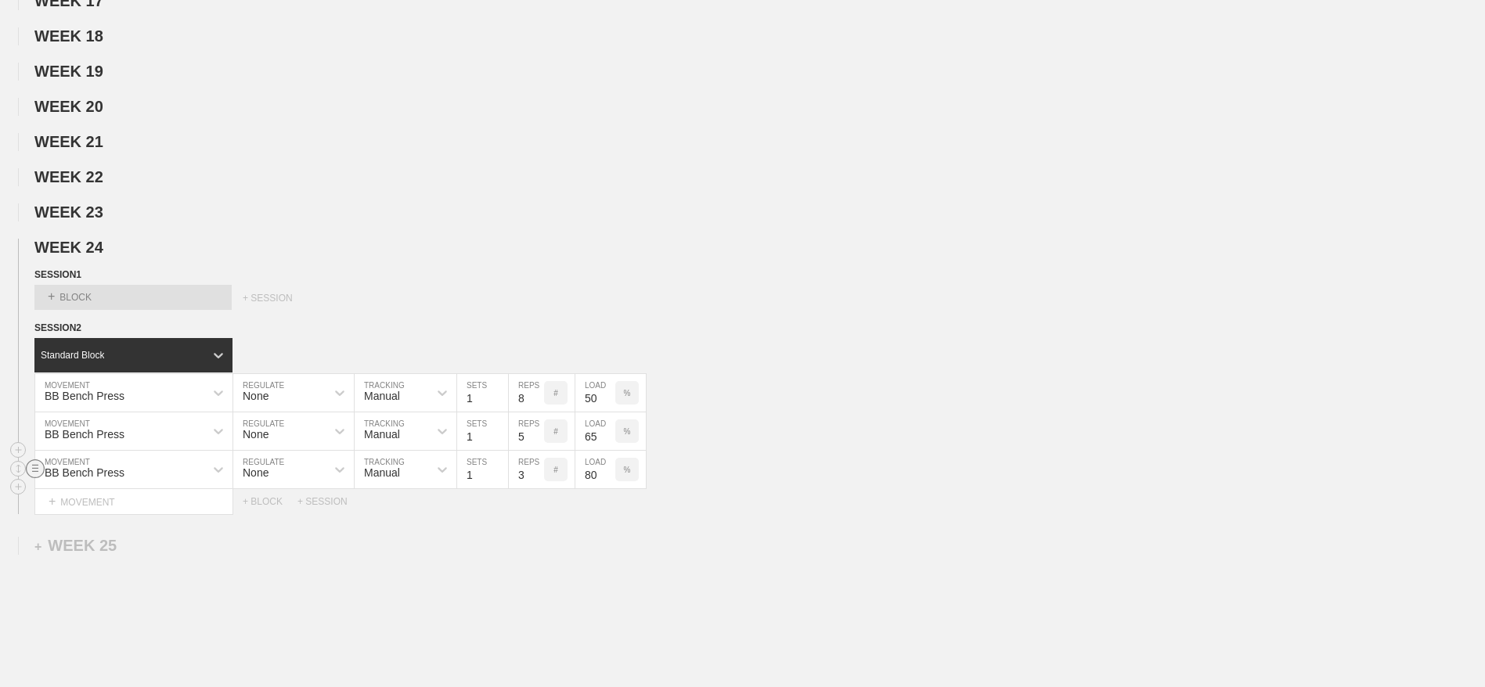
click at [39, 478] on icon at bounding box center [35, 468] width 19 height 19
click at [86, 502] on div "DUPLICATE" at bounding box center [109, 504] width 125 height 23
click at [521, 527] on input "3" at bounding box center [526, 508] width 35 height 38
type input "1"
click at [587, 527] on input "80" at bounding box center [595, 508] width 40 height 38
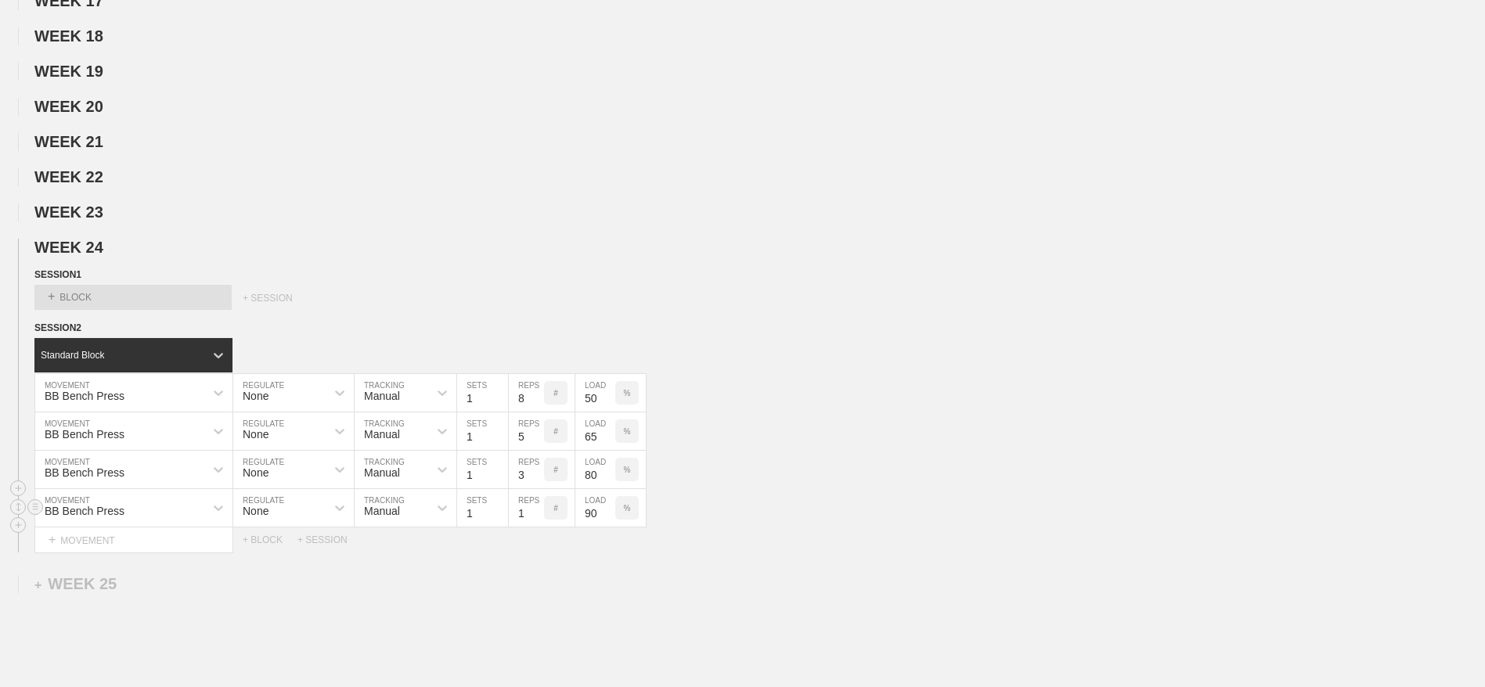
type input "90"
click at [65, 553] on div "+ MOVEMENT" at bounding box center [133, 540] width 199 height 26
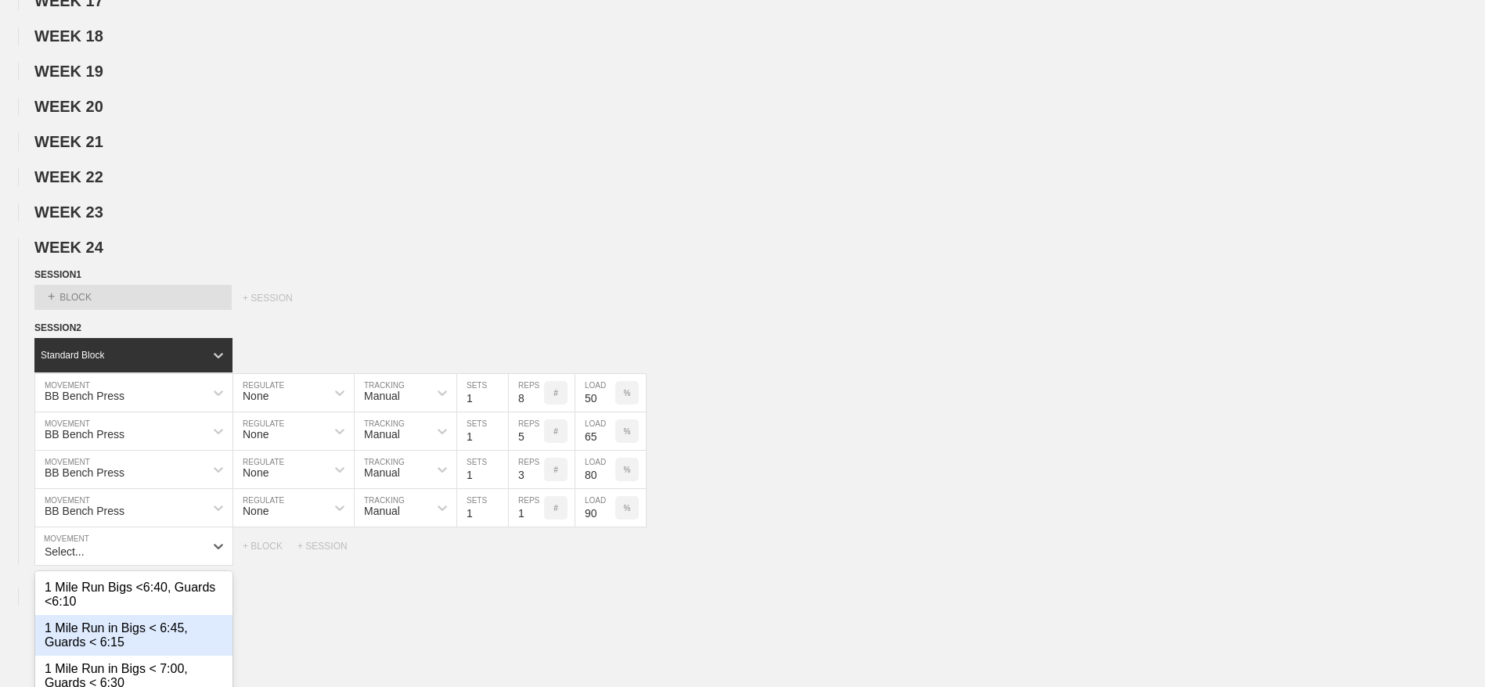
scroll to position [1106, 0]
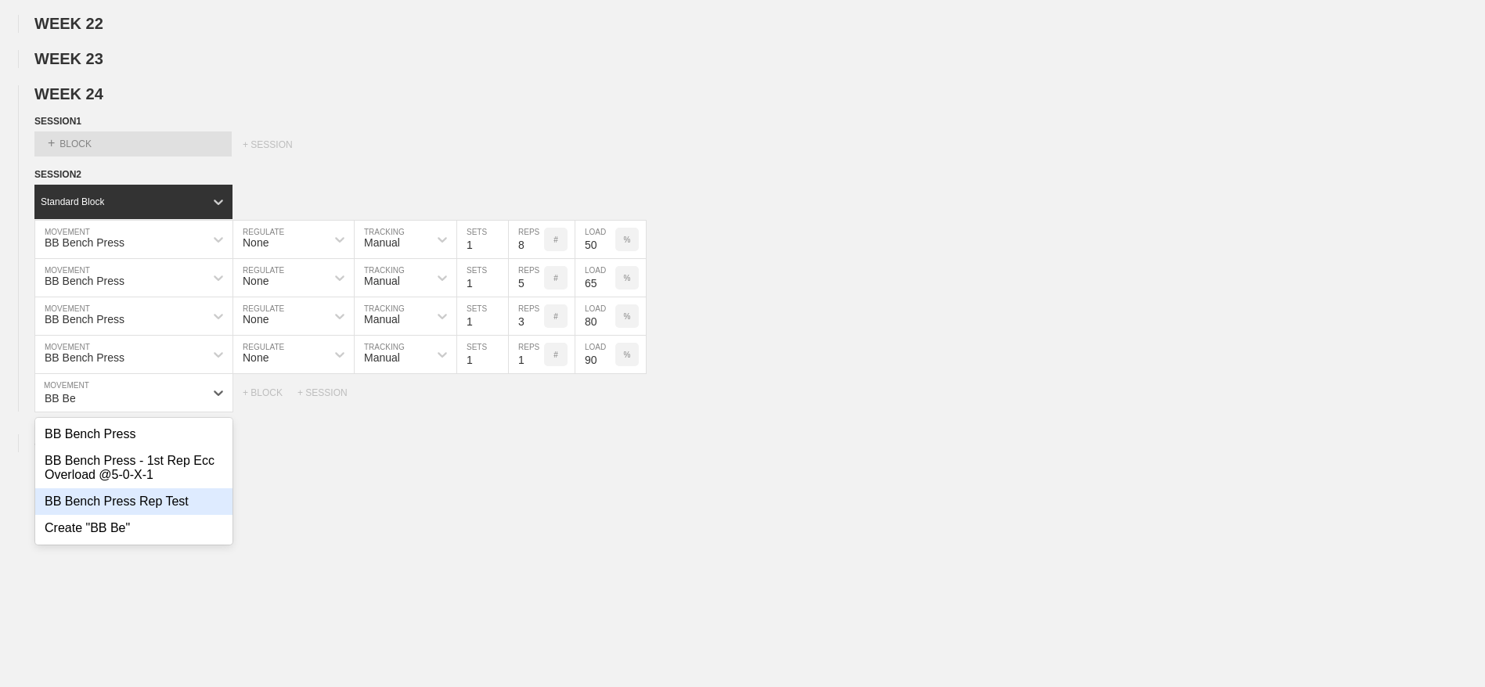
click at [122, 515] on div "BB Bench Press Rep Test" at bounding box center [133, 501] width 197 height 27
type input "BB Be"
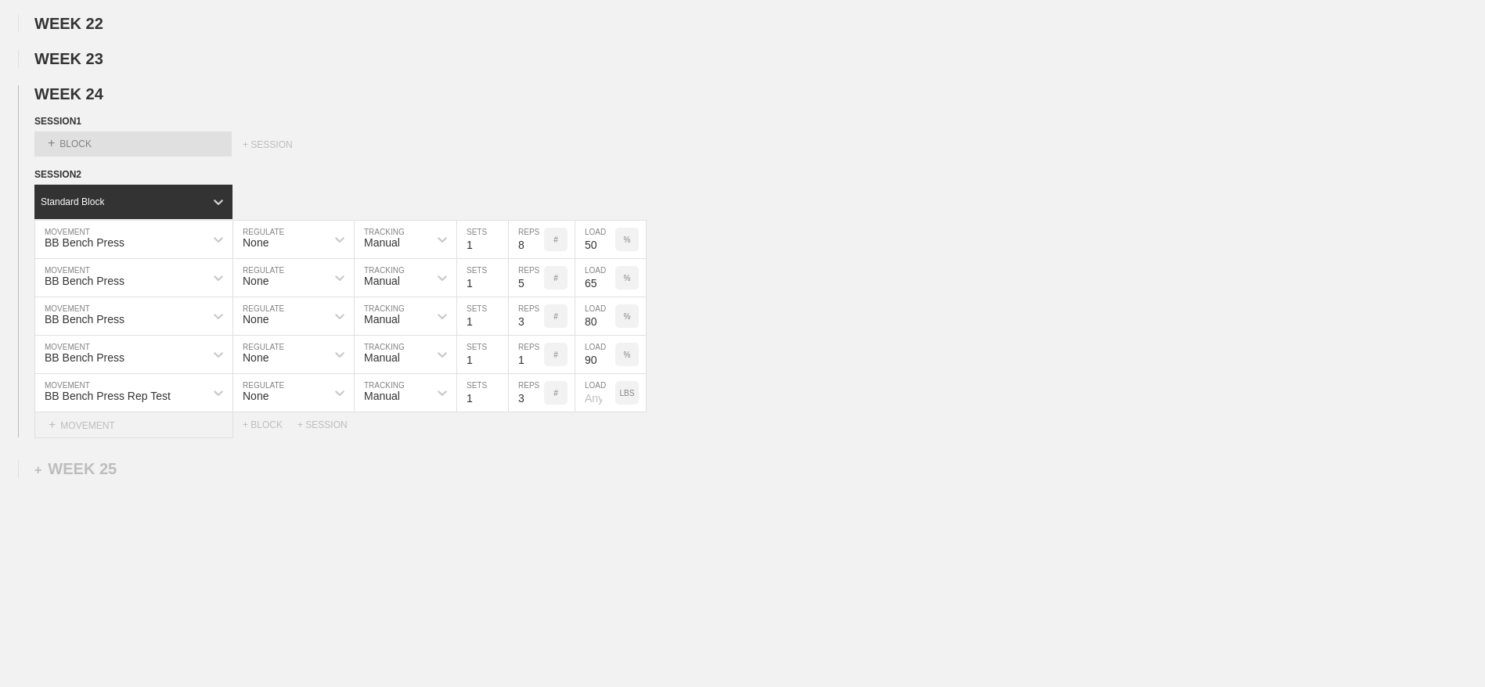
click at [85, 438] on div "+ MOVEMENT" at bounding box center [133, 425] width 199 height 26
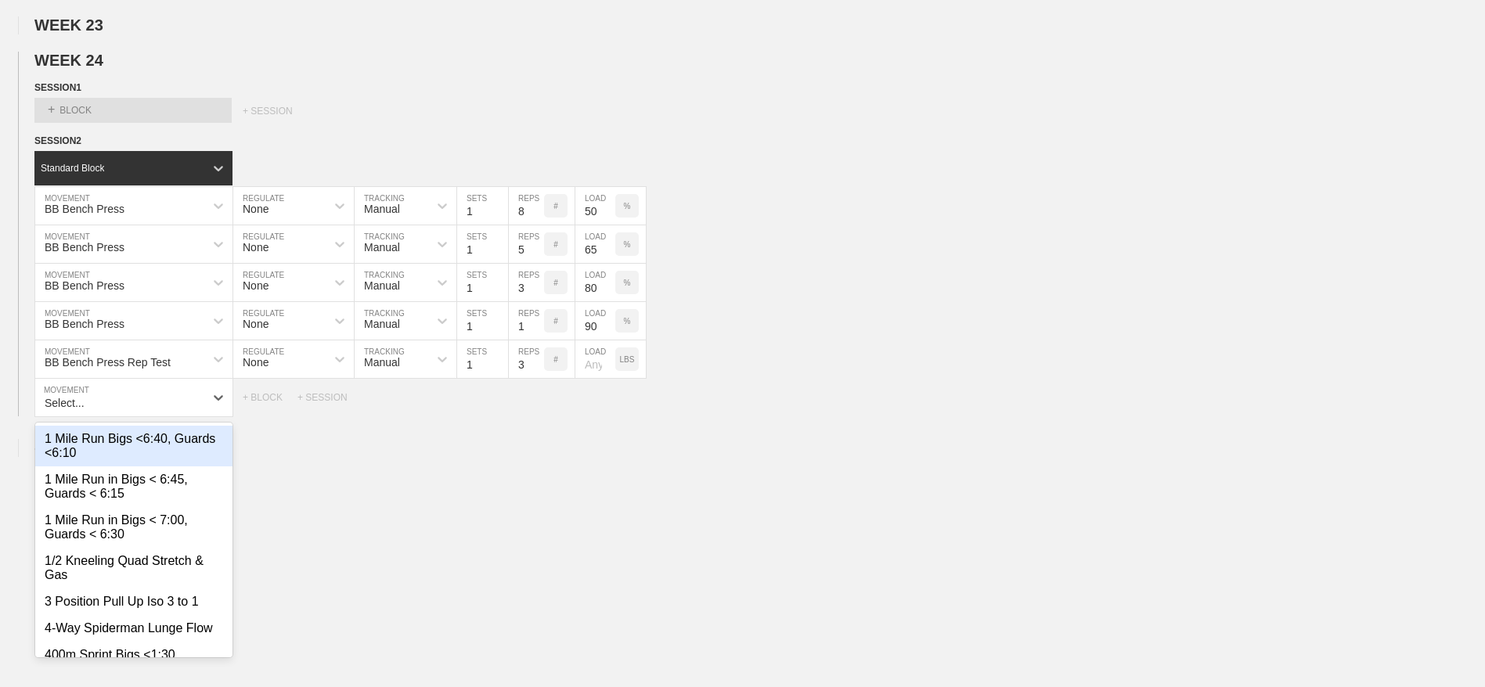
scroll to position [1144, 0]
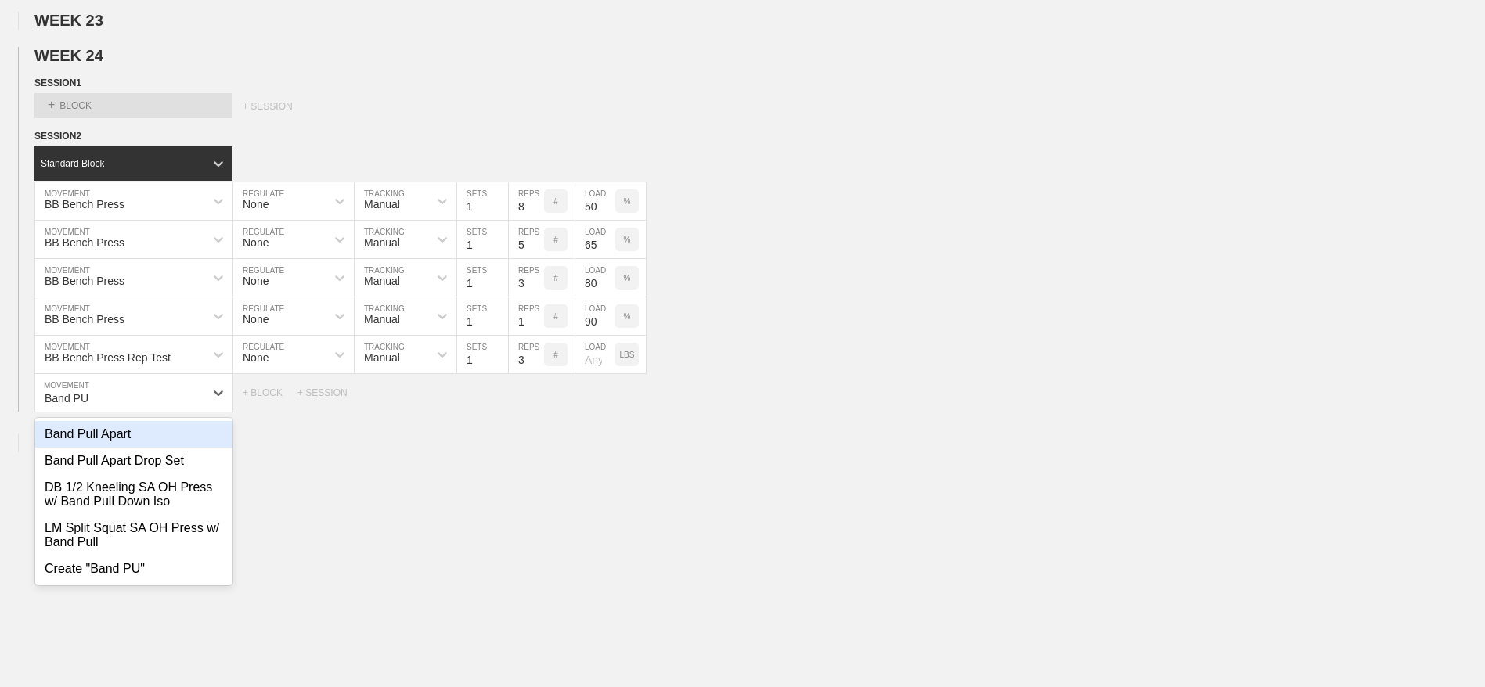
click at [85, 448] on div "Band Pull Apart" at bounding box center [133, 434] width 197 height 27
type input "Band PU"
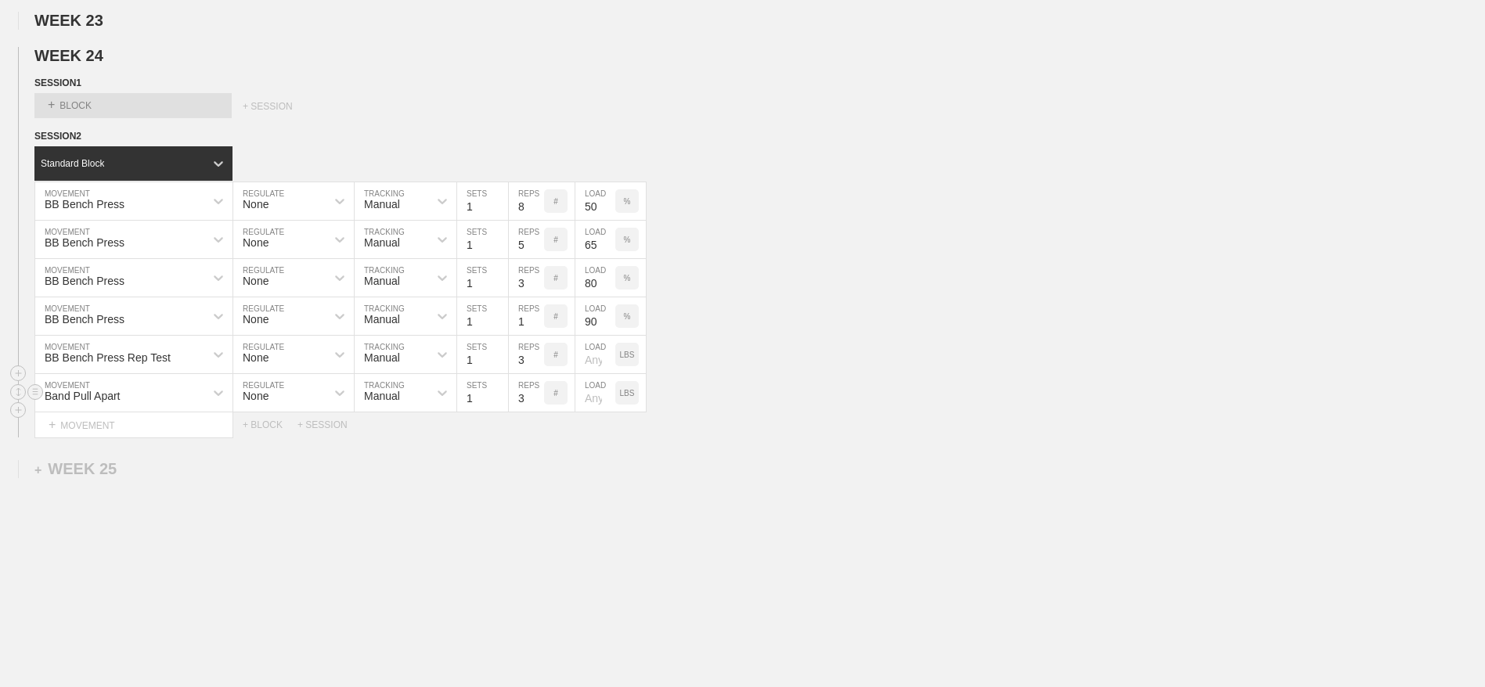
click at [515, 412] on input "3" at bounding box center [526, 393] width 35 height 38
type input "10"
click at [41, 401] on circle at bounding box center [36, 392] width 18 height 18
click at [85, 424] on div "DUPLICATE" at bounding box center [109, 427] width 125 height 23
click at [30, 401] on circle at bounding box center [36, 392] width 18 height 18
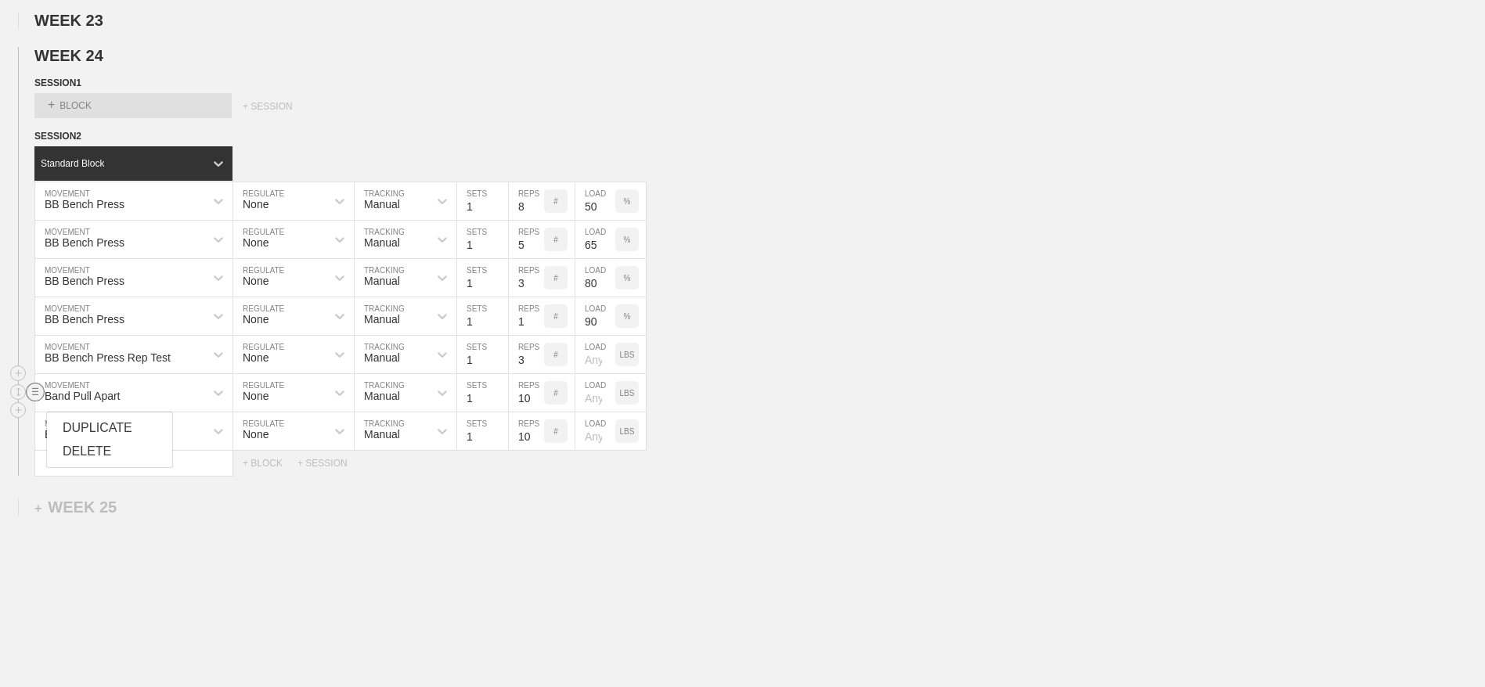
click at [70, 423] on div "DUPLICATE" at bounding box center [109, 427] width 125 height 23
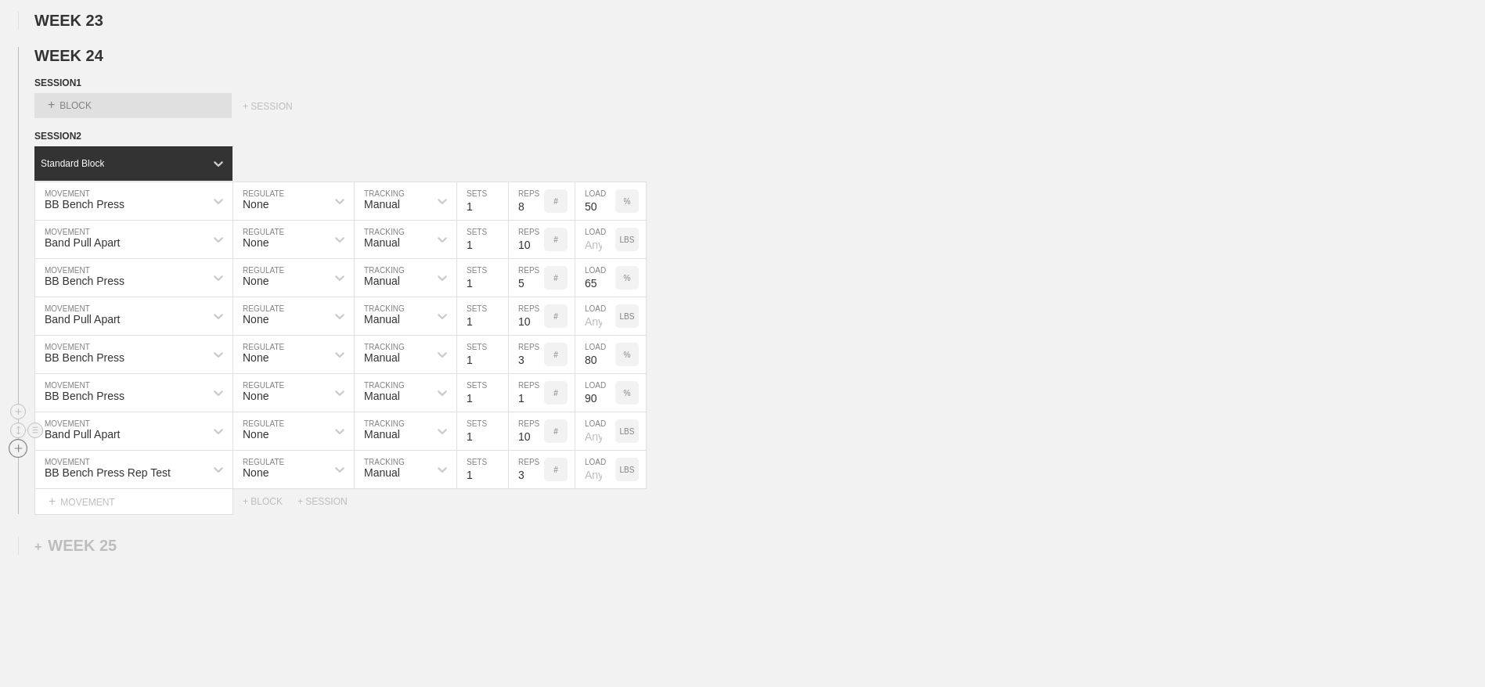
click at [15, 458] on circle at bounding box center [18, 449] width 18 height 18
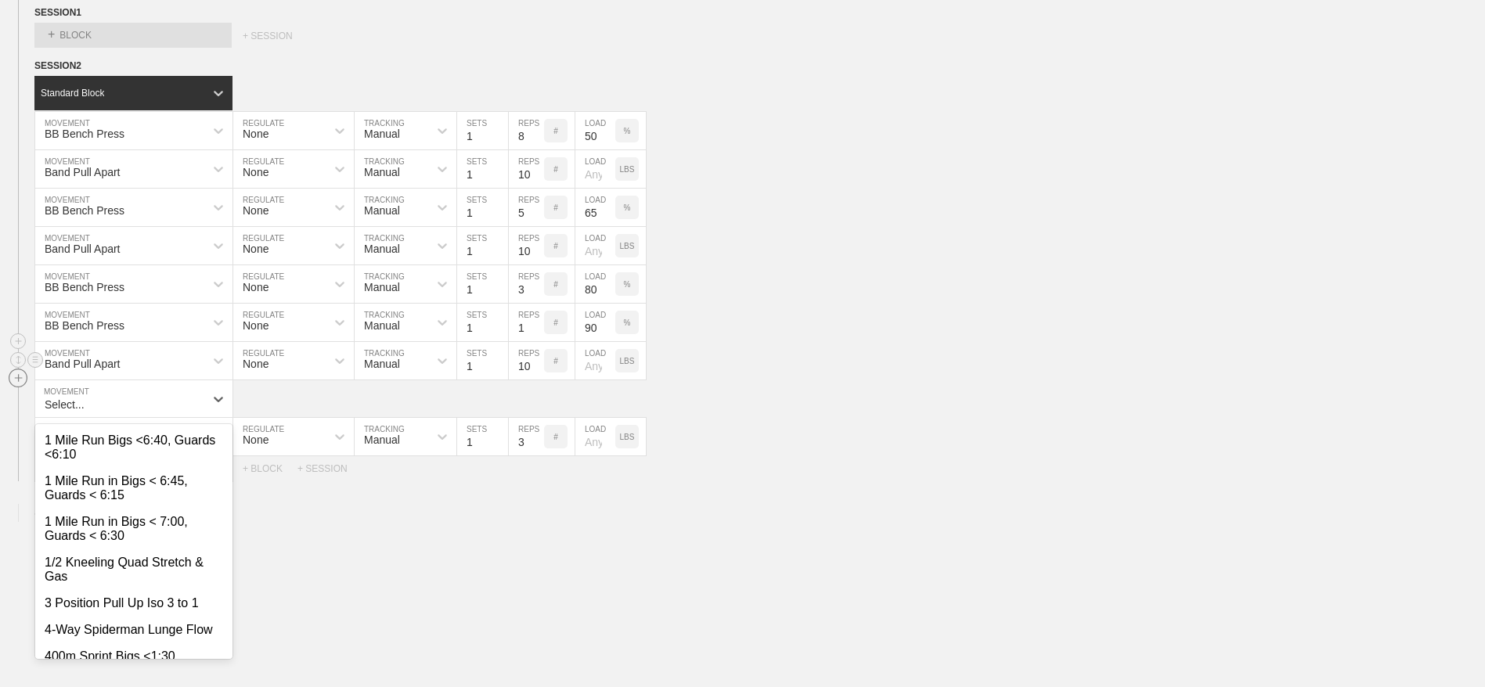
scroll to position [1221, 0]
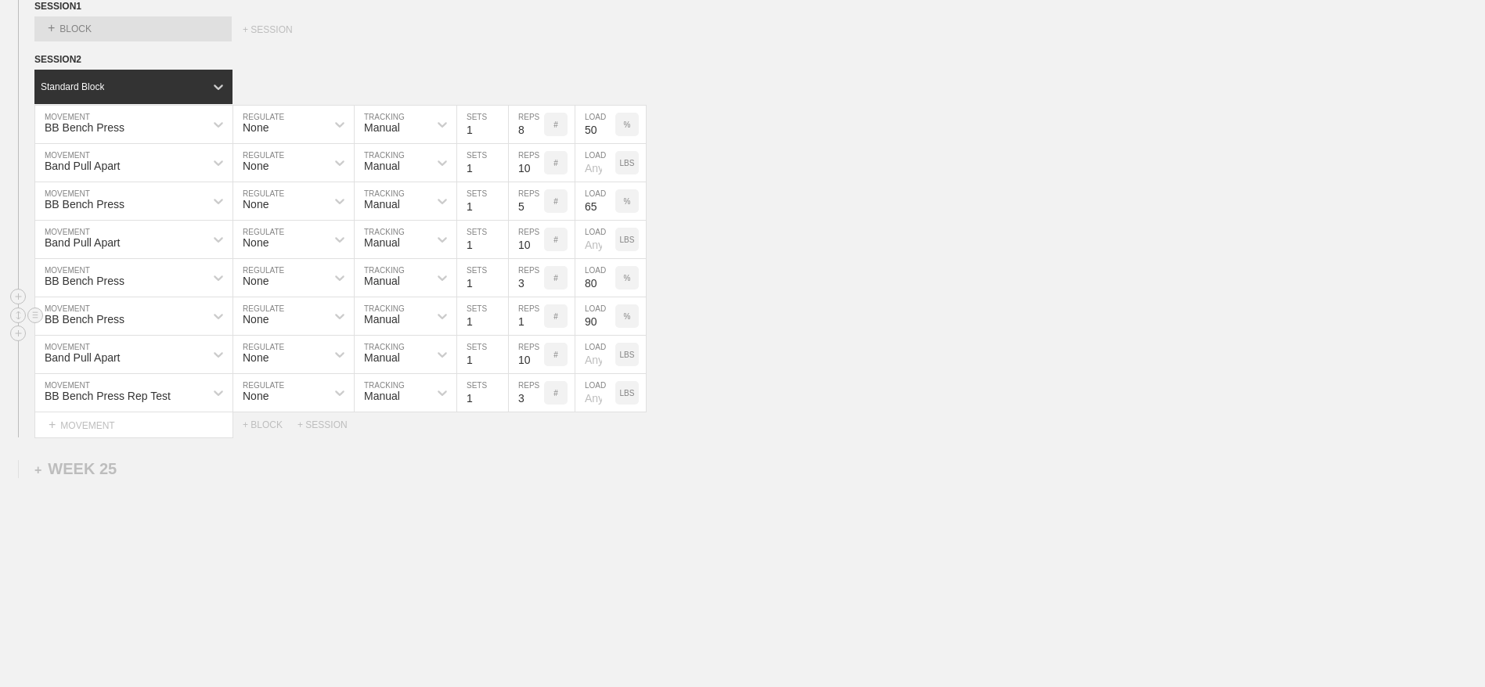
click at [691, 336] on div "BB Bench Press MOVEMENT None REGULATE Manual TRACKING 1 SETS 1 REPS # 90 LOAD %" at bounding box center [742, 316] width 1485 height 38
click at [851, 259] on div "Band Pull Apart MOVEMENT None REGULATE Manual TRACKING 1 SETS 10 REPS # LOAD LBS" at bounding box center [742, 240] width 1485 height 38
